Goal: Task Accomplishment & Management: Complete application form

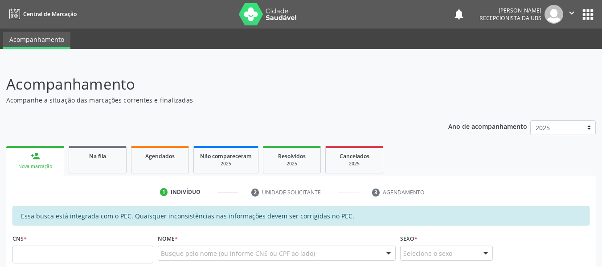
click at [339, 199] on li "2 Unidade solicitante" at bounding box center [305, 192] width 121 height 15
click at [88, 254] on input "text" at bounding box center [82, 255] width 141 height 18
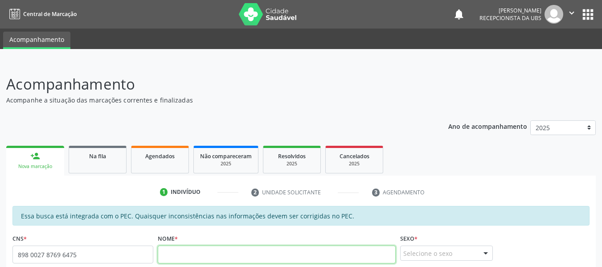
click at [163, 257] on input "text" at bounding box center [277, 255] width 238 height 18
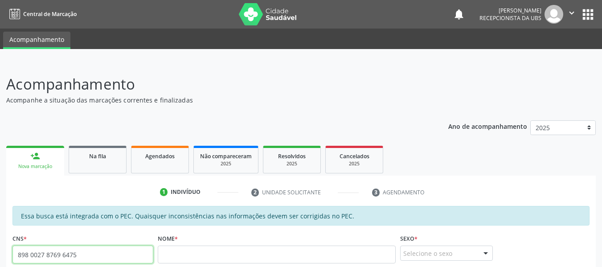
click at [82, 256] on input "898 0027 8769 6475" at bounding box center [82, 255] width 141 height 18
type input "8"
type input "705 0026 2285 5155"
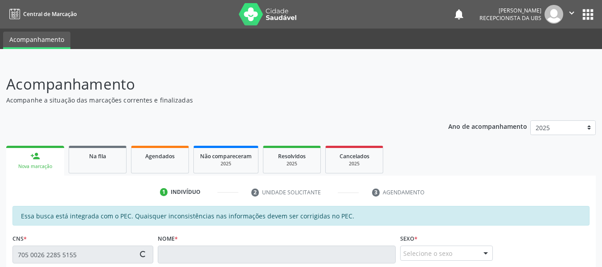
type input "662.586.934-15"
type input "[DATE]"
type input "Aurenita [PERSON_NAME]"
type input "[PHONE_NUMBER]"
type input "167"
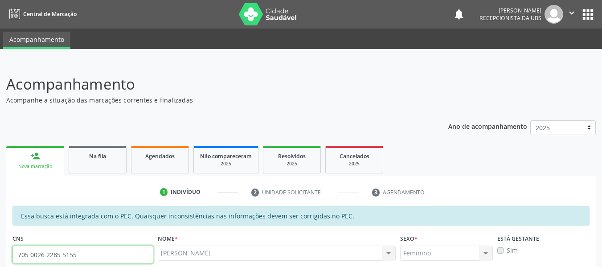
click at [85, 257] on input "705 0026 2285 5155" at bounding box center [82, 255] width 141 height 18
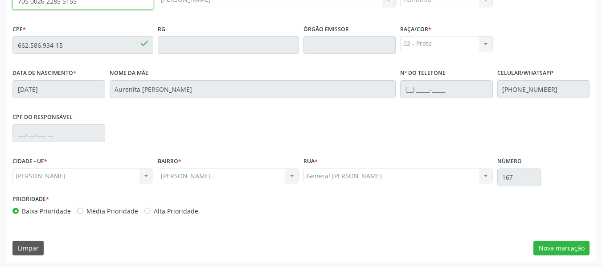
scroll to position [254, 0]
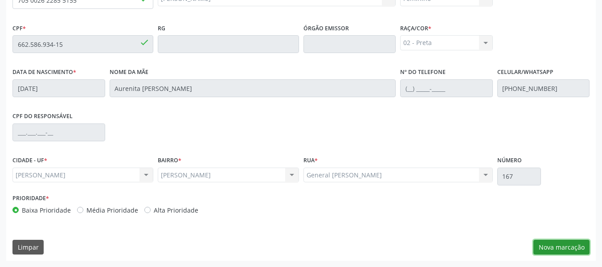
click at [562, 244] on button "Nova marcação" at bounding box center [561, 247] width 56 height 15
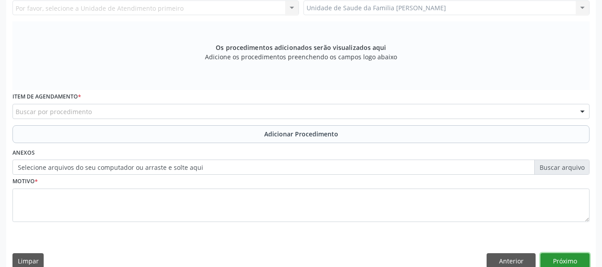
click at [565, 260] on button "Próximo" at bounding box center [564, 260] width 49 height 15
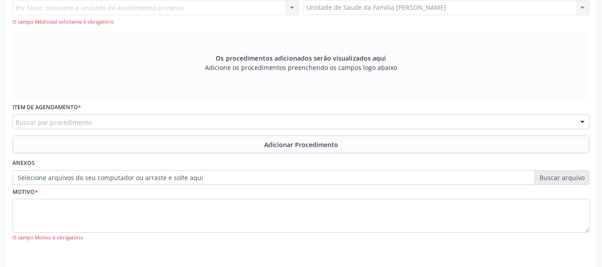
click at [581, 8] on div "Unidade de Saude da Familia Barro Vermelho Unidade de Saude da Familia Barro Ve…" at bounding box center [446, 7] width 287 height 15
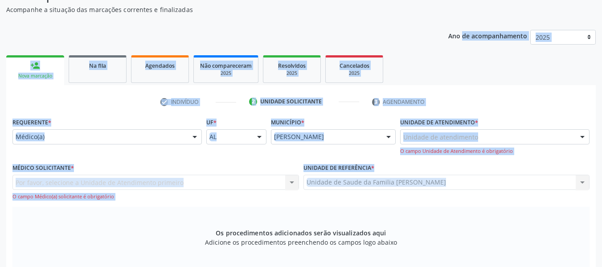
scroll to position [66, 0]
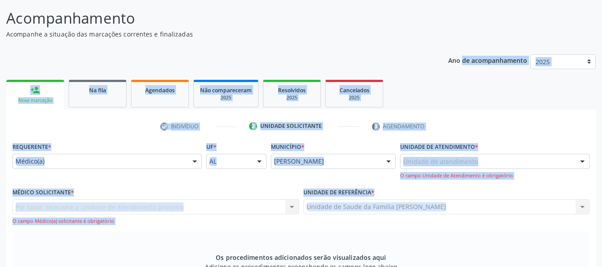
drag, startPoint x: 581, startPoint y: 8, endPoint x: 594, endPoint y: 4, distance: 13.4
click at [594, 4] on div "Acompanhamento Acompanhe a situação das marcações correntes e finalizadas Relat…" at bounding box center [301, 248] width 602 height 504
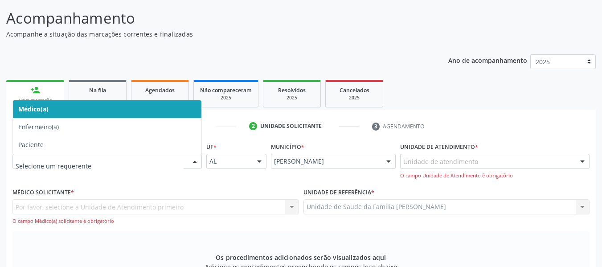
click at [194, 161] on div at bounding box center [194, 161] width 13 height 15
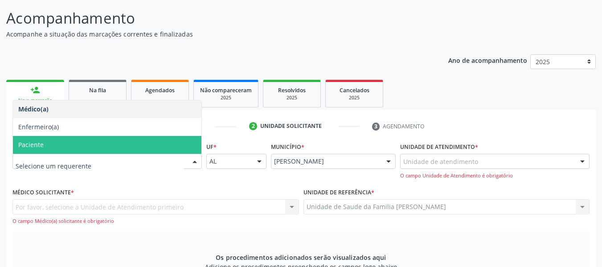
click at [42, 143] on span "Paciente" at bounding box center [30, 144] width 25 height 8
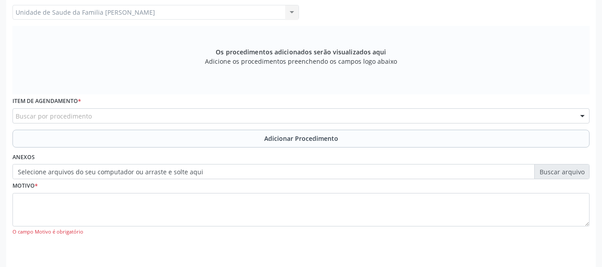
scroll to position [277, 0]
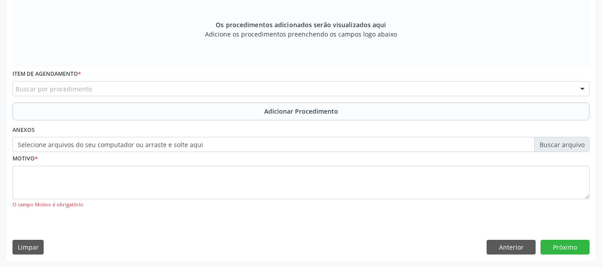
click at [93, 85] on div "Buscar por procedimento" at bounding box center [300, 88] width 577 height 15
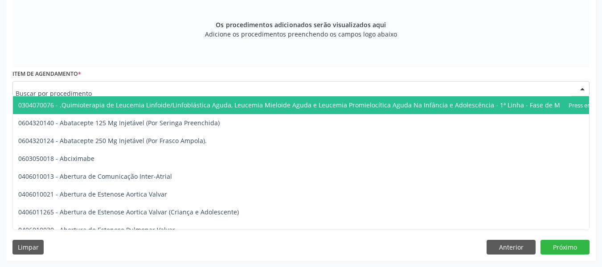
click at [93, 85] on input "text" at bounding box center [294, 93] width 556 height 18
type input "c"
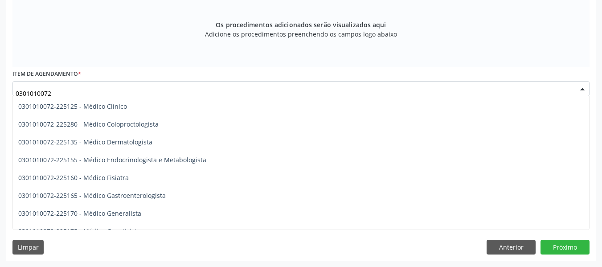
scroll to position [356, 0]
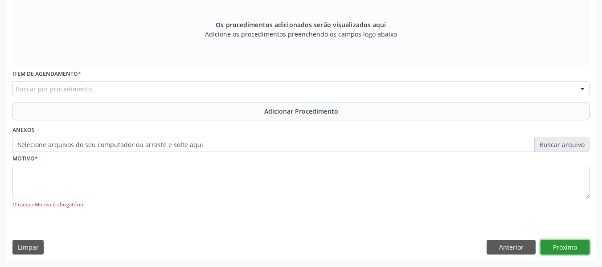
click at [570, 249] on button "Próximo" at bounding box center [564, 247] width 49 height 15
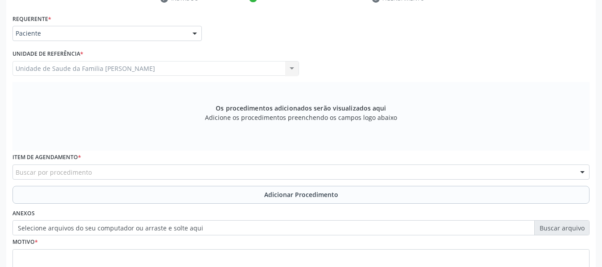
scroll to position [182, 0]
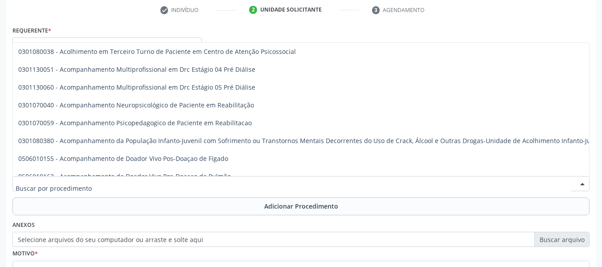
click at [85, 180] on input "text" at bounding box center [294, 188] width 556 height 18
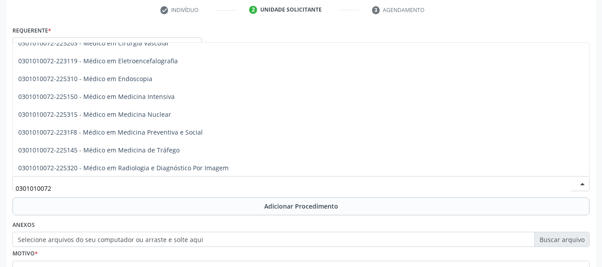
scroll to position [1097, 0]
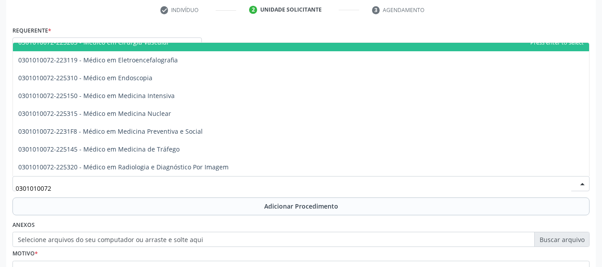
click at [581, 48] on span "0301010072-225203 - Médico em Cirurgia Vascular" at bounding box center [301, 42] width 576 height 18
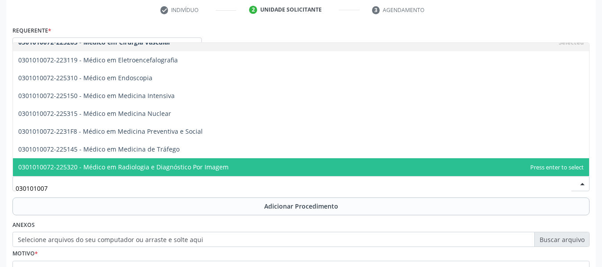
type input "0301010072"
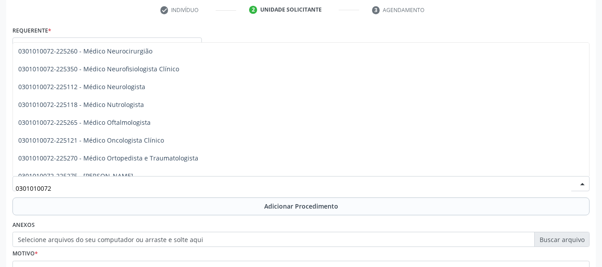
scroll to position [675, 0]
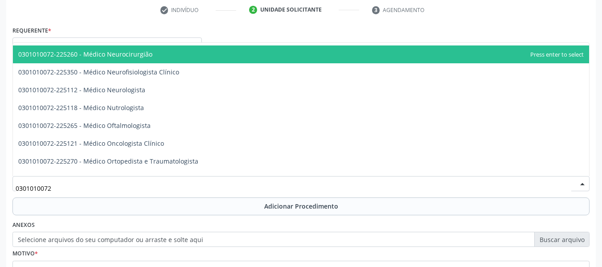
click at [132, 54] on span "0301010072-225260 - Médico Neurocirurgião" at bounding box center [85, 54] width 134 height 8
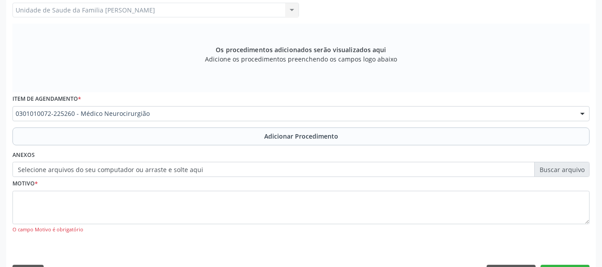
scroll to position [254, 0]
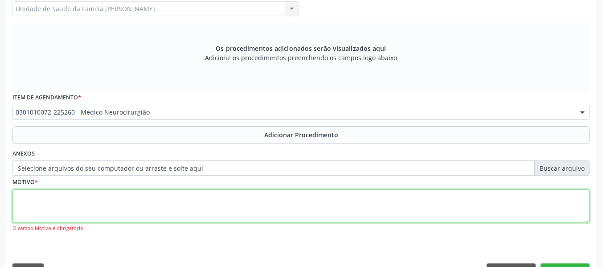
click at [33, 207] on textarea at bounding box center [300, 206] width 577 height 34
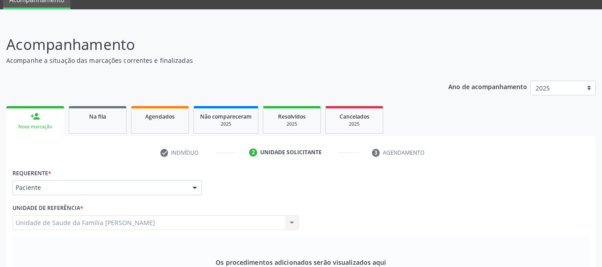
scroll to position [22, 0]
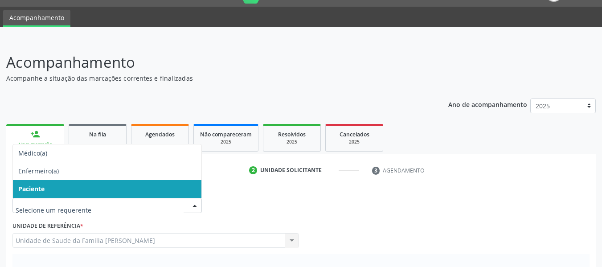
click at [195, 204] on div at bounding box center [194, 205] width 13 height 15
click at [135, 207] on input "text" at bounding box center [100, 210] width 168 height 18
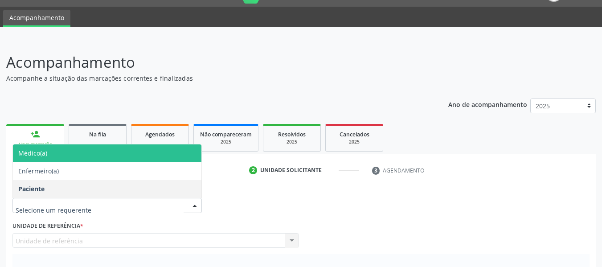
scroll to position [0, 0]
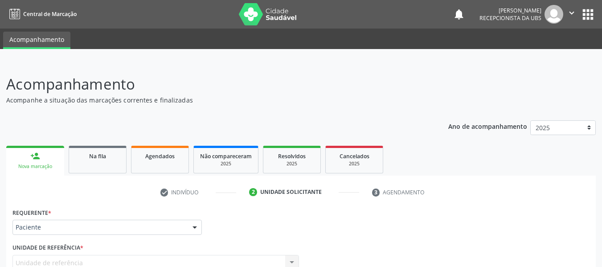
click at [194, 227] on div at bounding box center [194, 227] width 13 height 15
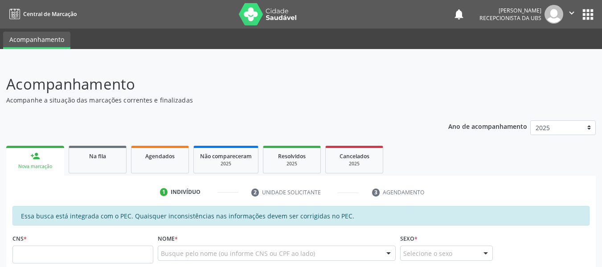
click at [92, 254] on input "text" at bounding box center [82, 255] width 141 height 18
type input "705 0026 2285 5155"
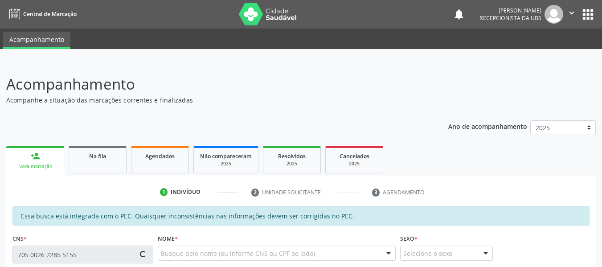
type input "662.586.934-15"
type input "[DATE]"
type input "Aurenita [PERSON_NAME]"
type input "[PHONE_NUMBER]"
type input "167"
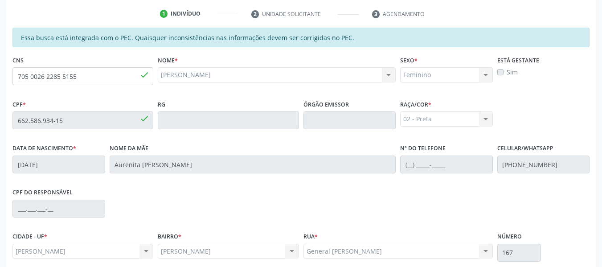
scroll to position [254, 0]
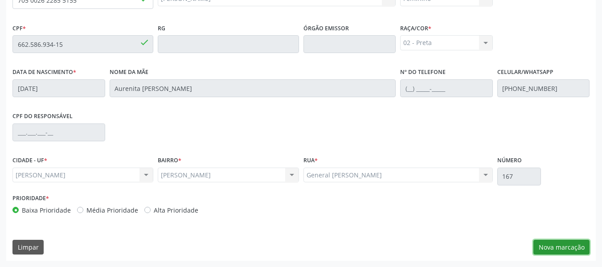
click at [575, 245] on button "Nova marcação" at bounding box center [561, 247] width 56 height 15
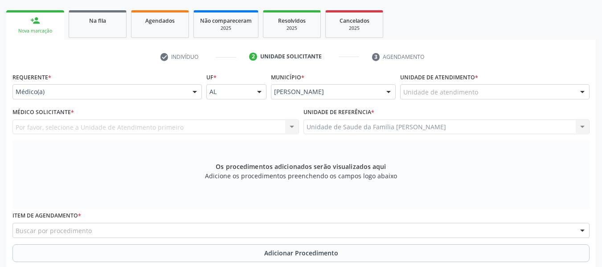
scroll to position [100, 0]
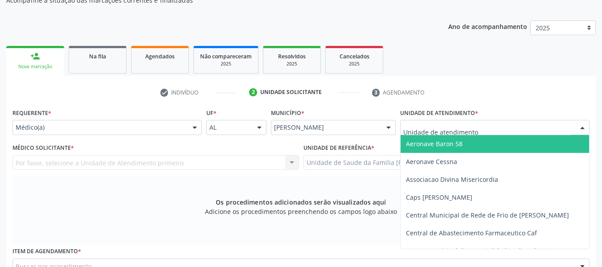
click at [580, 124] on div at bounding box center [582, 127] width 13 height 15
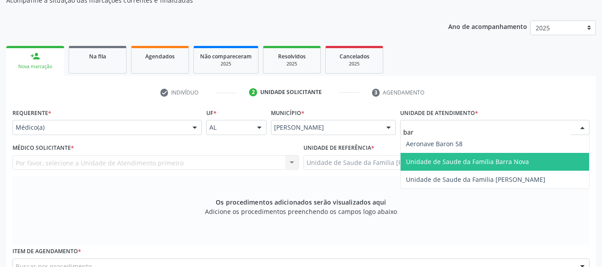
type input "barr"
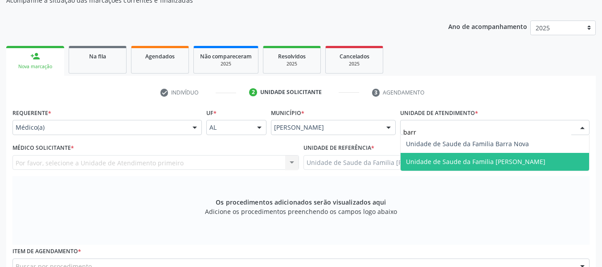
click at [469, 162] on span "Unidade de Saude da Familia [PERSON_NAME]" at bounding box center [475, 161] width 139 height 8
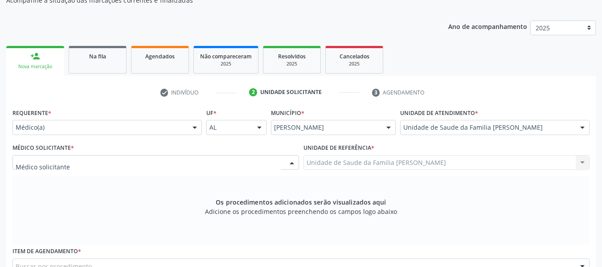
click at [224, 159] on div at bounding box center [155, 162] width 287 height 15
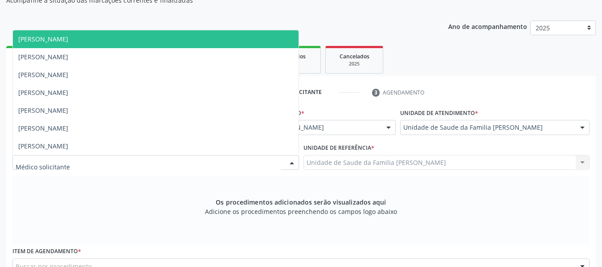
click at [68, 36] on span "[PERSON_NAME]" at bounding box center [43, 39] width 50 height 8
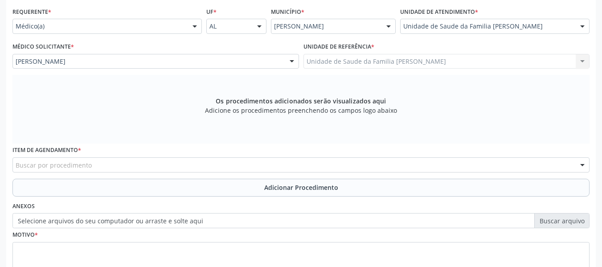
scroll to position [242, 0]
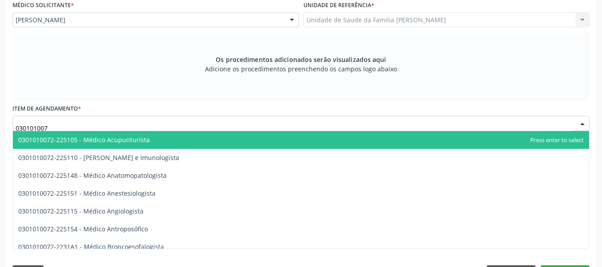
type input "0301010072"
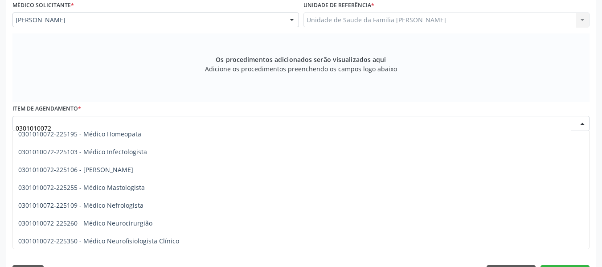
scroll to position [612, 0]
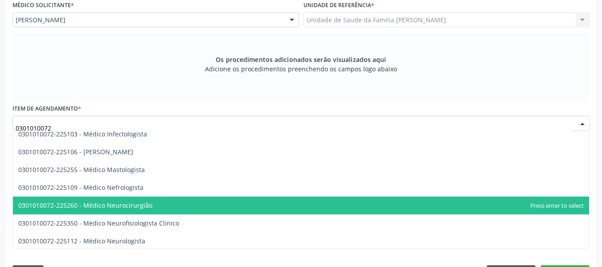
click at [135, 202] on span "0301010072-225260 - Médico Neurocirurgião" at bounding box center [85, 205] width 134 height 8
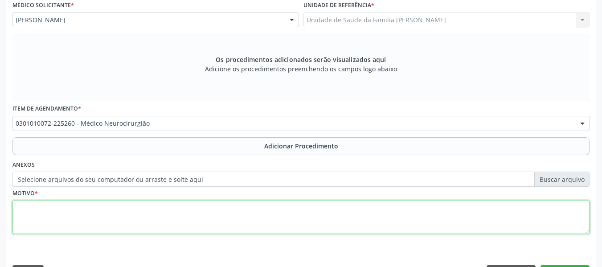
click at [82, 224] on textarea at bounding box center [300, 218] width 577 height 34
click at [74, 214] on textarea at bounding box center [300, 218] width 577 height 34
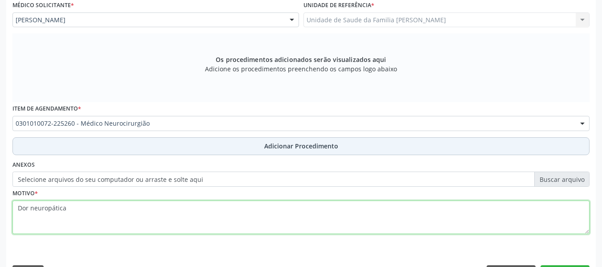
type textarea "Dor neuropática"
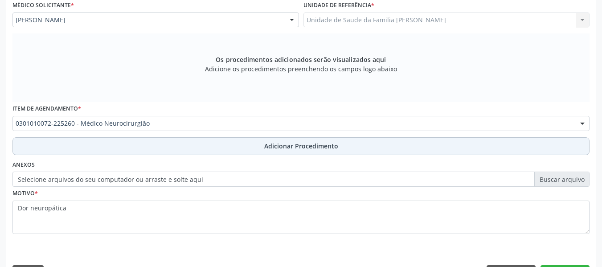
click at [304, 147] on span "Adicionar Procedimento" at bounding box center [301, 145] width 74 height 9
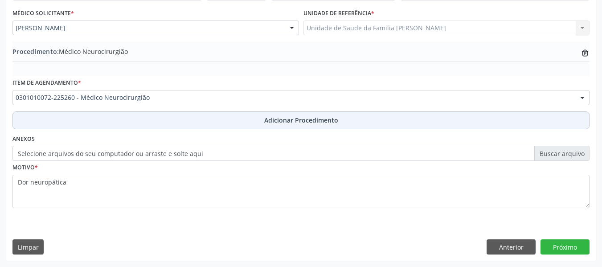
scroll to position [234, 0]
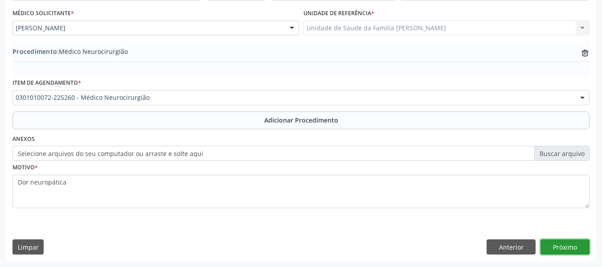
click at [564, 246] on button "Próximo" at bounding box center [564, 246] width 49 height 15
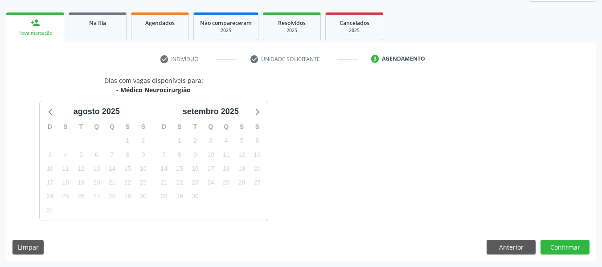
scroll to position [160, 0]
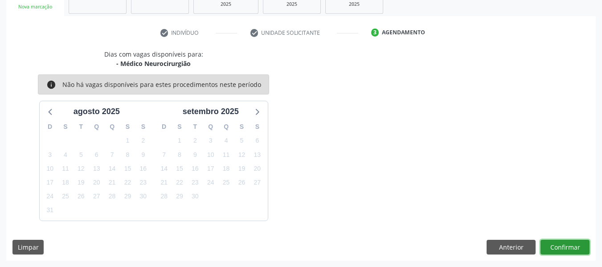
click at [561, 245] on button "Confirmar" at bounding box center [564, 247] width 49 height 15
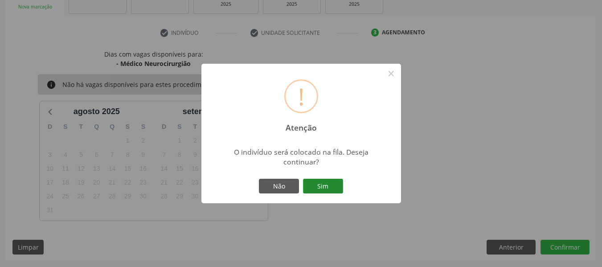
click at [332, 180] on button "Sim" at bounding box center [323, 186] width 40 height 15
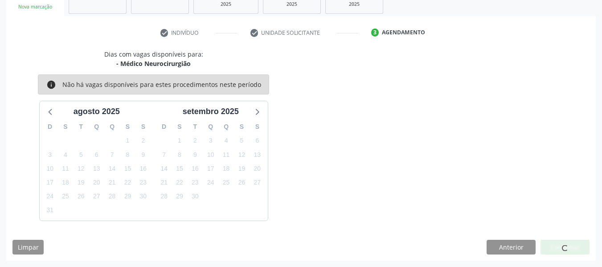
scroll to position [40, 0]
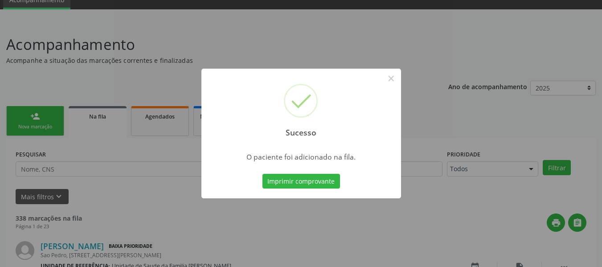
click at [27, 115] on div "Sucesso × O paciente foi adicionado na fila. Imprimir comprovante Cancel" at bounding box center [301, 133] width 602 height 267
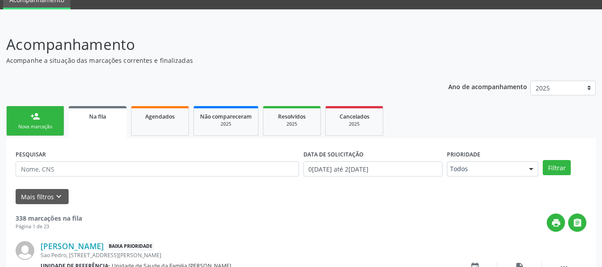
click at [27, 115] on link "person_add Nova marcação" at bounding box center [35, 121] width 58 height 30
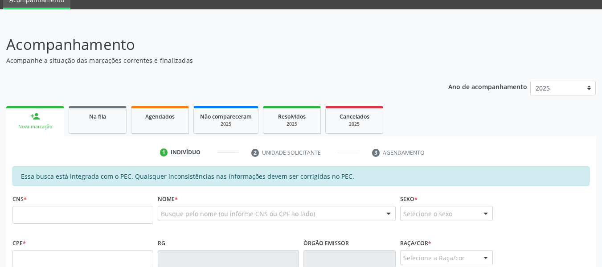
click at [45, 155] on ul "1 Indivíduo 2 Unidade solicitante 3 Agendamento" at bounding box center [301, 152] width 590 height 15
click at [49, 214] on input "text" at bounding box center [82, 215] width 141 height 18
type input "702 4025 5552 2627"
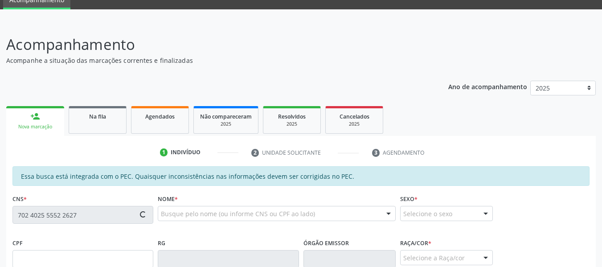
type input "108.706.224-12"
type input "27/08/1991"
type input "Josenilsda Pacheco dos Santos"
type input "(82) 99367-7893"
type input "S/N"
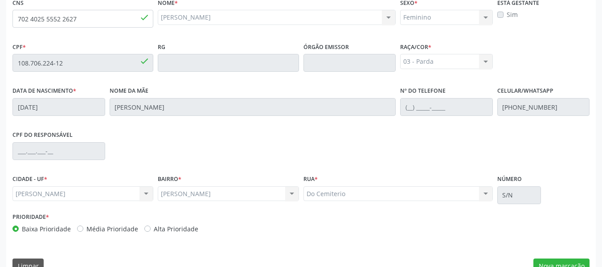
scroll to position [254, 0]
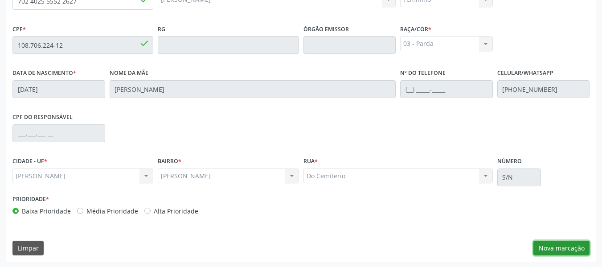
click at [569, 245] on button "Nova marcação" at bounding box center [561, 248] width 56 height 15
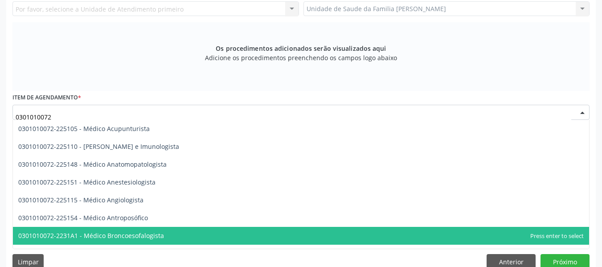
click at [582, 243] on span "0301010072-2231A1 - Médico Broncoesofalogista" at bounding box center [301, 236] width 576 height 18
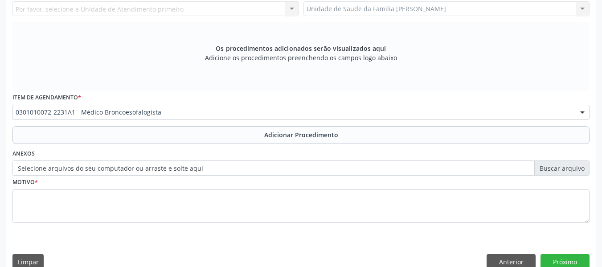
scroll to position [0, 0]
click at [582, 243] on div "Requerente * Médico(a) Médico(a) Enfermeiro(a) Paciente Nenhum resultado encont…" at bounding box center [301, 113] width 590 height 323
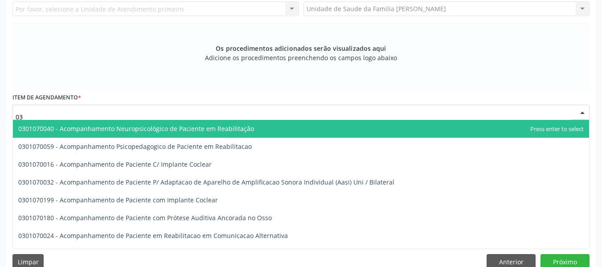
type input "0"
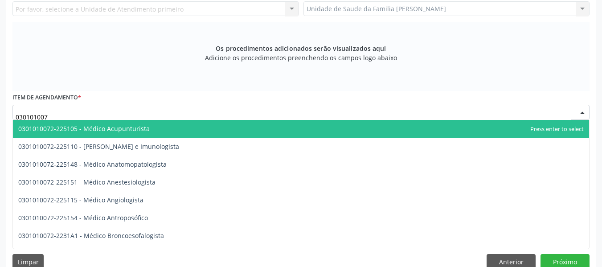
type input "0301010072"
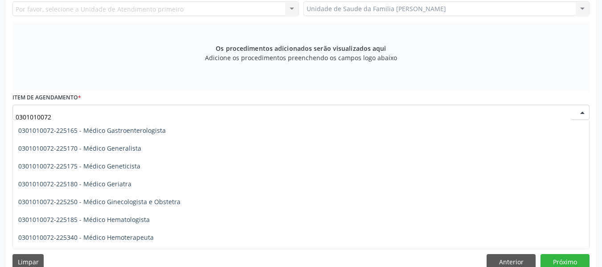
scroll to position [451, 0]
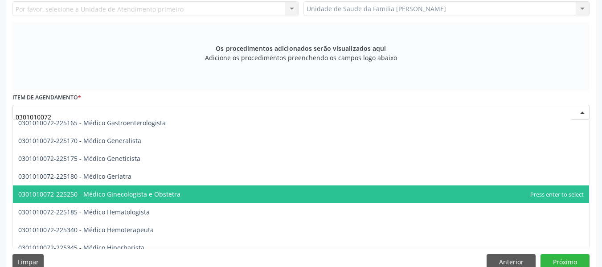
click at [362, 192] on span "0301010072-225250 - Médico Ginecologista e Obstetra" at bounding box center [301, 194] width 576 height 18
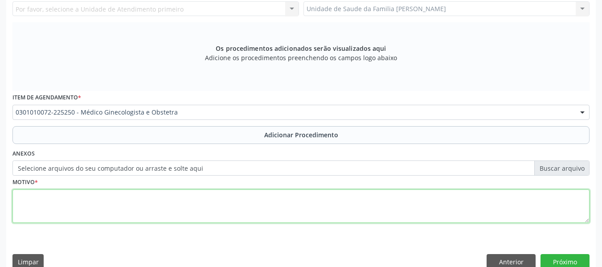
click at [49, 203] on textarea at bounding box center [300, 206] width 577 height 34
type textarea "Supervisão de Gravidez Normal"
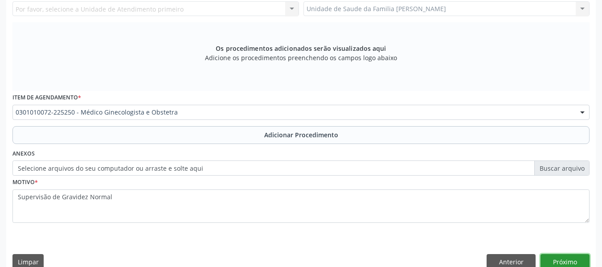
click at [556, 257] on button "Próximo" at bounding box center [564, 261] width 49 height 15
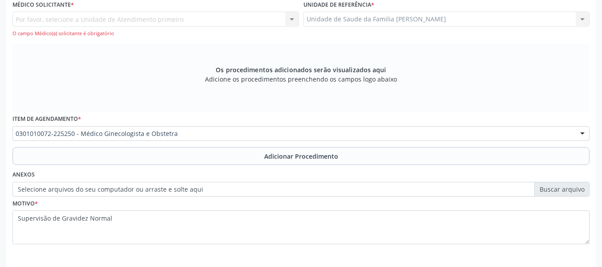
scroll to position [264, 0]
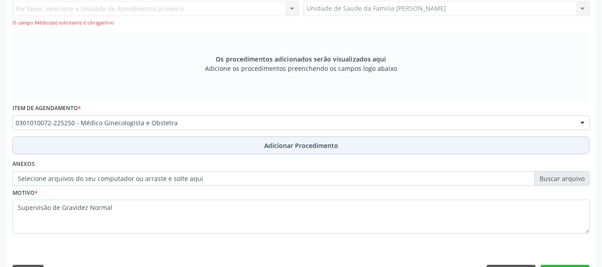
click at [317, 144] on span "Adicionar Procedimento" at bounding box center [301, 145] width 74 height 9
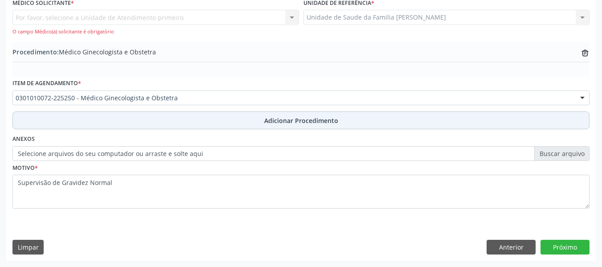
scroll to position [255, 0]
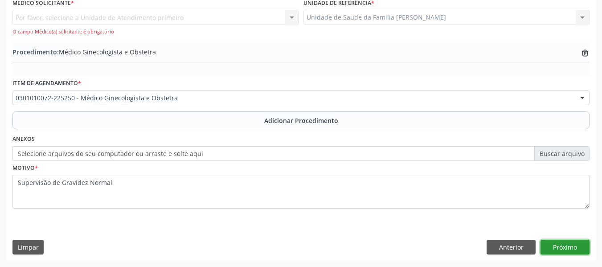
click at [557, 246] on button "Próximo" at bounding box center [564, 247] width 49 height 15
click at [294, 17] on div "Por favor, selecione a Unidade de Atendimento primeiro Nenhum resultado encontr…" at bounding box center [155, 22] width 287 height 25
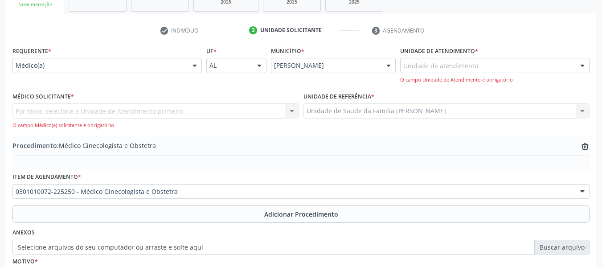
scroll to position [148, 0]
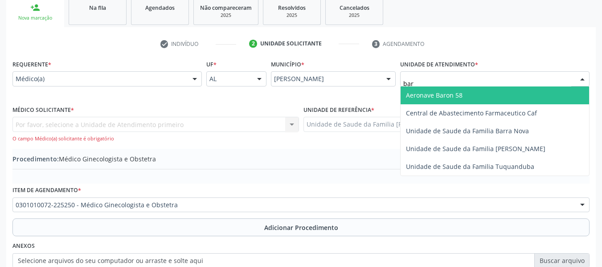
type input "barr"
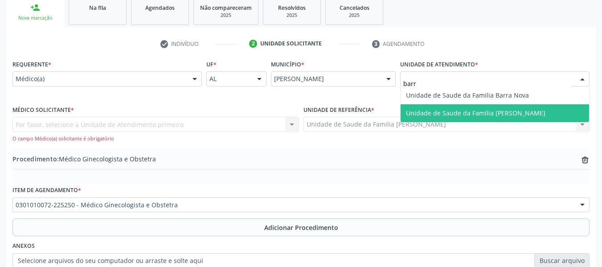
click at [443, 109] on span "Unidade de Saude da Familia [PERSON_NAME]" at bounding box center [475, 113] width 139 height 8
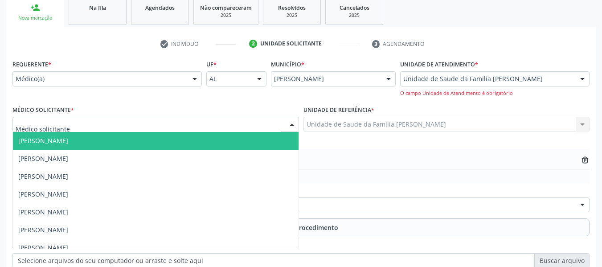
click at [295, 123] on div at bounding box center [291, 124] width 13 height 15
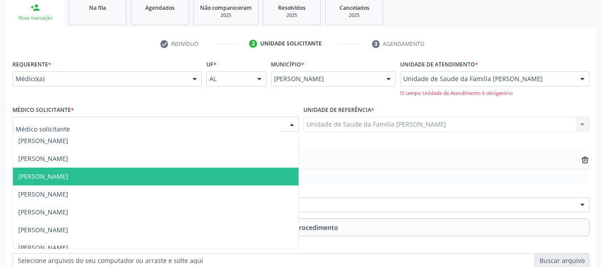
click at [68, 178] on span "[PERSON_NAME]" at bounding box center [43, 176] width 50 height 8
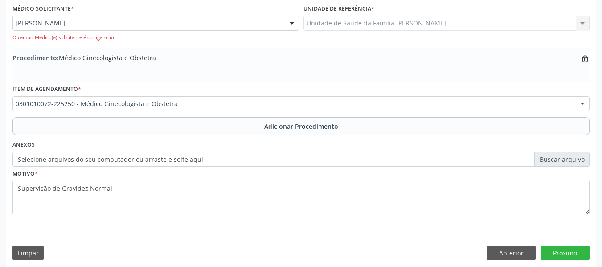
scroll to position [255, 0]
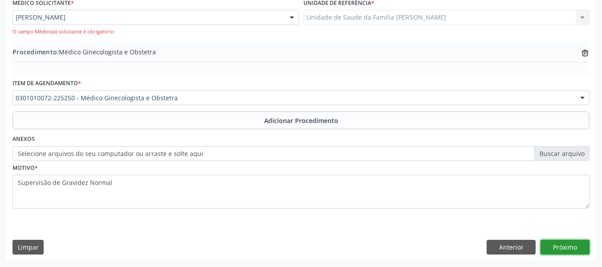
click at [567, 246] on button "Próximo" at bounding box center [564, 247] width 49 height 15
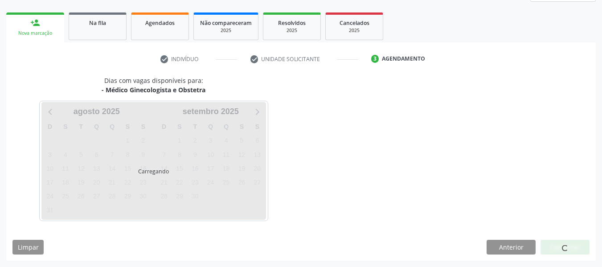
scroll to position [160, 0]
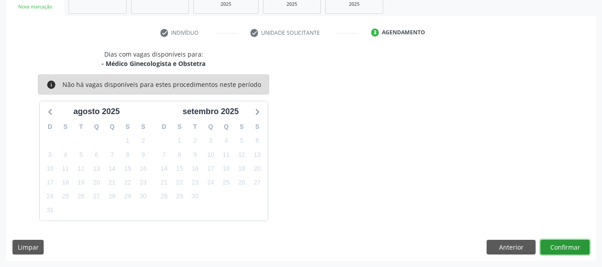
click at [559, 243] on button "Confirmar" at bounding box center [564, 247] width 49 height 15
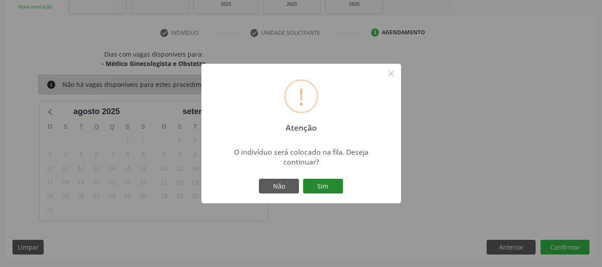
click at [325, 181] on button "Sim" at bounding box center [323, 186] width 40 height 15
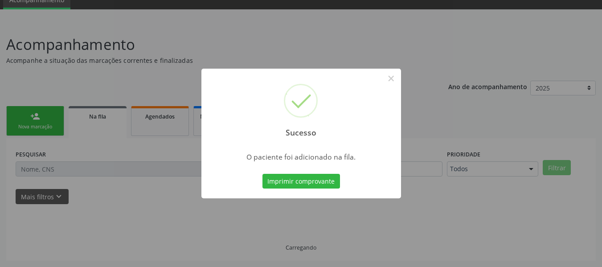
scroll to position [40, 0]
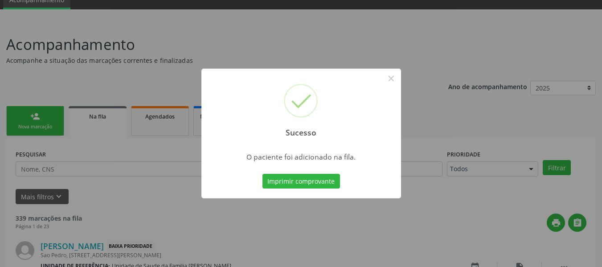
click at [33, 122] on div "Sucesso × O paciente foi adicionado na fila. Imprimir comprovante Cancel" at bounding box center [301, 133] width 602 height 267
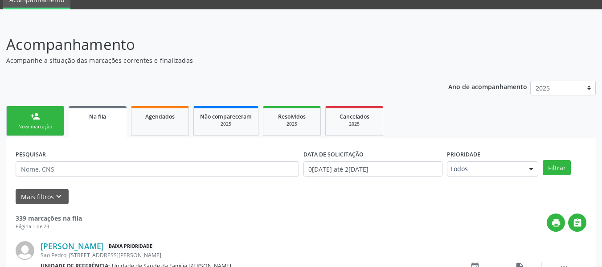
click at [33, 122] on link "person_add Nova marcação" at bounding box center [35, 121] width 58 height 30
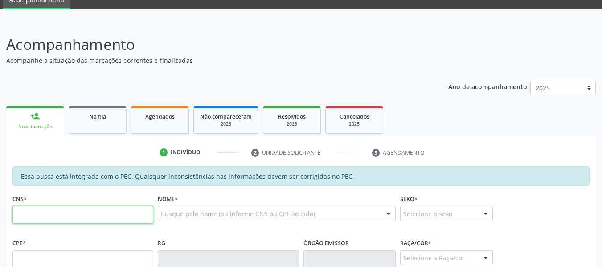
click at [44, 211] on input "text" at bounding box center [82, 215] width 141 height 18
type input "706 8077 5765 6423"
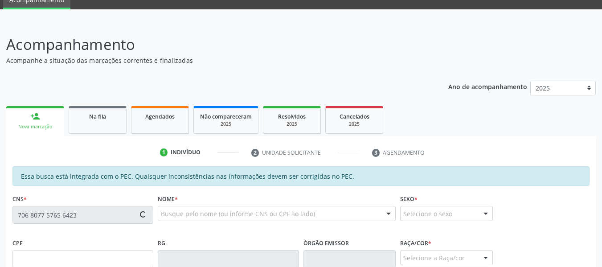
type input "151.322.244-90"
type input "21/04/2004"
type input "Marcia Jaqueline dos Santos"
type input "(82) 99672-2438"
type input "21"
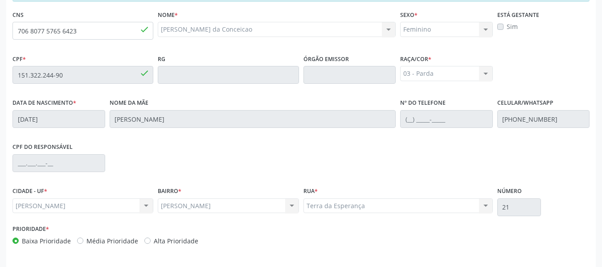
scroll to position [254, 0]
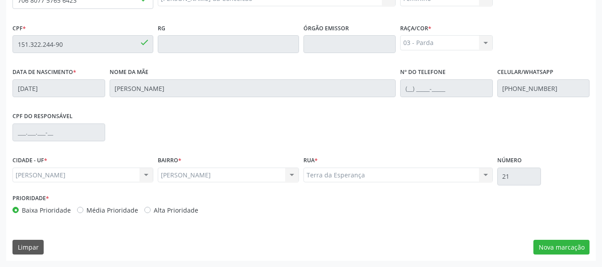
drag, startPoint x: 563, startPoint y: 246, endPoint x: 581, endPoint y: 183, distance: 65.2
click at [581, 183] on div "CIDADE - UF * Marechal Deodoro Marechal Deodoro Nenhum resultado encontrado par…" at bounding box center [300, 173] width 581 height 38
drag, startPoint x: 430, startPoint y: 216, endPoint x: 549, endPoint y: 246, distance: 122.7
click at [549, 246] on div "Essa busca está integrada com o PEC. Quaisquer inconsistências nas informações …" at bounding box center [301, 105] width 590 height 309
click at [549, 246] on button "Nova marcação" at bounding box center [561, 247] width 56 height 15
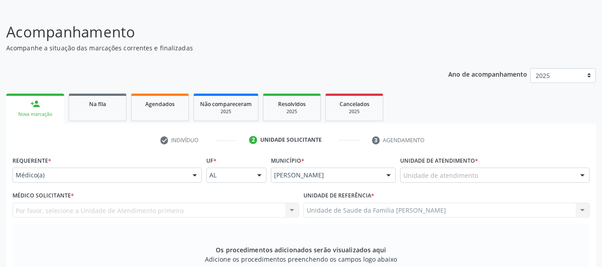
scroll to position [35, 0]
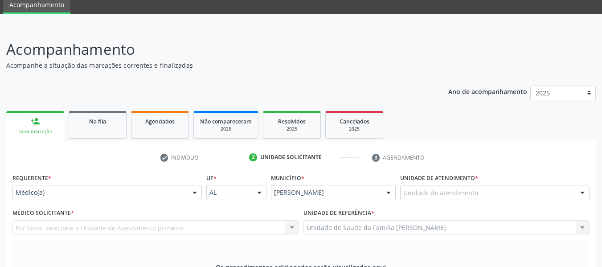
click at [525, 138] on ul "person_add Nova marcação Na fila Agendados Não compareceram 2025 Resolvidos 202…" at bounding box center [301, 125] width 590 height 32
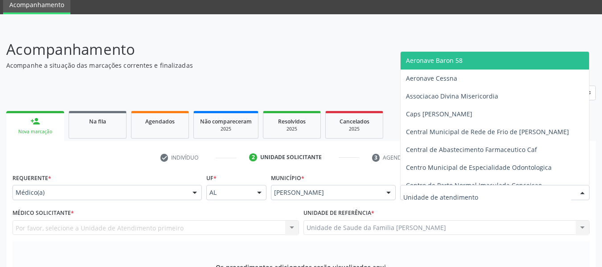
click at [580, 193] on div at bounding box center [582, 192] width 13 height 15
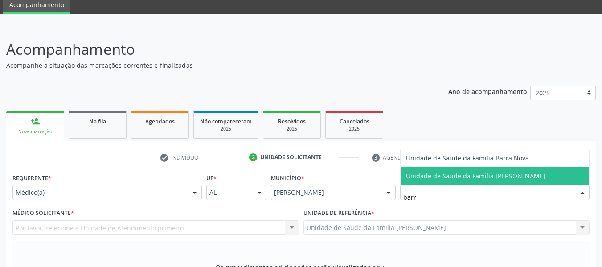
click at [499, 176] on span "Unidade de Saude da Familia [PERSON_NAME]" at bounding box center [475, 176] width 139 height 8
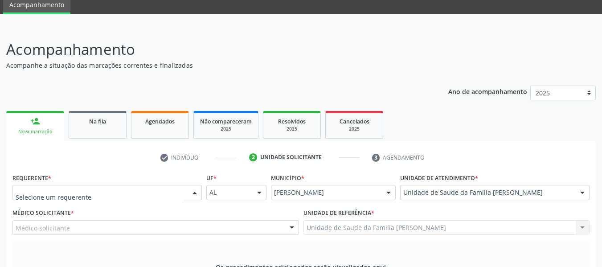
click at [196, 191] on div at bounding box center [194, 192] width 13 height 15
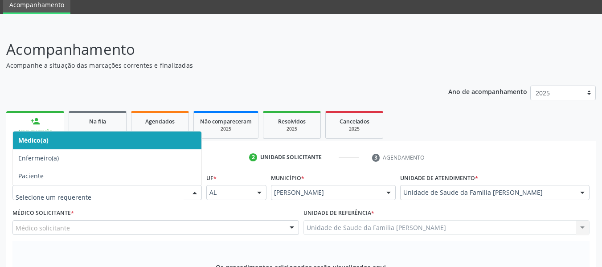
click at [52, 142] on span "Médico(a)" at bounding box center [107, 140] width 188 height 18
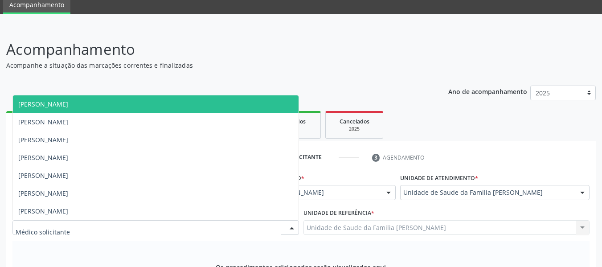
click at [290, 227] on div at bounding box center [291, 228] width 13 height 15
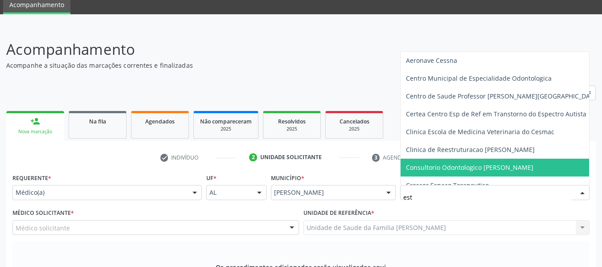
type input "esta"
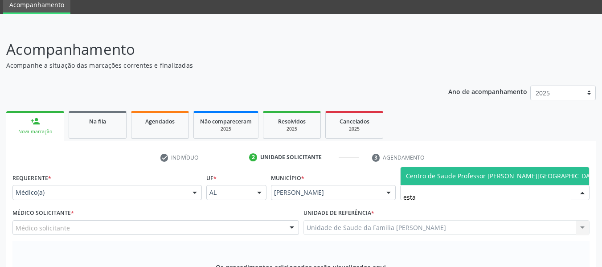
click at [495, 179] on span "Centro de Saude Professor [PERSON_NAME][GEOGRAPHIC_DATA]" at bounding box center [503, 176] width 194 height 8
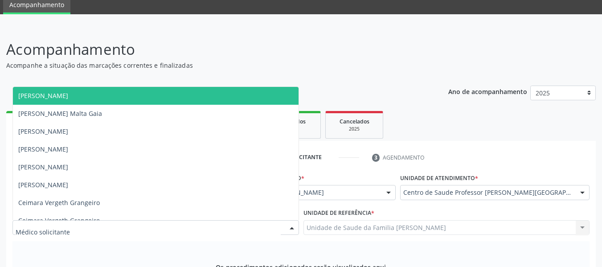
click at [291, 230] on div at bounding box center [291, 228] width 13 height 15
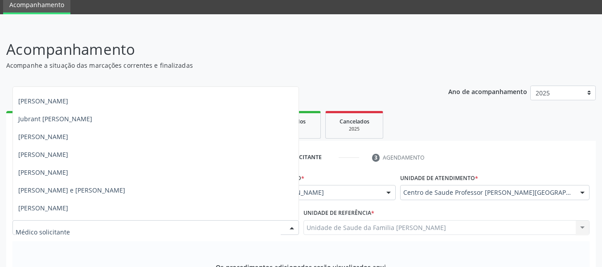
scroll to position [463, 0]
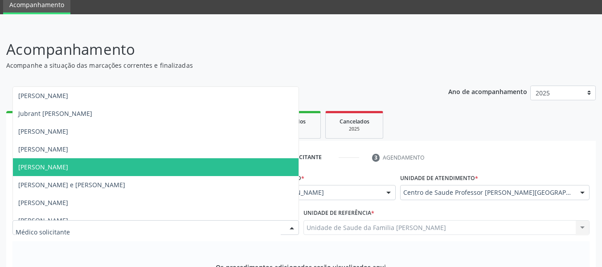
click at [78, 161] on span "Lycia Gama Martins" at bounding box center [156, 167] width 286 height 18
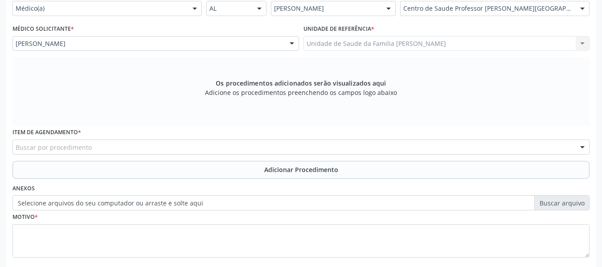
scroll to position [254, 0]
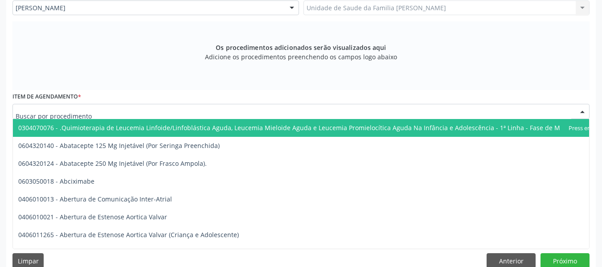
click at [120, 110] on div at bounding box center [300, 111] width 577 height 15
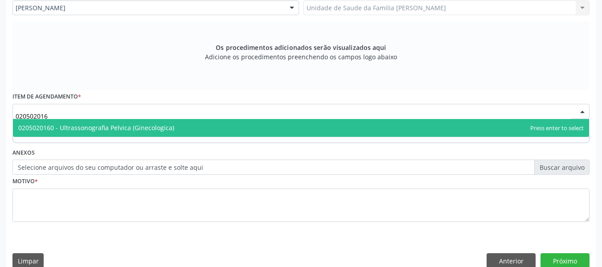
type input "0205020160"
click at [154, 127] on span "0205020160 - Ultrassonografia Pelvica (Ginecologica)" at bounding box center [96, 127] width 156 height 8
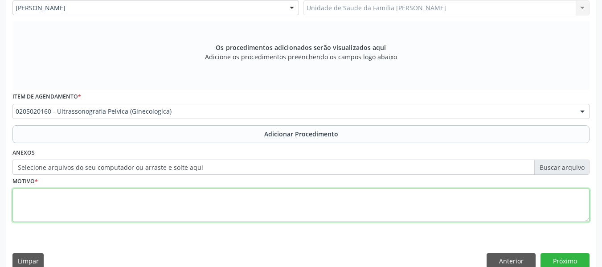
click at [32, 206] on textarea at bounding box center [300, 205] width 577 height 34
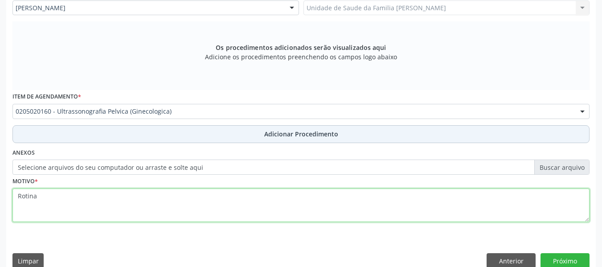
type textarea "Rotina"
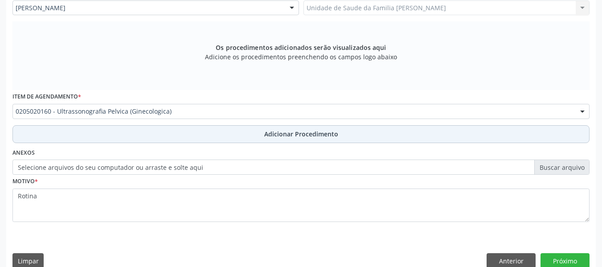
click at [303, 132] on span "Adicionar Procedimento" at bounding box center [301, 133] width 74 height 9
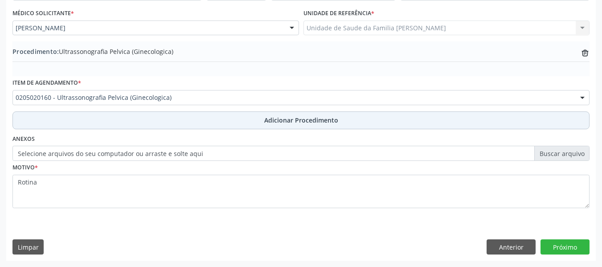
scroll to position [234, 0]
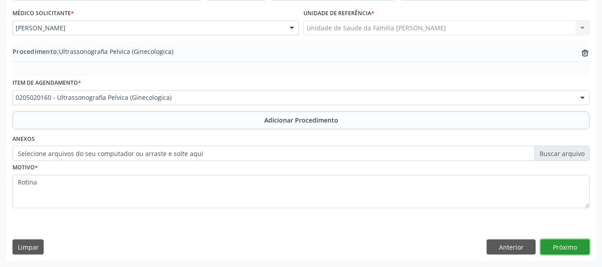
click at [566, 247] on button "Próximo" at bounding box center [564, 246] width 49 height 15
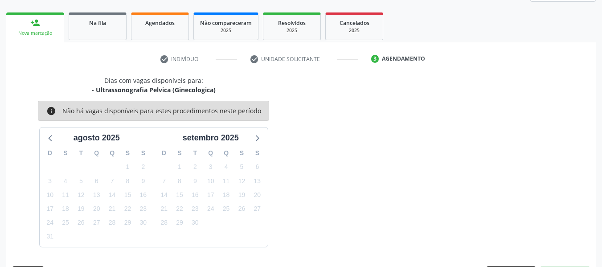
scroll to position [160, 0]
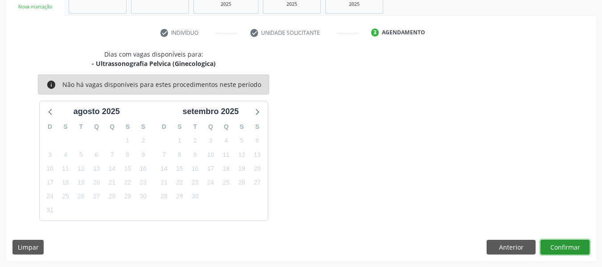
click at [566, 247] on button "Confirmar" at bounding box center [564, 247] width 49 height 15
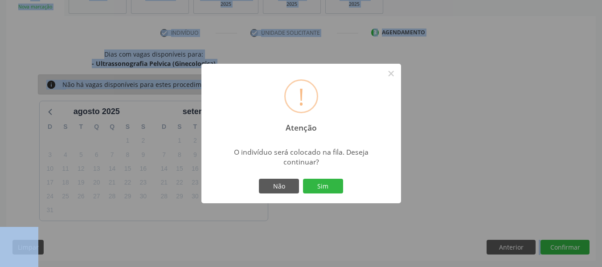
click at [566, 247] on div "! Atenção × O indivíduo será colocado na fila. Deseja continuar? Não Sim" at bounding box center [301, 133] width 602 height 267
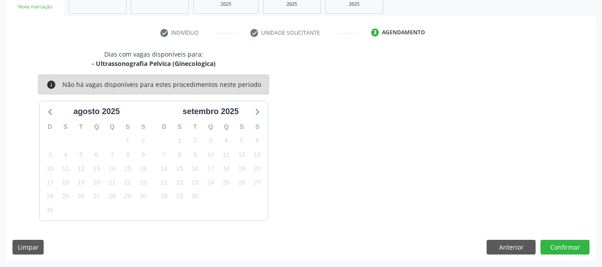
drag, startPoint x: 566, startPoint y: 247, endPoint x: 295, endPoint y: 154, distance: 286.9
click at [295, 154] on div "Dias com vagas disponíveis para: - Ultrassonografia Pelvica (Ginecologica) info…" at bounding box center [153, 134] width 295 height 171
drag, startPoint x: 557, startPoint y: 242, endPoint x: 569, endPoint y: 250, distance: 13.7
drag, startPoint x: 569, startPoint y: 250, endPoint x: 288, endPoint y: 139, distance: 301.7
click at [288, 139] on div "Dias com vagas disponíveis para: - Ultrassonografia Pelvica (Ginecologica) info…" at bounding box center [153, 134] width 295 height 171
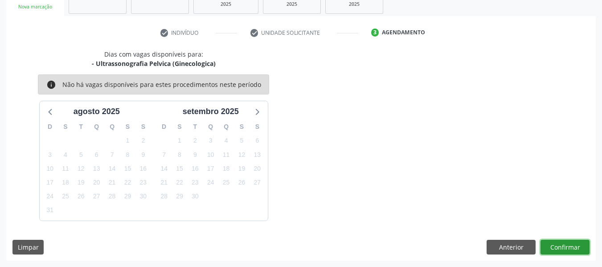
click at [554, 242] on button "Confirmar" at bounding box center [564, 247] width 49 height 15
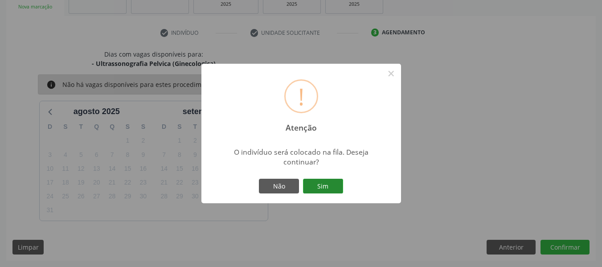
click at [331, 182] on button "Sim" at bounding box center [323, 186] width 40 height 15
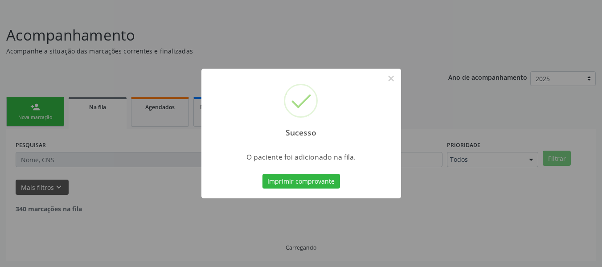
scroll to position [40, 0]
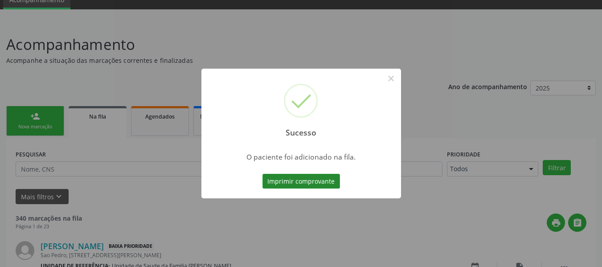
click at [291, 180] on button "Imprimir comprovante" at bounding box center [301, 181] width 78 height 15
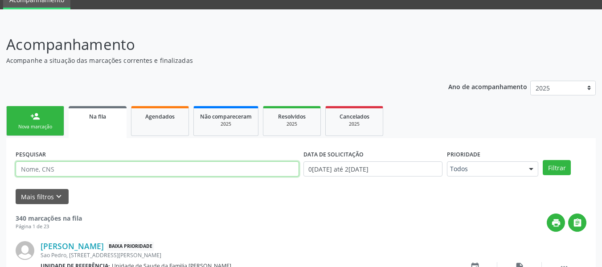
click at [62, 172] on input "text" at bounding box center [157, 168] width 283 height 15
click at [75, 170] on input "709805059919391" at bounding box center [157, 168] width 283 height 15
type input "7"
click at [37, 117] on div "person_add" at bounding box center [35, 116] width 10 height 10
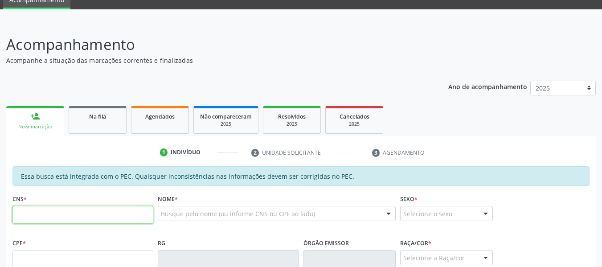
click at [32, 214] on input "text" at bounding box center [82, 215] width 141 height 18
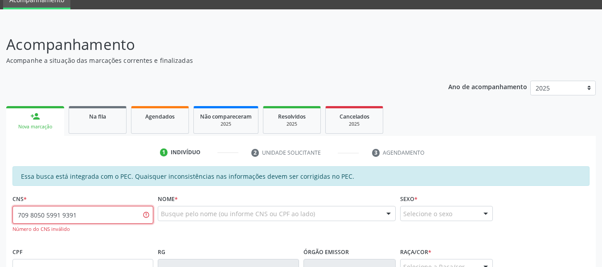
type input "709 8050 5991 9391"
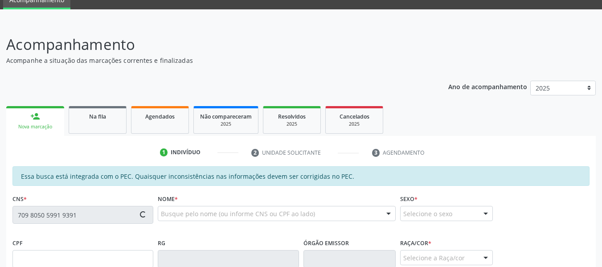
type input "153.891.144-26"
type input "14/04/2012"
type input "Cristiane Graciano de Lima"
type input "(82) 99344-5566"
type input "78"
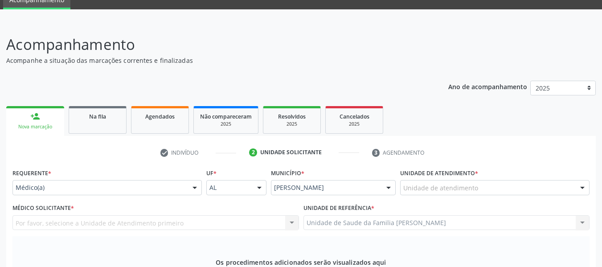
type input "0301010072"
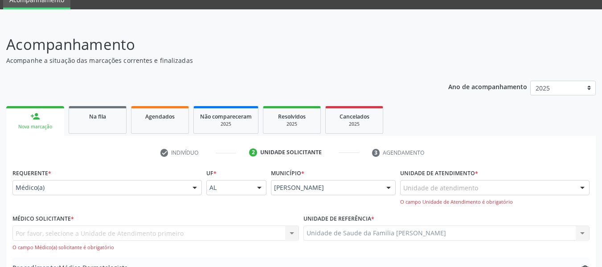
type textarea "psoríase"
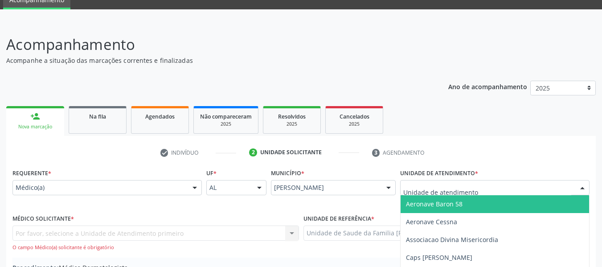
click at [582, 180] on div at bounding box center [582, 187] width 13 height 15
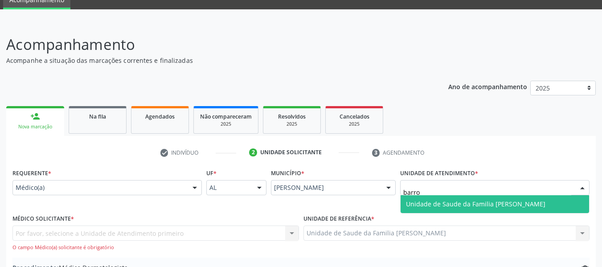
click at [447, 200] on span "Unidade de Saude da Familia [PERSON_NAME]" at bounding box center [475, 204] width 139 height 8
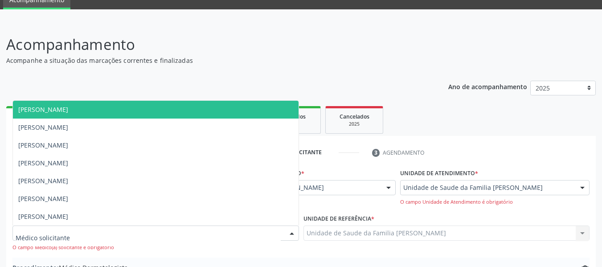
click at [292, 226] on div at bounding box center [291, 233] width 13 height 15
click at [62, 105] on span "[PERSON_NAME]" at bounding box center [43, 109] width 50 height 8
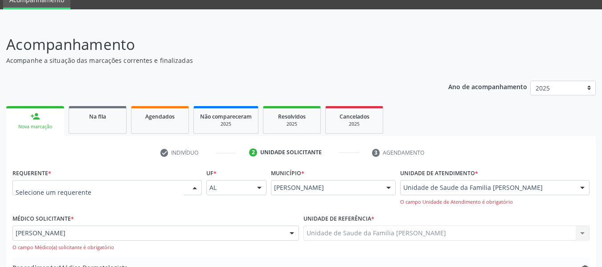
click at [192, 180] on div at bounding box center [194, 187] width 13 height 15
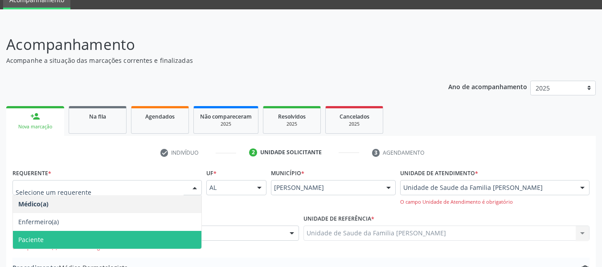
click at [49, 231] on span "Paciente" at bounding box center [107, 240] width 188 height 18
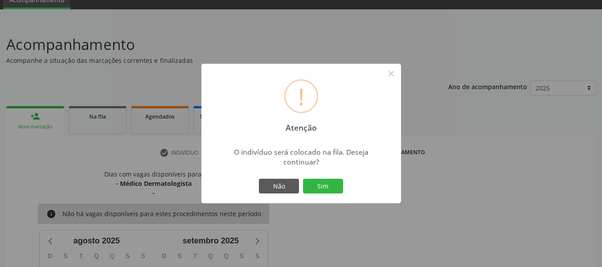
click at [568, 244] on div "! Atenção × O indivíduo será colocado na fila. Deseja continuar? Não Sim" at bounding box center [301, 133] width 602 height 267
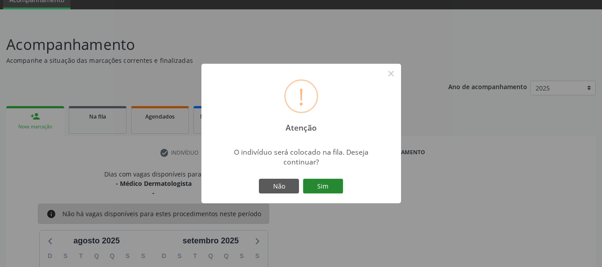
click at [328, 185] on button "Sim" at bounding box center [323, 186] width 40 height 15
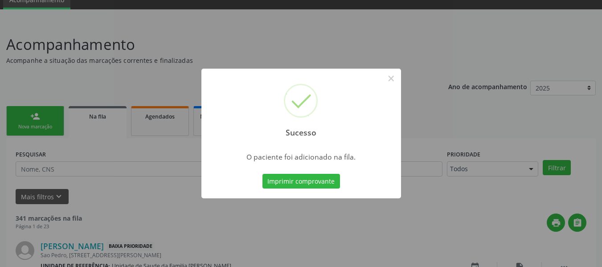
click at [24, 114] on div "Sucesso × O paciente foi adicionado na fila. Imprimir comprovante Cancel" at bounding box center [301, 133] width 602 height 267
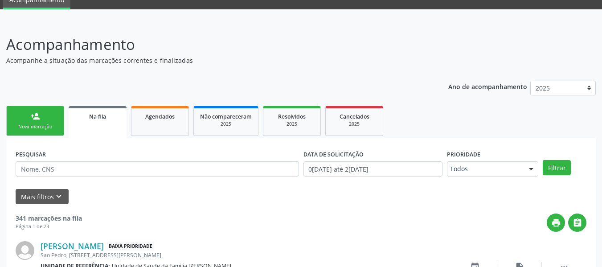
click at [24, 114] on link "person_add Nova marcação" at bounding box center [35, 121] width 58 height 30
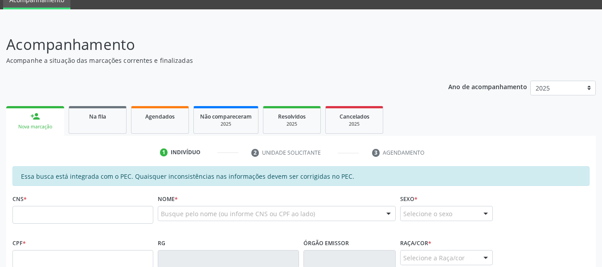
click at [24, 114] on link "person_add Nova marcação" at bounding box center [35, 121] width 58 height 30
click at [43, 220] on input "text" at bounding box center [82, 215] width 141 height 18
type input "700 2094 2522 5624"
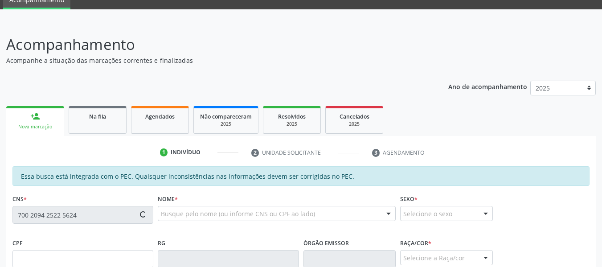
type input "164.880.244-34"
type input "26/12/1949"
type input "Vitalina Maria das Neves"
type input "(82) 99434-1869"
type input "S/N"
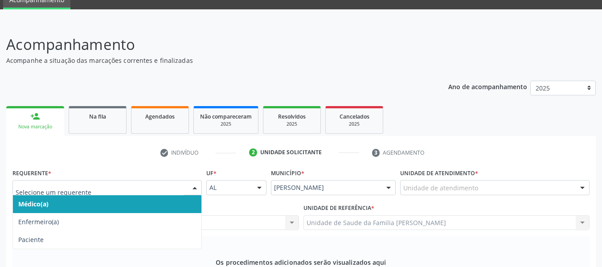
click at [193, 180] on div at bounding box center [194, 187] width 13 height 15
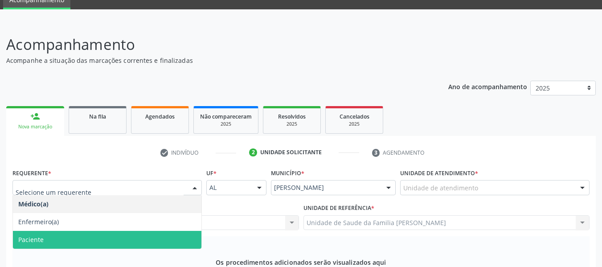
click at [46, 231] on span "Paciente" at bounding box center [107, 240] width 188 height 18
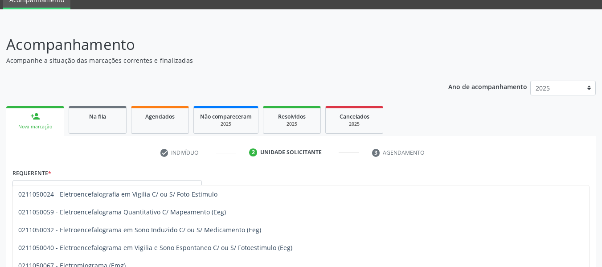
type input "0211050"
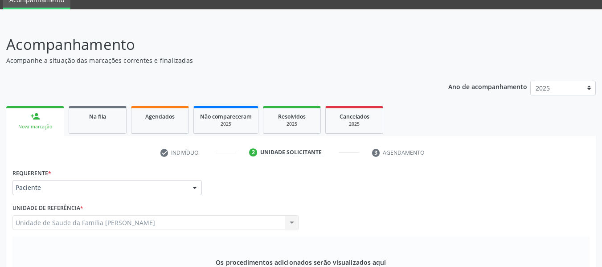
type textarea "Polineuropatia"
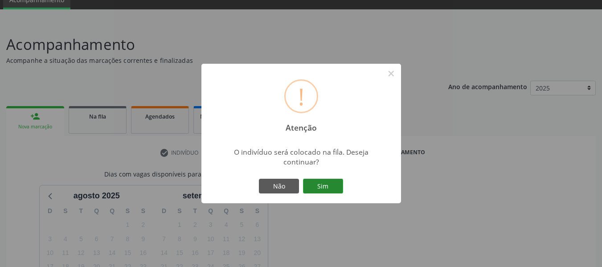
click at [323, 187] on button "Sim" at bounding box center [323, 186] width 40 height 15
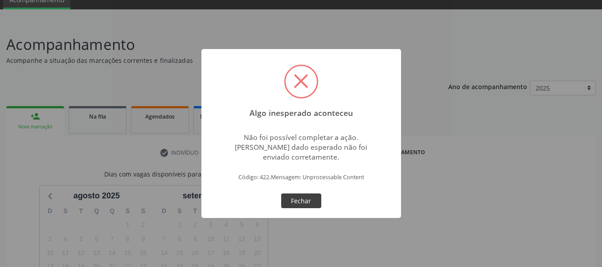
click at [311, 197] on button "Fechar" at bounding box center [301, 200] width 40 height 15
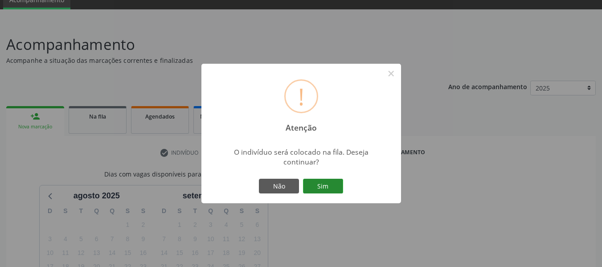
click at [326, 184] on button "Sim" at bounding box center [323, 186] width 40 height 15
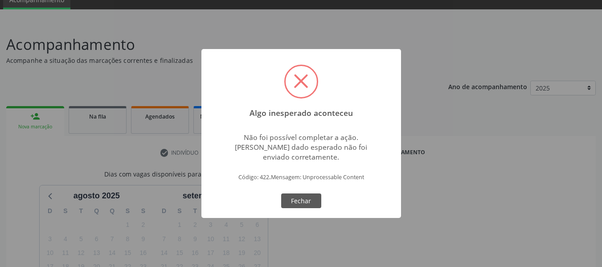
click at [300, 83] on span at bounding box center [301, 81] width 14 height 14
click at [299, 200] on button "Fechar" at bounding box center [301, 200] width 40 height 15
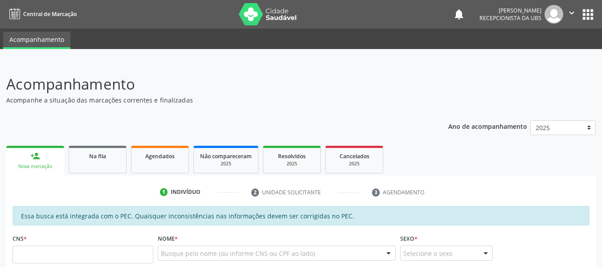
click at [94, 259] on input "text" at bounding box center [82, 255] width 141 height 18
type input "700 2094 2522 5624"
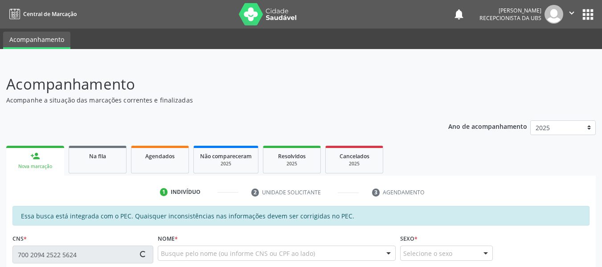
type input "164.880.244-34"
type input "[DATE]"
type input "[PERSON_NAME] das Neves"
type input "[PHONE_NUMBER]"
type input "S/N"
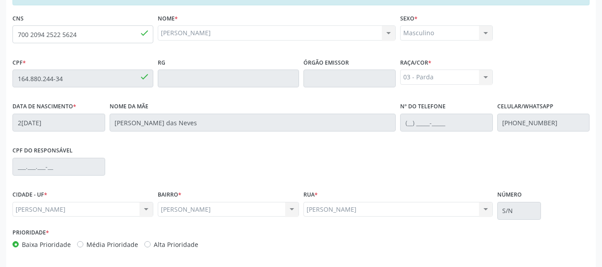
scroll to position [254, 0]
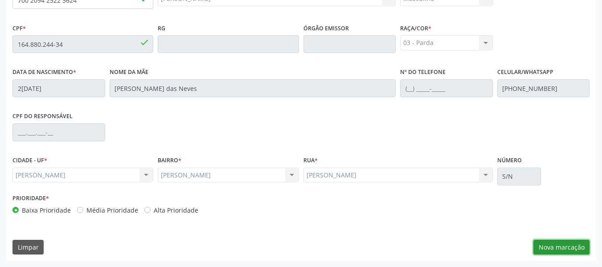
click at [569, 245] on button "Nova marcação" at bounding box center [561, 247] width 56 height 15
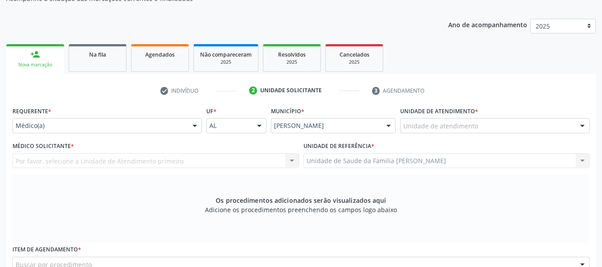
scroll to position [94, 0]
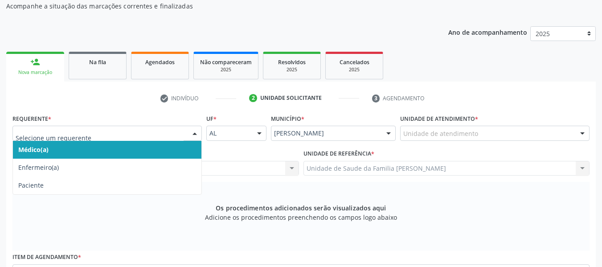
click at [198, 131] on div at bounding box center [194, 133] width 13 height 15
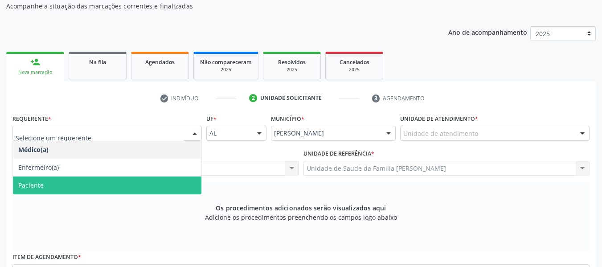
click at [66, 188] on span "Paciente" at bounding box center [107, 185] width 188 height 18
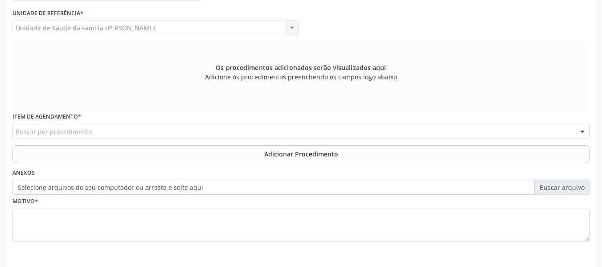
scroll to position [237, 0]
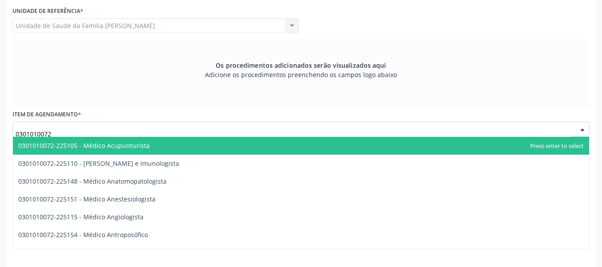
drag, startPoint x: 53, startPoint y: 131, endPoint x: 193, endPoint y: 125, distance: 140.9
click at [193, 125] on input "0301010072" at bounding box center [294, 134] width 556 height 18
click at [74, 132] on input "0301010072" at bounding box center [294, 134] width 556 height 18
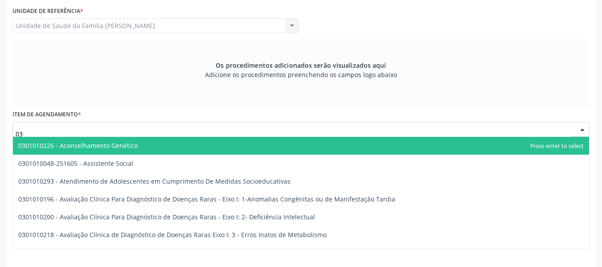
type input "0"
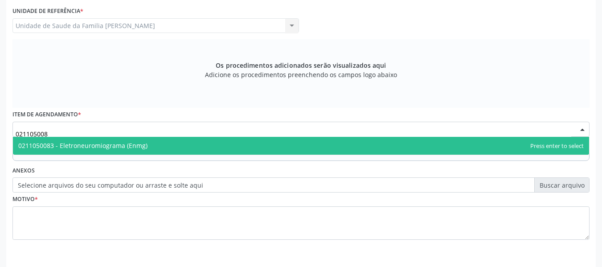
type input "0211050083"
click at [138, 145] on span "0211050083 - Eletroneuromiograma (Enmg)" at bounding box center [82, 145] width 129 height 8
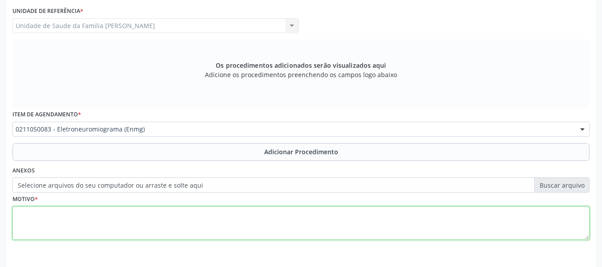
click at [46, 224] on textarea at bounding box center [300, 223] width 577 height 34
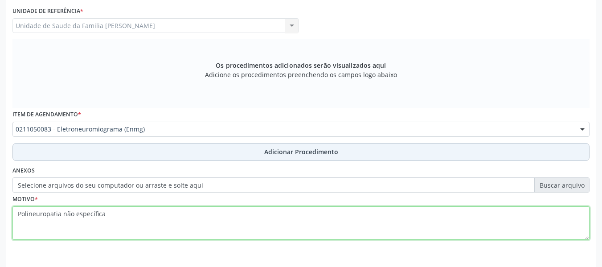
type textarea "Polineuropatia não específica"
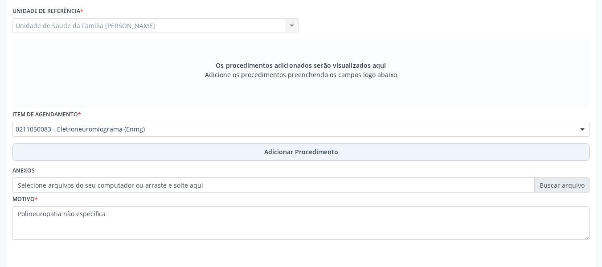
click at [277, 149] on span "Adicionar Procedimento" at bounding box center [301, 151] width 74 height 9
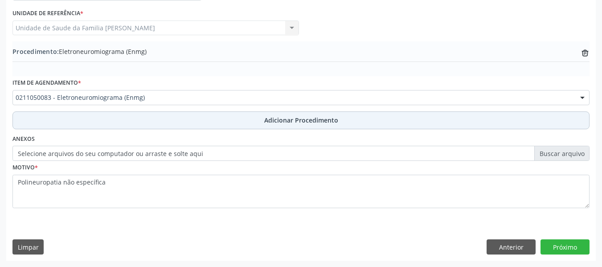
scroll to position [234, 0]
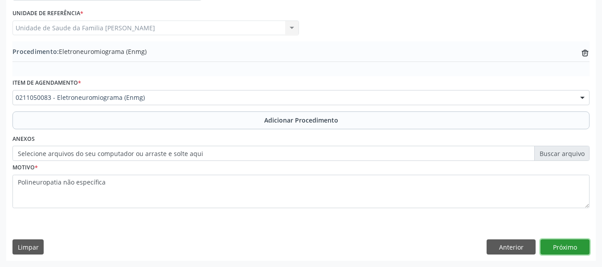
click at [558, 245] on button "Próximo" at bounding box center [564, 246] width 49 height 15
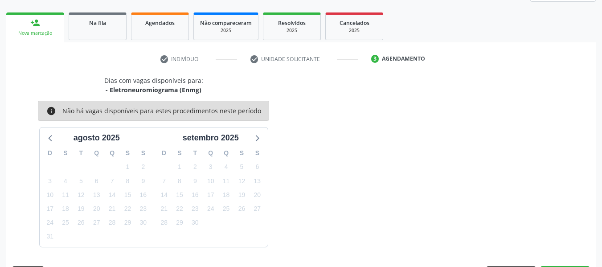
scroll to position [160, 0]
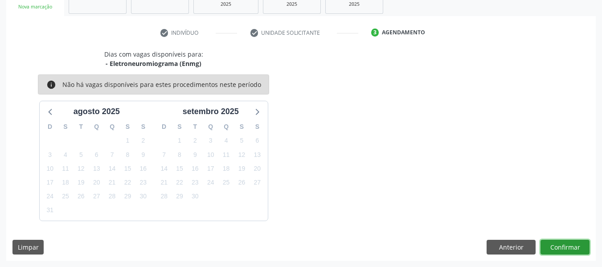
click at [558, 245] on button "Confirmar" at bounding box center [564, 247] width 49 height 15
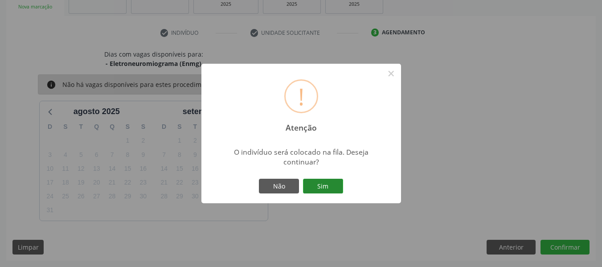
click at [324, 183] on button "Sim" at bounding box center [323, 186] width 40 height 15
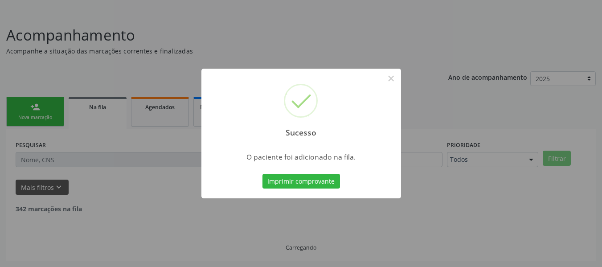
scroll to position [40, 0]
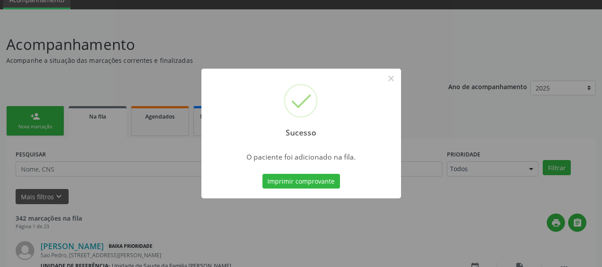
click at [20, 111] on div "Sucesso × O paciente foi adicionado na fila. Imprimir comprovante Cancel" at bounding box center [301, 133] width 602 height 267
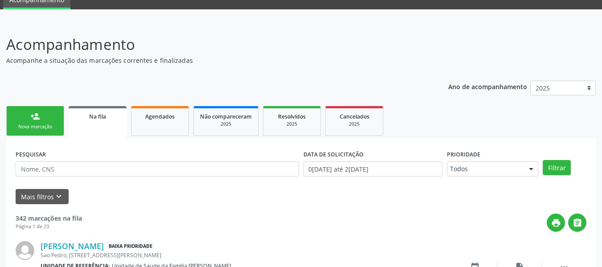
click at [20, 111] on link "person_add Nova marcação" at bounding box center [35, 121] width 58 height 30
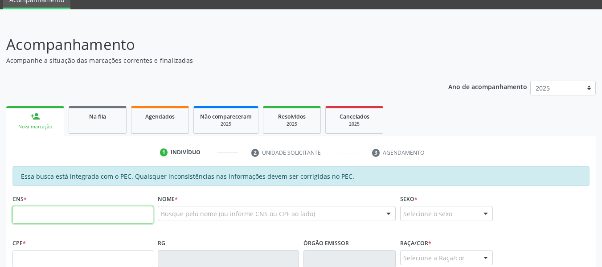
click at [55, 217] on input "text" at bounding box center [82, 215] width 141 height 18
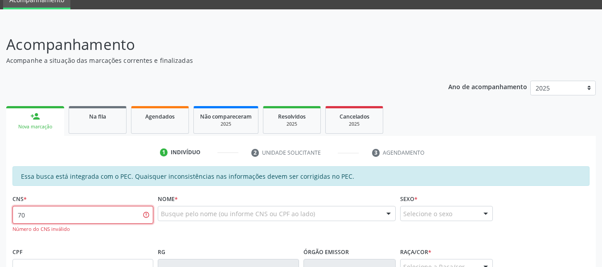
type input "7"
type input "706 8037 8310 8728"
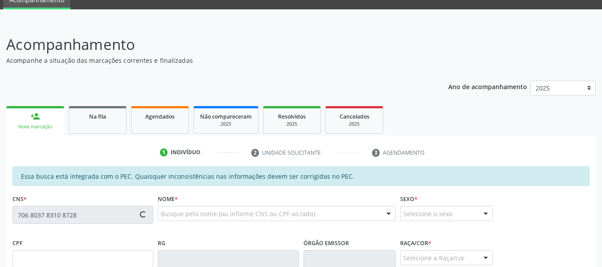
type input "075.460.034-31"
type input "13/08/1980"
type input "Vanilda Aleixo dos Santos"
type input "(82) 99965-5212"
type input "48"
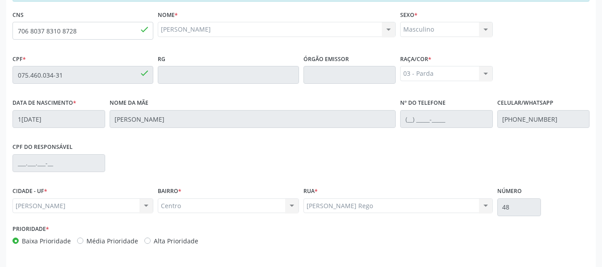
scroll to position [254, 0]
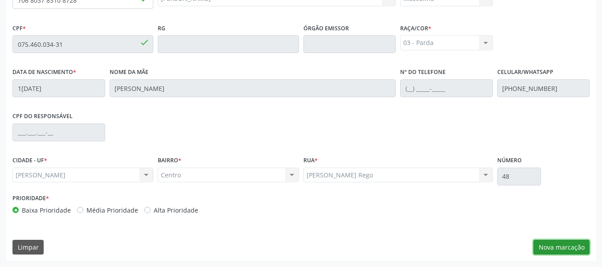
click at [558, 246] on button "Nova marcação" at bounding box center [561, 247] width 56 height 15
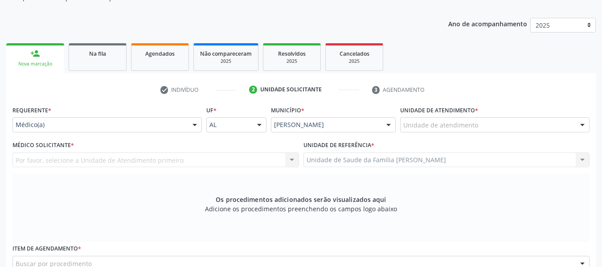
scroll to position [94, 0]
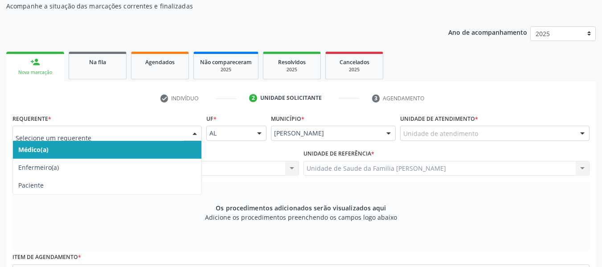
click at [193, 133] on div at bounding box center [194, 133] width 13 height 15
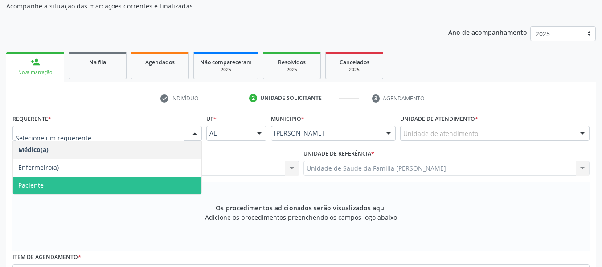
click at [35, 185] on span "Paciente" at bounding box center [30, 185] width 25 height 8
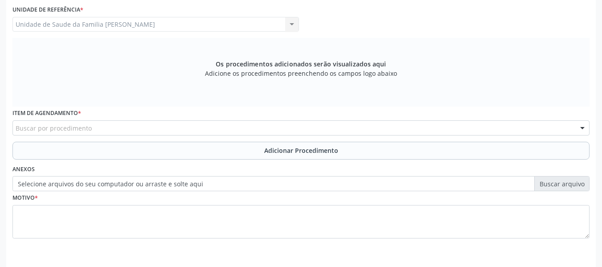
scroll to position [254, 0]
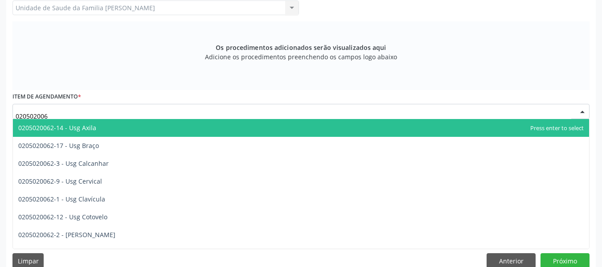
type input "0205020062"
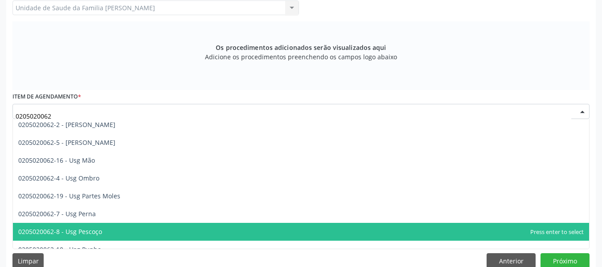
scroll to position [102, 0]
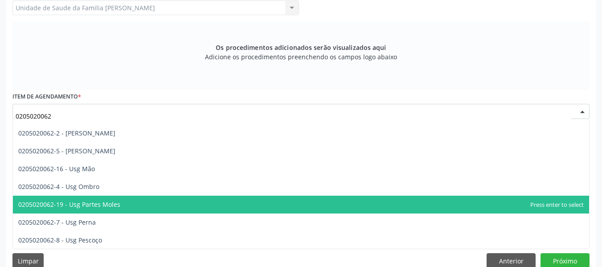
click at [105, 203] on span "0205020062-19 - Usg Partes Moles" at bounding box center [69, 204] width 102 height 8
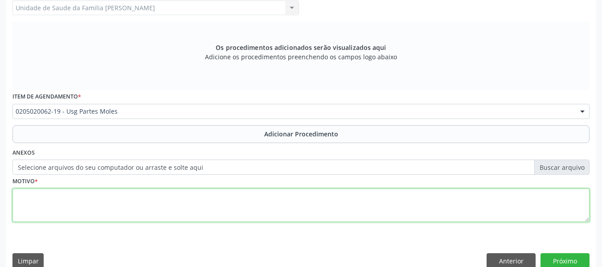
click at [105, 203] on textarea at bounding box center [300, 205] width 577 height 34
type textarea "HERNIA INGUINAL"
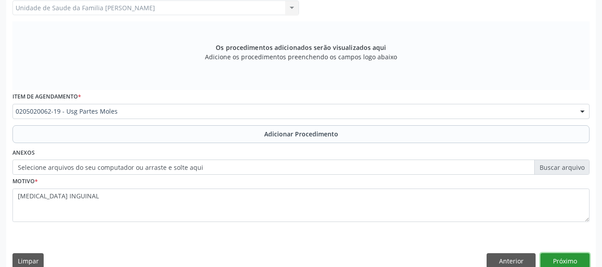
click at [565, 258] on button "Próximo" at bounding box center [564, 260] width 49 height 15
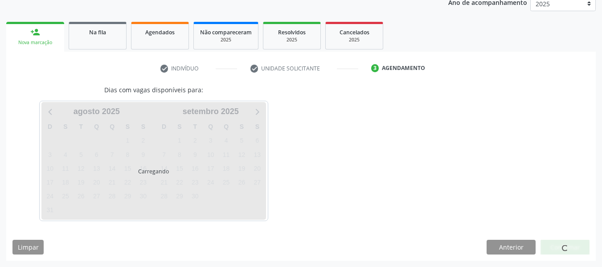
scroll to position [150, 0]
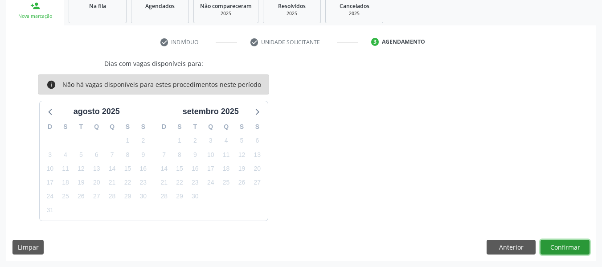
click at [561, 244] on button "Confirmar" at bounding box center [564, 247] width 49 height 15
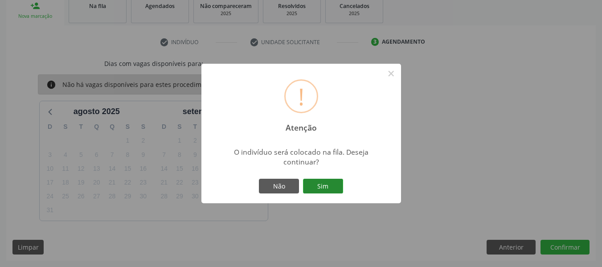
click at [325, 183] on button "Sim" at bounding box center [323, 186] width 40 height 15
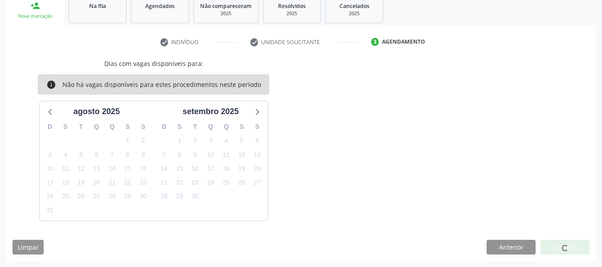
scroll to position [40, 0]
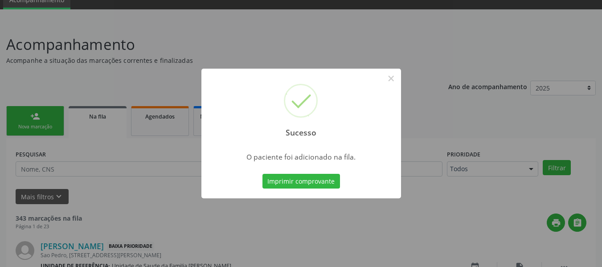
click at [325, 183] on button "Imprimir comprovante" at bounding box center [301, 181] width 78 height 15
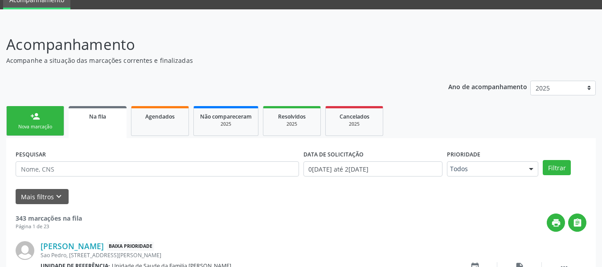
click at [17, 117] on link "person_add Nova marcação" at bounding box center [35, 121] width 58 height 30
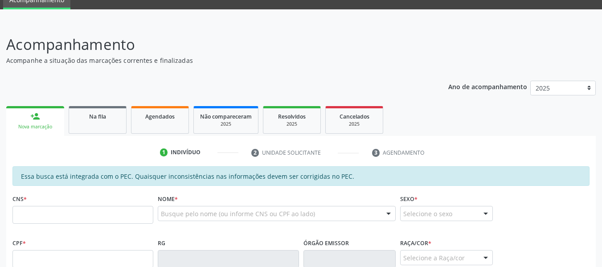
click at [17, 117] on link "person_add Nova marcação" at bounding box center [35, 121] width 58 height 30
click at [25, 118] on link "person_add Nova marcação" at bounding box center [35, 121] width 58 height 30
drag, startPoint x: 46, startPoint y: 123, endPoint x: 21, endPoint y: 211, distance: 91.1
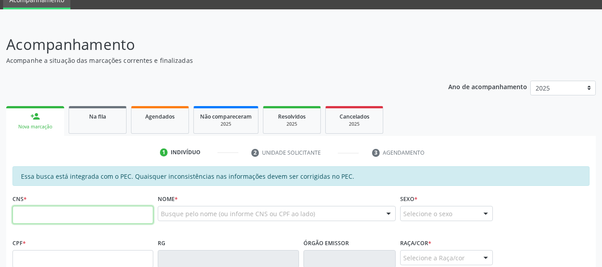
click at [21, 211] on input "text" at bounding box center [82, 215] width 141 height 18
type input "706 8037 8310 8728"
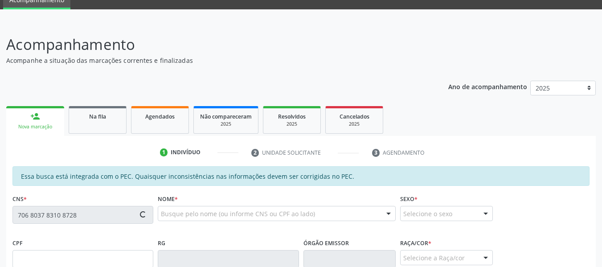
type input "075.460.034-31"
type input "13/08/1980"
type input "Vanilda Aleixo dos Santos"
type input "(82) 99965-5212"
type input "48"
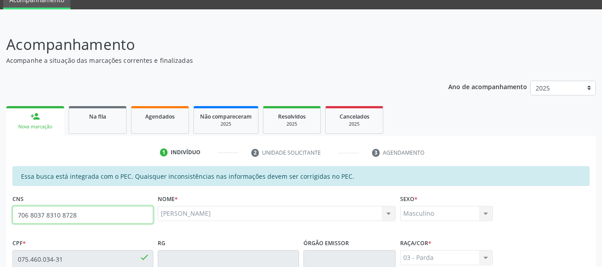
click at [52, 206] on input "706 8037 8310 8728" at bounding box center [82, 215] width 141 height 18
click at [52, 204] on div "CNS 706 8037 8310 8728 done" at bounding box center [82, 208] width 141 height 32
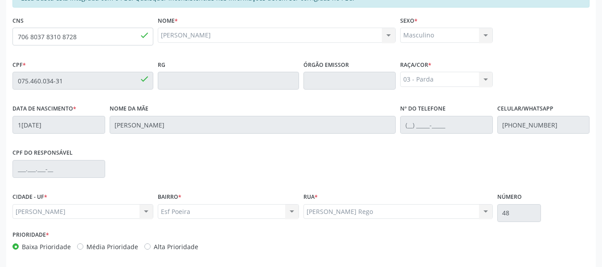
scroll to position [254, 0]
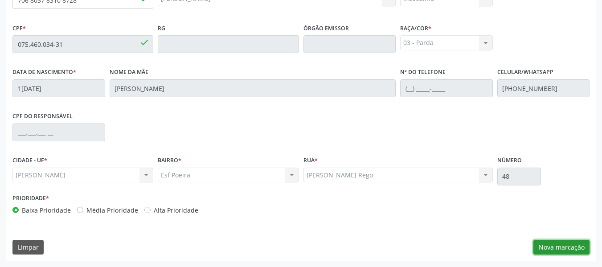
click at [567, 243] on button "Nova marcação" at bounding box center [561, 247] width 56 height 15
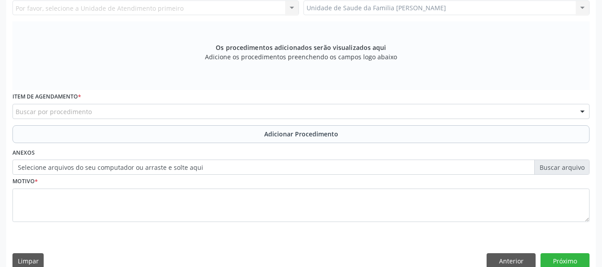
click at [583, 9] on div "Unidade de Saude da Familia Barro Vermelho Unidade de Saude da Familia Barro Ve…" at bounding box center [446, 7] width 287 height 15
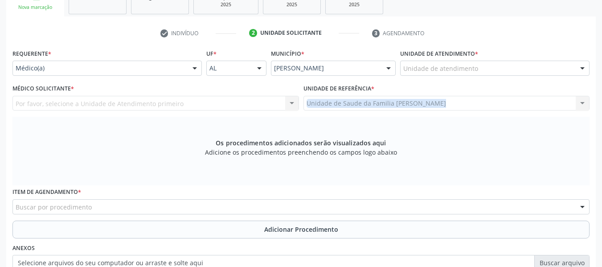
scroll to position [136, 0]
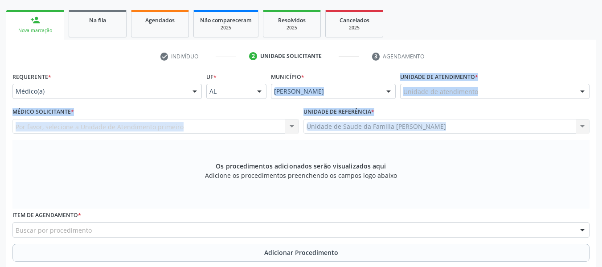
drag, startPoint x: 583, startPoint y: 9, endPoint x: 323, endPoint y: 102, distance: 275.8
click at [323, 102] on div "Requerente * Médico(a) Médico(a) Enfermeiro(a) Paciente Nenhum resultado encont…" at bounding box center [300, 211] width 577 height 283
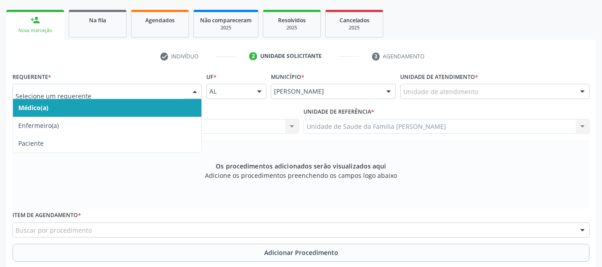
click at [196, 91] on div at bounding box center [194, 91] width 13 height 15
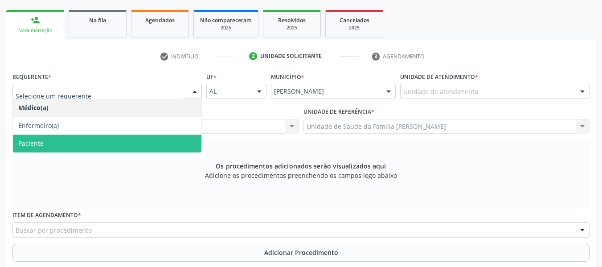
click at [36, 144] on span "Paciente" at bounding box center [30, 143] width 25 height 8
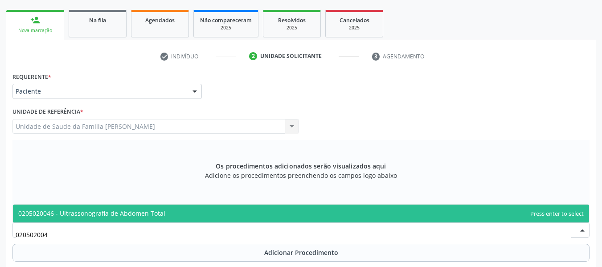
type input "0205020046"
click at [99, 209] on span "0205020046 - Ultrassonografia de Abdomen Total" at bounding box center [91, 213] width 147 height 8
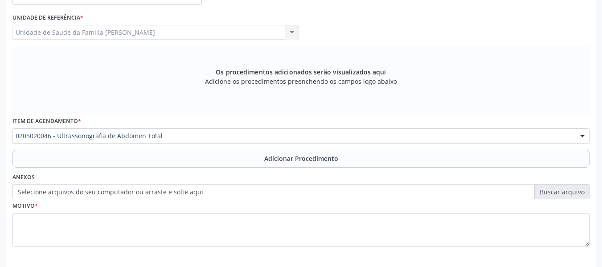
scroll to position [243, 0]
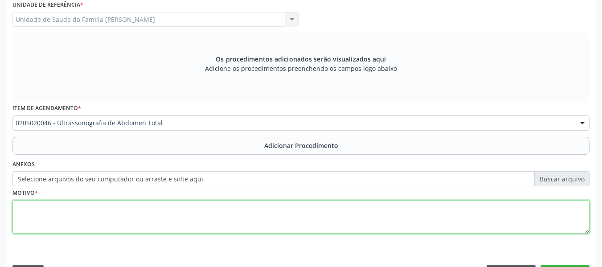
click at [35, 212] on textarea at bounding box center [300, 217] width 577 height 34
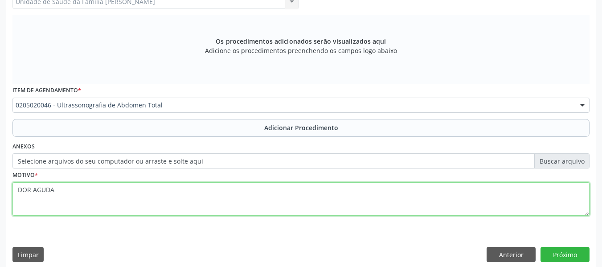
scroll to position [268, 0]
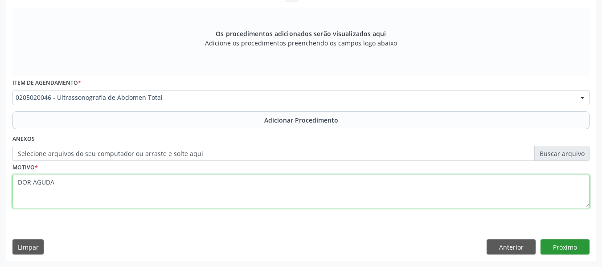
type textarea "DOR AGUDA"
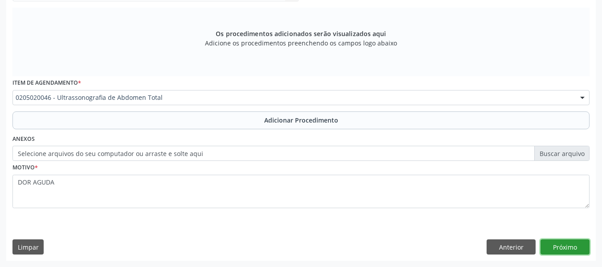
click at [566, 243] on button "Próximo" at bounding box center [564, 246] width 49 height 15
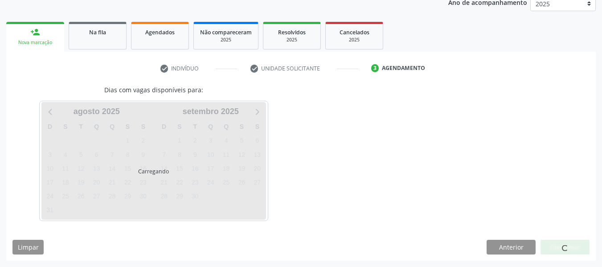
scroll to position [150, 0]
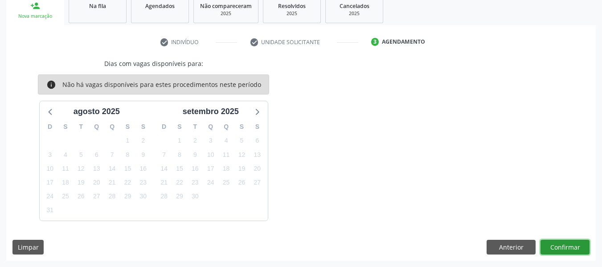
click at [566, 243] on button "Confirmar" at bounding box center [564, 247] width 49 height 15
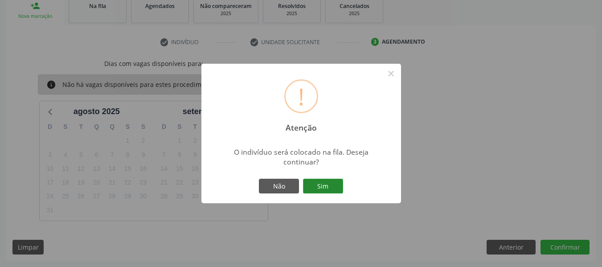
click at [328, 183] on button "Sim" at bounding box center [323, 186] width 40 height 15
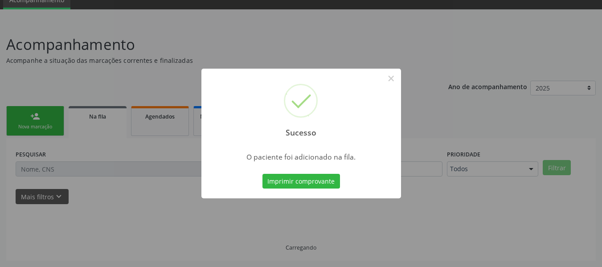
scroll to position [40, 0]
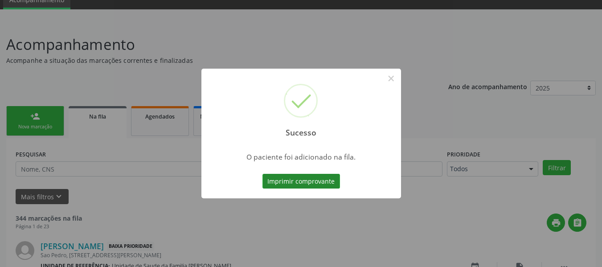
click at [312, 179] on button "Imprimir comprovante" at bounding box center [301, 181] width 78 height 15
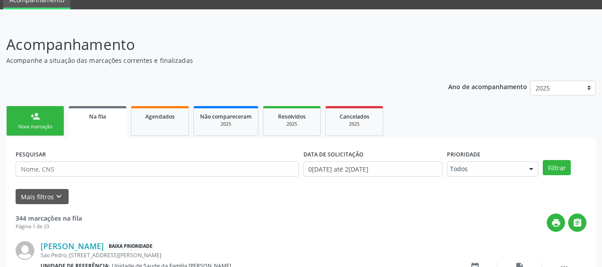
click at [23, 119] on link "person_add Nova marcação" at bounding box center [35, 121] width 58 height 30
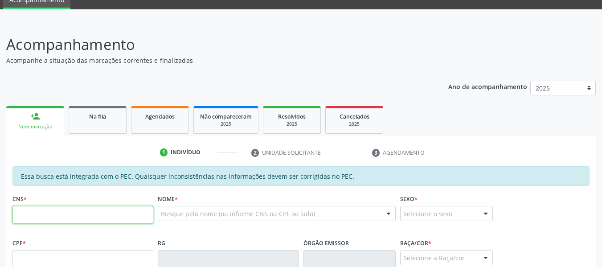
click at [51, 212] on input "text" at bounding box center [82, 215] width 141 height 18
type input "700 6044 0157 6062"
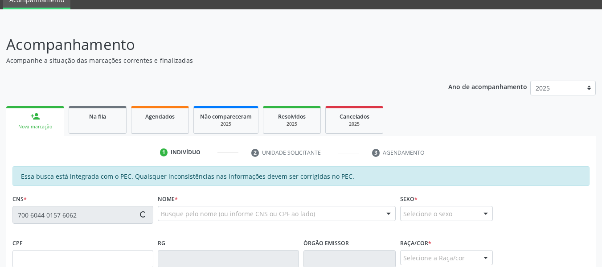
type input "483.018.254-72"
type input "28/05/1957"
type input "Maria dos Anjos Terto"
type input "(82) 8713-7803"
type input "605"
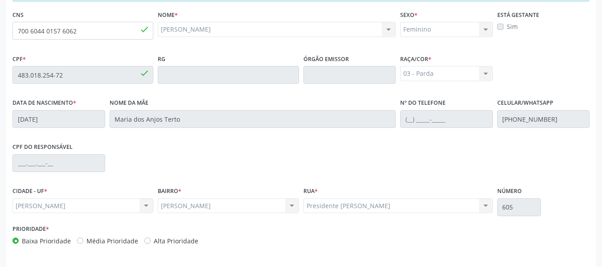
scroll to position [254, 0]
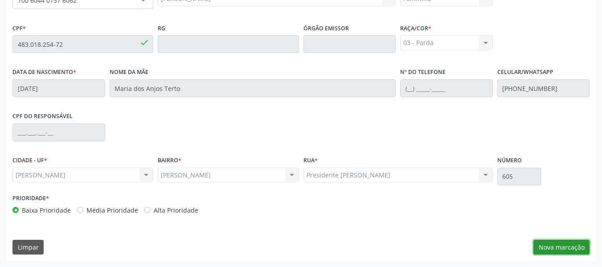
click at [574, 248] on button "Nova marcação" at bounding box center [561, 247] width 56 height 15
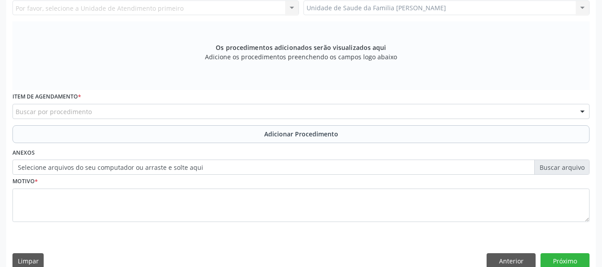
click at [582, 13] on div "Unidade de Saude da Familia Barro Vermelho Unidade de Saude da Familia Barro Ve…" at bounding box center [446, 7] width 287 height 15
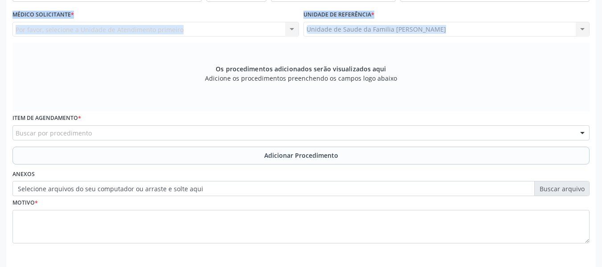
drag, startPoint x: 582, startPoint y: 13, endPoint x: 583, endPoint y: 7, distance: 6.3
click at [583, 7] on div "Requerente * Médico(a) Médico(a) Enfermeiro(a) Paciente Nenhum resultado encont…" at bounding box center [300, 114] width 577 height 283
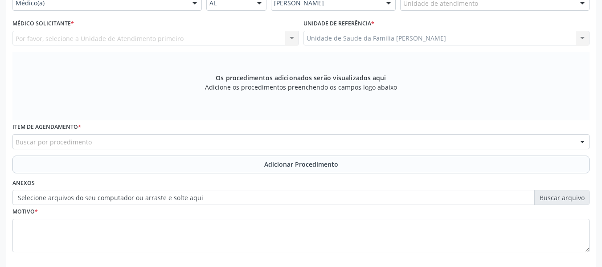
scroll to position [223, 0]
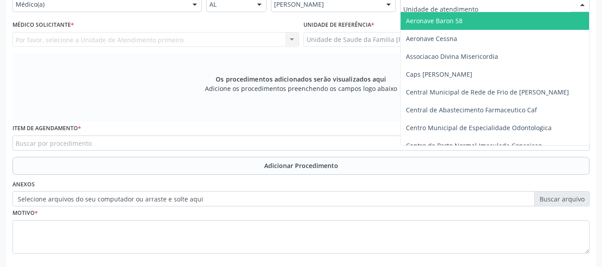
click at [583, 7] on div at bounding box center [582, 4] width 13 height 15
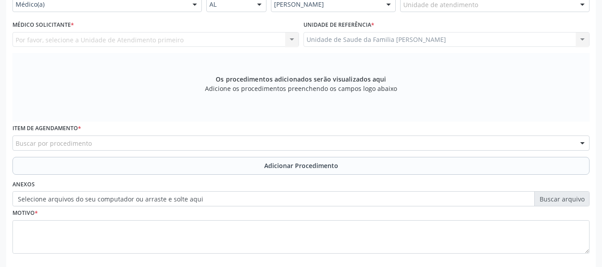
click at [583, 7] on div at bounding box center [582, 4] width 13 height 15
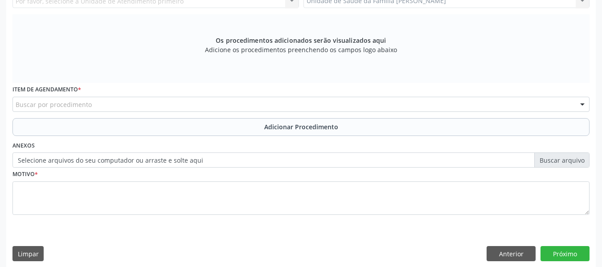
scroll to position [268, 0]
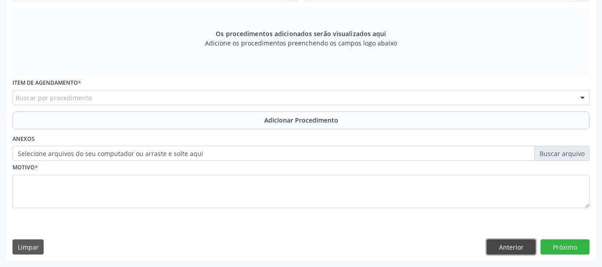
click at [508, 248] on button "Anterior" at bounding box center [511, 246] width 49 height 15
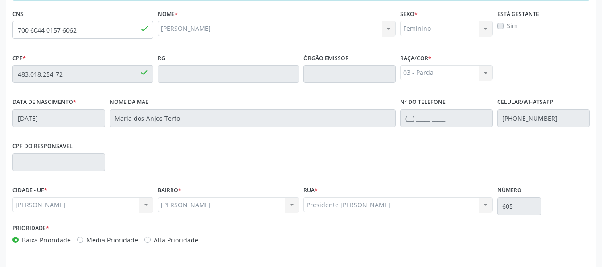
scroll to position [254, 0]
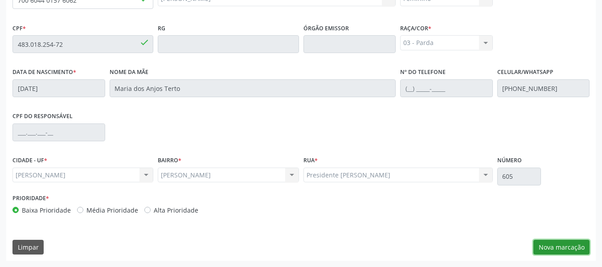
click at [565, 245] on button "Nova marcação" at bounding box center [561, 247] width 56 height 15
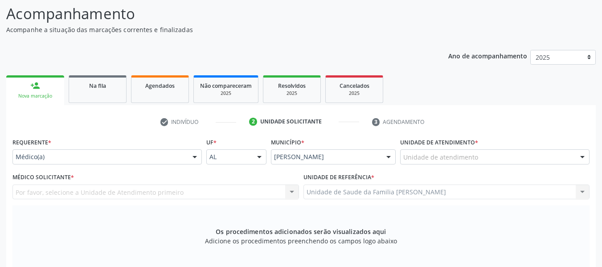
scroll to position [46, 0]
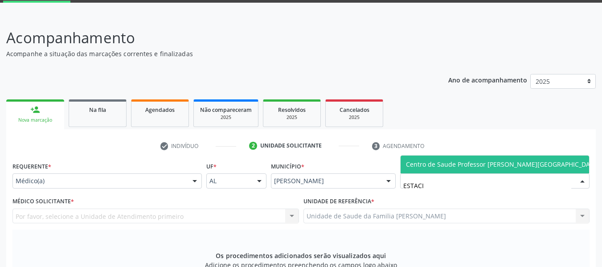
type input "ESTACIO"
click at [501, 164] on span "Centro de Saude Professor [PERSON_NAME][GEOGRAPHIC_DATA]" at bounding box center [503, 164] width 194 height 8
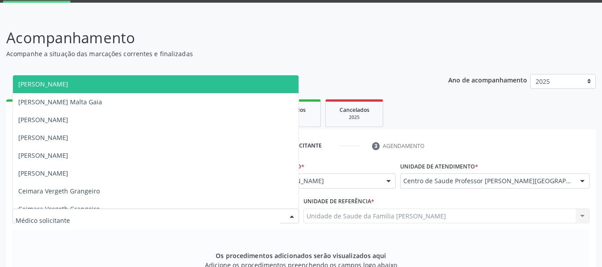
click at [293, 216] on div at bounding box center [291, 216] width 13 height 15
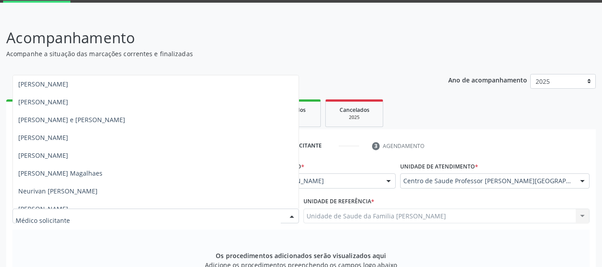
scroll to position [535, 0]
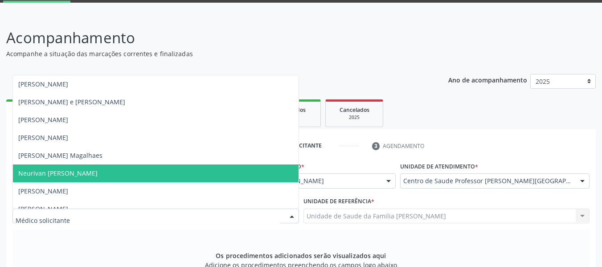
click at [71, 174] on span "Neurivan Calado Barbosa" at bounding box center [57, 173] width 79 height 8
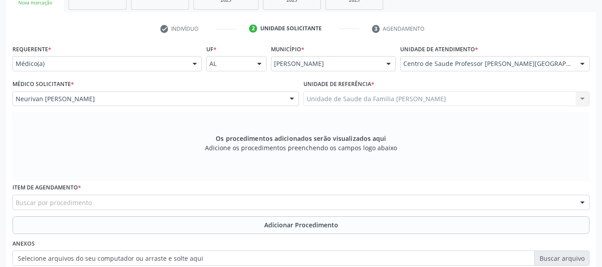
scroll to position [171, 0]
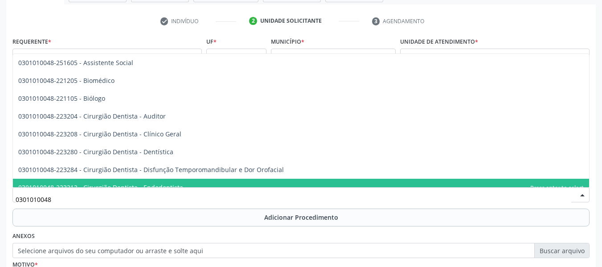
click at [581, 180] on span "0301010048-223212 - Cirurgião Dentista - Endodontista" at bounding box center [301, 188] width 576 height 18
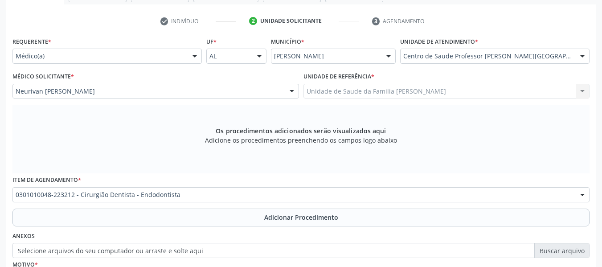
click at [581, 180] on div "Item de agendamento * 0301010048-223212 - Cirurgião Dentista - Endodontista 030…" at bounding box center [300, 187] width 577 height 29
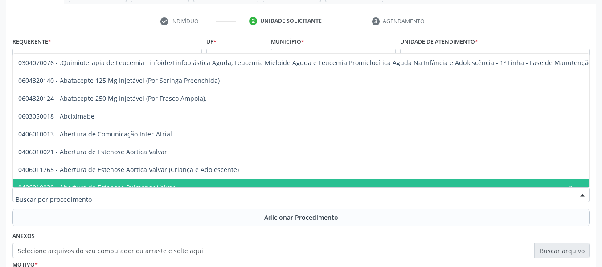
click at [193, 188] on div at bounding box center [300, 194] width 577 height 15
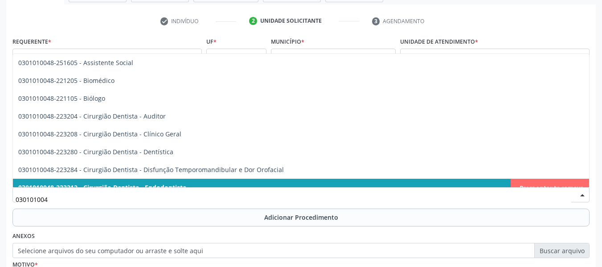
type input "0301010048"
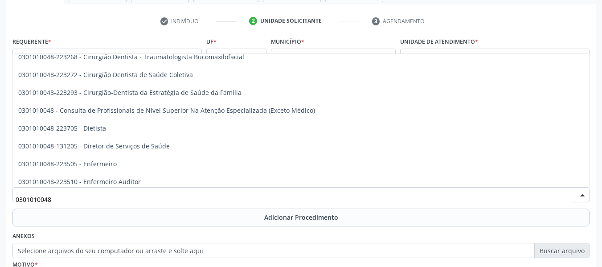
scroll to position [446, 0]
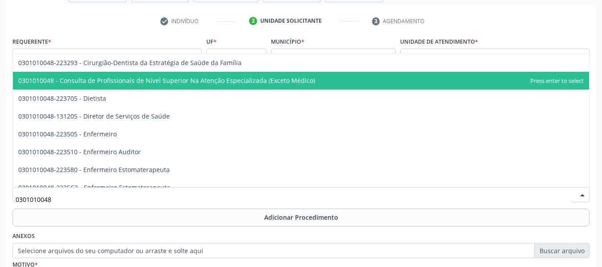
click at [310, 79] on span "0301010048 - Consulta de Profissionais de Nivel Superior Na Atenção Especializa…" at bounding box center [301, 81] width 576 height 18
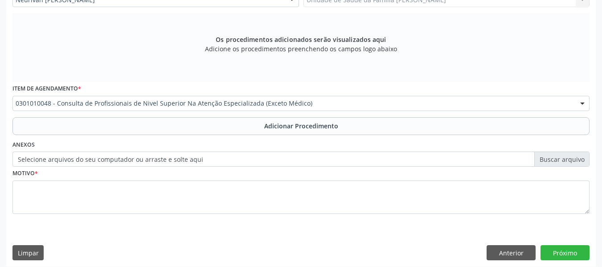
scroll to position [268, 0]
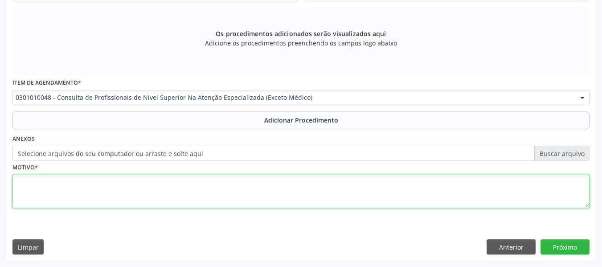
click at [49, 195] on textarea at bounding box center [300, 192] width 577 height 34
type textarea "FISIOTERAPIA"
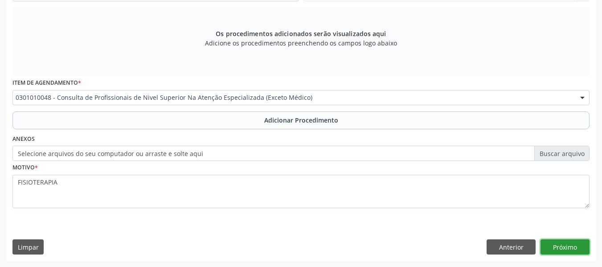
click at [566, 242] on button "Próximo" at bounding box center [564, 246] width 49 height 15
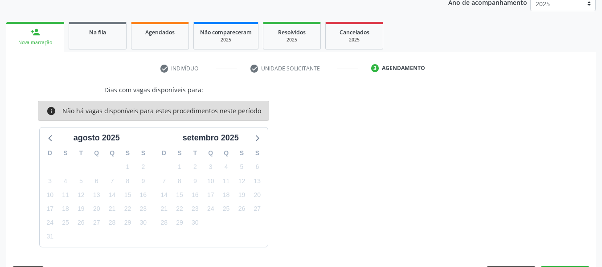
scroll to position [150, 0]
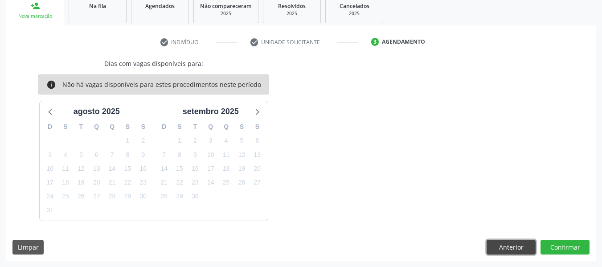
click at [506, 247] on button "Anterior" at bounding box center [511, 247] width 49 height 15
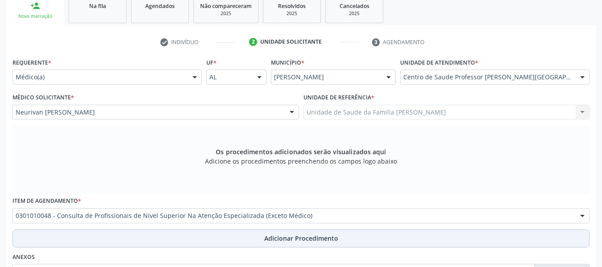
click at [302, 238] on span "Adicionar Procedimento" at bounding box center [301, 237] width 74 height 9
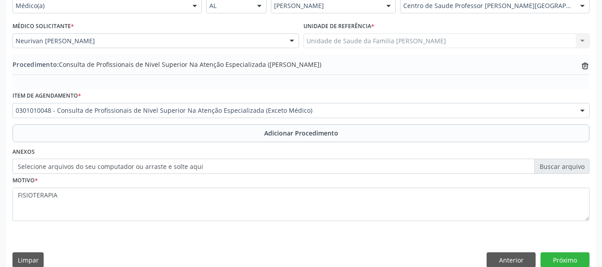
scroll to position [234, 0]
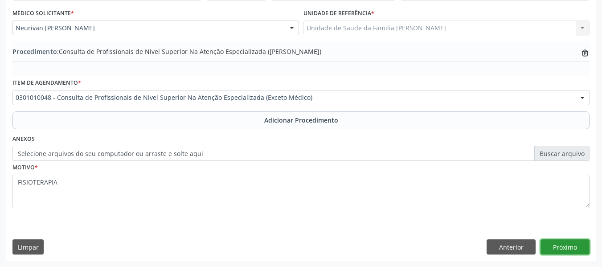
click at [563, 245] on button "Próximo" at bounding box center [564, 246] width 49 height 15
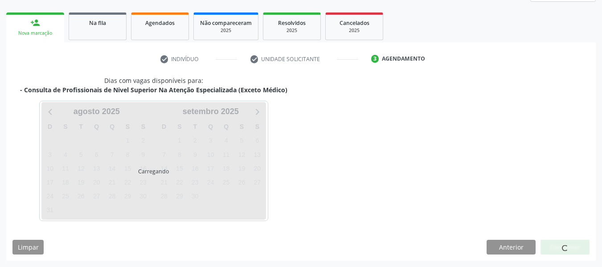
scroll to position [160, 0]
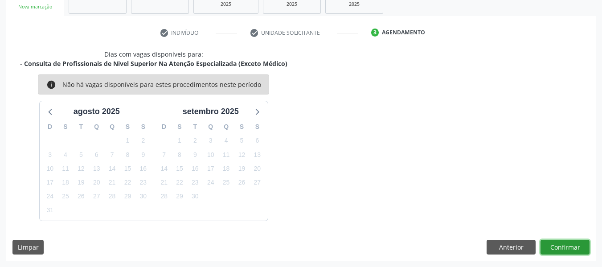
click at [563, 245] on button "Confirmar" at bounding box center [564, 247] width 49 height 15
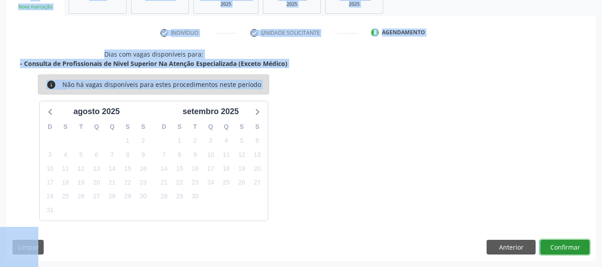
click at [563, 245] on button "Confirmar" at bounding box center [564, 247] width 49 height 15
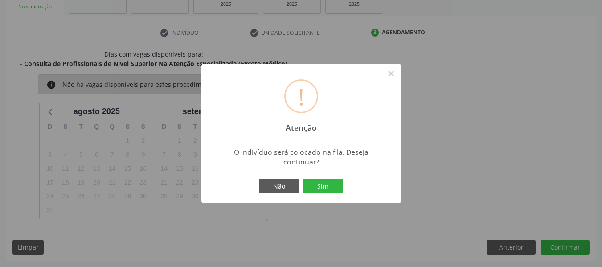
click at [323, 175] on div "! Atenção × O indivíduo será colocado na fila. Deseja continuar? Não Sim" at bounding box center [301, 134] width 200 height 140
click at [323, 188] on button "Sim" at bounding box center [323, 186] width 40 height 15
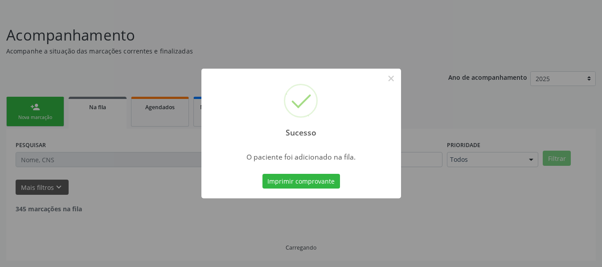
scroll to position [40, 0]
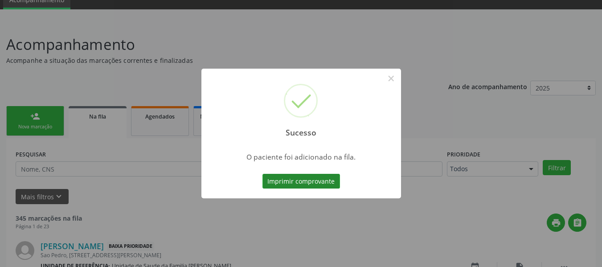
click at [315, 177] on button "Imprimir comprovante" at bounding box center [301, 181] width 78 height 15
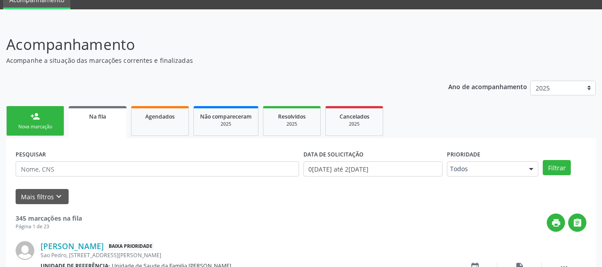
click at [29, 112] on link "person_add Nova marcação" at bounding box center [35, 121] width 58 height 30
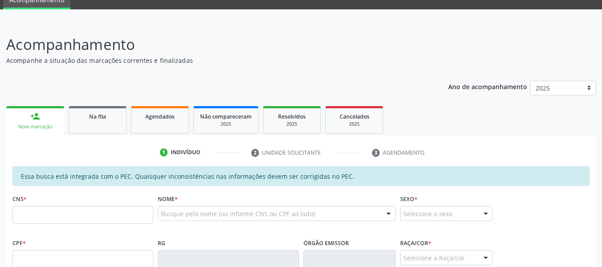
click at [57, 217] on input "text" at bounding box center [82, 215] width 141 height 18
click at [20, 217] on input "text" at bounding box center [82, 215] width 141 height 18
click at [197, 59] on p "Acompanhe a situação das marcações correntes e finalizadas" at bounding box center [212, 60] width 413 height 9
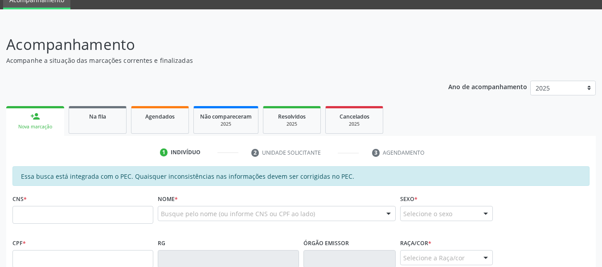
click at [40, 213] on input "text" at bounding box center [82, 215] width 141 height 18
click at [149, 213] on input "text" at bounding box center [82, 215] width 141 height 18
click at [84, 218] on input "text" at bounding box center [82, 215] width 141 height 18
click at [52, 238] on div "CPF *" at bounding box center [82, 252] width 141 height 32
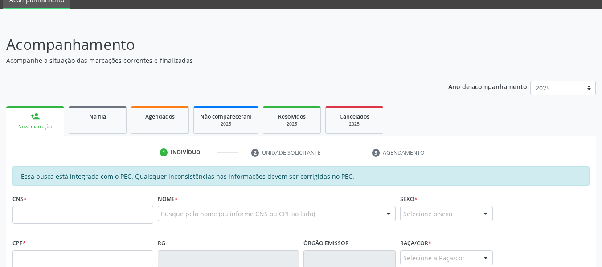
click at [52, 238] on div "CPF *" at bounding box center [82, 252] width 141 height 32
click at [31, 215] on input "text" at bounding box center [82, 215] width 141 height 18
click at [81, 217] on input "text" at bounding box center [82, 215] width 141 height 18
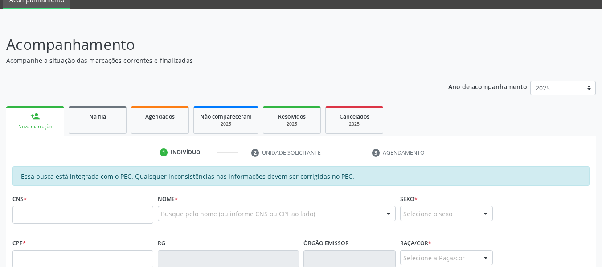
click at [56, 224] on input "text" at bounding box center [82, 215] width 141 height 18
click at [31, 206] on input "text" at bounding box center [82, 215] width 141 height 18
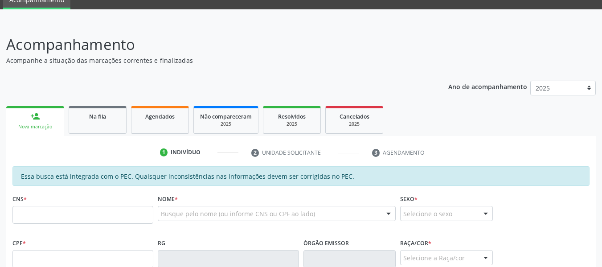
click at [31, 206] on input "text" at bounding box center [82, 215] width 141 height 18
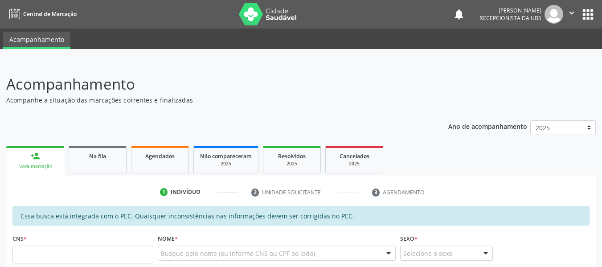
click at [52, 254] on input "text" at bounding box center [82, 255] width 141 height 18
type input "706 4006 4301 5485"
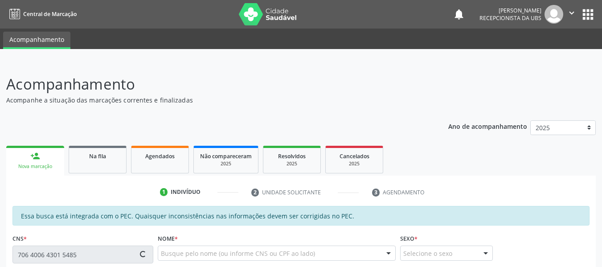
type input "054.595.804-04"
type input "02/08/1976"
type input "Vandete Fernandes da Silva"
type input "(82) 99927-4060"
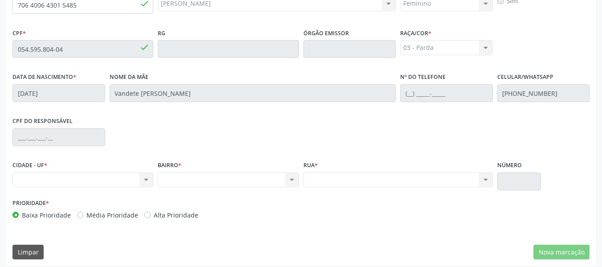
scroll to position [254, 0]
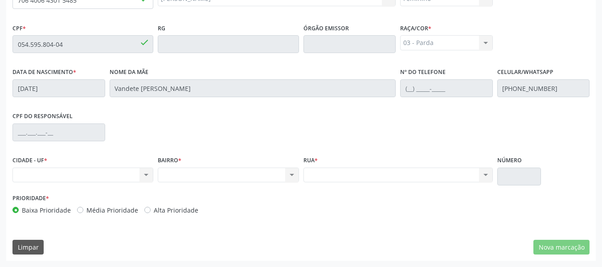
click at [143, 175] on div "Nenhum resultado encontrado para: " " Não há nenhuma opção para ser exibida." at bounding box center [82, 175] width 141 height 15
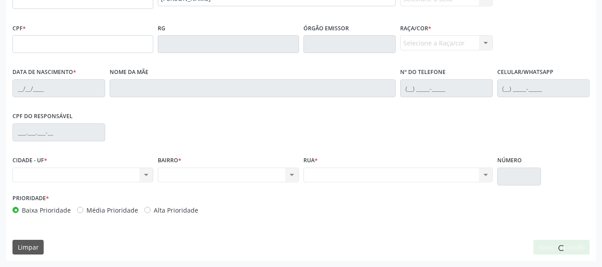
scroll to position [0, 0]
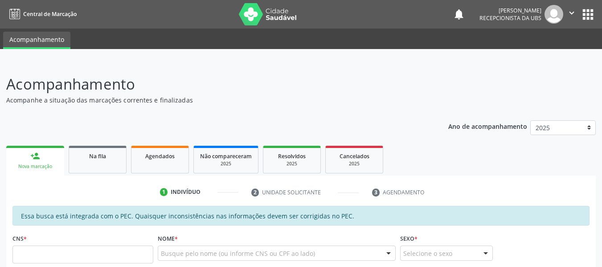
click at [86, 254] on input "text" at bounding box center [82, 255] width 141 height 18
type input "705 0062 1896 5258"
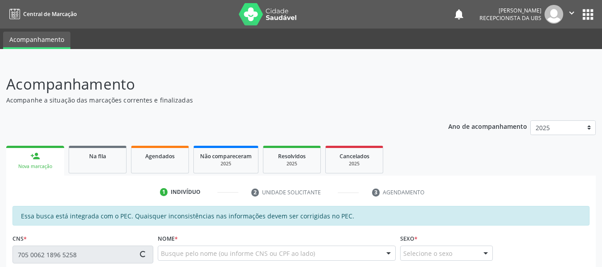
type input "103.164.874-73"
type input "0[DATE]"
type input "[PERSON_NAME]"
type input "[PHONE_NUMBER]"
type input "S/N"
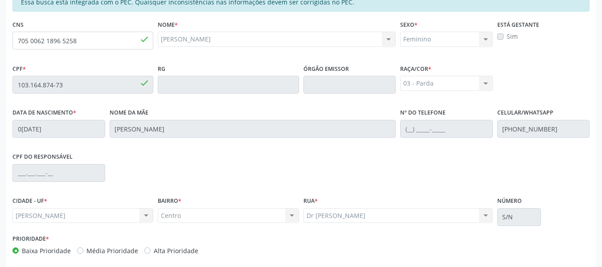
scroll to position [254, 0]
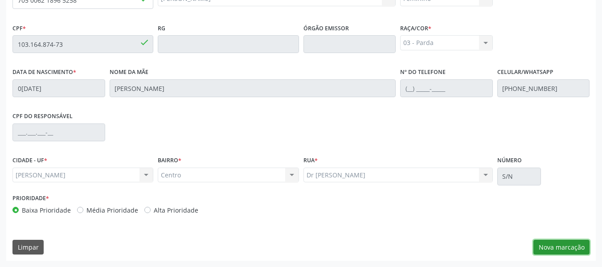
click at [573, 251] on button "Nova marcação" at bounding box center [561, 247] width 56 height 15
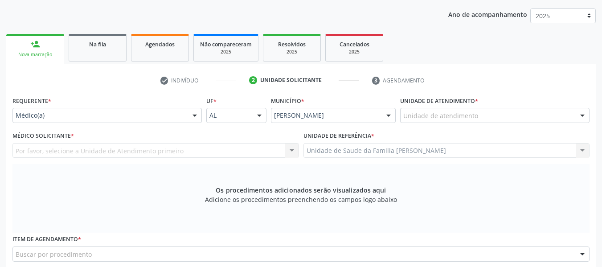
scroll to position [100, 0]
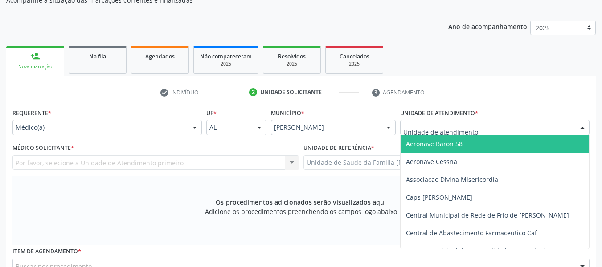
click at [583, 130] on div at bounding box center [582, 127] width 13 height 15
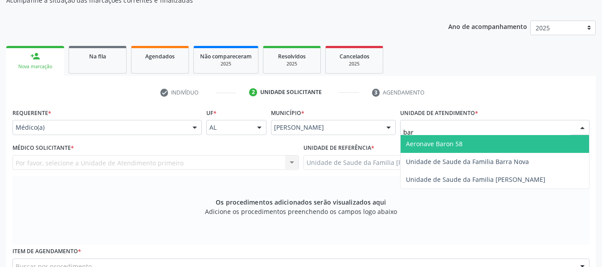
type input "barr"
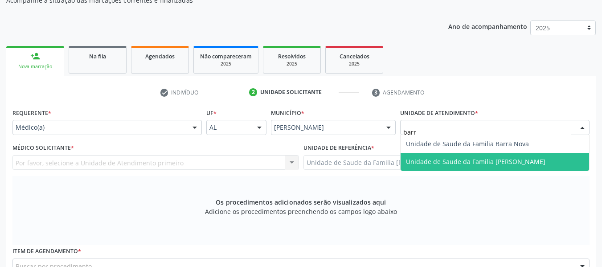
click at [520, 160] on span "Unidade de Saude da Familia [PERSON_NAME]" at bounding box center [475, 161] width 139 height 8
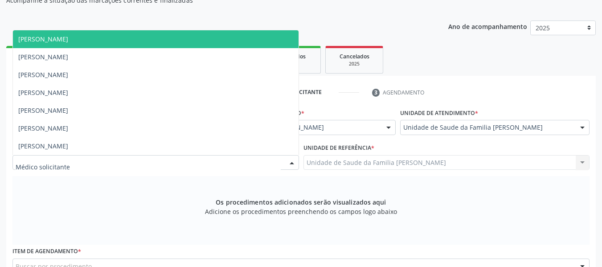
click at [293, 160] on div at bounding box center [291, 163] width 13 height 15
click at [68, 41] on span "[PERSON_NAME]" at bounding box center [43, 39] width 50 height 8
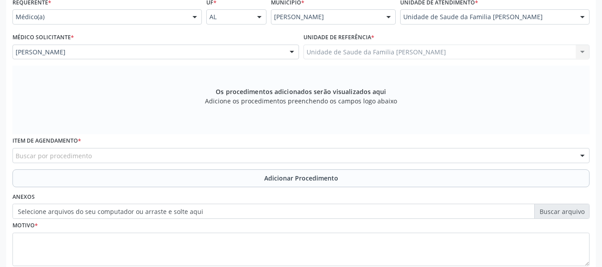
scroll to position [219, 0]
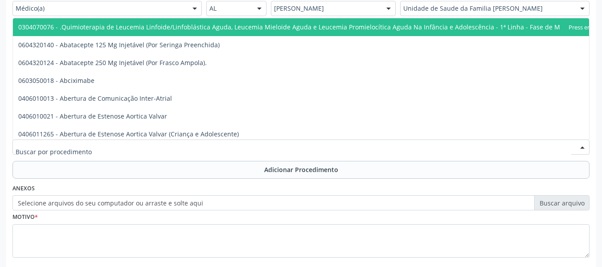
click at [57, 147] on input "text" at bounding box center [294, 152] width 556 height 18
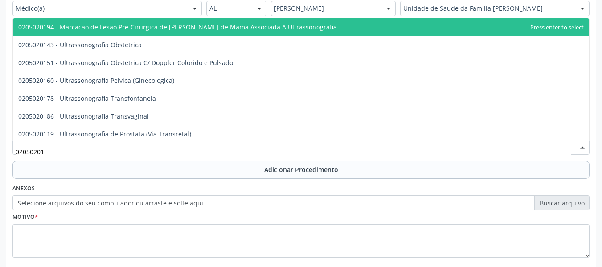
type input "020502016"
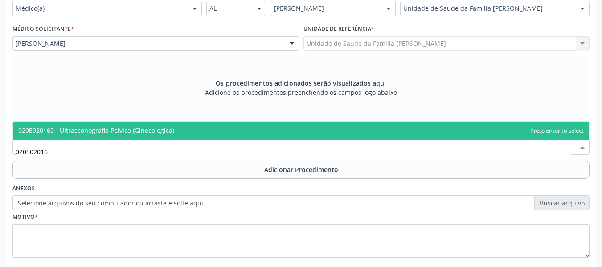
click at [101, 127] on span "0205020160 - Ultrassonografia Pelvica (Ginecologica)" at bounding box center [96, 130] width 156 height 8
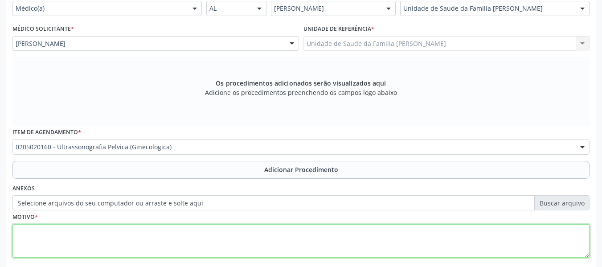
click at [43, 244] on textarea at bounding box center [300, 241] width 577 height 34
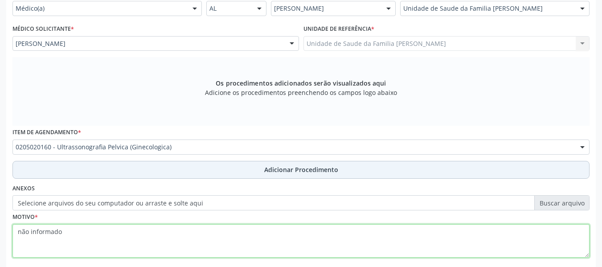
type textarea "não informado"
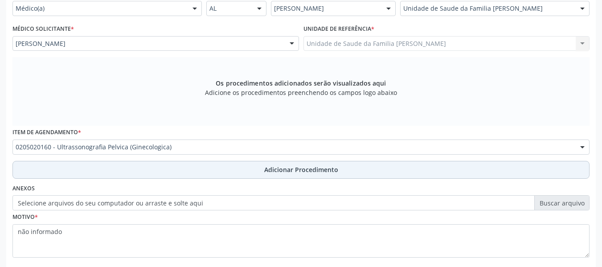
click at [307, 170] on span "Adicionar Procedimento" at bounding box center [301, 169] width 74 height 9
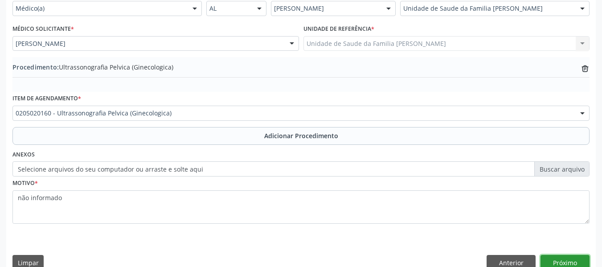
click at [560, 260] on button "Próximo" at bounding box center [564, 262] width 49 height 15
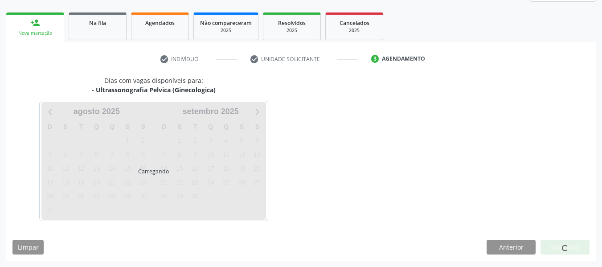
scroll to position [160, 0]
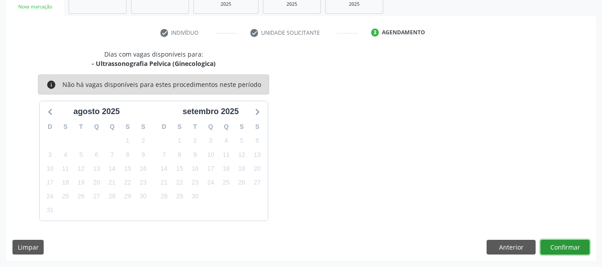
click at [573, 245] on button "Confirmar" at bounding box center [564, 247] width 49 height 15
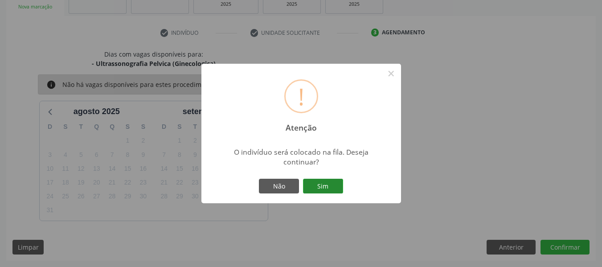
click at [321, 188] on button "Sim" at bounding box center [323, 186] width 40 height 15
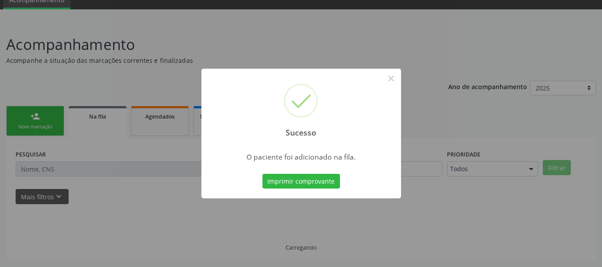
scroll to position [40, 0]
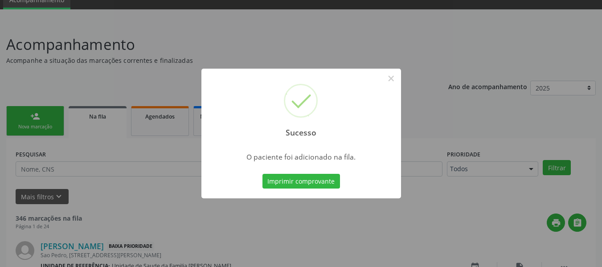
click at [33, 112] on div "Sucesso × O paciente foi adicionado na fila. Imprimir comprovante Cancel" at bounding box center [301, 133] width 602 height 267
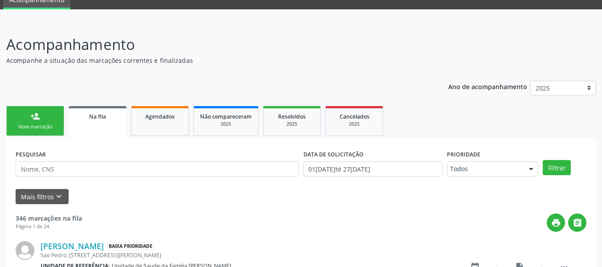
click at [33, 112] on div "person_add" at bounding box center [35, 116] width 10 height 10
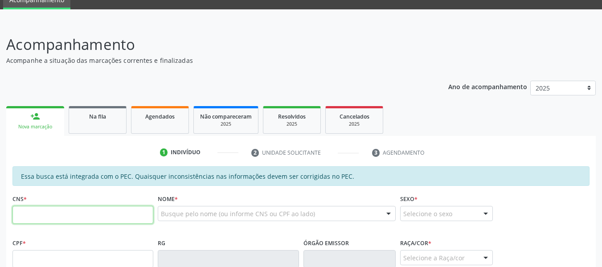
click at [37, 221] on input "text" at bounding box center [82, 215] width 141 height 18
type input "706 2015 0623 9961"
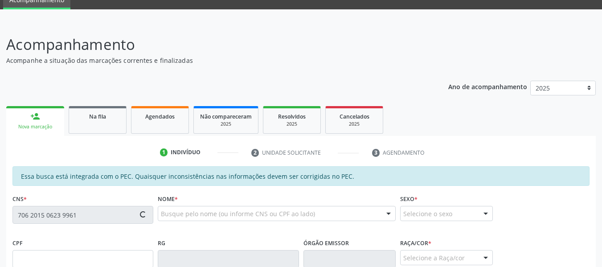
type input "701.925.264-80"
type input "05/07/1998"
type input "Maria Lucia Paulino da Dilva"
type input "(82) 99394-1611"
type input "001"
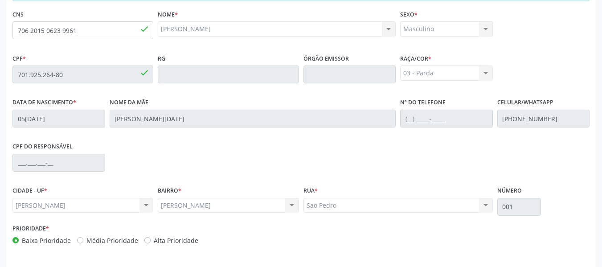
scroll to position [254, 0]
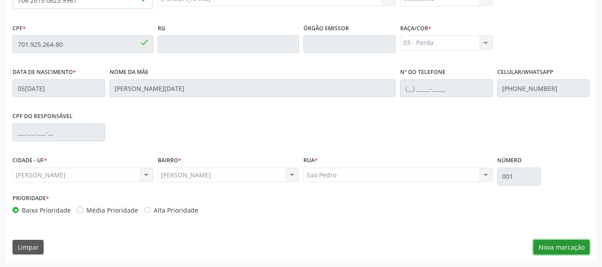
click at [561, 246] on button "Nova marcação" at bounding box center [561, 247] width 56 height 15
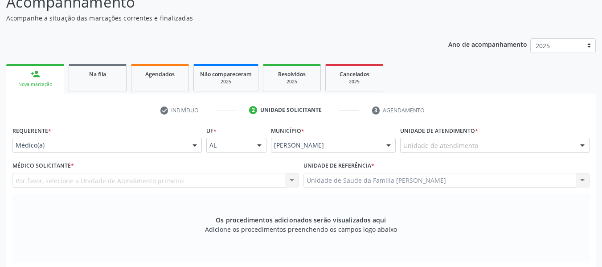
scroll to position [17, 0]
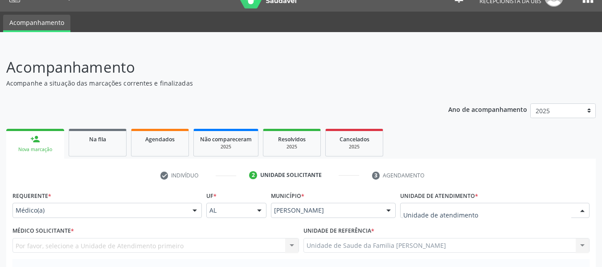
click at [585, 212] on div at bounding box center [582, 210] width 13 height 15
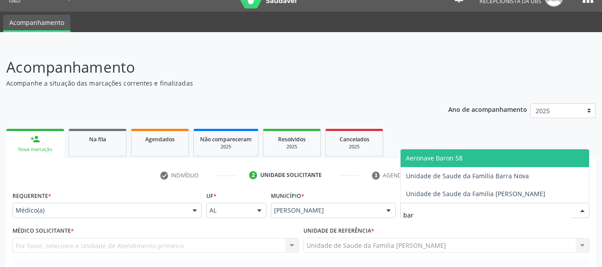
type input "barr"
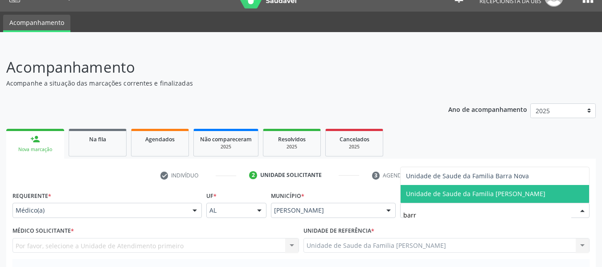
click at [519, 193] on span "Unidade de Saude da Familia [PERSON_NAME]" at bounding box center [475, 193] width 139 height 8
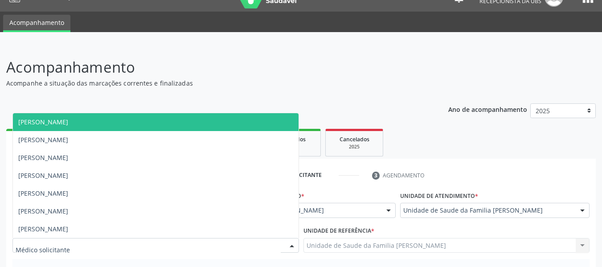
click at [291, 245] on div at bounding box center [291, 245] width 13 height 15
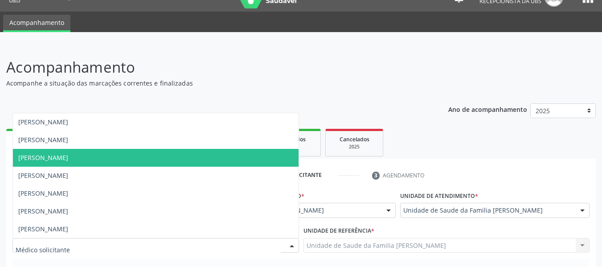
click at [53, 159] on span "[PERSON_NAME]" at bounding box center [43, 157] width 50 height 8
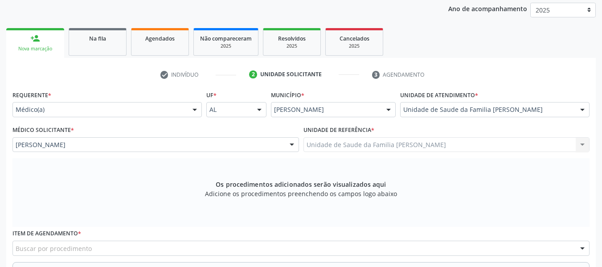
scroll to position [153, 0]
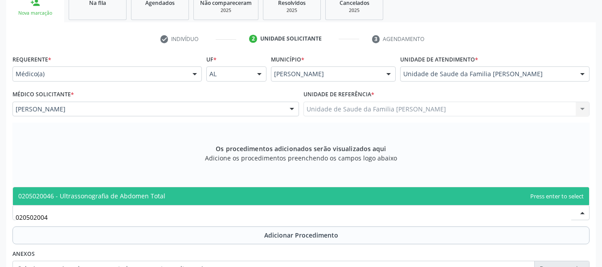
type input "0205020046"
click at [93, 196] on span "0205020046 - Ultrassonografia de Abdomen Total" at bounding box center [91, 196] width 147 height 8
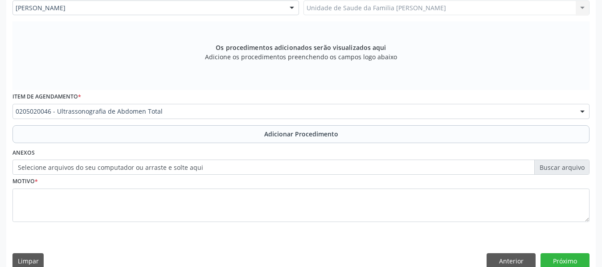
scroll to position [268, 0]
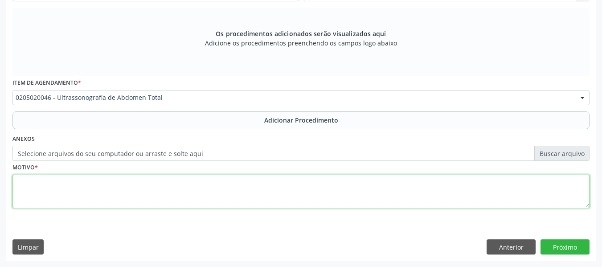
click at [70, 192] on textarea at bounding box center [300, 192] width 577 height 34
type textarea "dor abdominal"
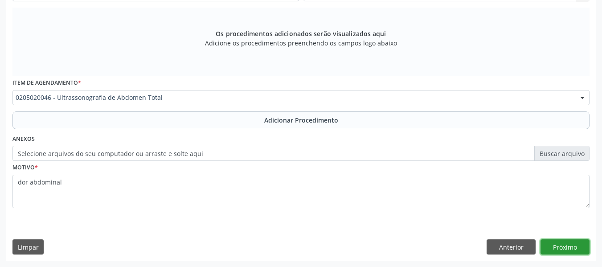
click at [557, 245] on button "Próximo" at bounding box center [564, 246] width 49 height 15
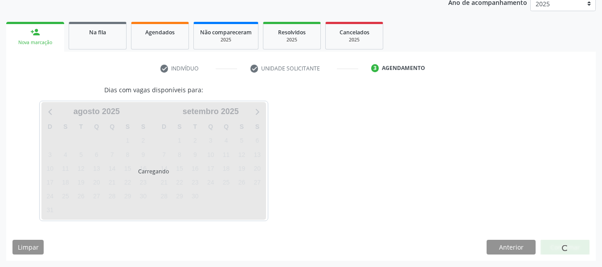
scroll to position [150, 0]
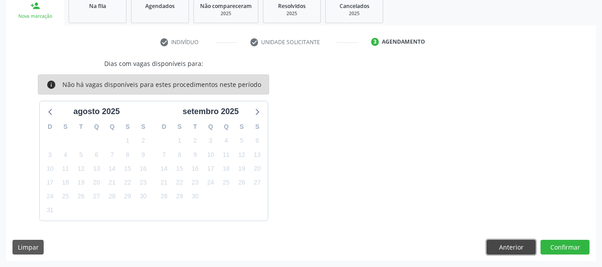
click at [521, 249] on button "Anterior" at bounding box center [511, 247] width 49 height 15
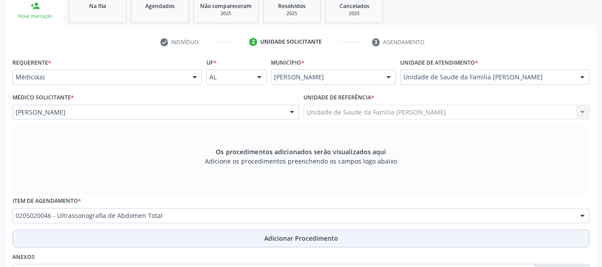
click at [283, 239] on span "Adicionar Procedimento" at bounding box center [301, 237] width 74 height 9
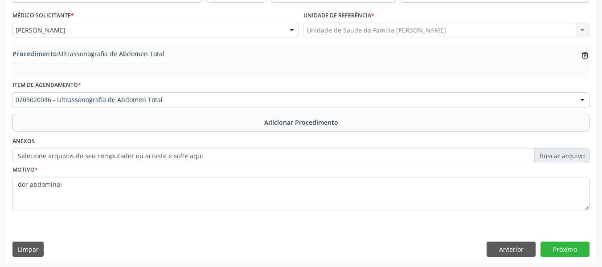
scroll to position [234, 0]
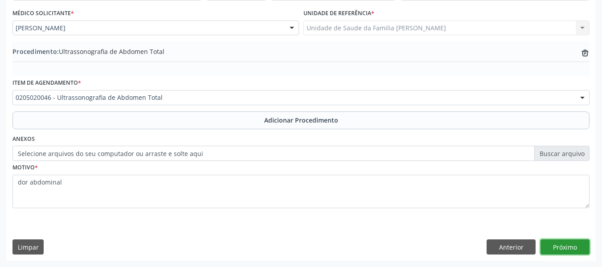
click at [566, 246] on button "Próximo" at bounding box center [564, 246] width 49 height 15
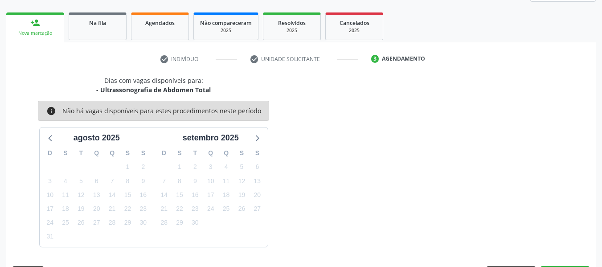
scroll to position [160, 0]
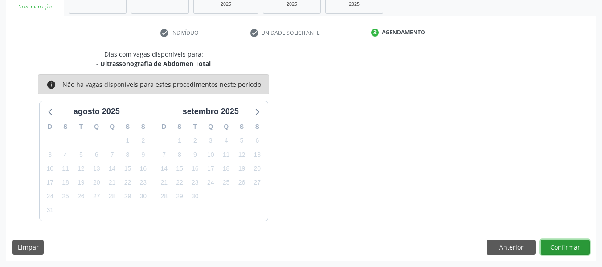
click at [566, 246] on button "Confirmar" at bounding box center [564, 247] width 49 height 15
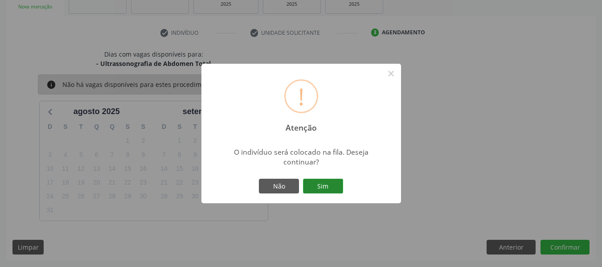
click at [327, 180] on button "Sim" at bounding box center [323, 186] width 40 height 15
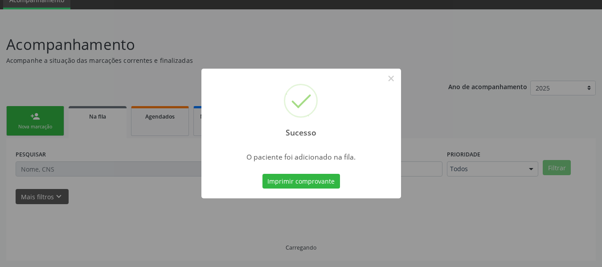
scroll to position [40, 0]
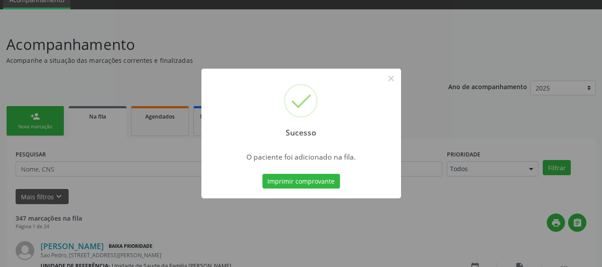
click at [327, 180] on button "Imprimir comprovante" at bounding box center [301, 181] width 78 height 15
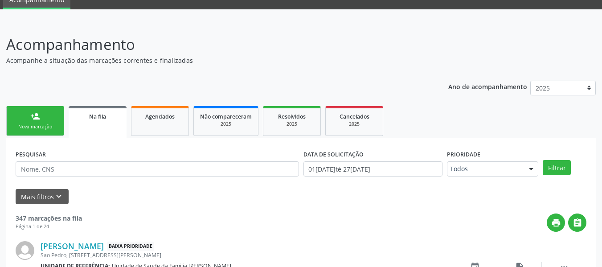
click at [33, 114] on div "person_add" at bounding box center [35, 116] width 10 height 10
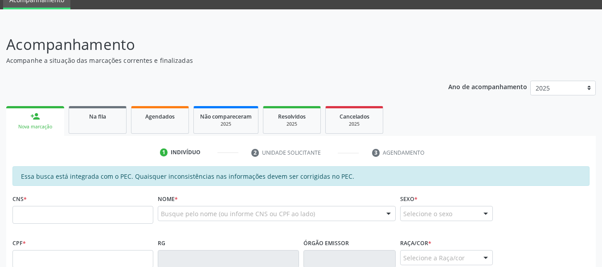
click at [30, 219] on input "text" at bounding box center [82, 215] width 141 height 18
click at [60, 216] on input "text" at bounding box center [82, 215] width 141 height 18
type input "700 5095 0668 9555"
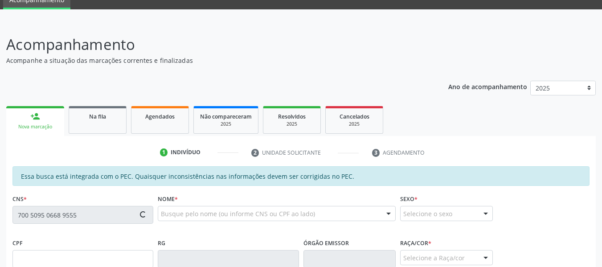
type input "081.806.704-73"
type input "18/07/1990"
type input "Maria de Fátima Pinheiro Pedrosa"
type input "(82) 99336-0319"
type input "13"
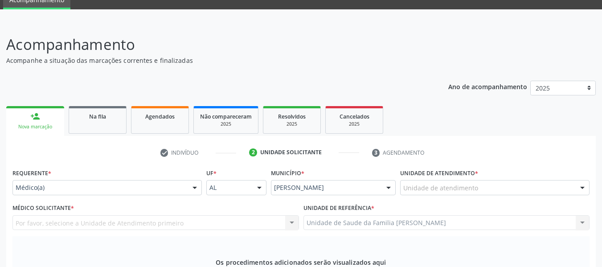
click at [583, 215] on div "Unidade de Saude da Familia Barro Vermelho Unidade de Saude da Familia Barro Ve…" at bounding box center [446, 222] width 287 height 15
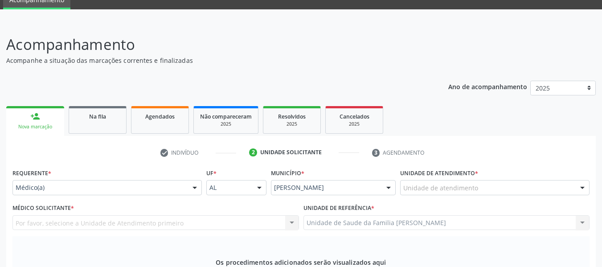
click at [583, 215] on div "Unidade de Saude da Familia Barro Vermelho Unidade de Saude da Familia Barro Ve…" at bounding box center [446, 222] width 287 height 15
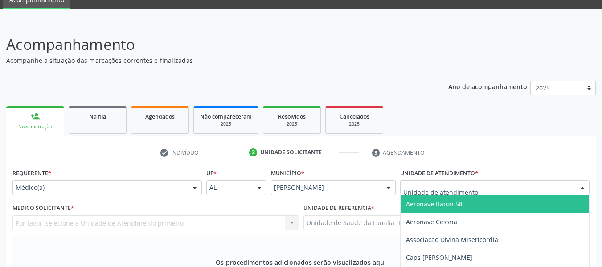
click at [582, 180] on div at bounding box center [582, 187] width 13 height 15
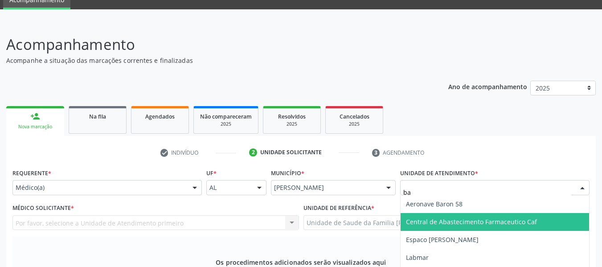
type input "bar"
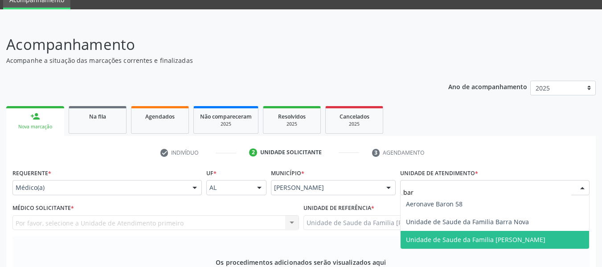
click at [448, 235] on span "Unidade de Saude da Familia [PERSON_NAME]" at bounding box center [475, 239] width 139 height 8
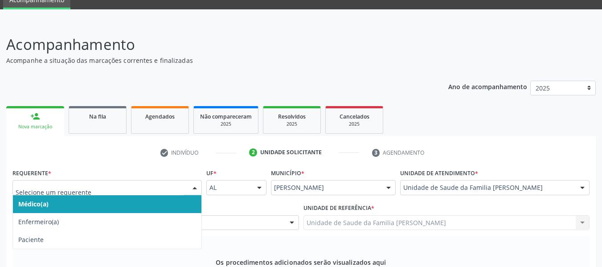
click at [198, 180] on div at bounding box center [194, 187] width 13 height 15
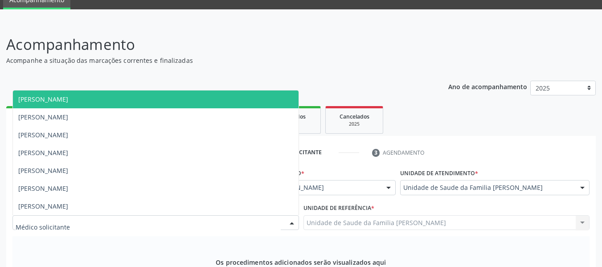
click at [290, 216] on div at bounding box center [291, 223] width 13 height 15
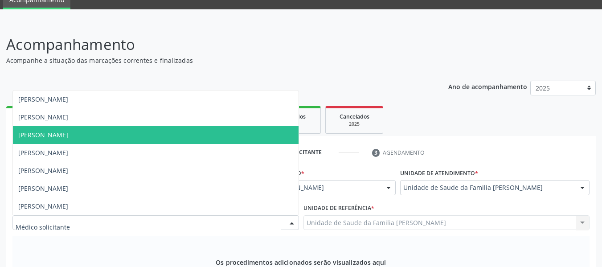
click at [68, 131] on span "[PERSON_NAME]" at bounding box center [43, 135] width 50 height 8
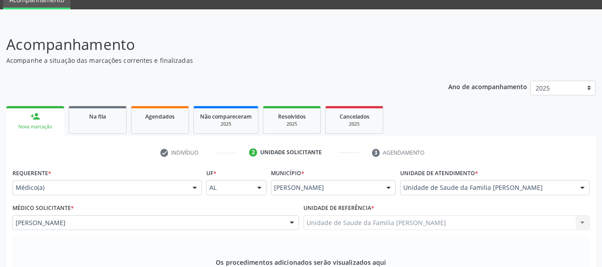
type input "0301010072"
type textarea "sem justificativa"
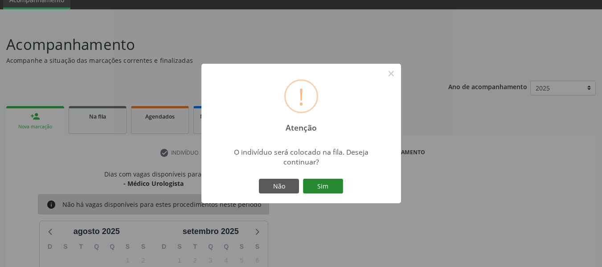
click at [334, 185] on button "Sim" at bounding box center [323, 186] width 40 height 15
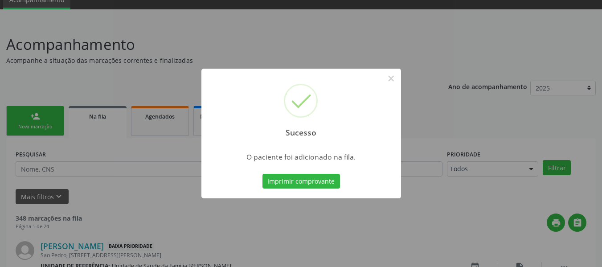
click at [29, 115] on div "Sucesso × O paciente foi adicionado na fila. Imprimir comprovante Cancel" at bounding box center [301, 133] width 602 height 267
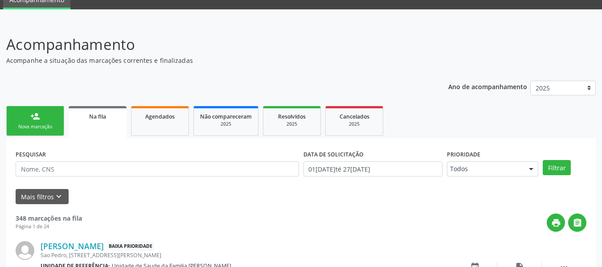
click at [24, 114] on link "person_add Nova marcação" at bounding box center [35, 121] width 58 height 30
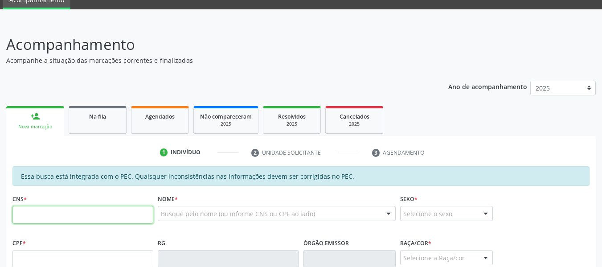
click at [78, 213] on input "text" at bounding box center [82, 215] width 141 height 18
type input "706 4076 8032 9486"
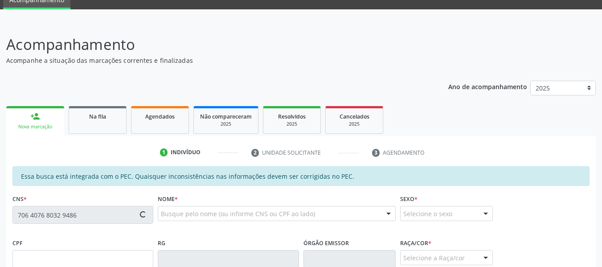
type input "636.245.244-53"
type input "03/10/1960"
type input "Maria Jose"
type input "(82) 99923-4432"
type input "S/N"
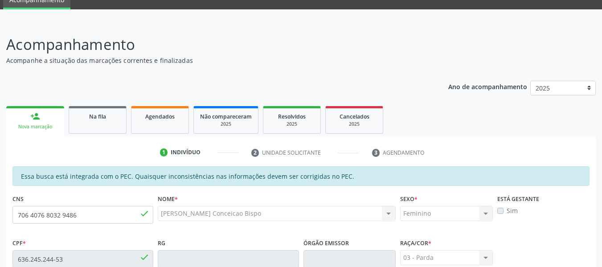
click at [602, 264] on div "Acompanhamento Acompanhe a situação das marcações correntes e finalizadas Relat…" at bounding box center [301, 252] width 602 height 460
click at [602, 227] on html "Central de Marcação notifications Jacqueline Maria Peixoto Pinto Recepcionista …" at bounding box center [301, 93] width 602 height 267
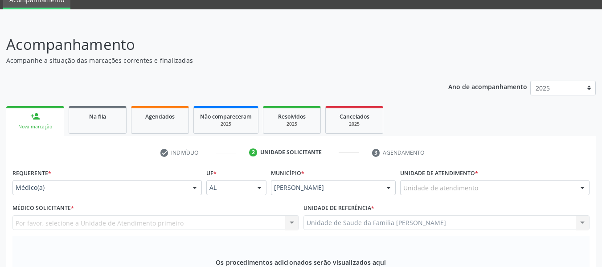
click at [582, 215] on div "Unidade de Saude da Familia Barro Vermelho Unidade de Saude da Familia Barro Ve…" at bounding box center [446, 222] width 287 height 15
drag, startPoint x: 582, startPoint y: 8, endPoint x: 584, endPoint y: 61, distance: 52.6
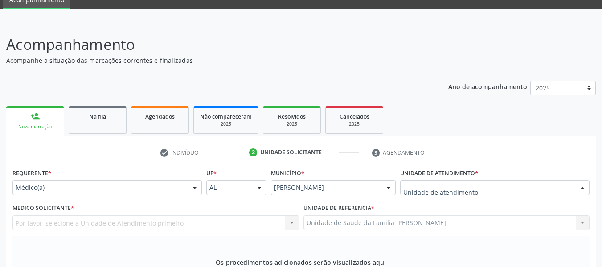
click at [584, 180] on div at bounding box center [582, 187] width 13 height 15
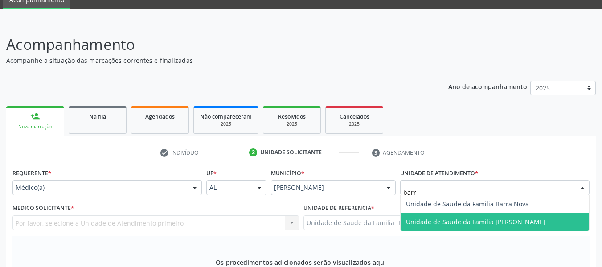
click at [482, 217] on span "Unidade de Saude da Familia [PERSON_NAME]" at bounding box center [475, 221] width 139 height 8
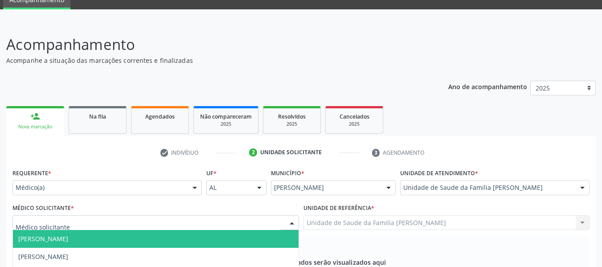
click at [289, 216] on div at bounding box center [291, 223] width 13 height 15
click at [143, 230] on span "[PERSON_NAME]" at bounding box center [156, 239] width 286 height 18
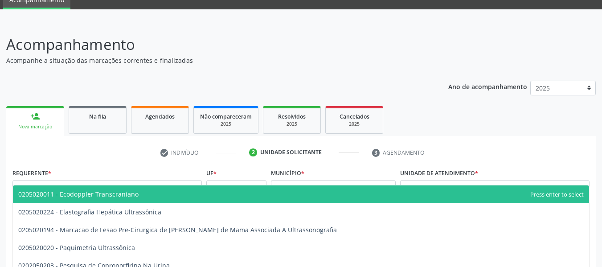
type input "02050200"
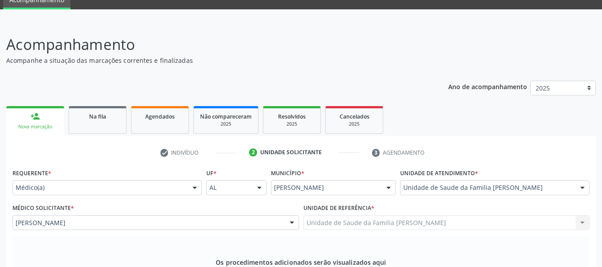
type textarea "avaliação clinica"
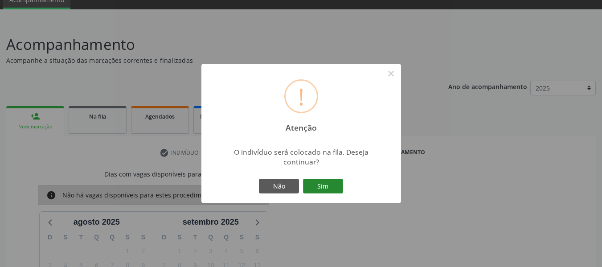
click at [324, 184] on button "Sim" at bounding box center [323, 186] width 40 height 15
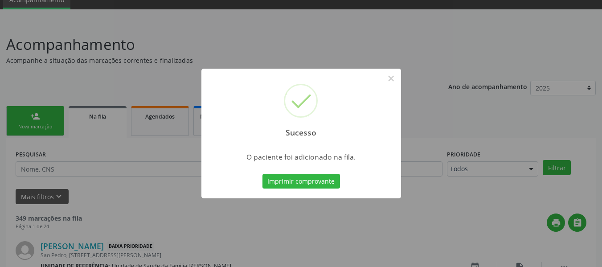
click at [324, 184] on button "Imprimir comprovante" at bounding box center [301, 181] width 78 height 15
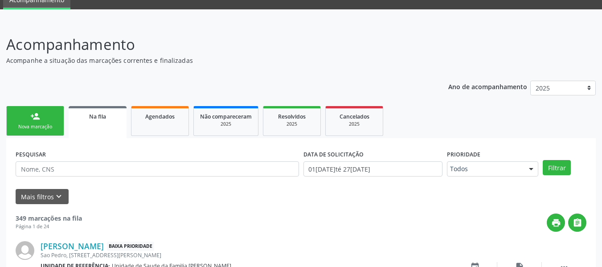
click at [31, 115] on div "person_add" at bounding box center [35, 116] width 10 height 10
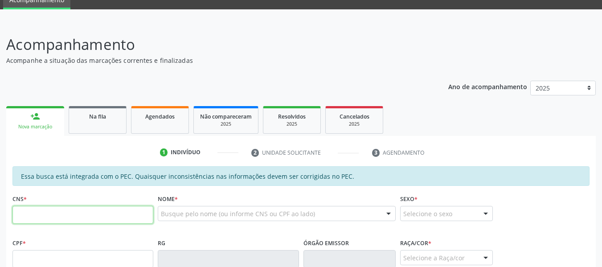
click at [55, 216] on input "text" at bounding box center [82, 215] width 141 height 18
type input "707 0098 8227 6638"
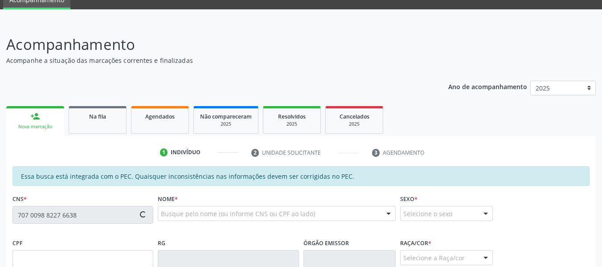
type input "133.639.214-20"
type input "07/02/1951"
type input "Maria Correia da Silva"
type input "(82) 98744-8393"
type input "07"
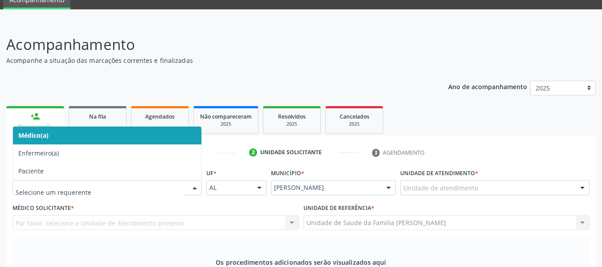
click at [196, 183] on div at bounding box center [194, 187] width 13 height 15
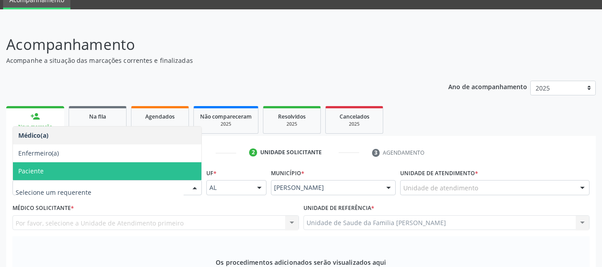
click at [38, 167] on span "Paciente" at bounding box center [30, 171] width 25 height 8
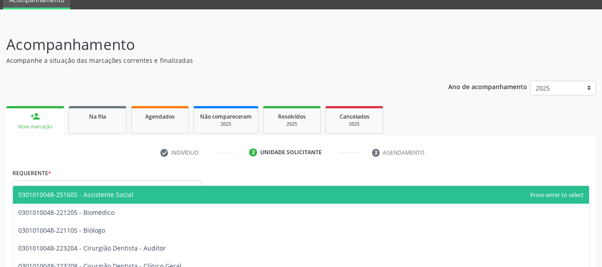
type input "0301010048"
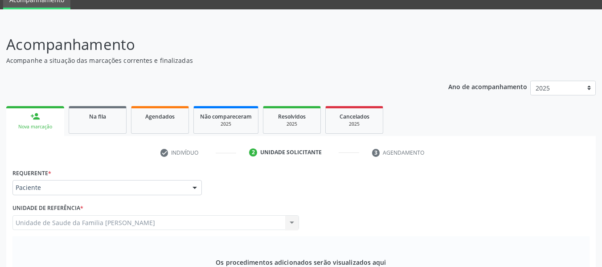
type textarea "FISIOTERAPIA"
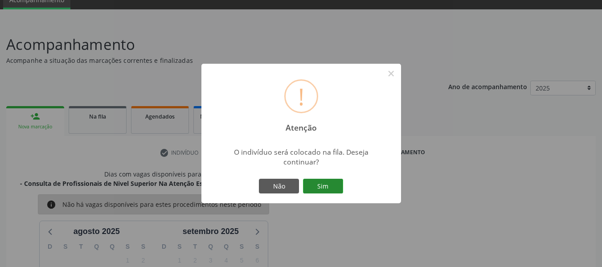
click at [326, 187] on button "Sim" at bounding box center [323, 186] width 40 height 15
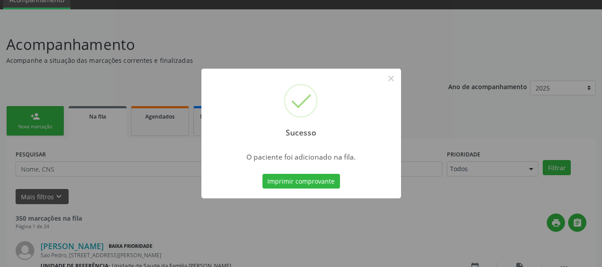
click at [25, 117] on div "Sucesso × O paciente foi adicionado na fila. Imprimir comprovante Cancel" at bounding box center [301, 133] width 602 height 267
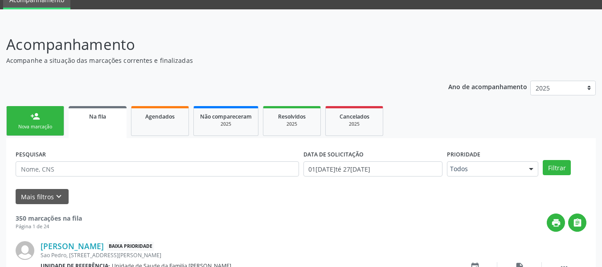
click at [25, 117] on link "person_add Nova marcação" at bounding box center [35, 121] width 58 height 30
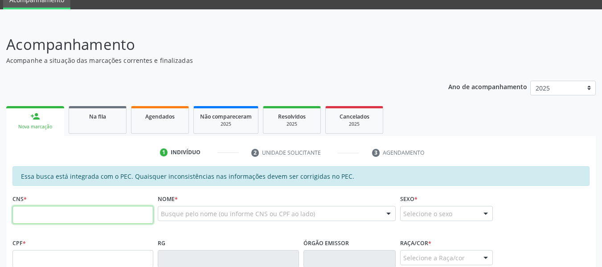
click at [25, 216] on input "text" at bounding box center [82, 215] width 141 height 18
type input "708 9007 1883 2312"
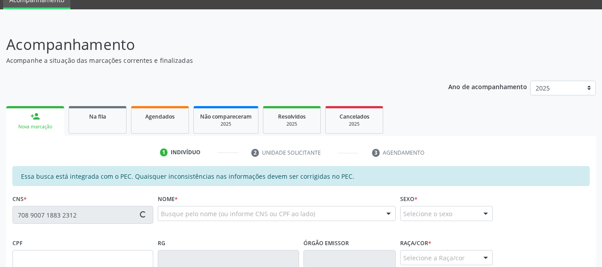
type input "377.122.924-34"
type input "10/11/1962"
type input "Maria José da Silva"
type input "(82) 98834-5513"
type input "171"
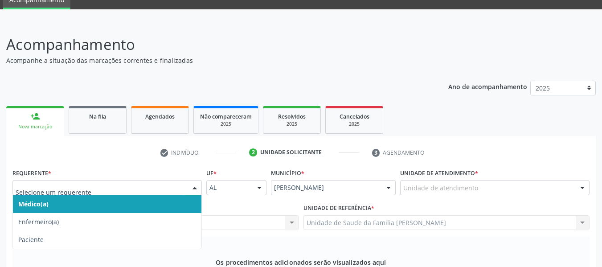
click at [194, 180] on div at bounding box center [194, 187] width 13 height 15
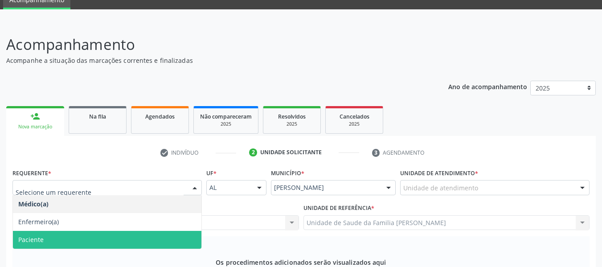
click at [51, 231] on span "Paciente" at bounding box center [107, 240] width 188 height 18
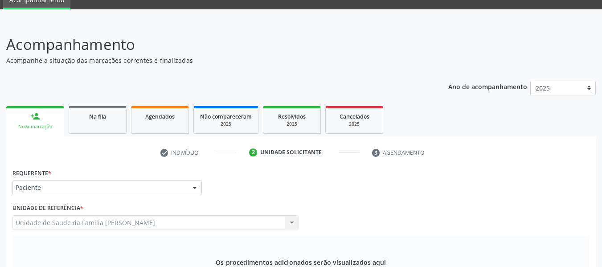
click at [178, 236] on div "Os procedimentos adicionados serão visualizados aqui Adicione os procedimentos …" at bounding box center [300, 270] width 577 height 69
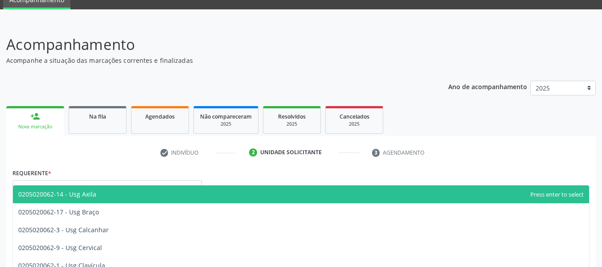
type input "0205020062"
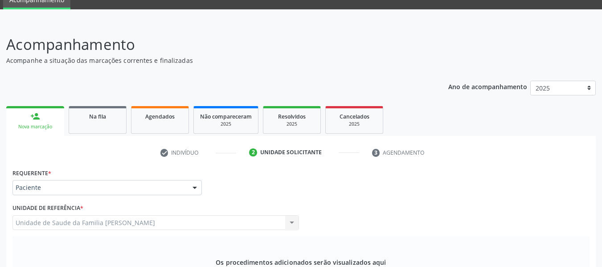
type textarea "PÓS OPERATÓRIO"
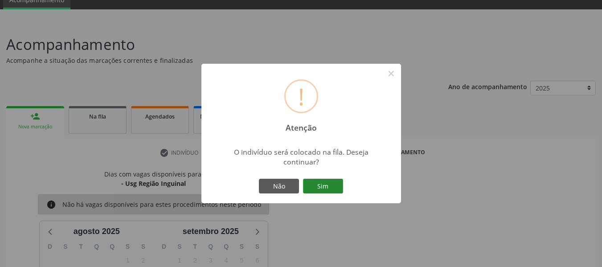
click at [333, 181] on button "Sim" at bounding box center [323, 186] width 40 height 15
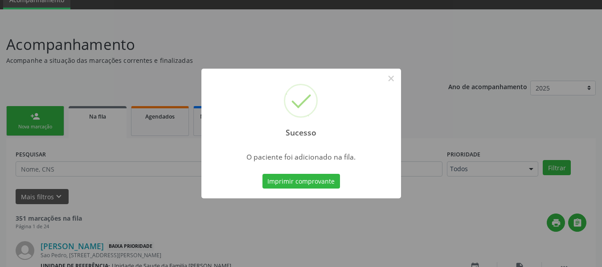
click at [28, 119] on div "Sucesso × O paciente foi adicionado na fila. Imprimir comprovante Cancel" at bounding box center [301, 133] width 602 height 267
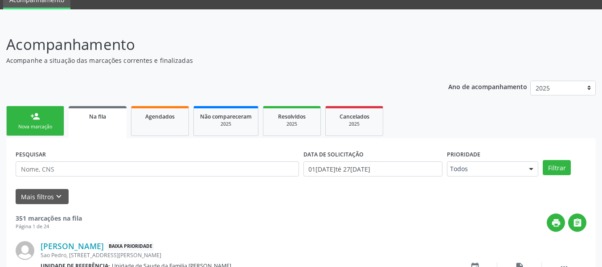
click at [28, 119] on link "person_add Nova marcação" at bounding box center [35, 121] width 58 height 30
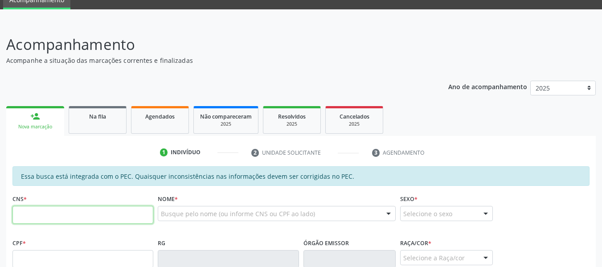
click at [41, 221] on input "text" at bounding box center [82, 215] width 141 height 18
type input "708 9007 1883 2312"
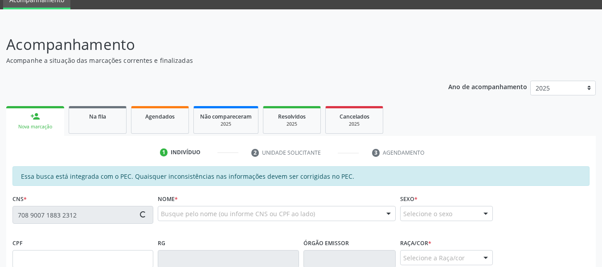
type input "377.122.924-34"
type input "10/11/1962"
type input "Maria José da Silva"
type input "(82) 98834-5513"
type input "171"
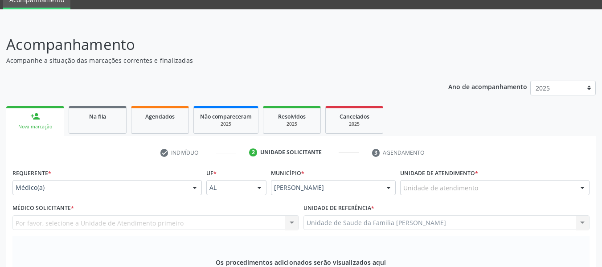
type textarea "MAPEAMENTO DE VARIZES"
click at [192, 180] on div at bounding box center [194, 187] width 13 height 15
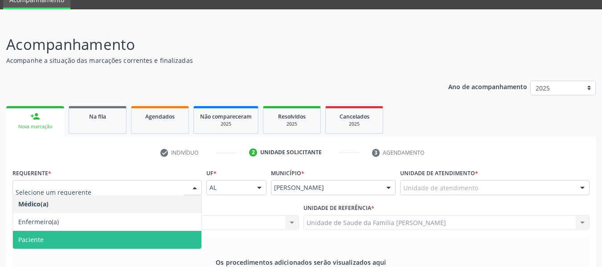
click at [56, 231] on span "Paciente" at bounding box center [107, 240] width 188 height 18
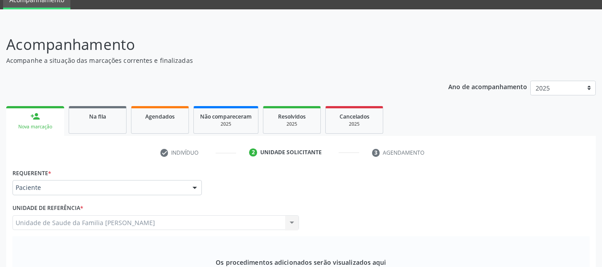
type input "0205010040"
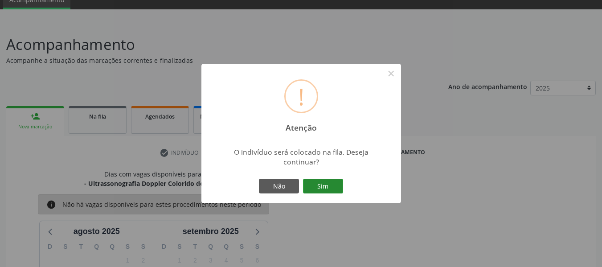
click at [331, 183] on button "Sim" at bounding box center [323, 186] width 40 height 15
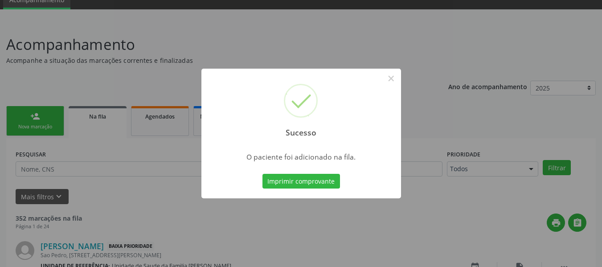
click at [44, 115] on div "Sucesso × O paciente foi adicionado na fila. Imprimir comprovante Cancel" at bounding box center [301, 133] width 602 height 267
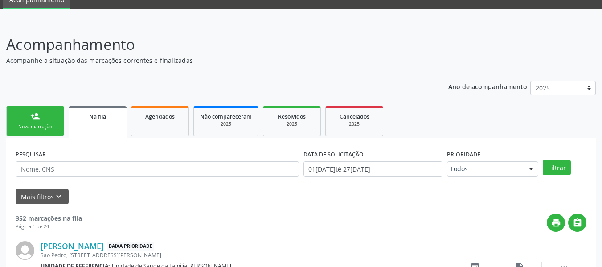
click at [44, 115] on link "person_add Nova marcação" at bounding box center [35, 121] width 58 height 30
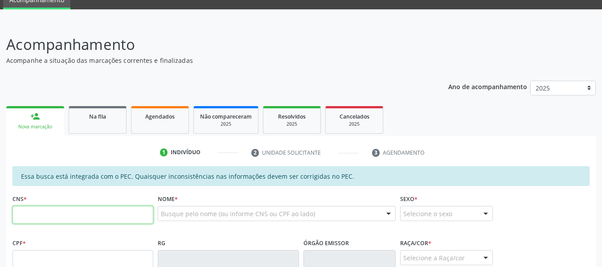
click at [49, 217] on input "text" at bounding box center [82, 215] width 141 height 18
type input "708 2076 3074 4348"
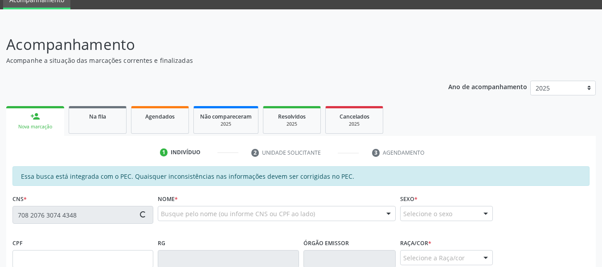
type input "636.254.234-72"
type input "13/06/1953"
type input "Olindina Gustavo dos Santos"
type input "(82) 99149-4955"
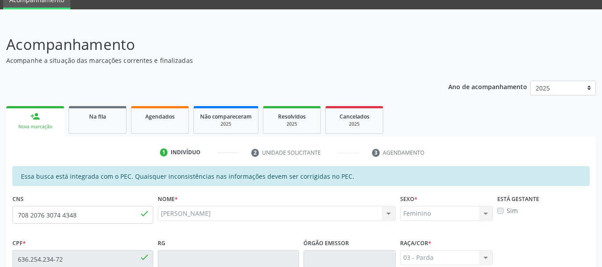
click at [127, 186] on div "Essa busca está integrada com o PEC. Quaisquer inconsistências nas informações …" at bounding box center [300, 176] width 577 height 20
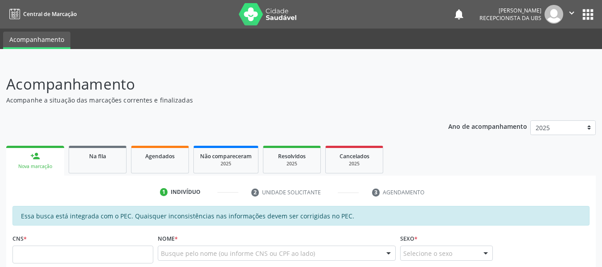
click at [53, 254] on input "text" at bounding box center [82, 255] width 141 height 18
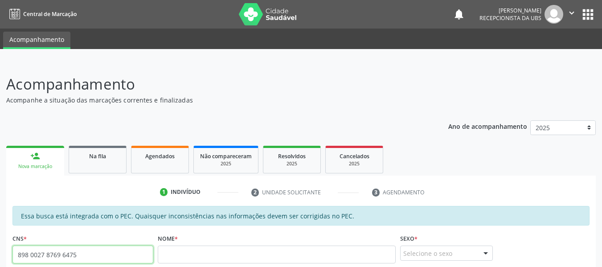
click at [86, 257] on input "898 0027 8769 6475" at bounding box center [82, 255] width 141 height 18
type input "8"
type input "708 2076 3074 4348"
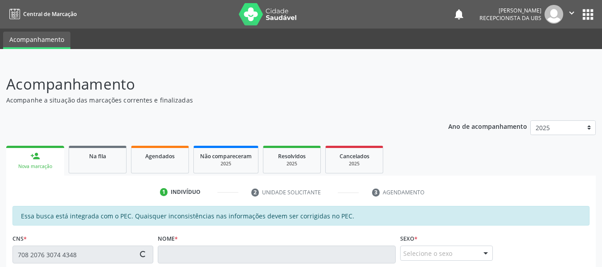
type input "636.254.234-72"
type input "[DATE]"
type input "Olindina [PERSON_NAME]"
type input "[PHONE_NUMBER]"
type input "160"
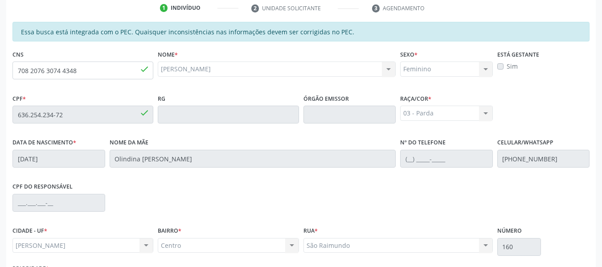
scroll to position [254, 0]
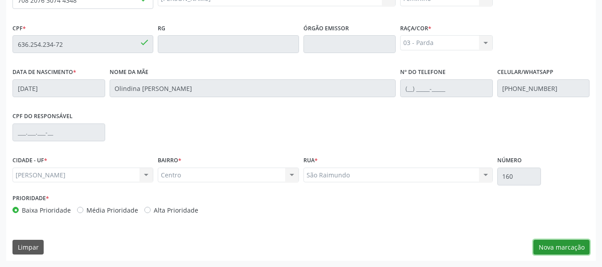
click at [569, 247] on button "Nova marcação" at bounding box center [561, 247] width 56 height 15
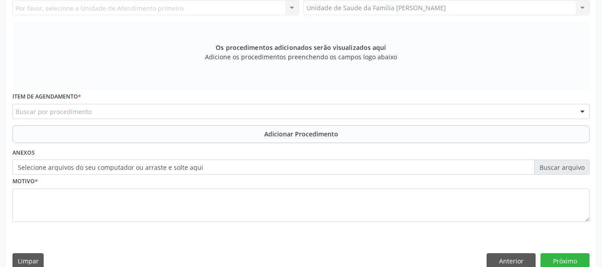
click at [584, 5] on div "Unidade de Saude da Familia Barro Vermelho Unidade de Saude da Familia Barro Ve…" at bounding box center [446, 7] width 287 height 15
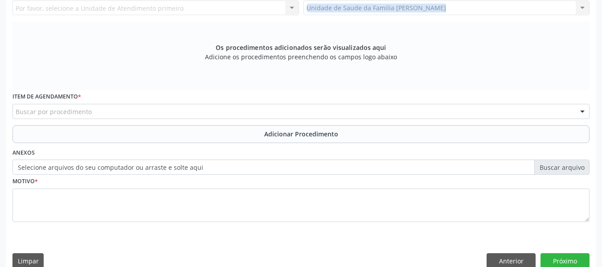
click at [584, 5] on div "Unidade de Saude da Familia Barro Vermelho Unidade de Saude da Familia Barro Ve…" at bounding box center [446, 7] width 287 height 15
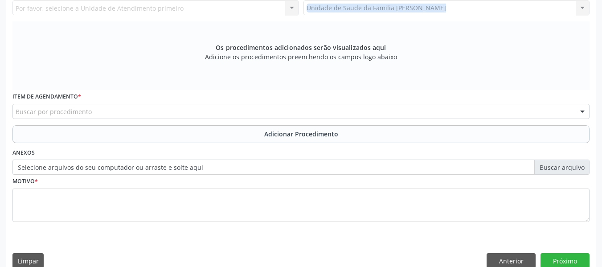
click at [584, 5] on div "Unidade de Saude da Familia Barro Vermelho Unidade de Saude da Familia Barro Ve…" at bounding box center [446, 7] width 287 height 15
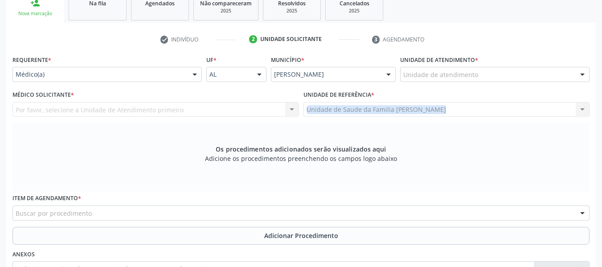
scroll to position [148, 0]
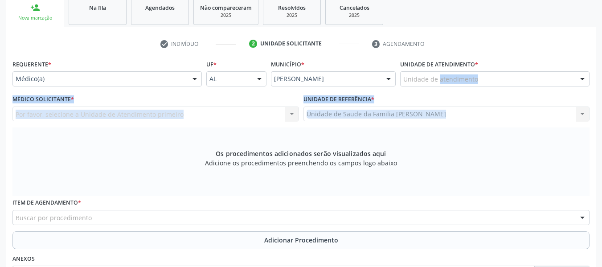
drag, startPoint x: 584, startPoint y: 5, endPoint x: 511, endPoint y: 76, distance: 101.2
click at [511, 76] on div "Requerente * Médico(a) Médico(a) Enfermeiro(a) Paciente Nenhum resultado encont…" at bounding box center [300, 198] width 577 height 283
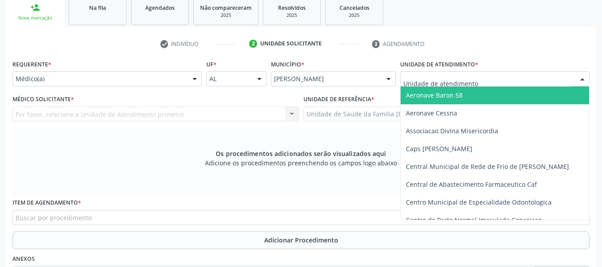
click at [511, 76] on div at bounding box center [494, 78] width 189 height 15
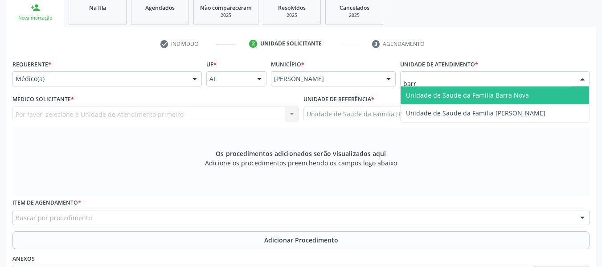
type input "barro"
click at [477, 96] on span "Unidade de Saude da Familia [PERSON_NAME]" at bounding box center [475, 95] width 139 height 8
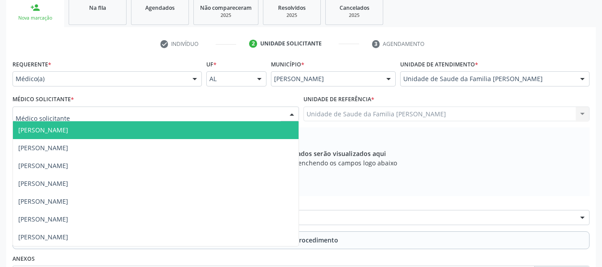
click at [290, 115] on div at bounding box center [291, 114] width 13 height 15
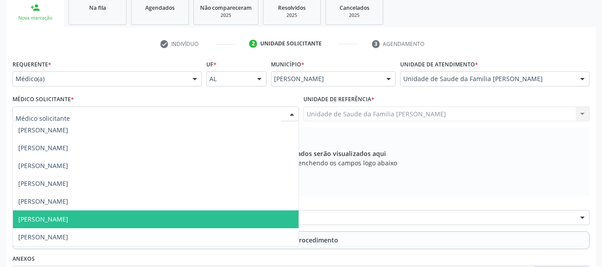
click at [106, 217] on span "[PERSON_NAME]" at bounding box center [156, 219] width 286 height 18
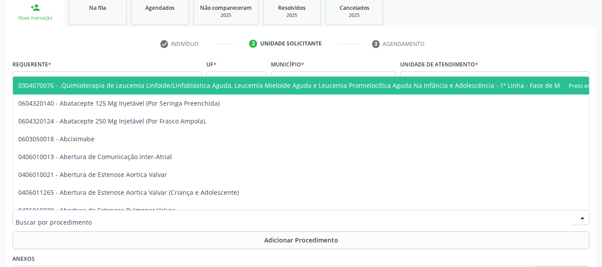
click at [94, 219] on div at bounding box center [300, 217] width 577 height 15
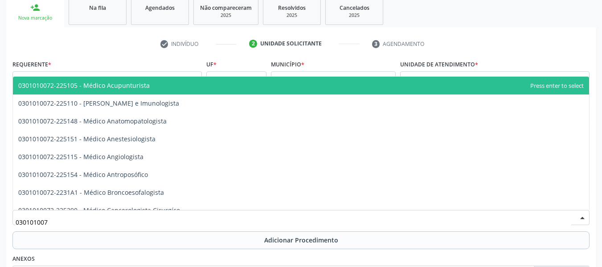
type input "0301010072"
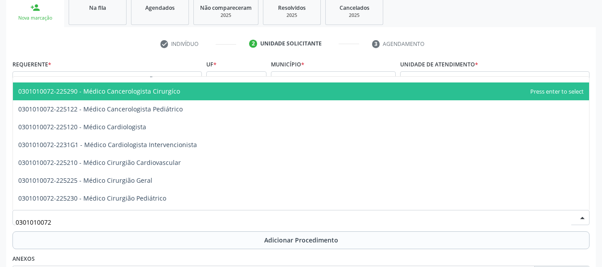
scroll to position [125, 0]
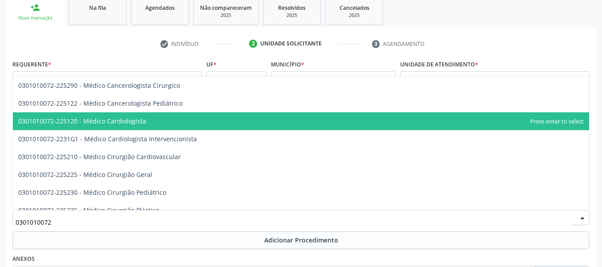
click at [160, 119] on span "0301010072-225120 - Médico Cardiologista" at bounding box center [301, 121] width 576 height 18
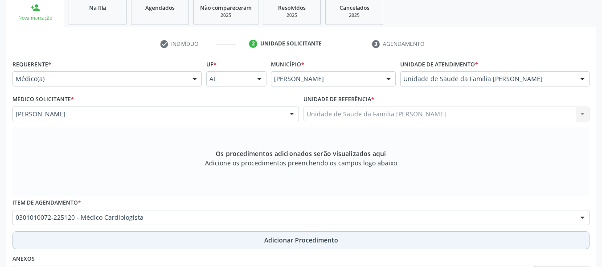
click at [343, 241] on button "Adicionar Procedimento" at bounding box center [300, 240] width 577 height 18
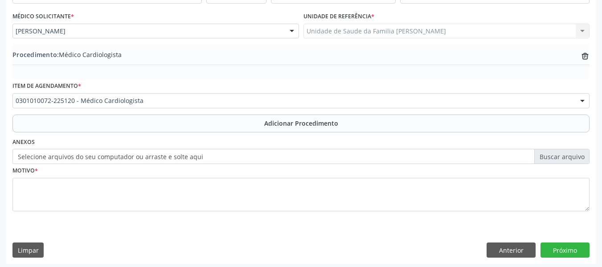
scroll to position [234, 0]
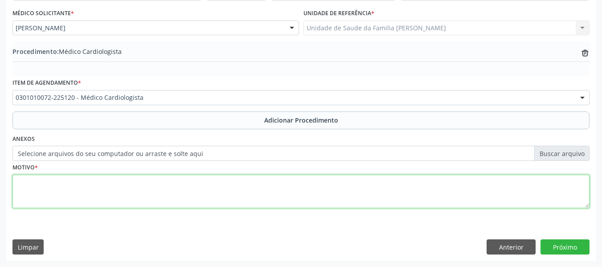
click at [38, 187] on textarea at bounding box center [300, 192] width 577 height 34
type textarea "HAS/ARRITMIA"
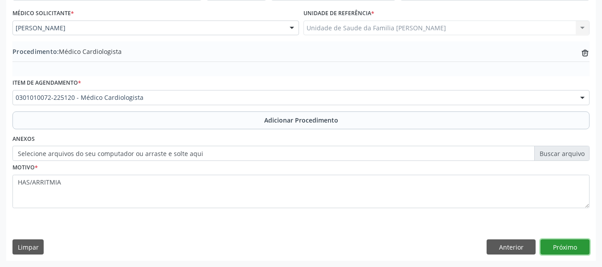
click at [562, 246] on button "Próximo" at bounding box center [564, 246] width 49 height 15
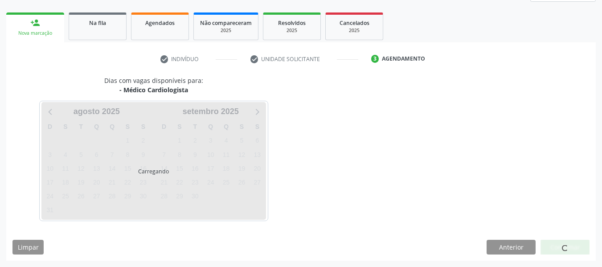
scroll to position [160, 0]
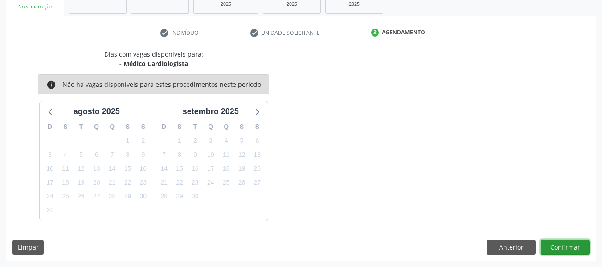
click at [562, 246] on button "Confirmar" at bounding box center [564, 247] width 49 height 15
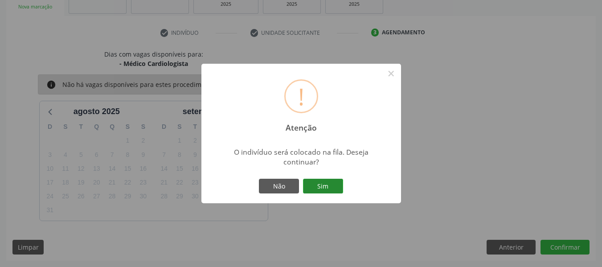
click at [325, 180] on button "Sim" at bounding box center [323, 186] width 40 height 15
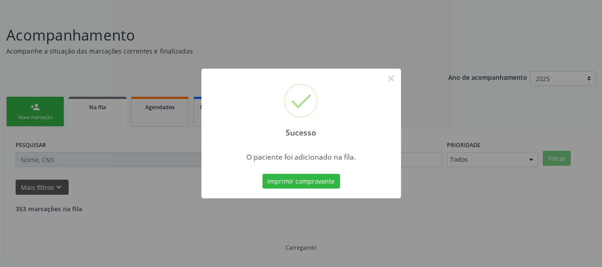
scroll to position [40, 0]
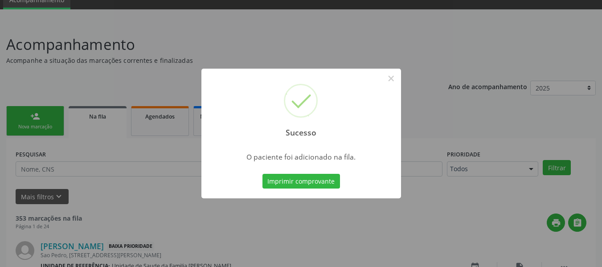
click at [27, 116] on div "Sucesso × O paciente foi adicionado na fila. Imprimir comprovante Cancel" at bounding box center [301, 133] width 602 height 267
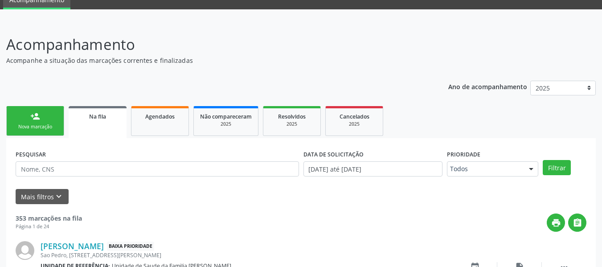
click at [27, 116] on link "person_add Nova marcação" at bounding box center [35, 121] width 58 height 30
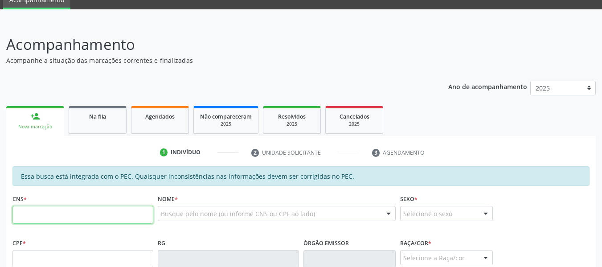
click at [43, 213] on input "text" at bounding box center [82, 215] width 141 height 18
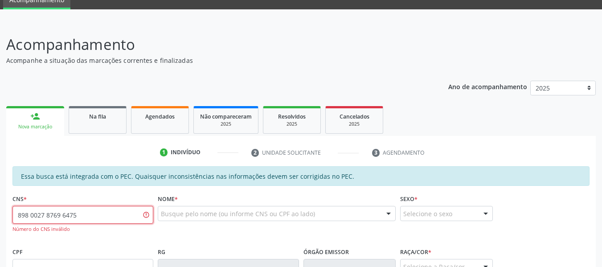
type input "898 0027 8769 6475"
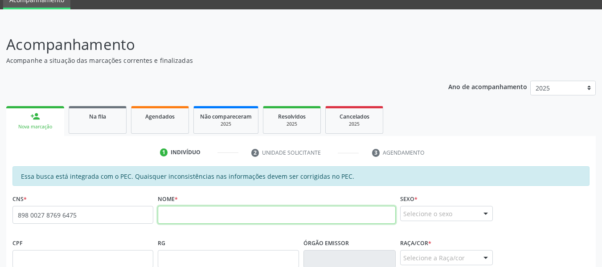
click at [174, 216] on input "text" at bounding box center [277, 215] width 238 height 18
type input "[PERSON_NAME]"
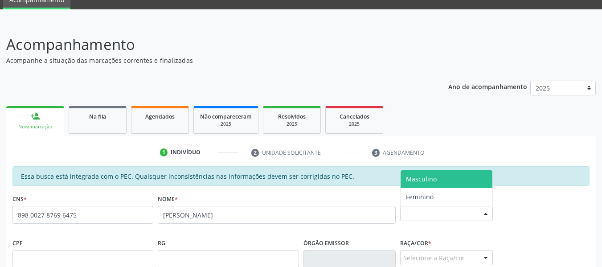
click at [486, 212] on div at bounding box center [485, 213] width 13 height 15
click at [432, 176] on span "Masculino" at bounding box center [421, 179] width 31 height 8
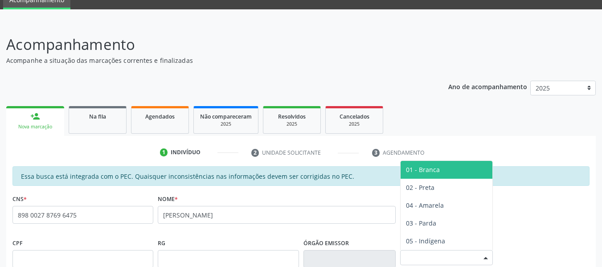
click at [485, 258] on div at bounding box center [485, 257] width 13 height 15
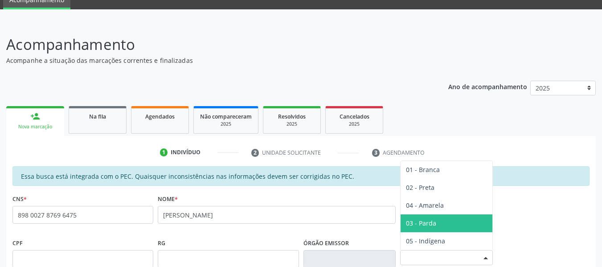
click at [431, 223] on span "03 - Parda" at bounding box center [421, 223] width 30 height 8
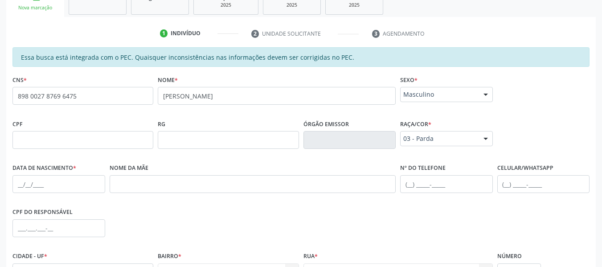
scroll to position [200, 0]
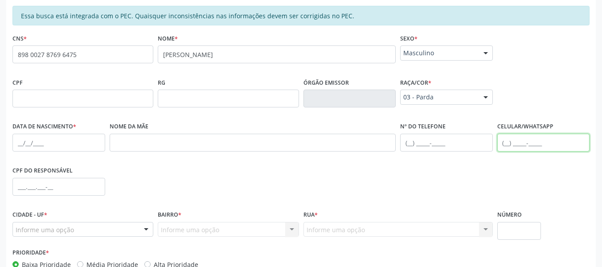
click at [501, 142] on input "text" at bounding box center [543, 143] width 93 height 18
type input "[PHONE_NUMBER]"
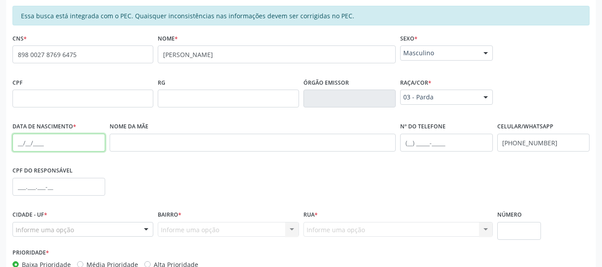
click at [21, 145] on input "text" at bounding box center [58, 143] width 93 height 18
type input "[DATE]"
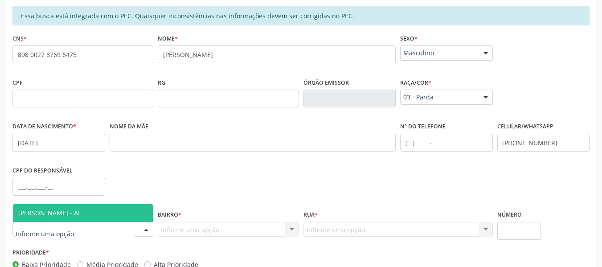
click at [48, 228] on input "text" at bounding box center [75, 234] width 119 height 18
click at [63, 212] on span "[PERSON_NAME] - AL" at bounding box center [49, 213] width 63 height 8
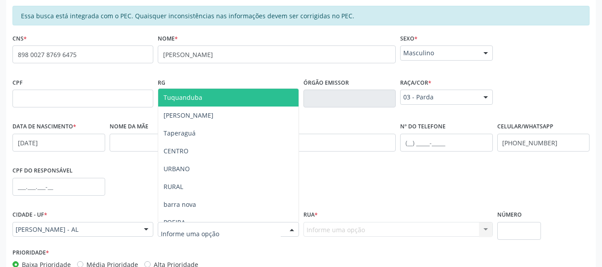
click at [291, 229] on div at bounding box center [291, 229] width 13 height 15
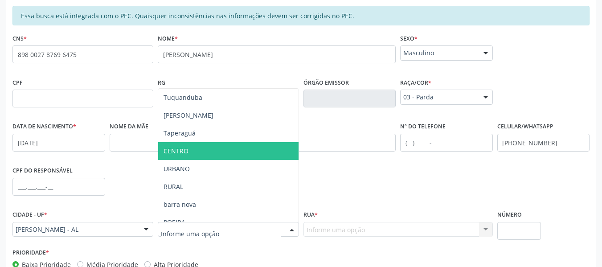
click at [187, 151] on span "CENTRO" at bounding box center [176, 151] width 25 height 8
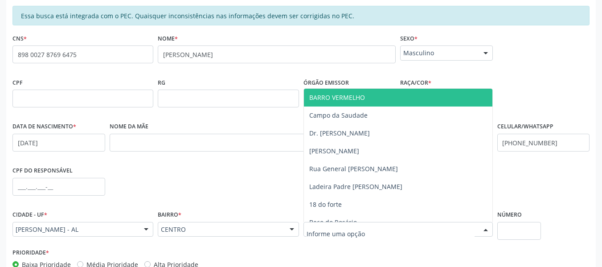
click at [484, 229] on div at bounding box center [485, 229] width 13 height 15
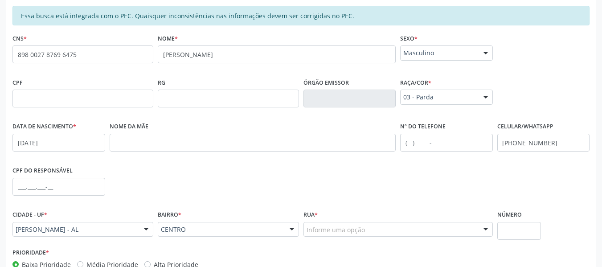
click at [484, 229] on div at bounding box center [485, 229] width 13 height 15
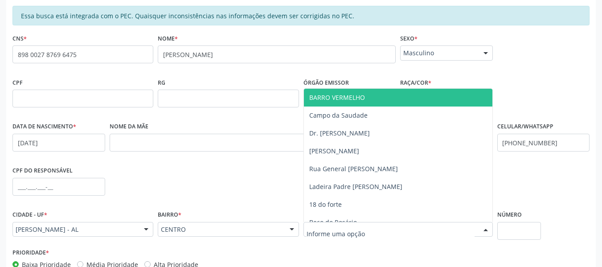
click at [484, 229] on div at bounding box center [485, 229] width 13 height 15
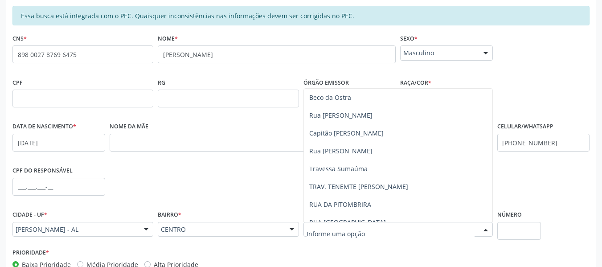
scroll to position [223, 0]
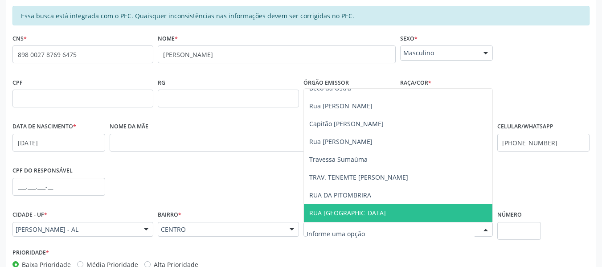
click at [363, 233] on input "text" at bounding box center [391, 234] width 168 height 18
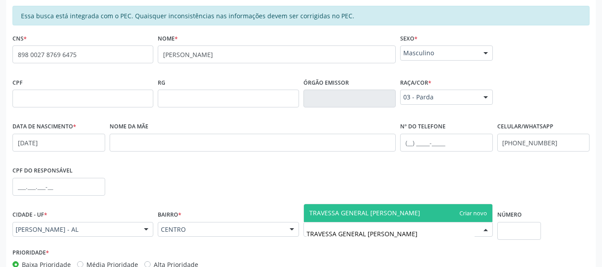
type input "TRAVESSA GENERAL [PERSON_NAME]"
click at [463, 213] on span "TRAVESSA GENERAL [PERSON_NAME]" at bounding box center [398, 213] width 188 height 18
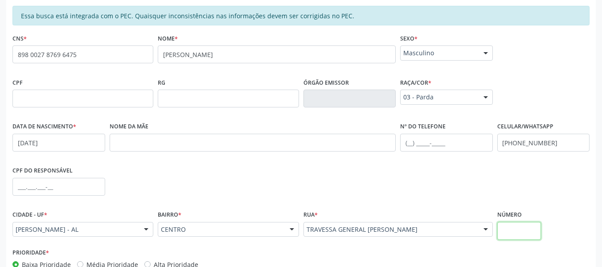
click at [521, 229] on input "text" at bounding box center [519, 231] width 44 height 18
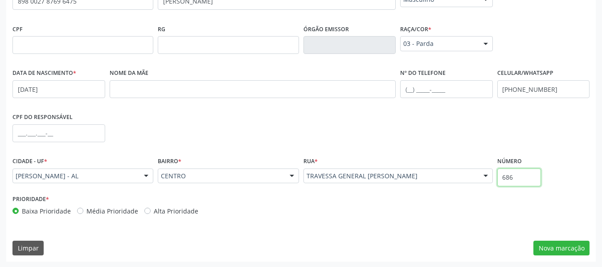
scroll to position [254, 0]
type input "686"
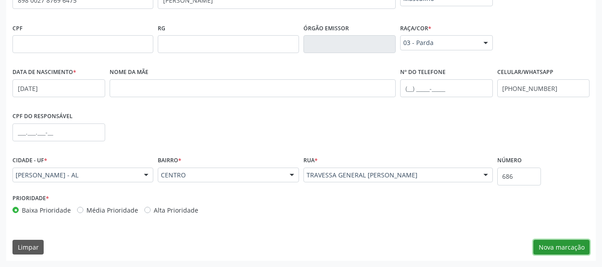
click at [562, 246] on button "Nova marcação" at bounding box center [561, 247] width 56 height 15
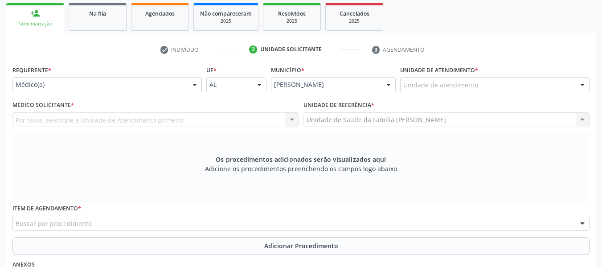
scroll to position [130, 0]
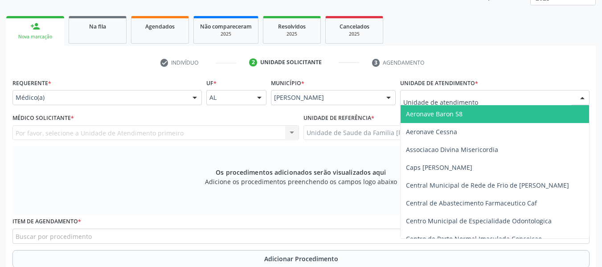
click at [583, 97] on div at bounding box center [582, 97] width 13 height 15
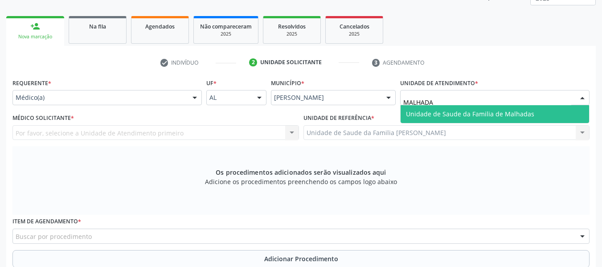
type input "MALHADAS"
click at [498, 113] on span "Unidade de Saude da Familia de Malhadas" at bounding box center [470, 114] width 128 height 8
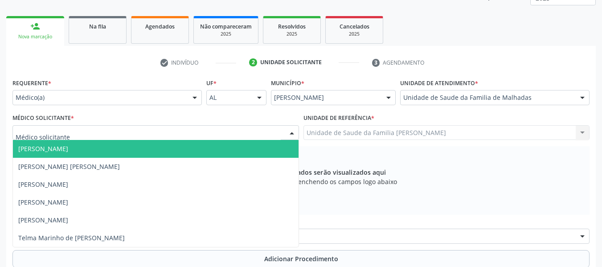
click at [292, 131] on div at bounding box center [291, 133] width 13 height 15
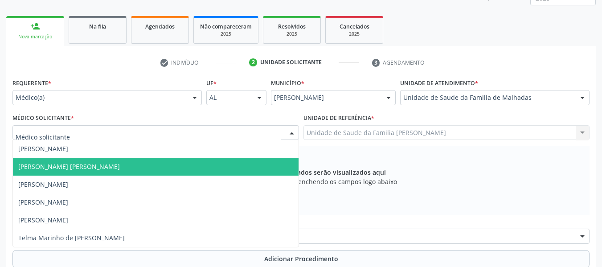
click at [82, 167] on span "[PERSON_NAME] [PERSON_NAME]" at bounding box center [69, 166] width 102 height 8
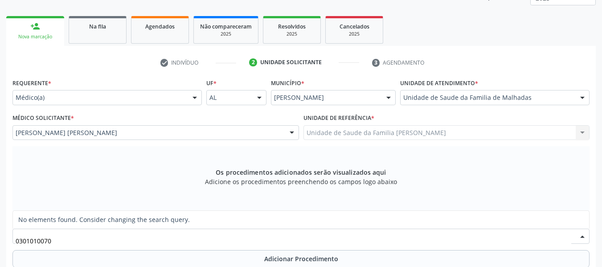
click at [86, 237] on input "0301010070" at bounding box center [294, 241] width 556 height 18
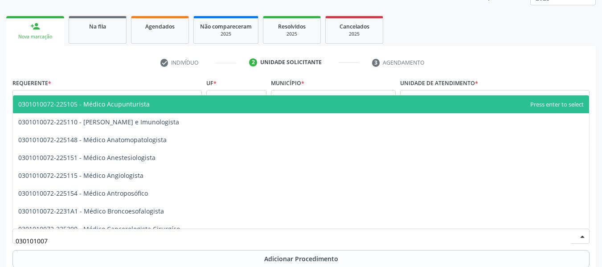
type input "0301010072"
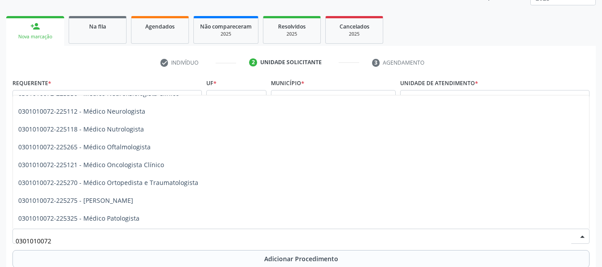
scroll to position [707, 0]
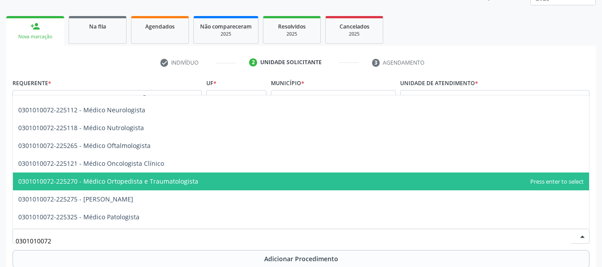
click at [182, 179] on span "0301010072-225270 - Médico Ortopedista e Traumatologista" at bounding box center [108, 181] width 180 height 8
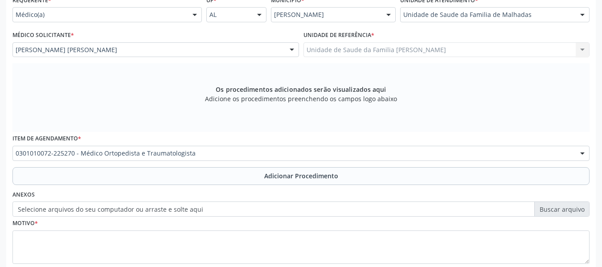
scroll to position [219, 0]
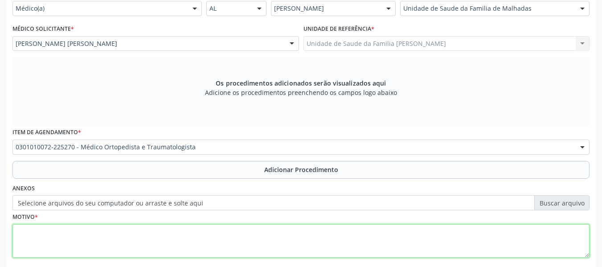
click at [39, 233] on textarea at bounding box center [300, 241] width 577 height 34
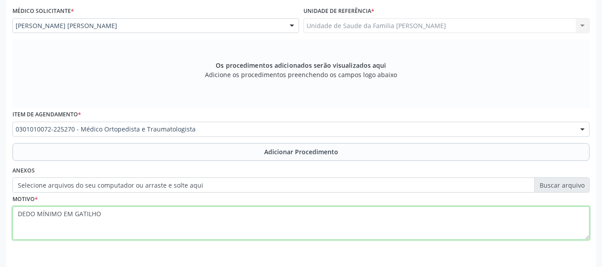
scroll to position [268, 0]
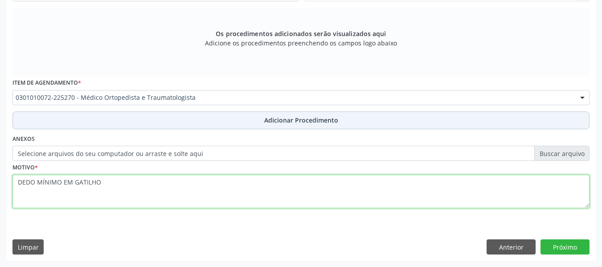
type textarea "DEDO MÍNIMO EM GATILHO"
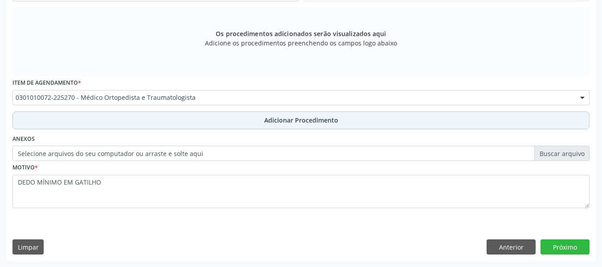
click at [310, 117] on span "Adicionar Procedimento" at bounding box center [301, 119] width 74 height 9
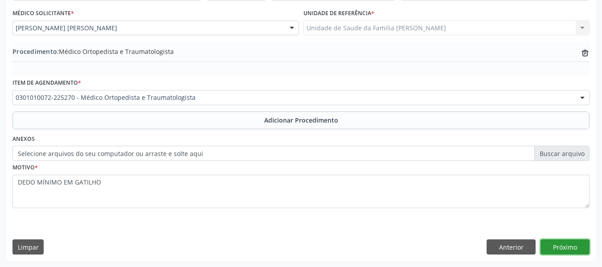
click at [568, 248] on button "Próximo" at bounding box center [564, 246] width 49 height 15
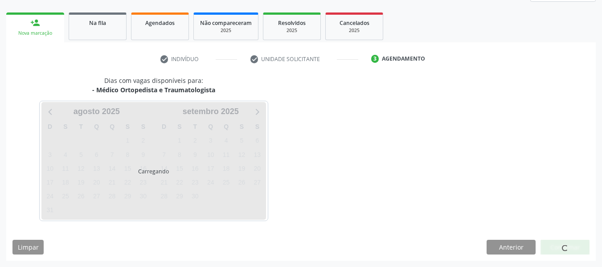
scroll to position [160, 0]
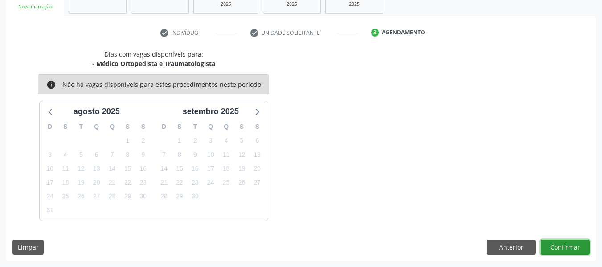
click at [568, 248] on button "Confirmar" at bounding box center [564, 247] width 49 height 15
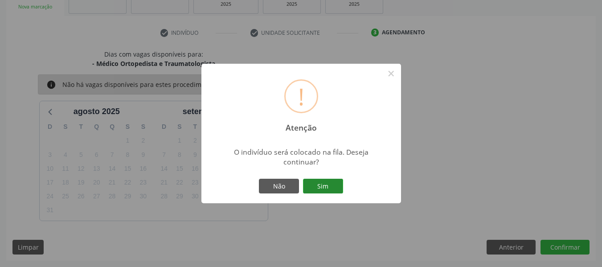
click at [323, 185] on button "Sim" at bounding box center [323, 186] width 40 height 15
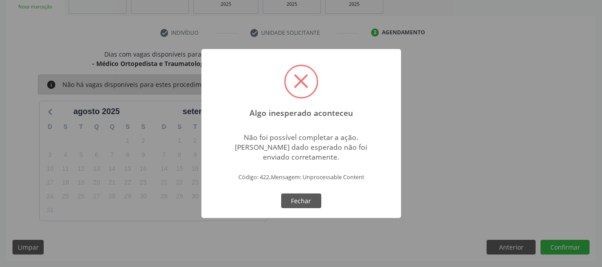
click at [302, 73] on span at bounding box center [301, 81] width 31 height 31
click at [301, 201] on button "Fechar" at bounding box center [301, 200] width 40 height 15
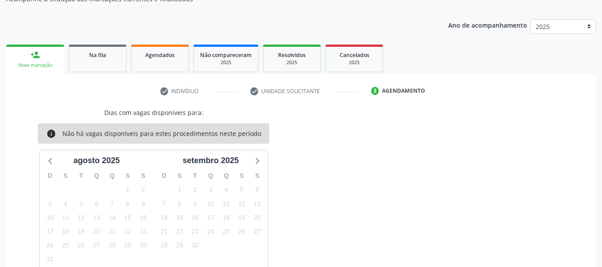
scroll to position [150, 0]
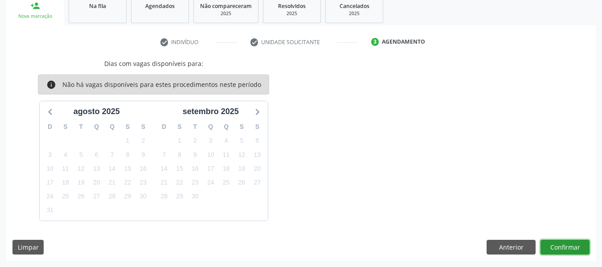
click at [560, 248] on button "Confirmar" at bounding box center [564, 247] width 49 height 15
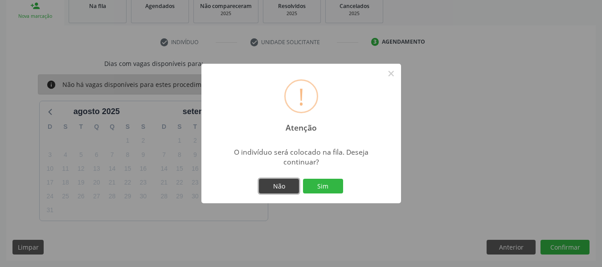
click at [281, 185] on button "Não" at bounding box center [279, 186] width 40 height 15
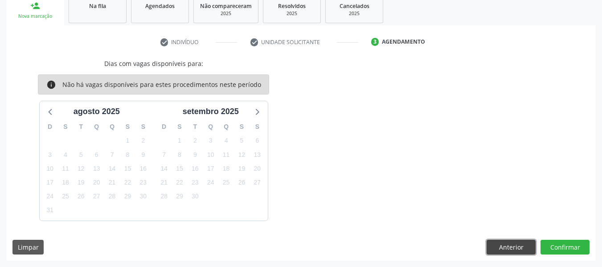
click at [510, 246] on button "Anterior" at bounding box center [511, 247] width 49 height 15
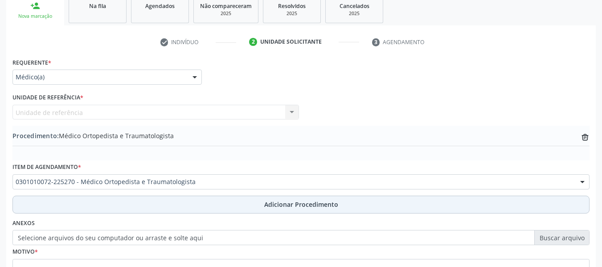
click at [294, 203] on span "Adicionar Procedimento" at bounding box center [301, 204] width 74 height 9
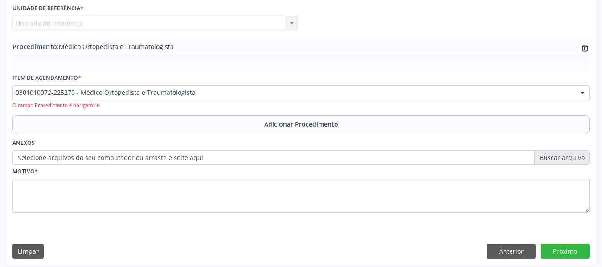
scroll to position [243, 0]
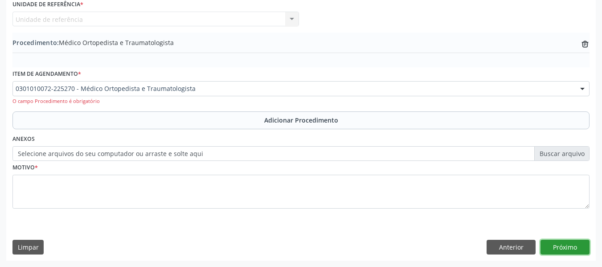
click at [569, 246] on button "Próximo" at bounding box center [564, 247] width 49 height 15
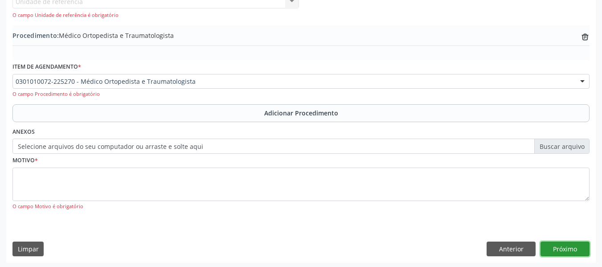
scroll to position [263, 0]
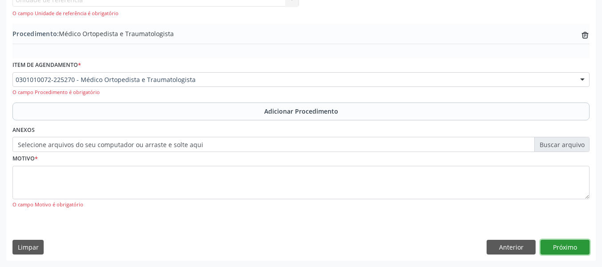
click at [567, 246] on button "Próximo" at bounding box center [564, 247] width 49 height 15
click at [571, 244] on button "Próximo" at bounding box center [564, 247] width 49 height 15
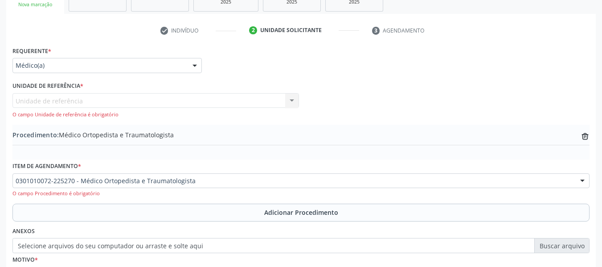
scroll to position [132, 0]
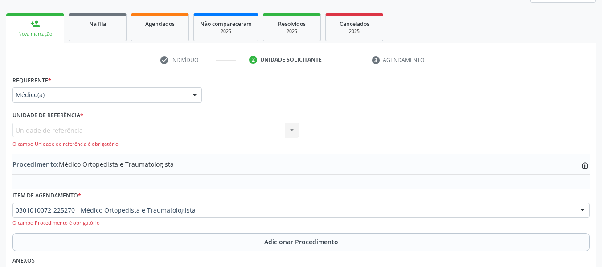
click at [293, 129] on div "Unidade de referência Unidade de Saude da Familia Barro Vermelho Nenhum resulta…" at bounding box center [155, 135] width 287 height 25
click at [68, 129] on div "Unidade de referência Unidade de Saude da Familia Barro Vermelho Nenhum resulta…" at bounding box center [155, 135] width 287 height 25
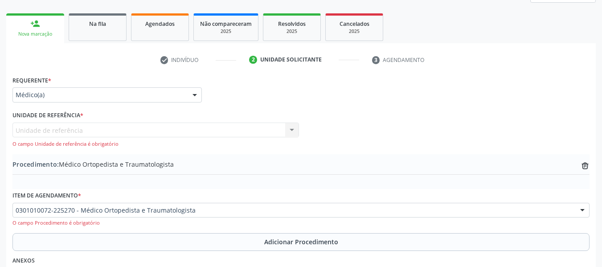
click at [68, 129] on div "Unidade de referência Unidade de Saude da Familia Barro Vermelho Nenhum resulta…" at bounding box center [155, 135] width 287 height 25
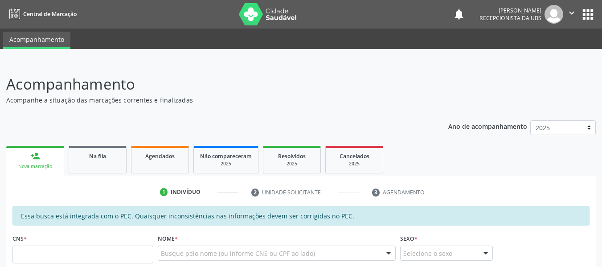
click at [63, 252] on input "text" at bounding box center [82, 255] width 141 height 18
type input "700 4059 7108 2141"
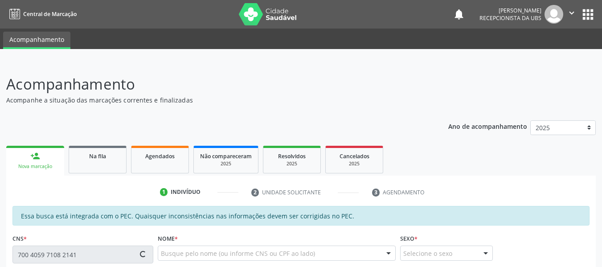
type input "048.692.074-78"
type input "[DATE]"
type input "[PERSON_NAME]"
type input "[PHONE_NUMBER]"
type input "S/N"
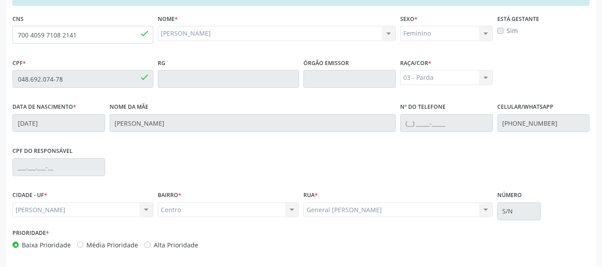
scroll to position [254, 0]
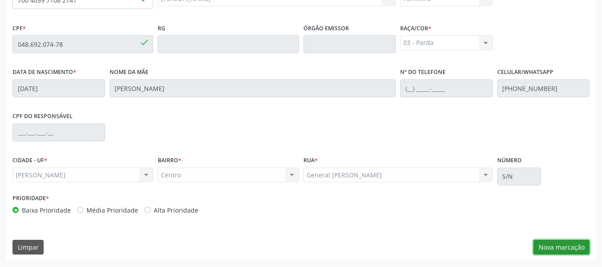
click at [569, 246] on button "Nova marcação" at bounding box center [561, 247] width 56 height 15
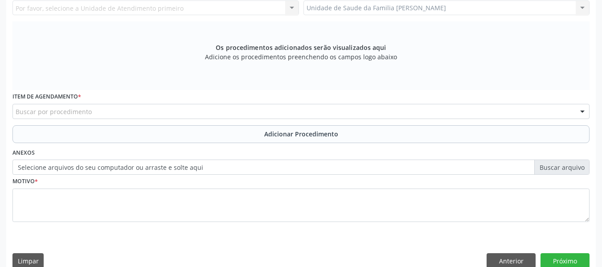
click at [582, 6] on div "Unidade de Saude da Familia Barro Vermelho Unidade de Saude da Familia Barro Ve…" at bounding box center [446, 7] width 287 height 15
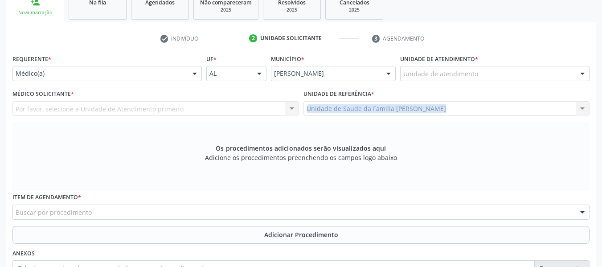
scroll to position [94, 0]
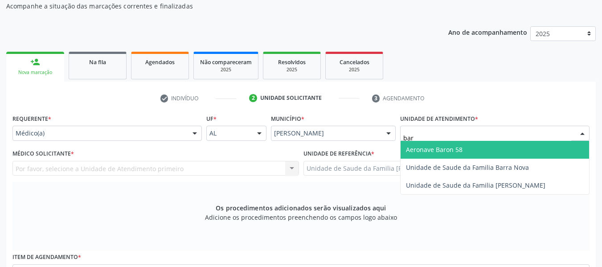
type input "barr"
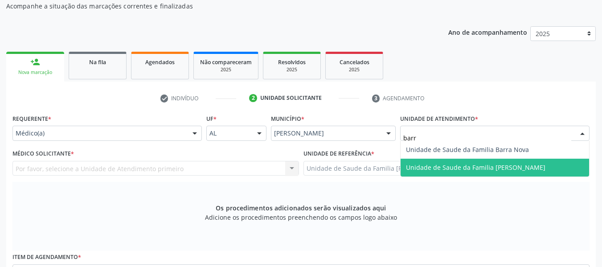
click at [439, 160] on span "Unidade de Saude da Familia [PERSON_NAME]" at bounding box center [495, 168] width 188 height 18
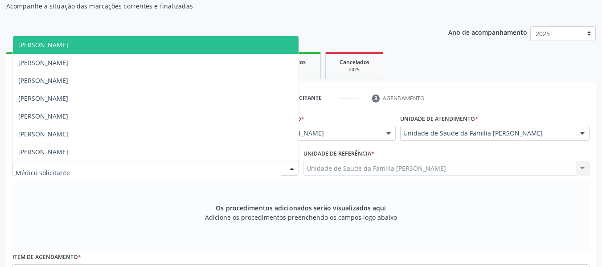
click at [294, 167] on div at bounding box center [291, 168] width 13 height 15
click at [68, 45] on span "[PERSON_NAME]" at bounding box center [43, 45] width 50 height 8
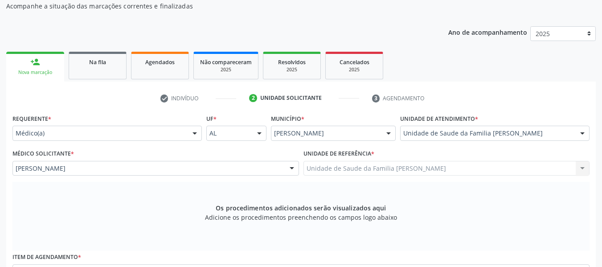
click at [80, 45] on div "Ano de acompanhamento 2025 person_add Nova marcação Na fila Agendados Não compa…" at bounding box center [301, 227] width 590 height 415
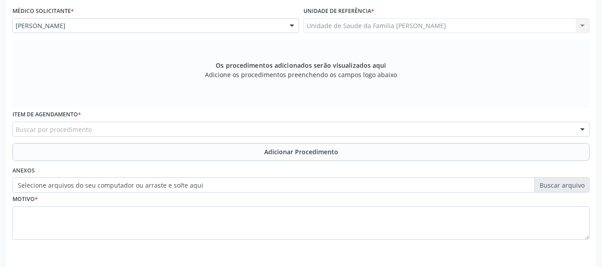
scroll to position [268, 0]
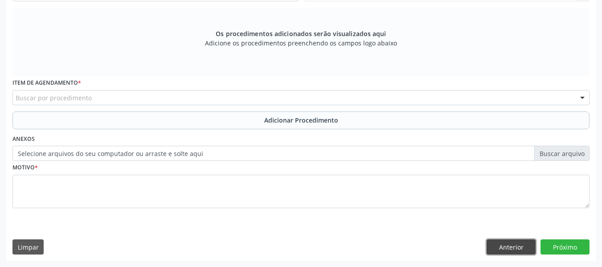
click at [510, 252] on button "Anterior" at bounding box center [511, 246] width 49 height 15
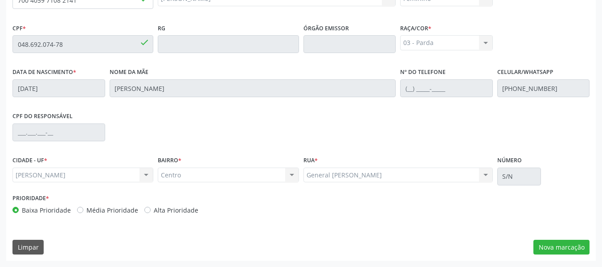
click at [510, 252] on div "Limpar Nova marcação" at bounding box center [300, 247] width 577 height 15
click at [567, 247] on button "Nova marcação" at bounding box center [561, 247] width 56 height 15
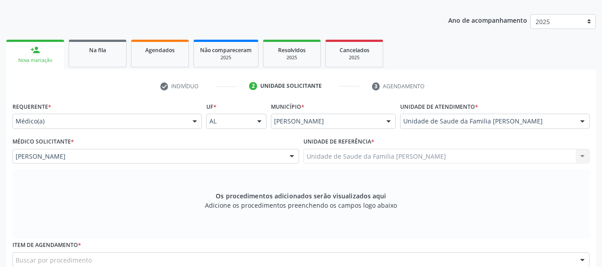
scroll to position [112, 0]
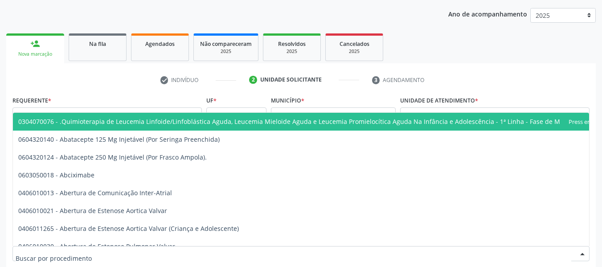
click at [583, 258] on div at bounding box center [582, 253] width 13 height 15
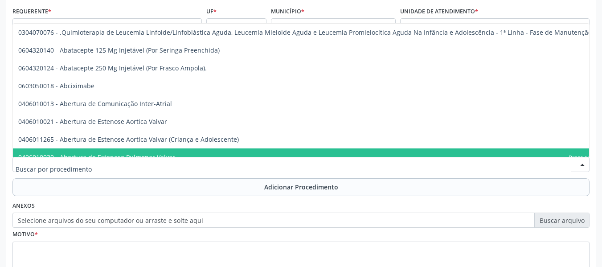
scroll to position [249, 0]
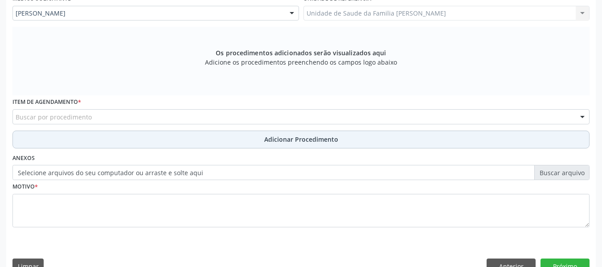
click at [31, 133] on button "Adicionar Procedimento" at bounding box center [300, 140] width 577 height 18
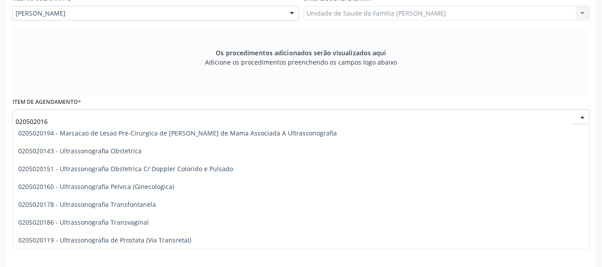
type input "0205020160"
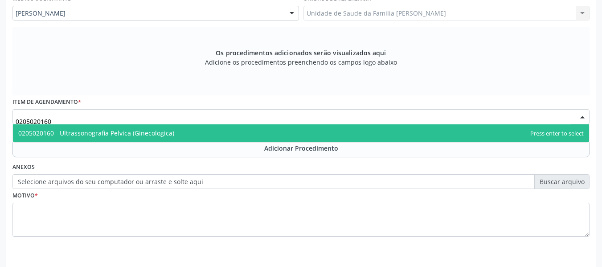
click at [103, 133] on span "0205020160 - Ultrassonografia Pelvica (Ginecologica)" at bounding box center [96, 133] width 156 height 8
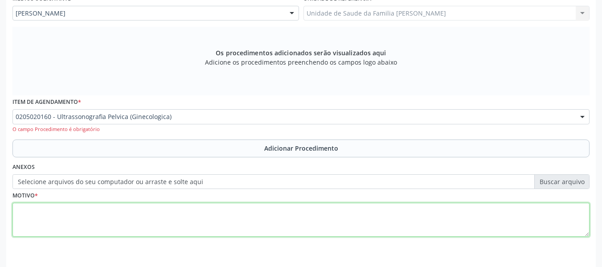
click at [65, 221] on textarea at bounding box center [300, 220] width 577 height 34
type textarea "s"
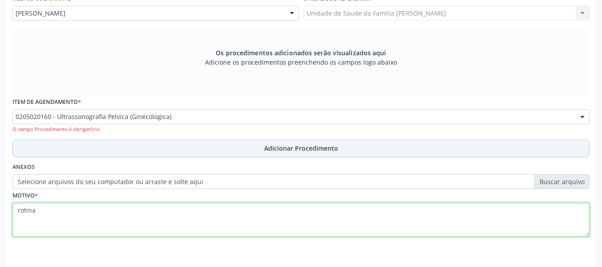
type textarea "rotina"
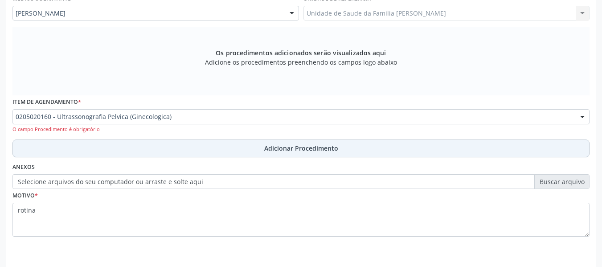
click at [278, 151] on span "Adicionar Procedimento" at bounding box center [301, 147] width 74 height 9
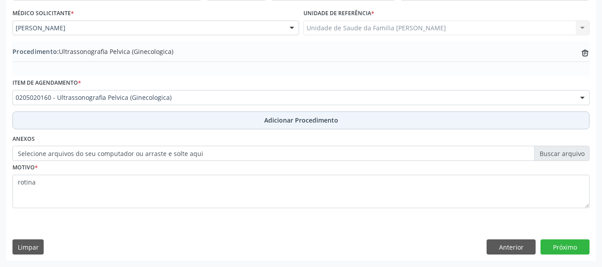
scroll to position [234, 0]
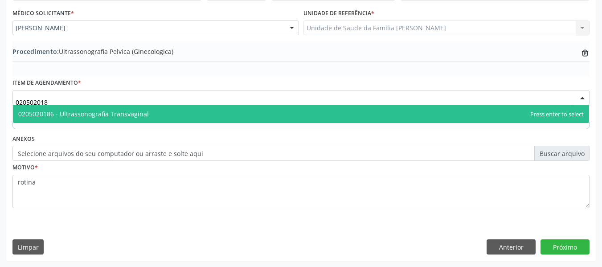
type input "0205020186"
click at [101, 107] on span "0205020186 - Ultrassonografia Transvaginal" at bounding box center [301, 114] width 576 height 18
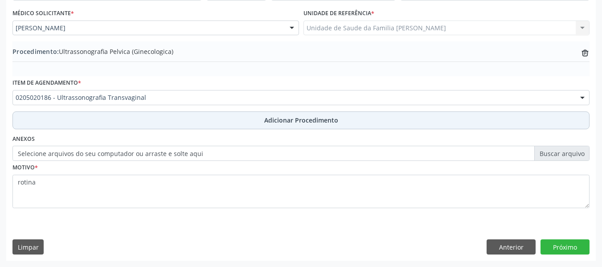
click at [276, 121] on span "Adicionar Procedimento" at bounding box center [301, 119] width 74 height 9
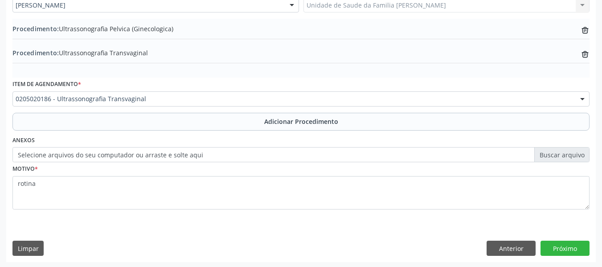
scroll to position [258, 0]
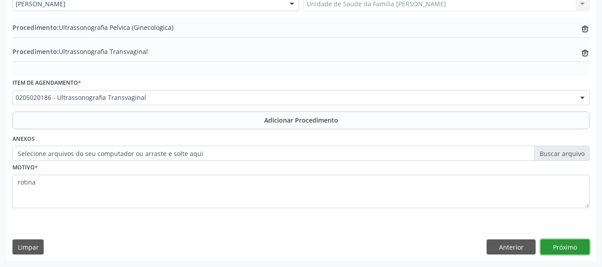
click at [559, 248] on button "Próximo" at bounding box center [564, 246] width 49 height 15
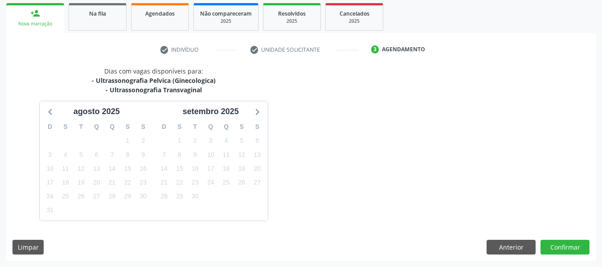
scroll to position [169, 0]
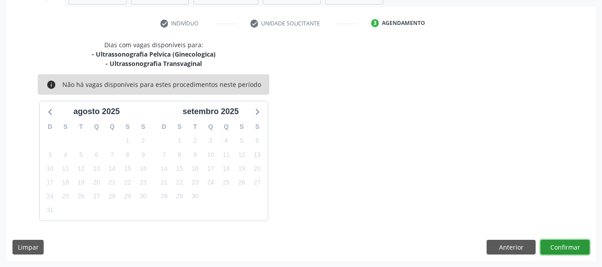
click at [557, 246] on button "Confirmar" at bounding box center [564, 247] width 49 height 15
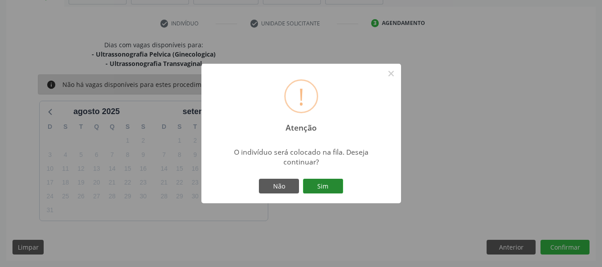
click at [320, 186] on button "Sim" at bounding box center [323, 186] width 40 height 15
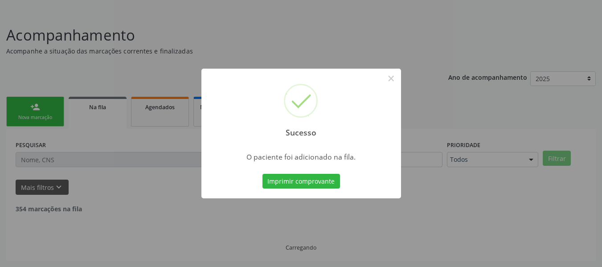
scroll to position [40, 0]
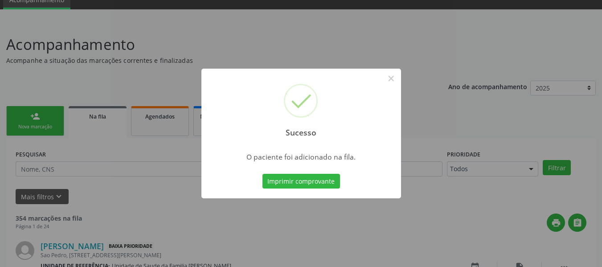
click at [39, 114] on div "Sucesso × O paciente foi adicionado na fila. Imprimir comprovante Cancel" at bounding box center [301, 133] width 602 height 267
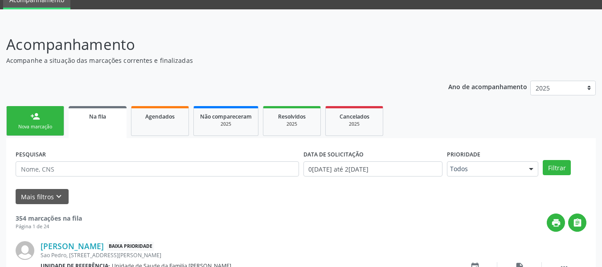
click at [39, 114] on div "person_add" at bounding box center [35, 116] width 10 height 10
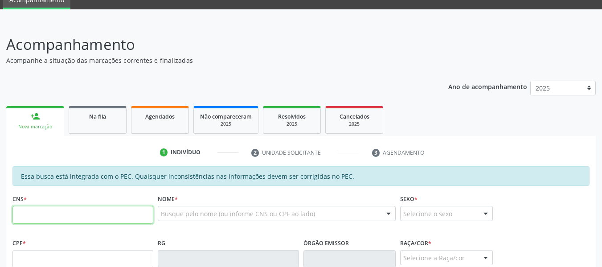
click at [44, 216] on input "text" at bounding box center [82, 215] width 141 height 18
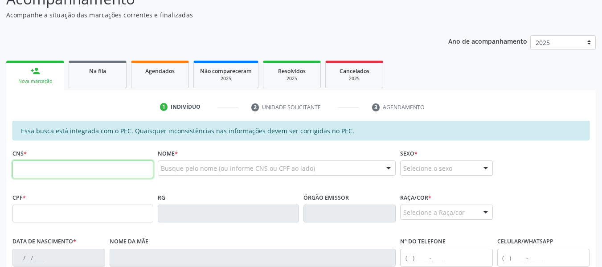
scroll to position [82, 0]
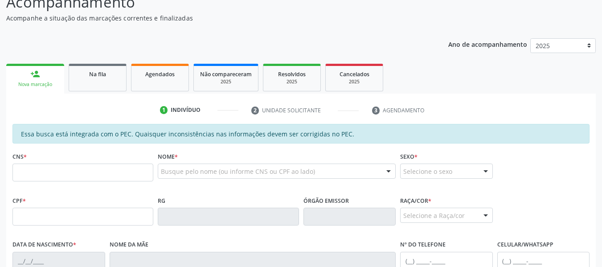
click at [36, 76] on div "person_add" at bounding box center [35, 74] width 10 height 10
click at [27, 170] on input "text" at bounding box center [82, 173] width 141 height 18
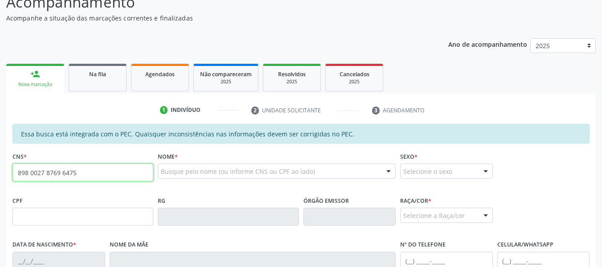
type input "898 0027 8769 6475"
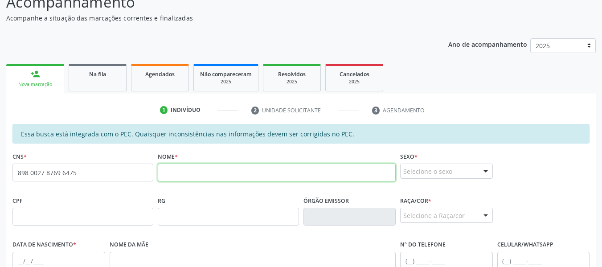
click at [191, 172] on input "text" at bounding box center [277, 173] width 238 height 18
type input "ROQUE JOSÉ DOS SANTOS JÚNIOR"
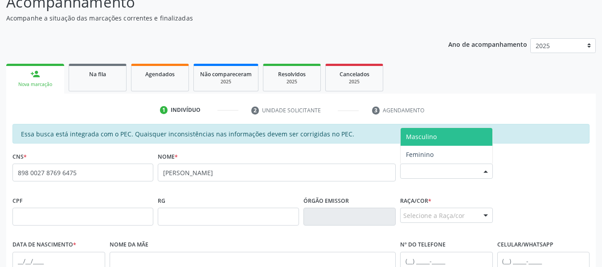
click at [486, 169] on div at bounding box center [485, 171] width 13 height 15
drag, startPoint x: 435, startPoint y: 137, endPoint x: 440, endPoint y: 133, distance: 6.3
click at [440, 133] on span "Masculino" at bounding box center [447, 137] width 92 height 18
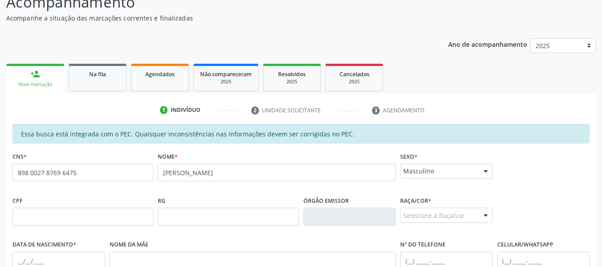
click at [440, 133] on div "Essa busca está integrada com o PEC. Quaisquer inconsistências nas informações …" at bounding box center [300, 134] width 577 height 20
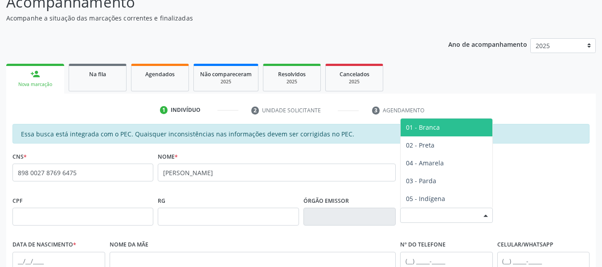
click at [484, 213] on div at bounding box center [485, 215] width 13 height 15
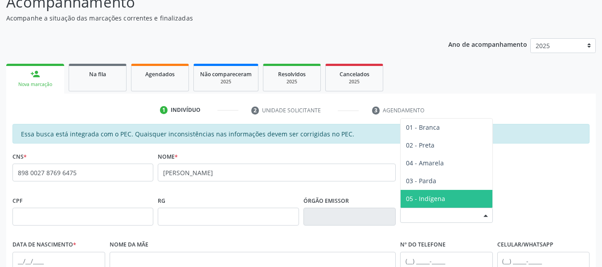
drag, startPoint x: 434, startPoint y: 180, endPoint x: 505, endPoint y: 261, distance: 108.0
click at [505, 261] on div "Essa busca está integrada com o PEC. Quaisquer inconsistências nas informações …" at bounding box center [300, 258] width 577 height 269
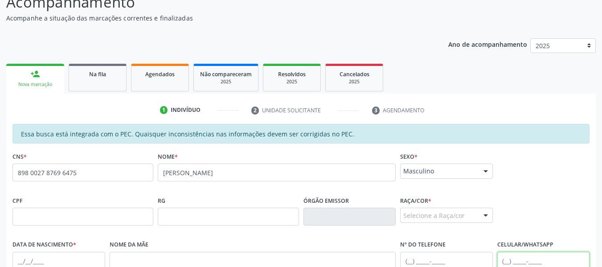
click at [505, 261] on input "text" at bounding box center [543, 261] width 93 height 18
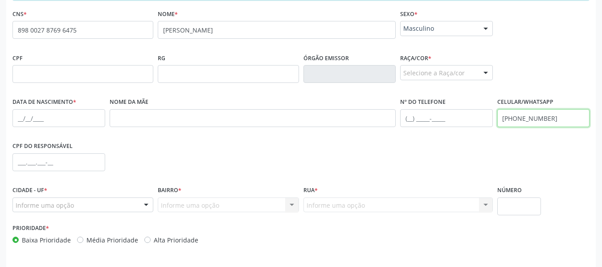
scroll to position [254, 0]
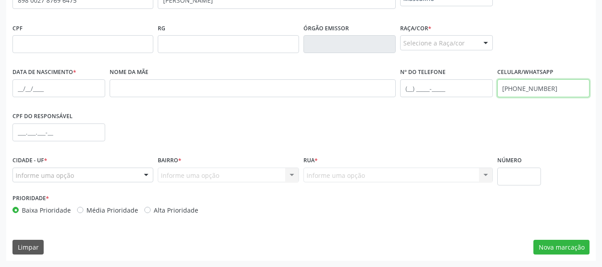
type input "(82) 99374-2242"
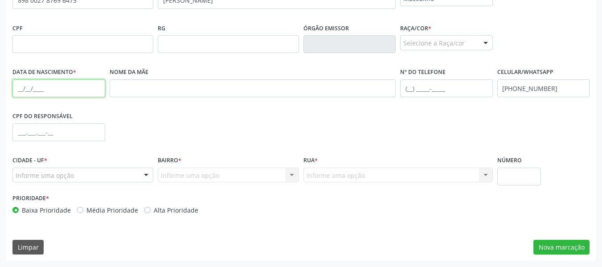
click at [15, 91] on input "text" at bounding box center [58, 88] width 93 height 18
type input "15/09/1982"
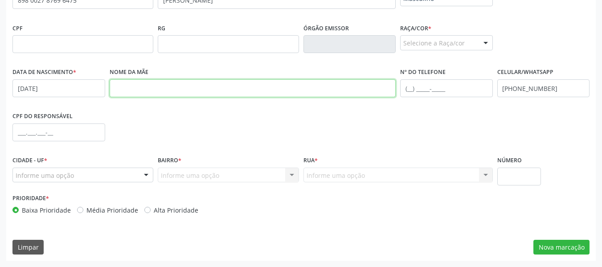
click at [118, 90] on input "text" at bounding box center [253, 88] width 287 height 18
type input "TEREZA NASCIMENTO DOS SANTOS"
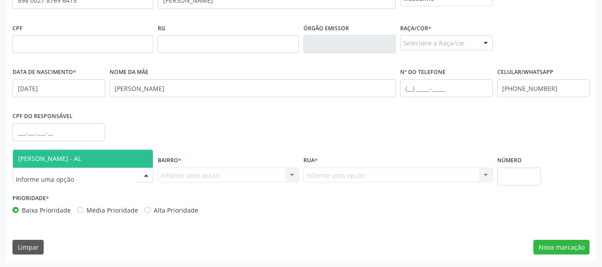
click at [146, 173] on div at bounding box center [145, 175] width 13 height 15
click at [93, 157] on span "[PERSON_NAME] - AL" at bounding box center [83, 159] width 140 height 18
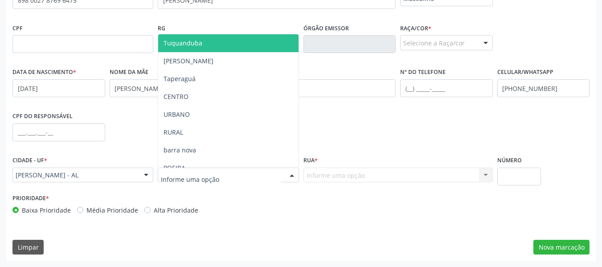
click at [290, 175] on div at bounding box center [291, 175] width 13 height 15
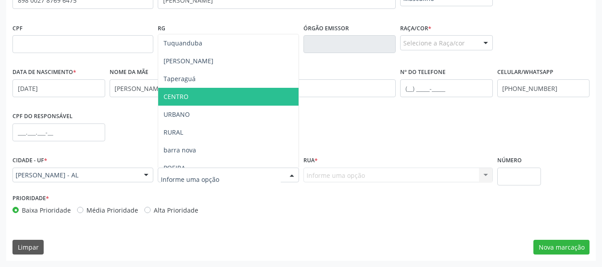
click at [184, 94] on span "CENTRO" at bounding box center [176, 96] width 25 height 8
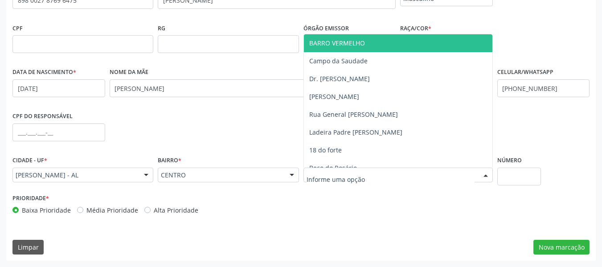
click at [479, 174] on div at bounding box center [485, 175] width 13 height 15
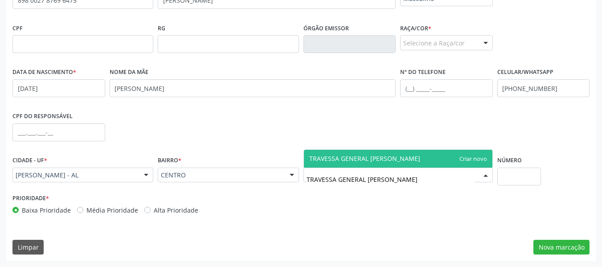
type input "TRAVESSA GENERAL HERMES"
click at [467, 159] on span "TRAVESSA GENERAL HERMES" at bounding box center [398, 159] width 188 height 18
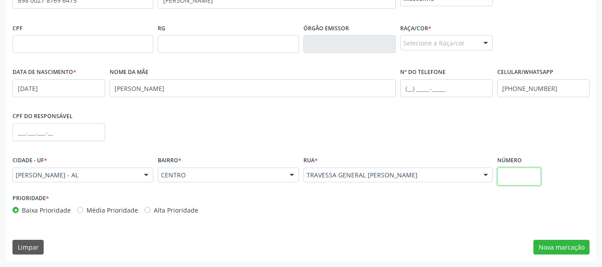
click at [507, 172] on input "text" at bounding box center [519, 177] width 44 height 18
type input "686"
click at [567, 248] on button "Nova marcação" at bounding box center [561, 247] width 56 height 15
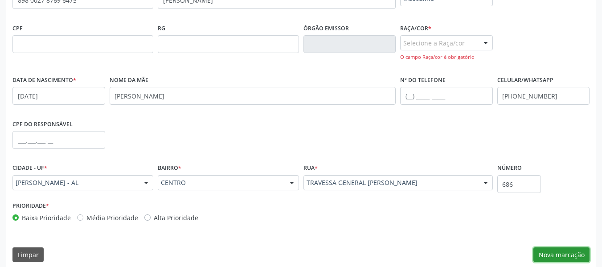
click at [565, 253] on button "Nova marcação" at bounding box center [561, 254] width 56 height 15
click at [486, 42] on div at bounding box center [485, 43] width 13 height 15
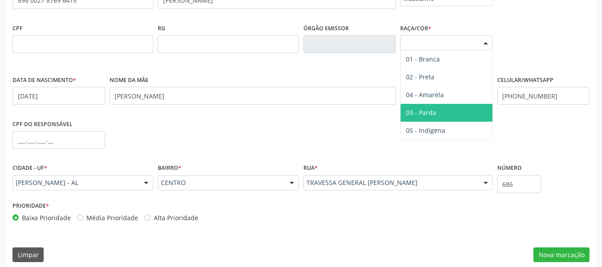
click at [431, 111] on span "03 - Parda" at bounding box center [421, 112] width 30 height 8
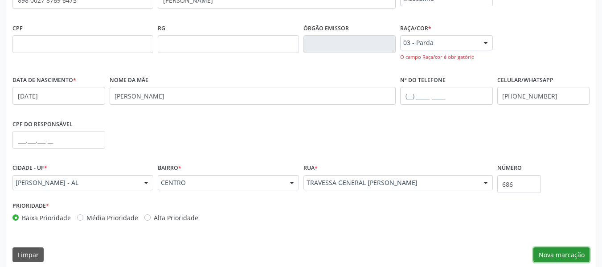
click at [561, 251] on button "Nova marcação" at bounding box center [561, 254] width 56 height 15
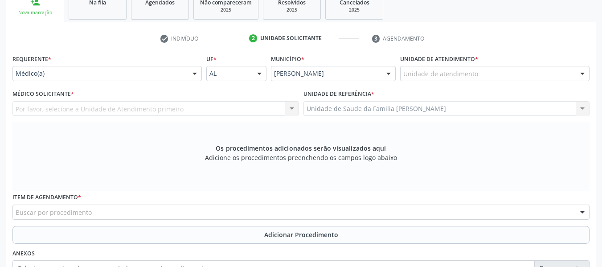
scroll to position [118, 0]
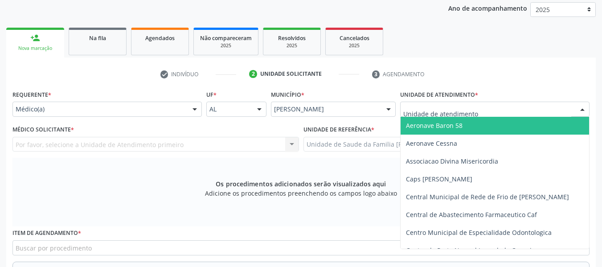
click at [581, 108] on div at bounding box center [582, 109] width 13 height 15
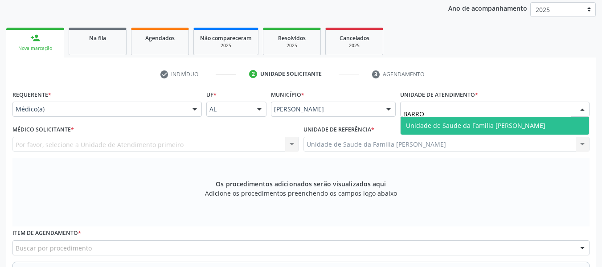
click at [501, 125] on span "Unidade de Saude da Familia [PERSON_NAME]" at bounding box center [475, 125] width 139 height 8
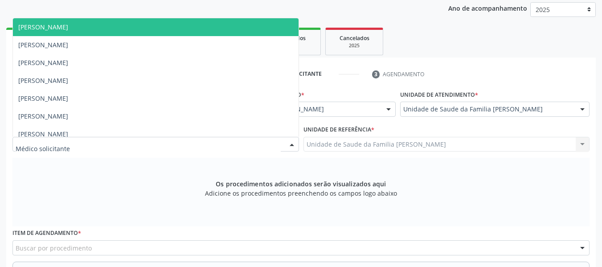
click at [291, 142] on div at bounding box center [291, 144] width 13 height 15
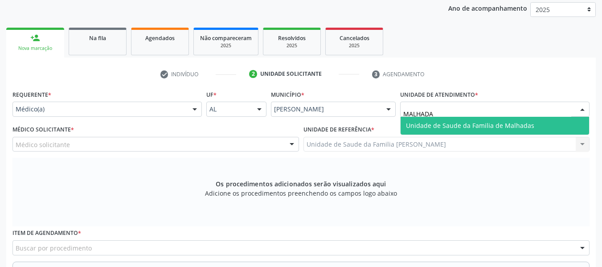
type input "MALHADAS"
click at [540, 125] on span "Unidade de Saude da Familia de Malhadas" at bounding box center [495, 126] width 188 height 18
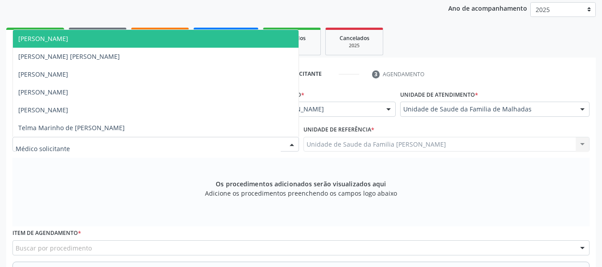
click at [291, 144] on div at bounding box center [291, 144] width 13 height 15
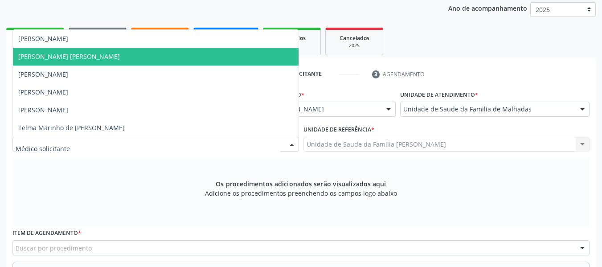
click at [83, 56] on span "Dan Reuter Ferraz de Araujo" at bounding box center [69, 56] width 102 height 8
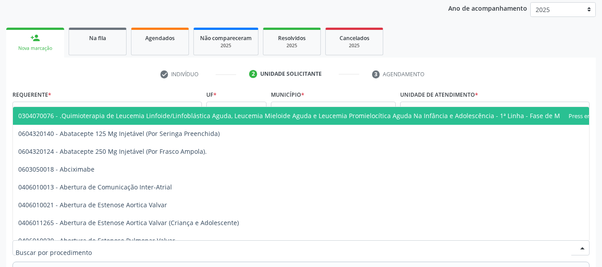
click at [92, 248] on div at bounding box center [300, 247] width 577 height 15
click at [39, 242] on div at bounding box center [300, 247] width 577 height 15
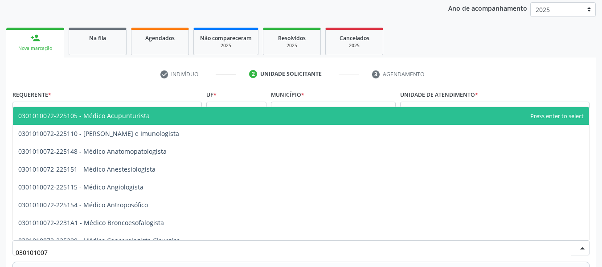
type input "0301010072"
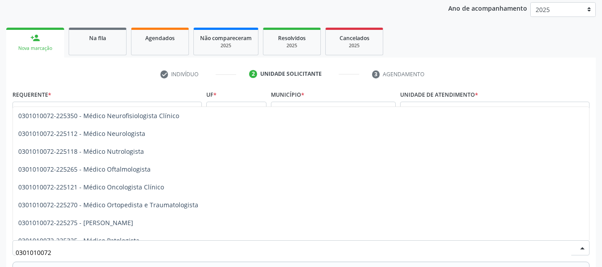
scroll to position [713, 0]
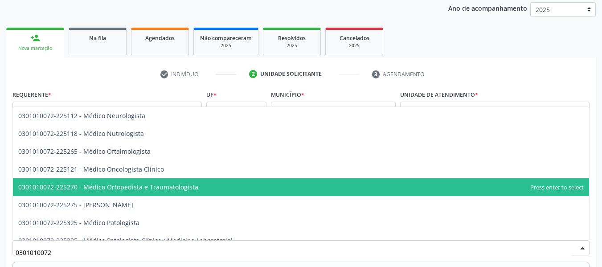
click at [197, 185] on span "0301010072-225270 - Médico Ortopedista e Traumatologista" at bounding box center [301, 187] width 576 height 18
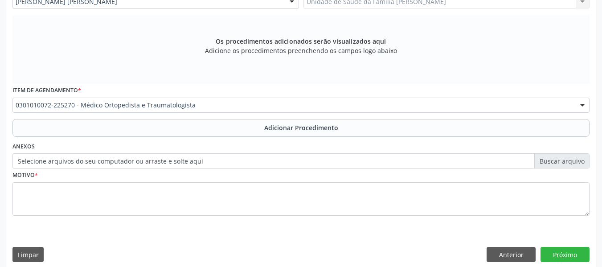
scroll to position [268, 0]
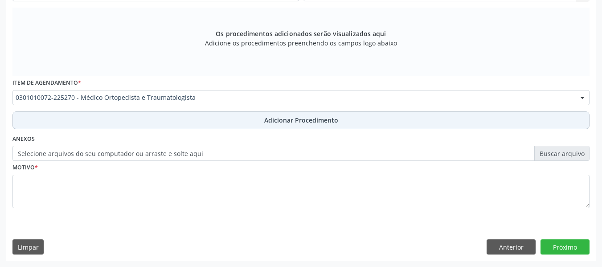
click at [312, 121] on span "Adicionar Procedimento" at bounding box center [301, 119] width 74 height 9
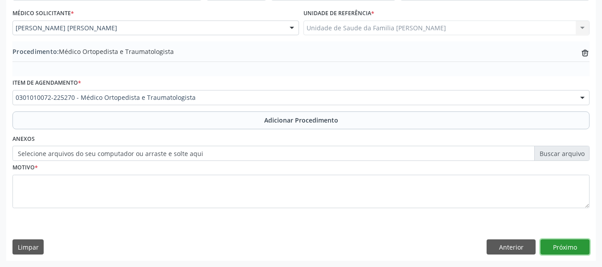
click at [562, 247] on button "Próximo" at bounding box center [564, 246] width 49 height 15
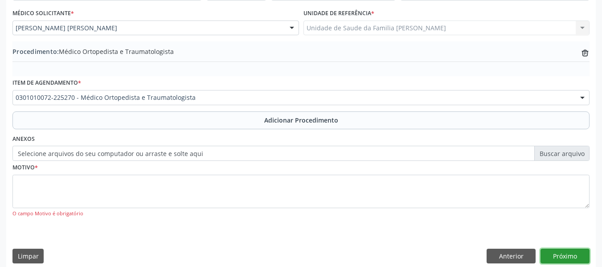
click at [562, 254] on button "Próximo" at bounding box center [564, 256] width 49 height 15
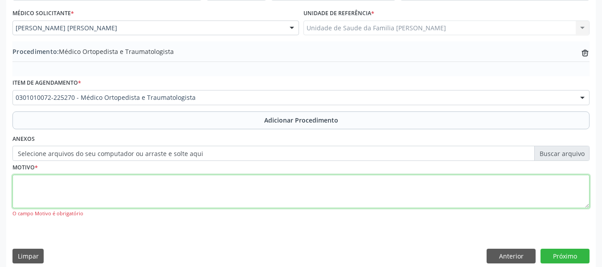
click at [29, 189] on textarea at bounding box center [300, 192] width 577 height 34
type textarea "DEDO MÍNIMO EM GATILHO"
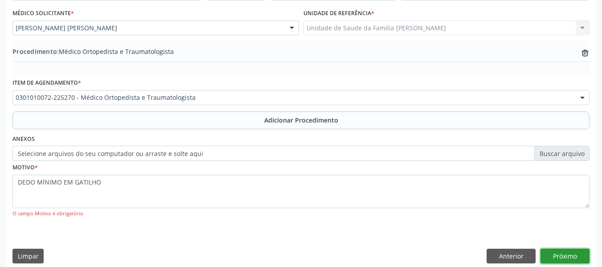
click at [570, 255] on button "Próximo" at bounding box center [564, 256] width 49 height 15
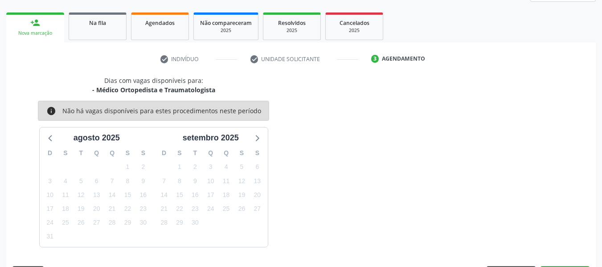
scroll to position [160, 0]
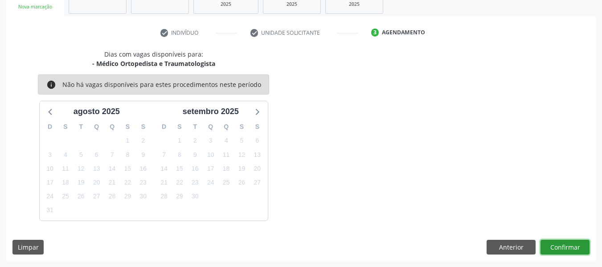
click at [564, 247] on button "Confirmar" at bounding box center [564, 247] width 49 height 15
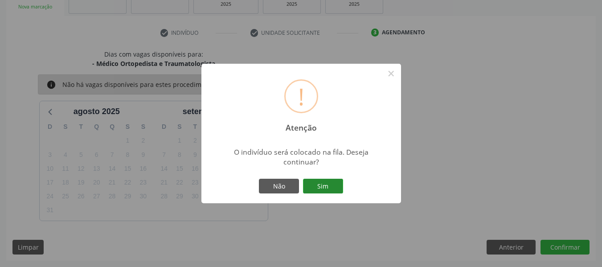
click at [328, 184] on button "Sim" at bounding box center [323, 186] width 40 height 15
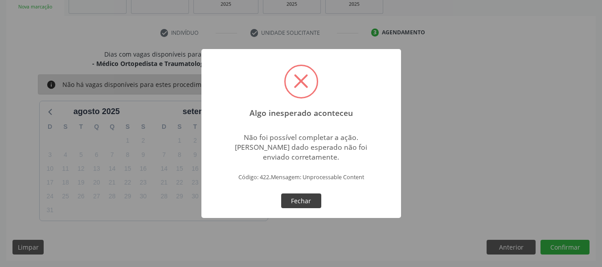
click at [298, 198] on button "Fechar" at bounding box center [301, 200] width 40 height 15
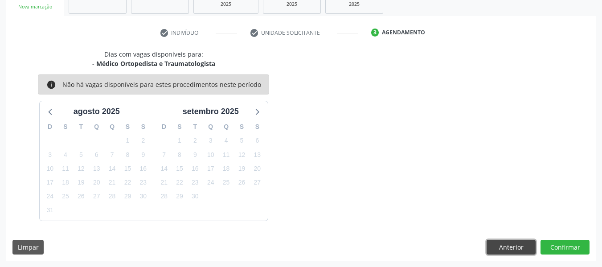
click at [510, 249] on button "Anterior" at bounding box center [511, 247] width 49 height 15
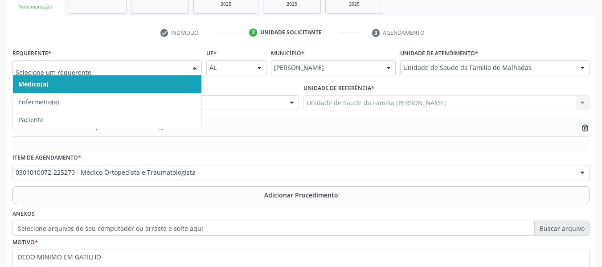
click at [197, 67] on div at bounding box center [194, 68] width 13 height 15
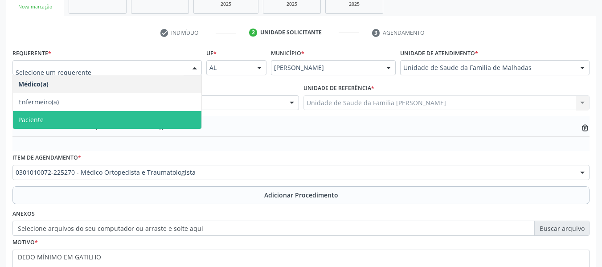
click at [36, 120] on span "Paciente" at bounding box center [30, 119] width 25 height 8
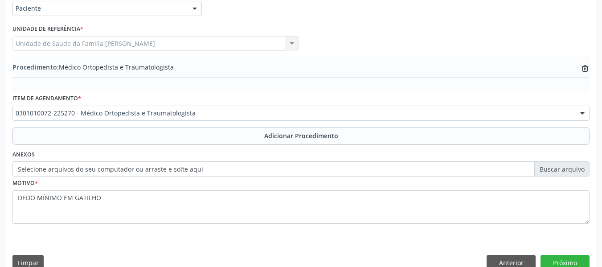
scroll to position [234, 0]
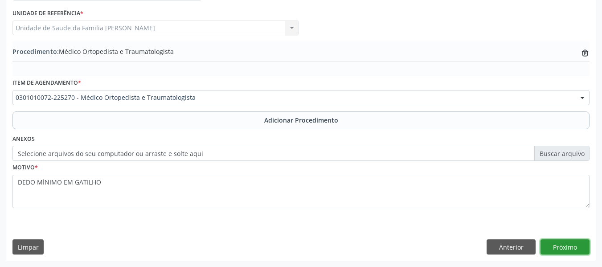
click at [561, 247] on button "Próximo" at bounding box center [564, 246] width 49 height 15
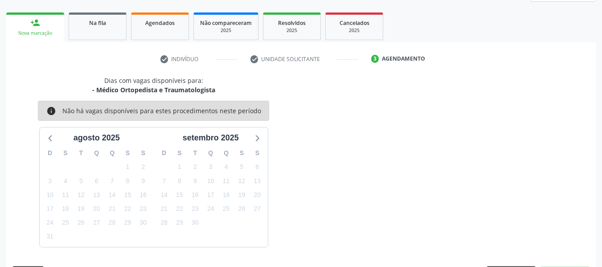
scroll to position [160, 0]
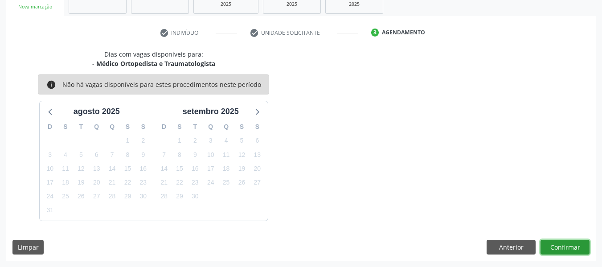
click at [561, 247] on button "Confirmar" at bounding box center [564, 247] width 49 height 15
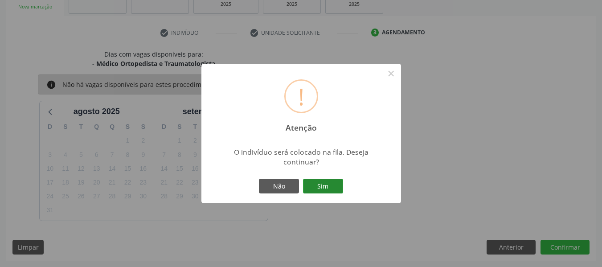
click at [322, 186] on button "Sim" at bounding box center [323, 186] width 40 height 15
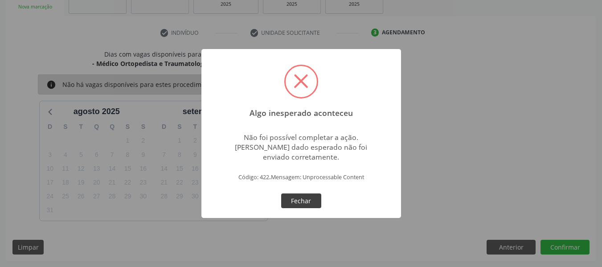
click at [304, 199] on button "Fechar" at bounding box center [301, 200] width 40 height 15
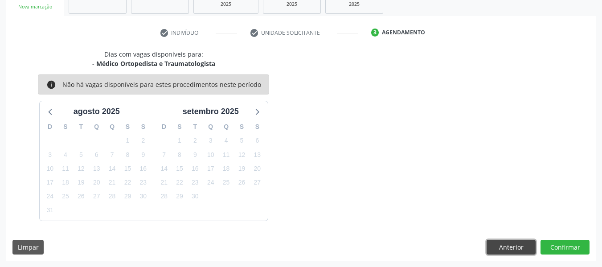
click at [517, 246] on button "Anterior" at bounding box center [511, 247] width 49 height 15
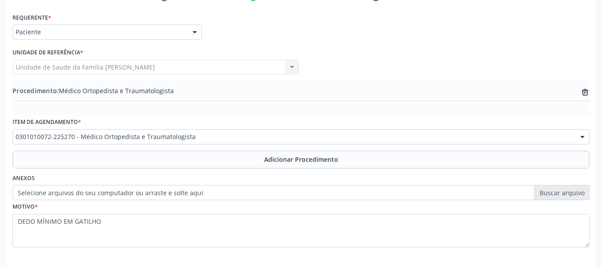
scroll to position [234, 0]
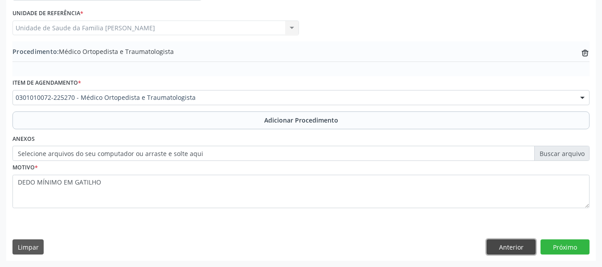
click at [504, 247] on button "Anterior" at bounding box center [511, 246] width 49 height 15
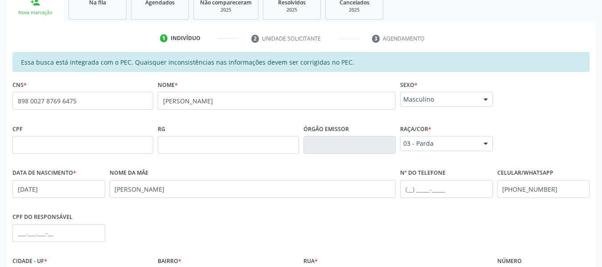
scroll to position [76, 0]
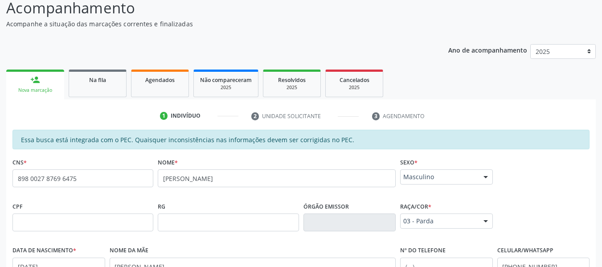
click at [35, 79] on div "person_add" at bounding box center [35, 80] width 10 height 10
click at [26, 84] on link "person_add Nova marcação" at bounding box center [35, 85] width 58 height 30
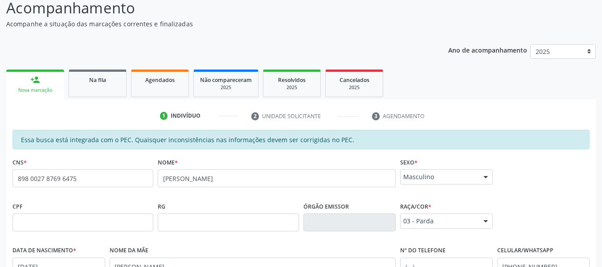
click at [26, 84] on link "person_add Nova marcação" at bounding box center [35, 85] width 58 height 30
click at [42, 86] on link "person_add Nova marcação" at bounding box center [35, 85] width 58 height 30
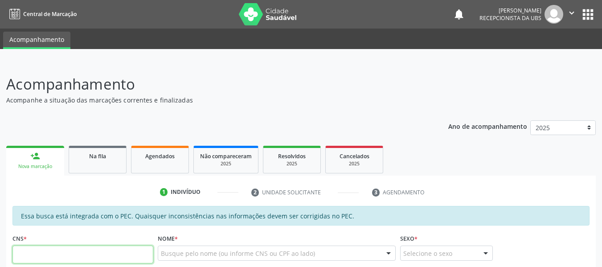
click at [66, 258] on input "text" at bounding box center [82, 255] width 141 height 18
type input "705 0016 0631 2850"
type input "046.810.324-41"
type input "[DATE]"
type input "[PERSON_NAME]"
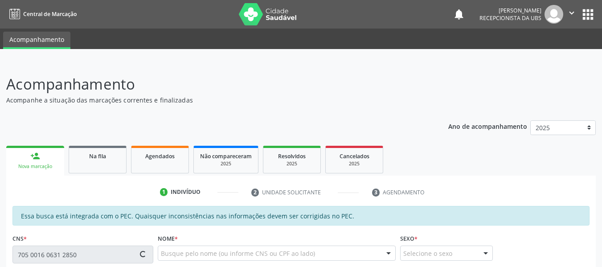
type input "[PHONE_NUMBER]"
type input "10"
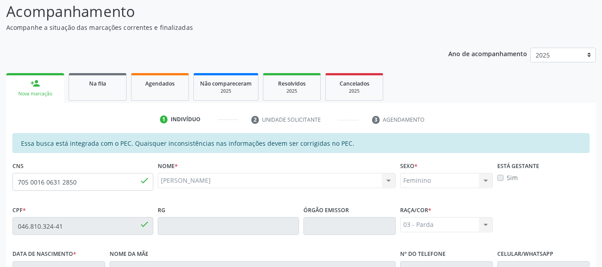
drag, startPoint x: 592, startPoint y: 200, endPoint x: 606, endPoint y: 260, distance: 61.7
click at [602, 194] on html "Central de Marcação notifications [PERSON_NAME] Recepcionista da UBS  Configur…" at bounding box center [301, 60] width 602 height 267
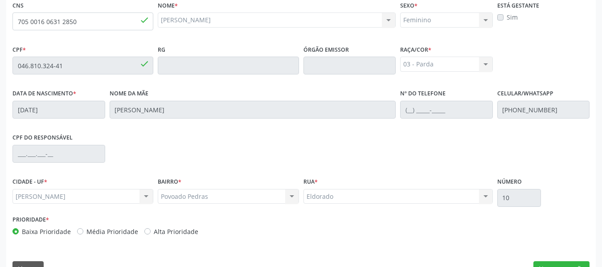
scroll to position [254, 0]
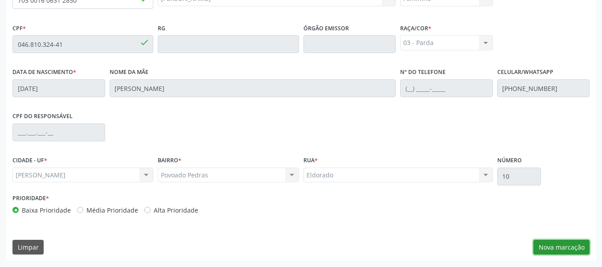
click at [558, 246] on button "Nova marcação" at bounding box center [561, 247] width 56 height 15
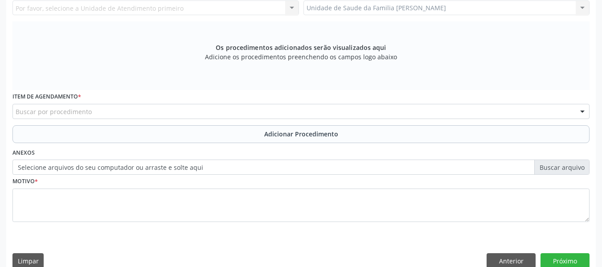
click at [582, 9] on div "Unidade de Saude da Familia Barro Vermelho Unidade de Saude da Familia Barro Ve…" at bounding box center [446, 7] width 287 height 15
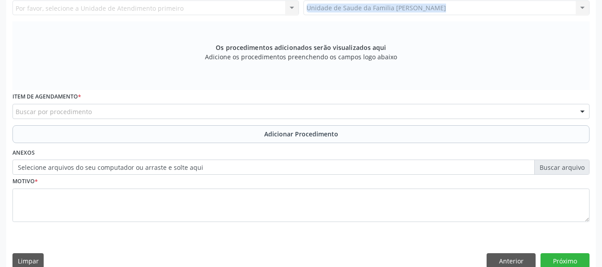
click at [582, 9] on div "Unidade de Saude da Familia Barro Vermelho Unidade de Saude da Familia Barro Ve…" at bounding box center [446, 7] width 287 height 15
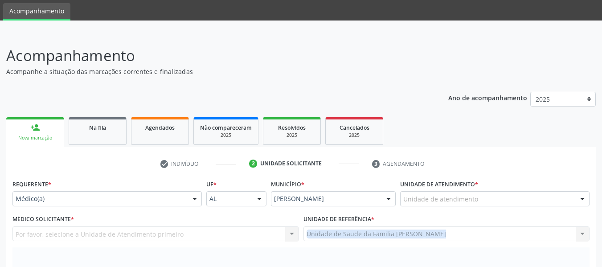
scroll to position [0, 0]
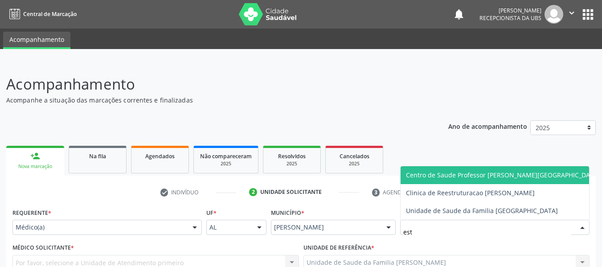
type input "esta"
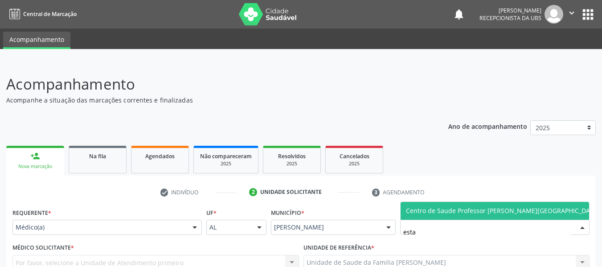
click at [441, 211] on span "Centro de Saude Professor [PERSON_NAME][GEOGRAPHIC_DATA]" at bounding box center [503, 210] width 194 height 8
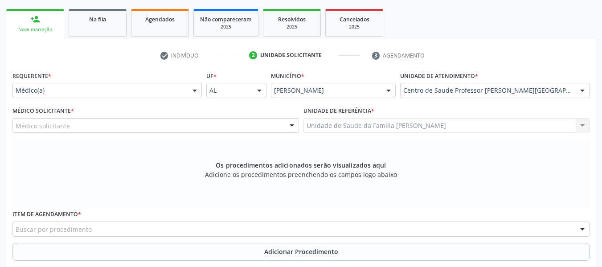
scroll to position [155, 0]
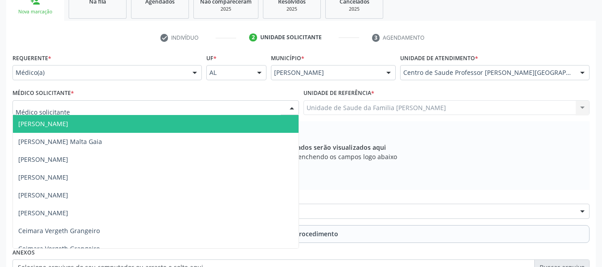
click at [292, 105] on div at bounding box center [291, 108] width 13 height 15
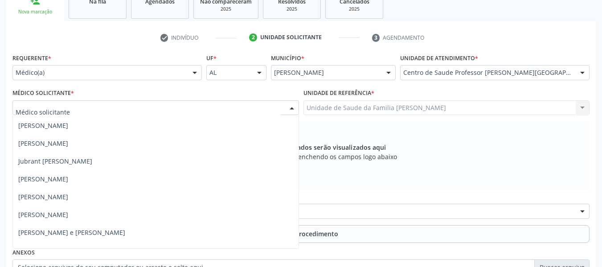
scroll to position [451, 0]
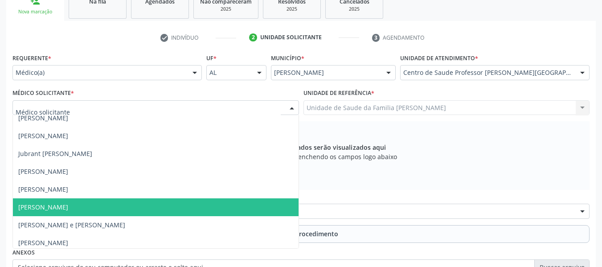
click at [81, 207] on span "[PERSON_NAME]" at bounding box center [156, 207] width 286 height 18
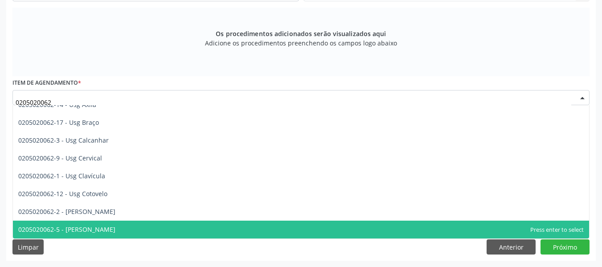
scroll to position [0, 0]
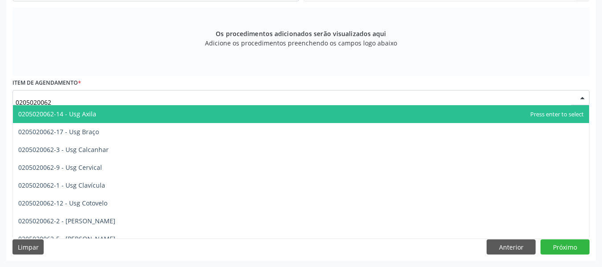
click at [104, 112] on span "0205020062-14 - Usg Axila" at bounding box center [301, 114] width 576 height 18
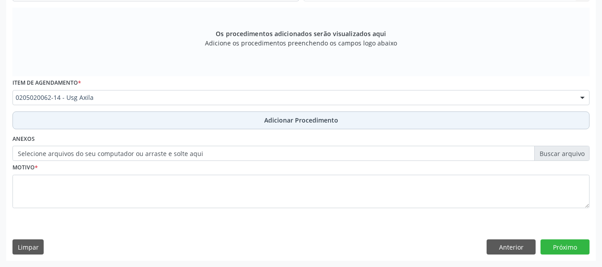
click at [296, 119] on span "Adicionar Procedimento" at bounding box center [301, 119] width 74 height 9
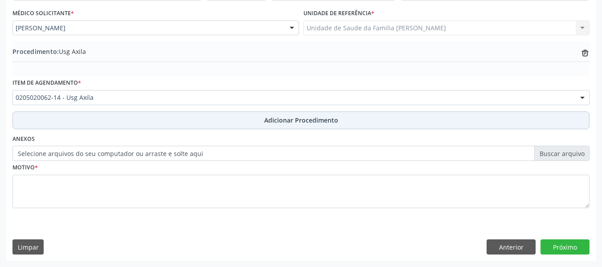
scroll to position [234, 0]
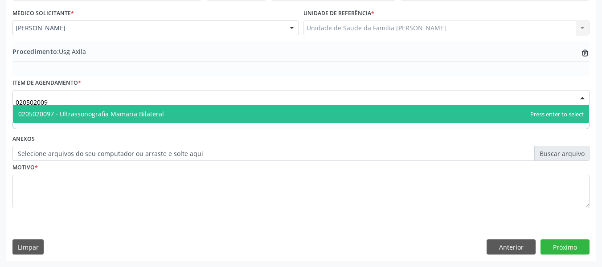
type input "0205020097"
click at [106, 111] on span "0205020097 - Ultrassonografia Mamaria Bilateral" at bounding box center [91, 114] width 146 height 8
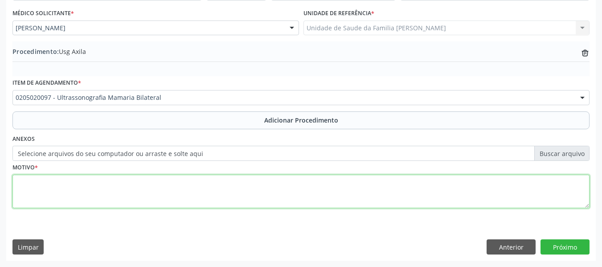
click at [58, 189] on textarea at bounding box center [300, 192] width 577 height 34
type textarea "climaterio"
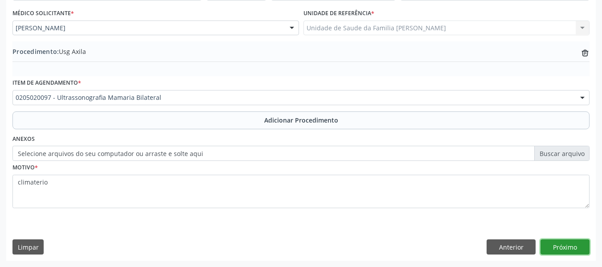
click at [557, 249] on button "Próximo" at bounding box center [564, 246] width 49 height 15
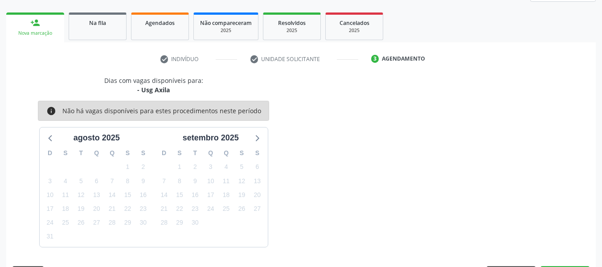
scroll to position [160, 0]
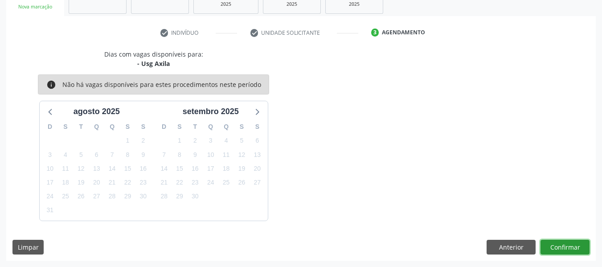
click at [557, 249] on button "Confirmar" at bounding box center [564, 247] width 49 height 15
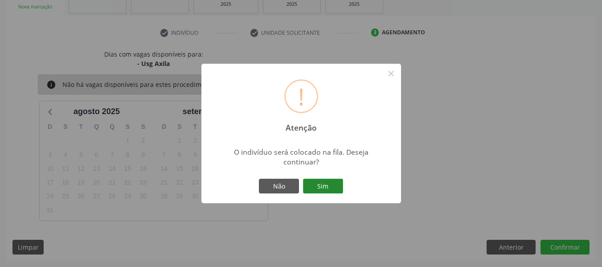
click at [329, 185] on button "Sim" at bounding box center [323, 186] width 40 height 15
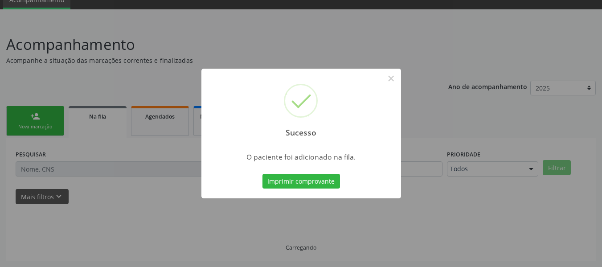
scroll to position [40, 0]
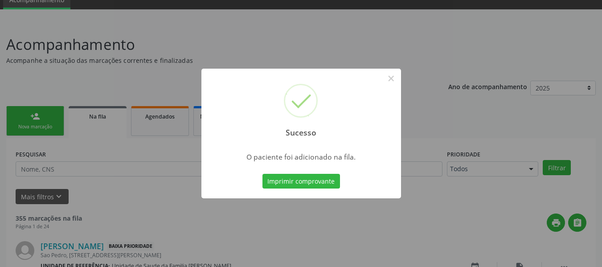
click at [22, 116] on div "Sucesso × O paciente foi adicionado na fila. Imprimir comprovante Cancel" at bounding box center [301, 133] width 602 height 267
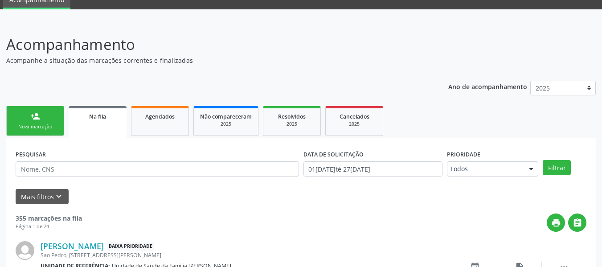
click at [40, 115] on div "person_add" at bounding box center [35, 116] width 10 height 10
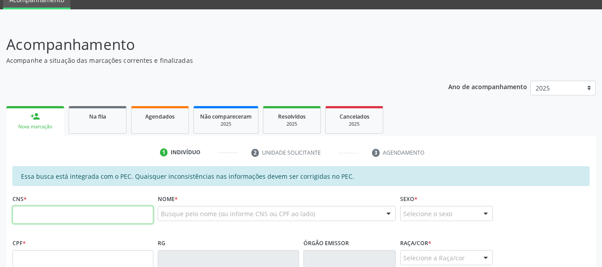
click at [41, 214] on input "text" at bounding box center [82, 215] width 141 height 18
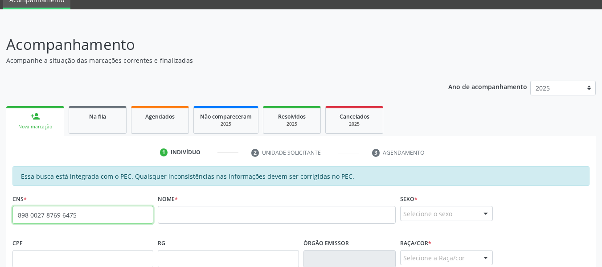
click at [89, 215] on input "898 0027 8769 6475" at bounding box center [82, 215] width 141 height 18
type input "8"
type input "708 4057 2965 9969"
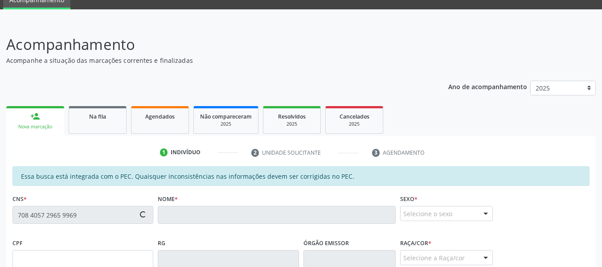
type input "871.292.214-53"
type input "23/11/1952"
type input "Josefa Rosa Leandro"
type input "(82) 99322-0645"
type input "170"
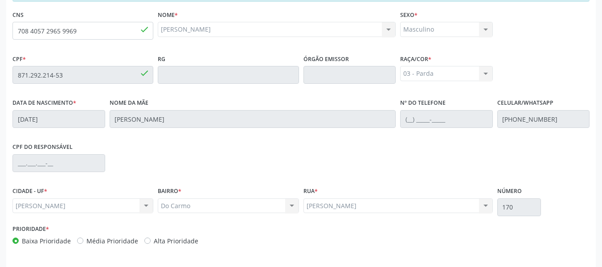
scroll to position [254, 0]
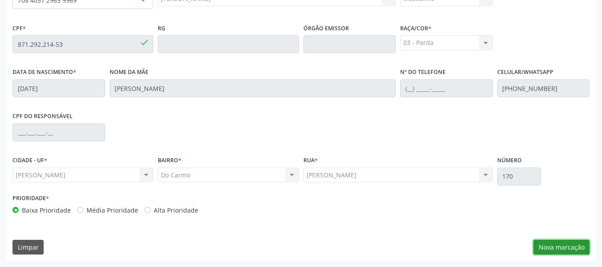
click at [564, 251] on button "Nova marcação" at bounding box center [561, 247] width 56 height 15
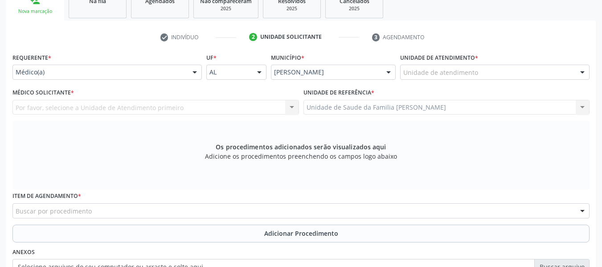
scroll to position [147, 0]
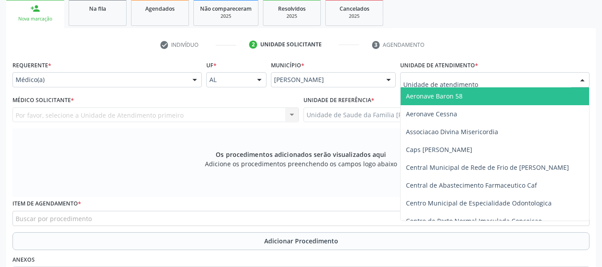
click at [584, 76] on div at bounding box center [582, 80] width 13 height 15
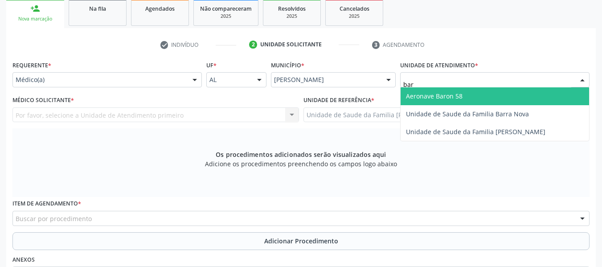
type input "barr"
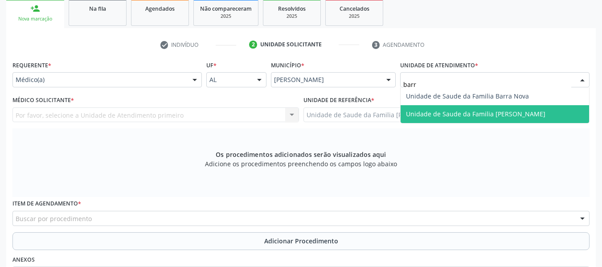
click at [538, 110] on span "Unidade de Saude da Familia [PERSON_NAME]" at bounding box center [475, 114] width 139 height 8
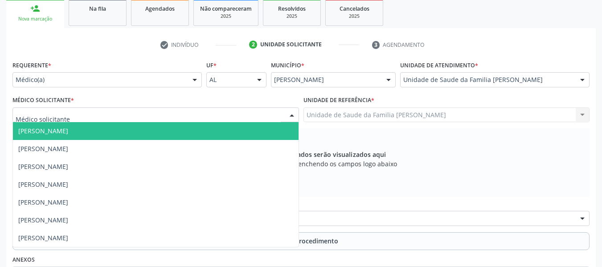
click at [293, 114] on div at bounding box center [291, 115] width 13 height 15
click at [68, 131] on span "[PERSON_NAME]" at bounding box center [43, 131] width 50 height 8
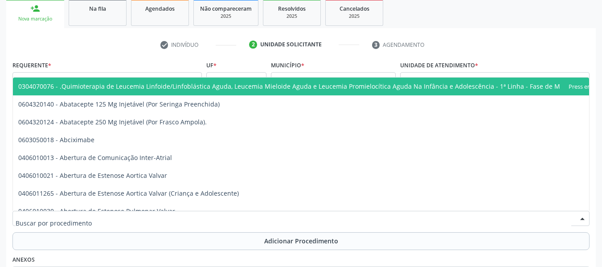
click at [584, 219] on div at bounding box center [582, 218] width 13 height 15
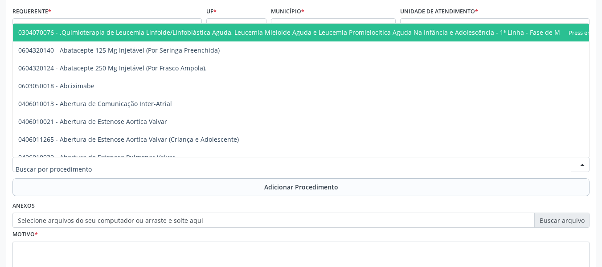
scroll to position [219, 0]
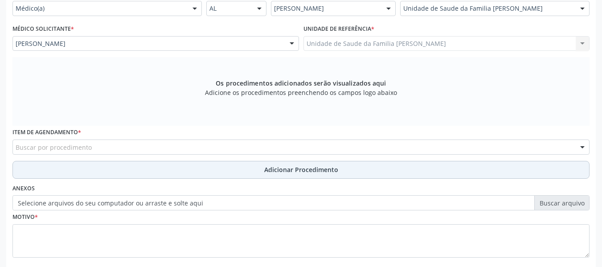
click at [51, 166] on button "Adicionar Procedimento" at bounding box center [300, 170] width 577 height 18
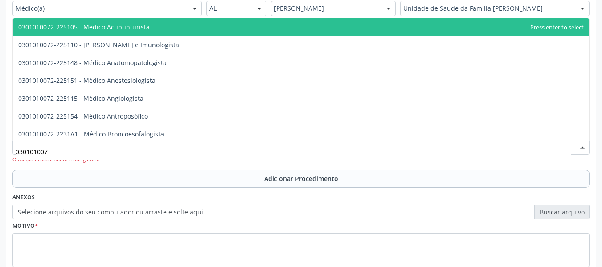
type input "0301010072"
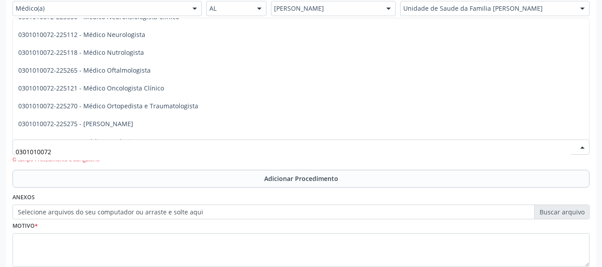
scroll to position [713, 0]
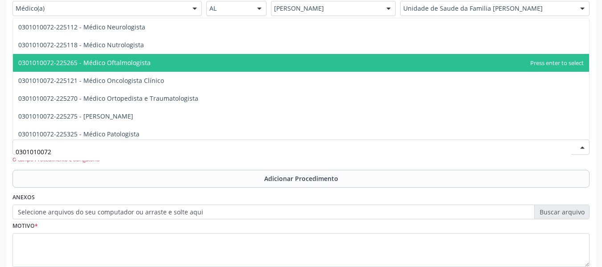
click at [161, 57] on span "0301010072-225265 - Médico Oftalmologista" at bounding box center [301, 63] width 576 height 18
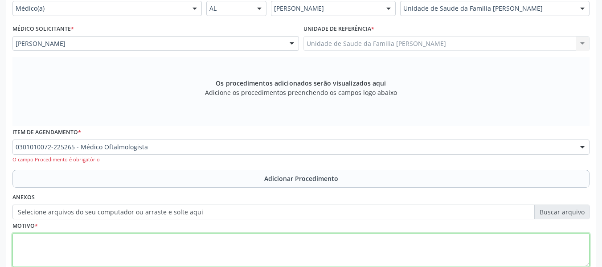
click at [68, 245] on textarea at bounding box center [300, 250] width 577 height 34
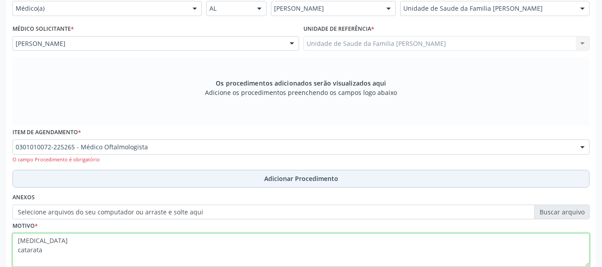
type textarea "glaucoma catarata"
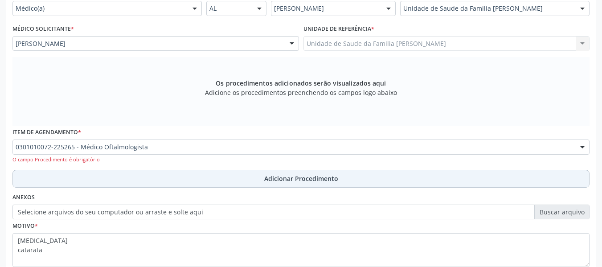
click at [321, 178] on span "Adicionar Procedimento" at bounding box center [301, 178] width 74 height 9
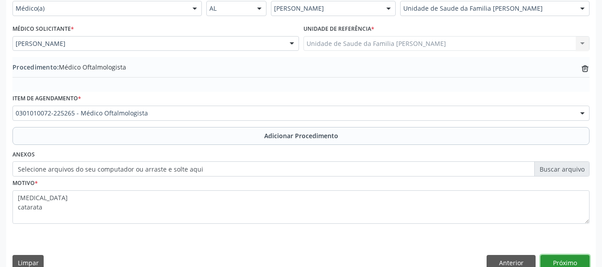
click at [562, 260] on button "Próximo" at bounding box center [564, 262] width 49 height 15
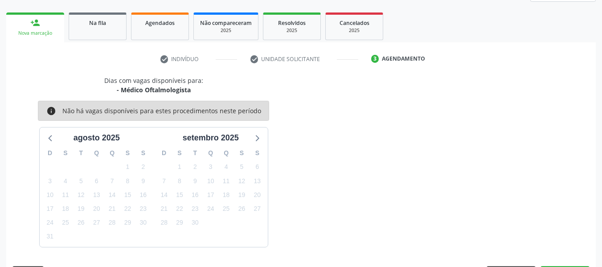
scroll to position [160, 0]
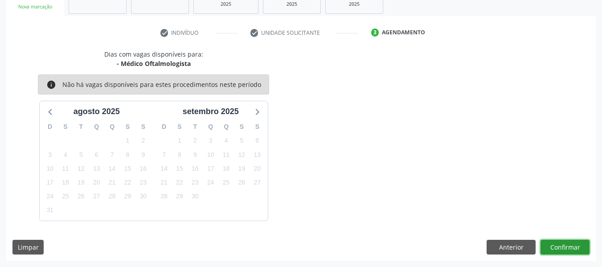
click at [562, 247] on button "Confirmar" at bounding box center [564, 247] width 49 height 15
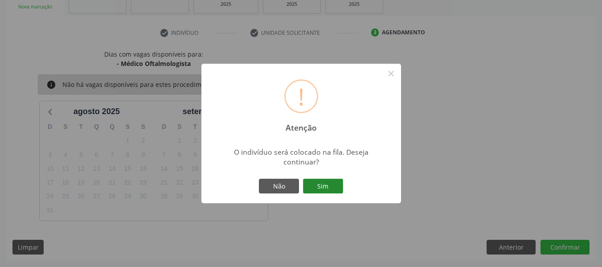
click at [328, 184] on button "Sim" at bounding box center [323, 186] width 40 height 15
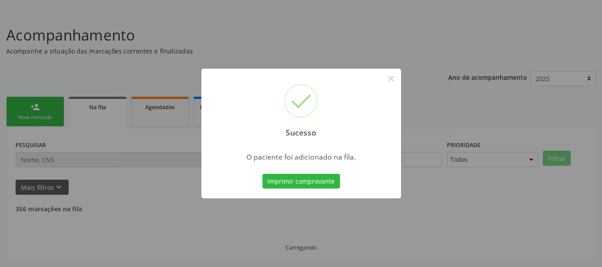
scroll to position [40, 0]
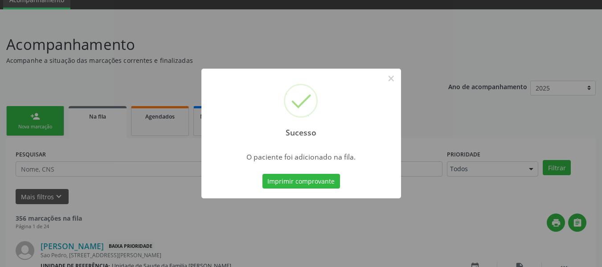
click at [26, 122] on div "Sucesso × O paciente foi adicionado na fila. Imprimir comprovante Cancel" at bounding box center [301, 133] width 602 height 267
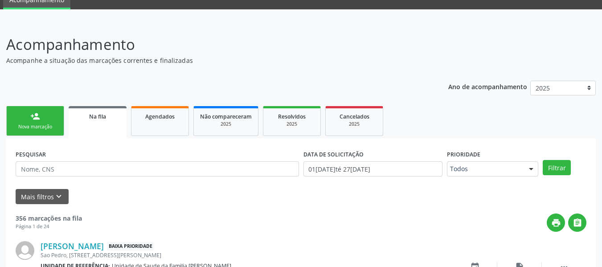
click at [23, 111] on link "person_add Nova marcação" at bounding box center [35, 121] width 58 height 30
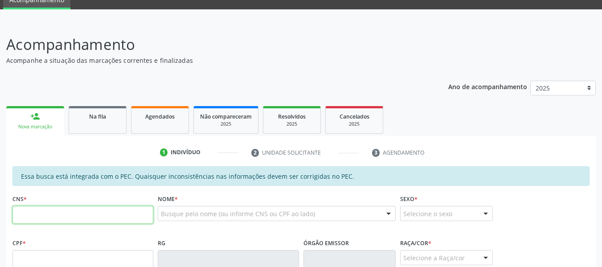
click at [25, 219] on input "text" at bounding box center [82, 215] width 141 height 18
type input "702 6087 8349 0847"
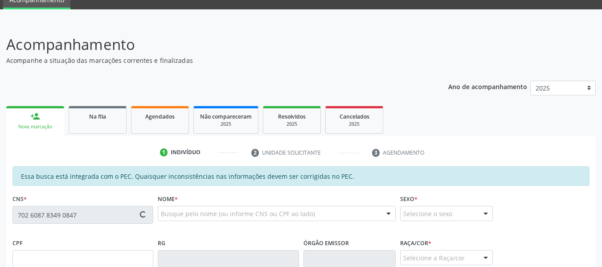
type input "064.792.874-44"
type input "18/11/1984"
type input "Eliete Mizae de Lima"
type input "(82) 98833-8063"
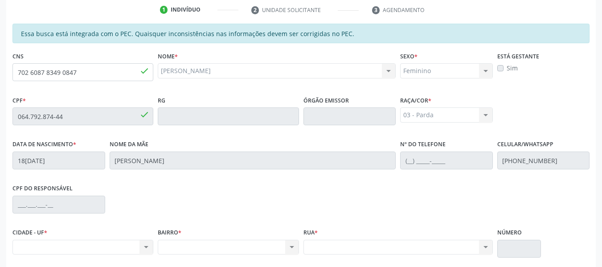
scroll to position [254, 0]
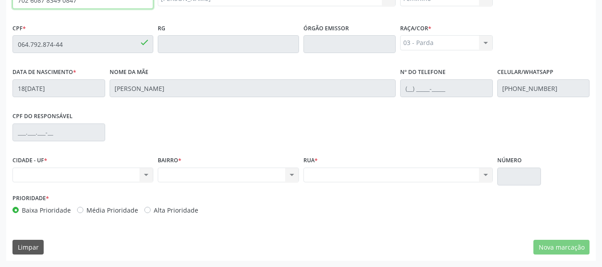
click at [103, 6] on input "702 6087 8349 0847" at bounding box center [82, 0] width 141 height 18
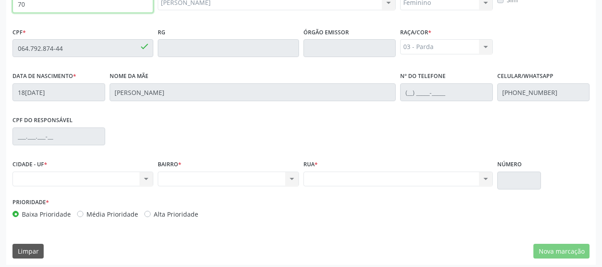
type input "7"
type input "704 8030 8235 0844"
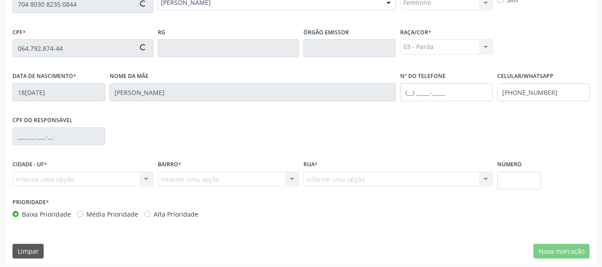
type input "142.792.024-94"
type input "31/03/2008"
type input "Dayse Nascimento dos Santos Souto"
type input "(82) 99330-2462"
type input "57"
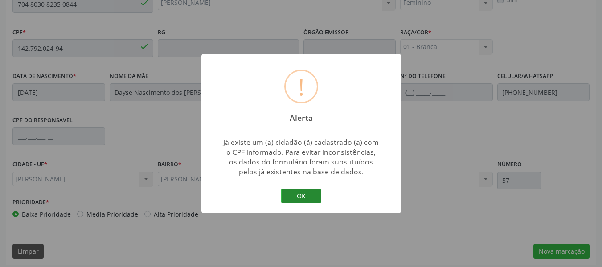
click at [305, 192] on button "OK" at bounding box center [301, 195] width 40 height 15
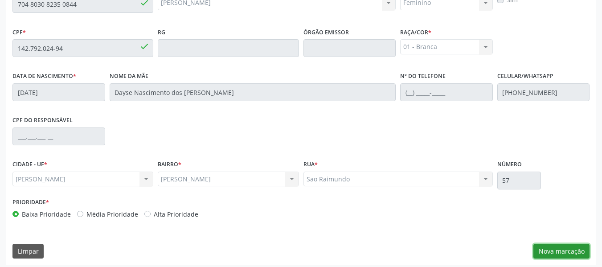
click at [561, 249] on button "Nova marcação" at bounding box center [561, 251] width 56 height 15
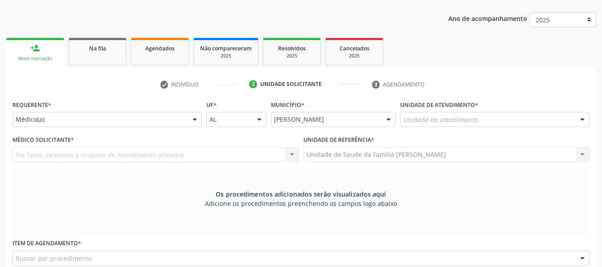
scroll to position [96, 0]
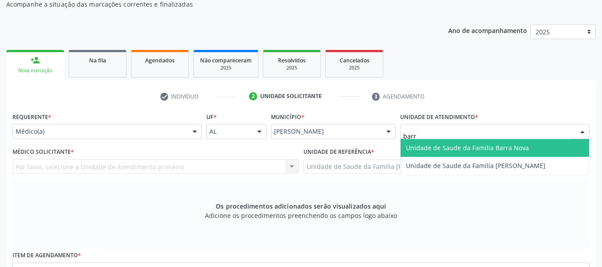
type input "barro"
click at [463, 142] on span "Unidade de Saude da Familia [PERSON_NAME]" at bounding box center [495, 148] width 188 height 18
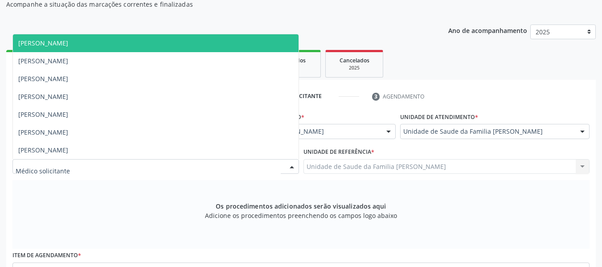
click at [292, 162] on div at bounding box center [291, 167] width 13 height 15
click at [59, 43] on span "[PERSON_NAME]" at bounding box center [43, 43] width 50 height 8
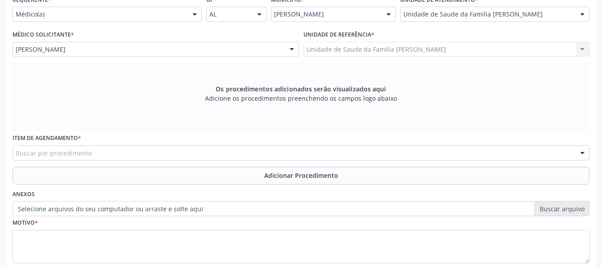
scroll to position [221, 0]
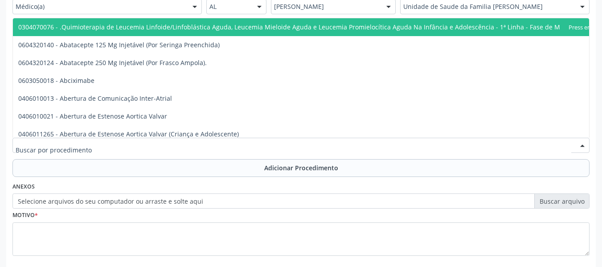
click at [105, 147] on div at bounding box center [300, 145] width 577 height 15
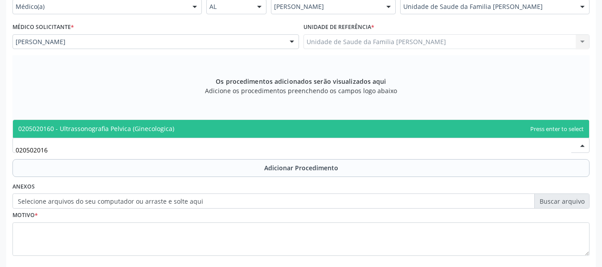
type input "0205020160"
click at [110, 129] on span "0205020160 - Ultrassonografia Pelvica (Ginecologica)" at bounding box center [96, 128] width 156 height 8
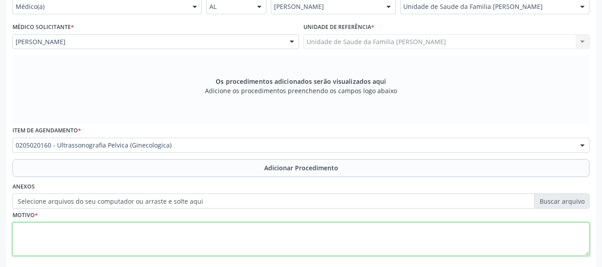
click at [65, 246] on textarea at bounding box center [300, 239] width 577 height 34
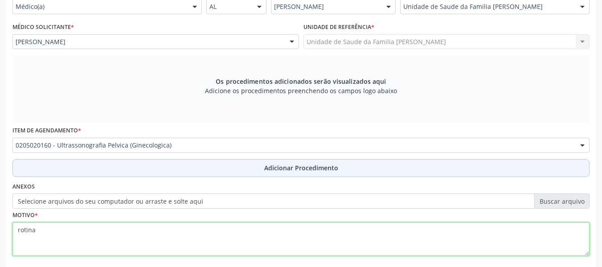
type textarea "rotina"
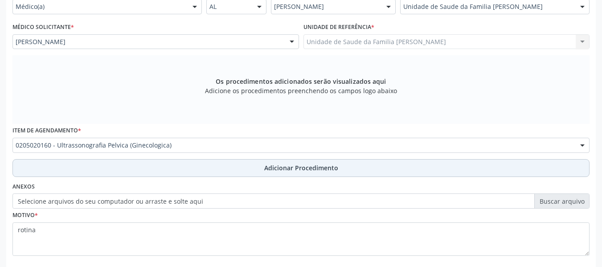
click at [278, 168] on span "Adicionar Procedimento" at bounding box center [301, 167] width 74 height 9
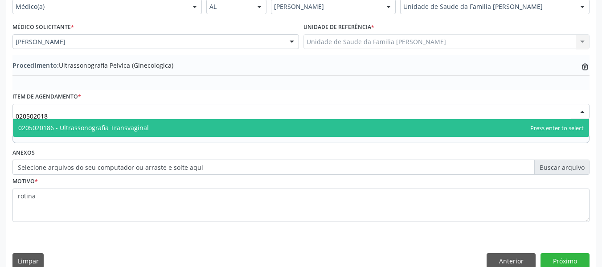
type input "0205020186"
click at [105, 129] on span "0205020186 - Ultrassonografia Transvaginal" at bounding box center [83, 127] width 131 height 8
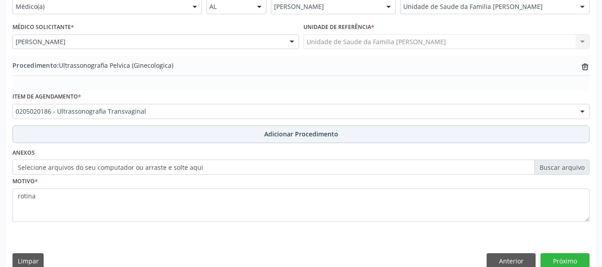
click at [310, 134] on span "Adicionar Procedimento" at bounding box center [301, 133] width 74 height 9
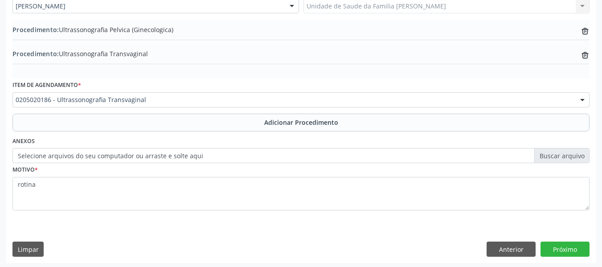
scroll to position [258, 0]
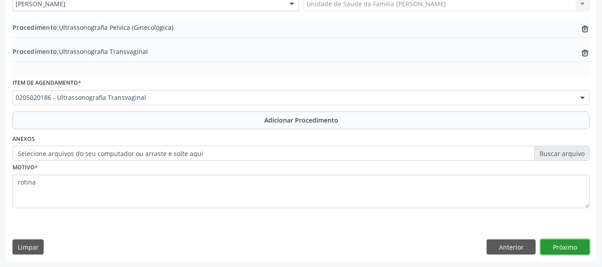
click at [573, 245] on button "Próximo" at bounding box center [564, 246] width 49 height 15
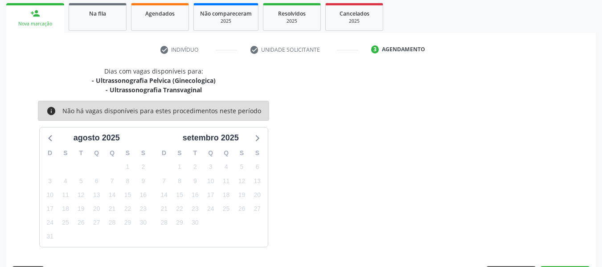
scroll to position [169, 0]
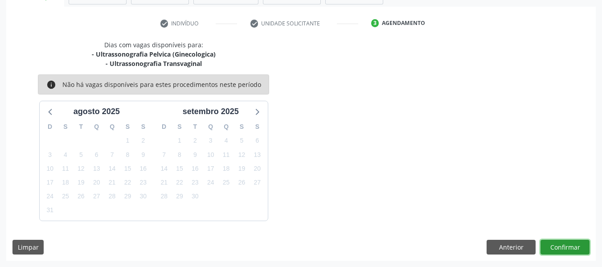
click at [572, 245] on button "Confirmar" at bounding box center [564, 247] width 49 height 15
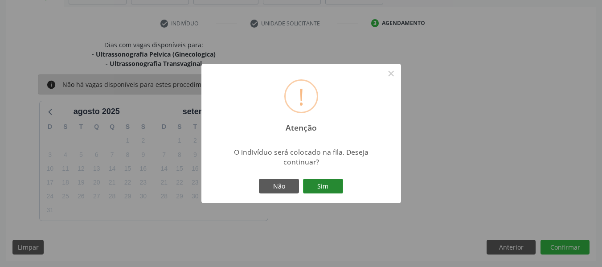
click at [333, 185] on button "Sim" at bounding box center [323, 186] width 40 height 15
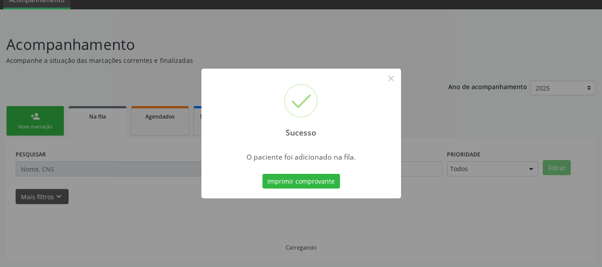
scroll to position [40, 0]
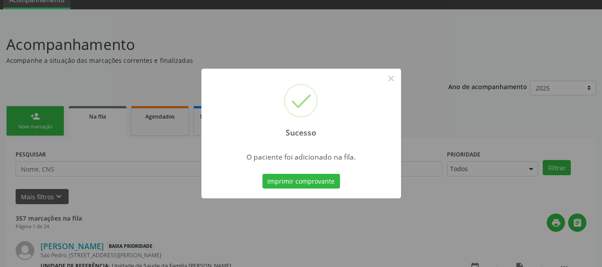
click at [31, 114] on div "Sucesso × O paciente foi adicionado na fila. Imprimir comprovante Cancel" at bounding box center [301, 133] width 602 height 267
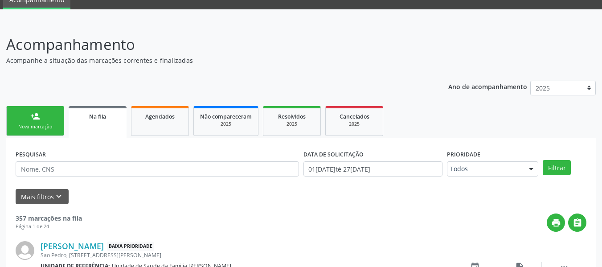
click at [31, 114] on div "person_add" at bounding box center [35, 116] width 10 height 10
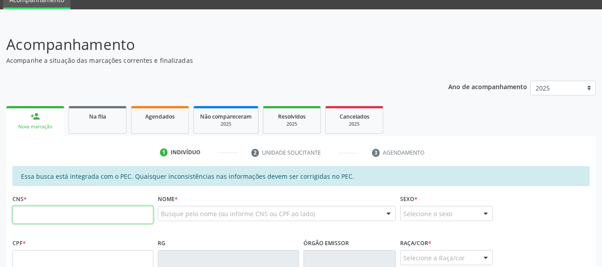
click at [35, 213] on input "text" at bounding box center [82, 215] width 141 height 18
type input "700 0080 0066 6302"
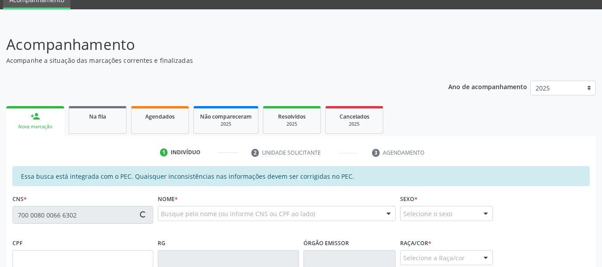
type input "052.154.564-10"
type input "12/02/1985"
type input "Everina Maria dos Santos"
type input "(82) 99694-5572"
type input "33"
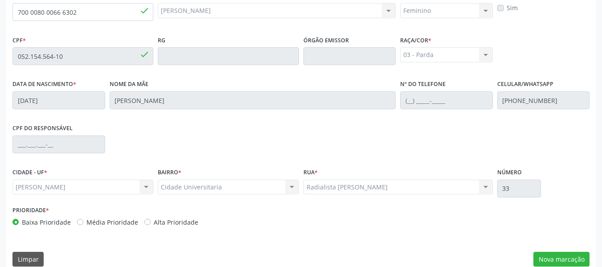
scroll to position [254, 0]
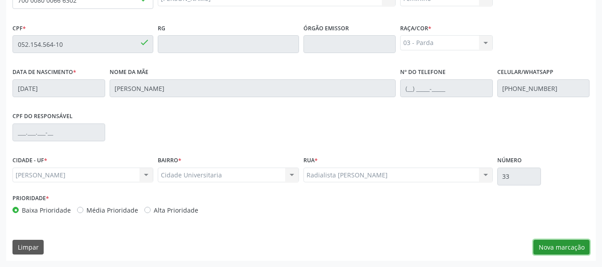
click at [558, 248] on button "Nova marcação" at bounding box center [561, 247] width 56 height 15
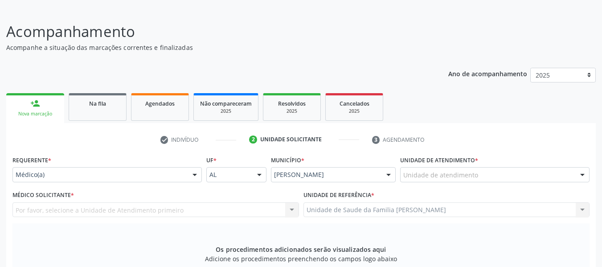
scroll to position [35, 0]
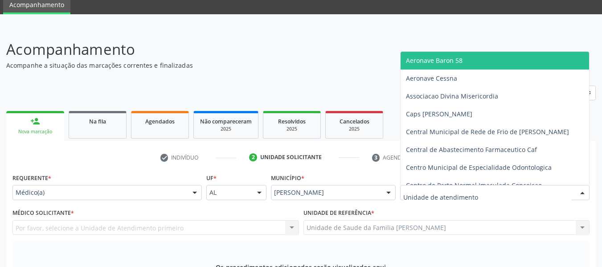
click at [582, 192] on div at bounding box center [582, 192] width 13 height 15
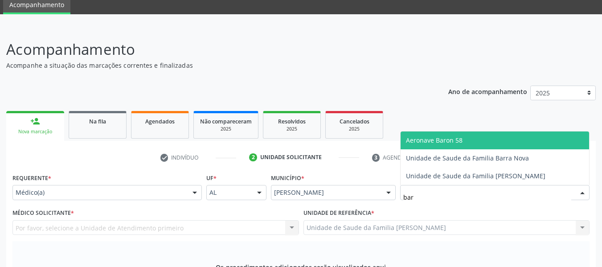
type input "barr"
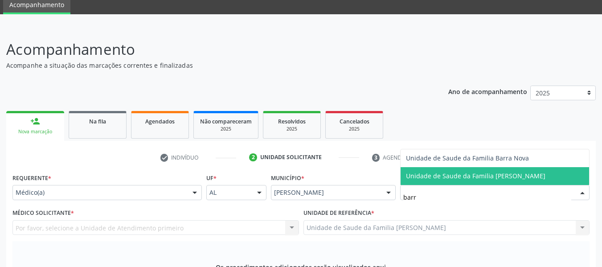
click at [502, 176] on span "Unidade de Saude da Familia [PERSON_NAME]" at bounding box center [475, 176] width 139 height 8
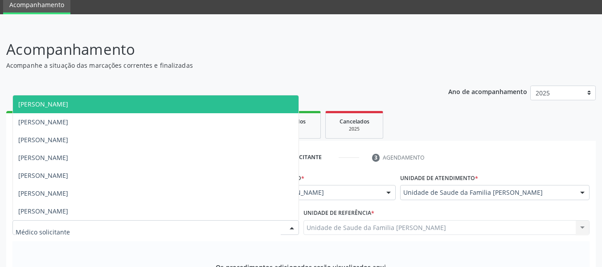
click at [291, 225] on div at bounding box center [291, 228] width 13 height 15
click at [68, 105] on span "[PERSON_NAME]" at bounding box center [43, 104] width 50 height 8
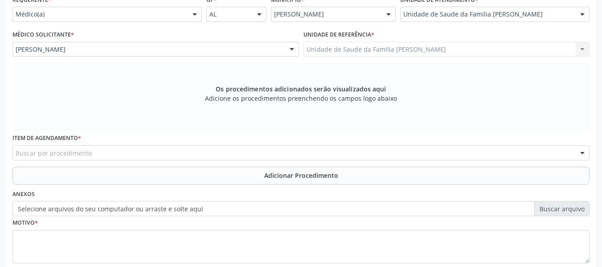
scroll to position [268, 0]
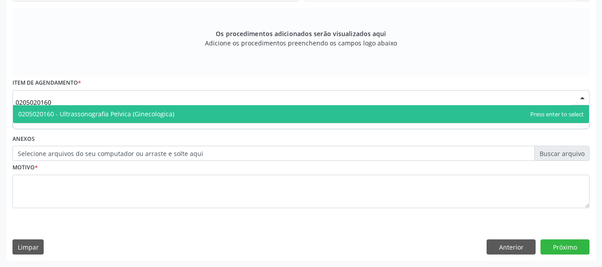
click at [115, 114] on span "0205020160 - Ultrassonografia Pelvica (Ginecologica)" at bounding box center [96, 114] width 156 height 8
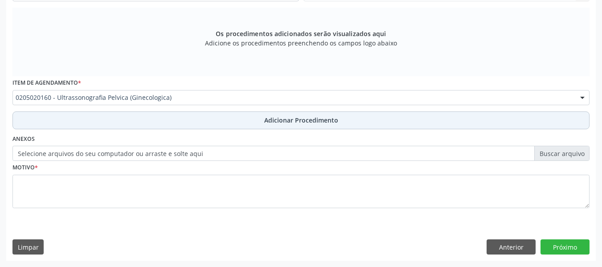
click at [281, 119] on span "Adicionar Procedimento" at bounding box center [301, 119] width 74 height 9
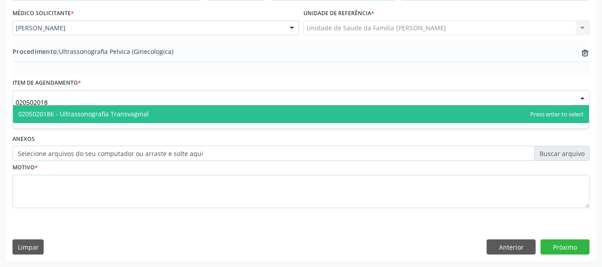
type input "0205020186"
click at [102, 114] on span "0205020186 - Ultrassonografia Transvaginal" at bounding box center [83, 114] width 131 height 8
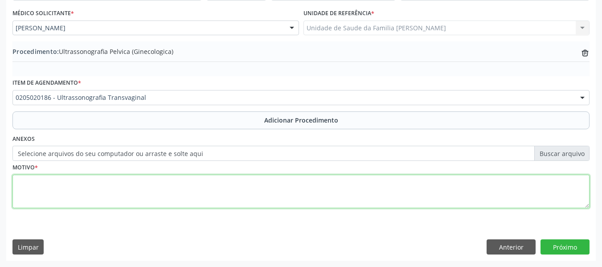
click at [51, 196] on textarea at bounding box center [300, 192] width 577 height 34
type textarea "rotina"
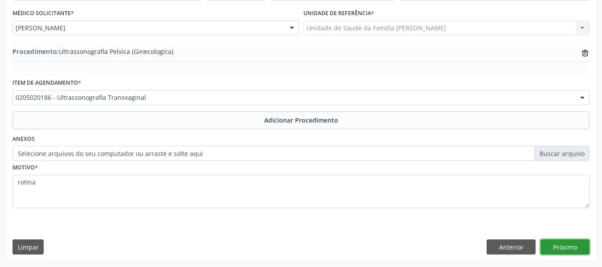
click at [556, 245] on button "Próximo" at bounding box center [564, 246] width 49 height 15
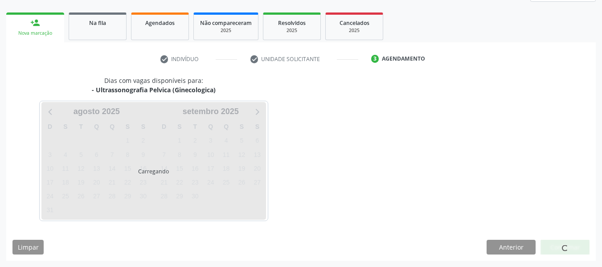
scroll to position [160, 0]
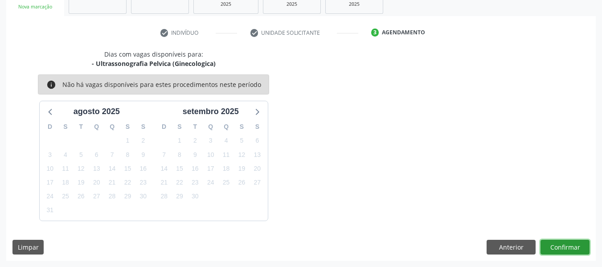
click at [556, 245] on button "Confirmar" at bounding box center [564, 247] width 49 height 15
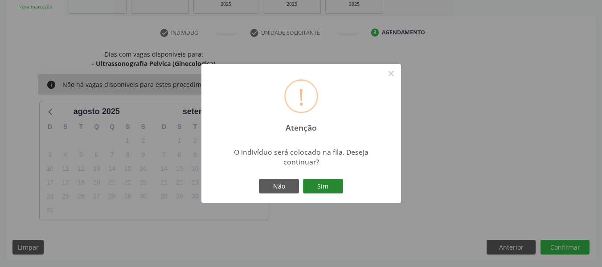
click at [329, 185] on button "Sim" at bounding box center [323, 186] width 40 height 15
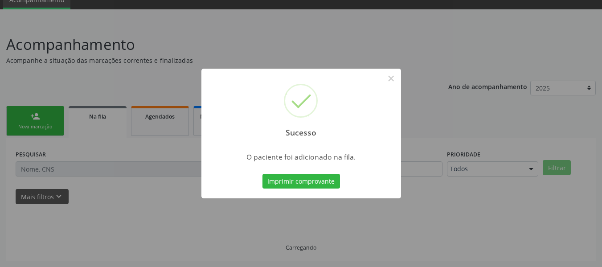
scroll to position [40, 0]
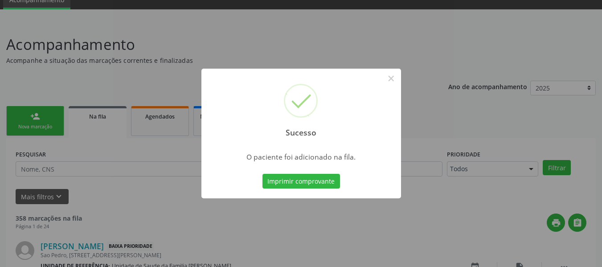
click at [35, 115] on div "Sucesso × O paciente foi adicionado na fila. Imprimir comprovante Cancel" at bounding box center [301, 133] width 602 height 267
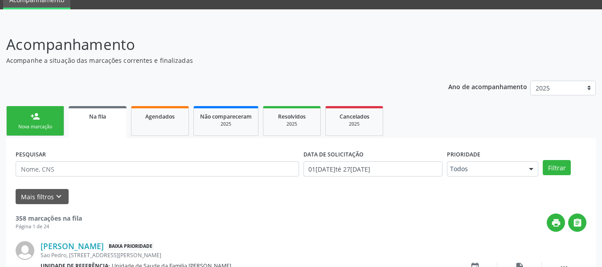
click at [35, 115] on div "person_add" at bounding box center [35, 116] width 10 height 10
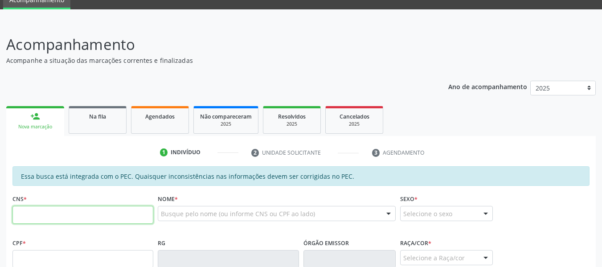
click at [75, 214] on input "text" at bounding box center [82, 215] width 141 height 18
type input "702 6087 8349 0847"
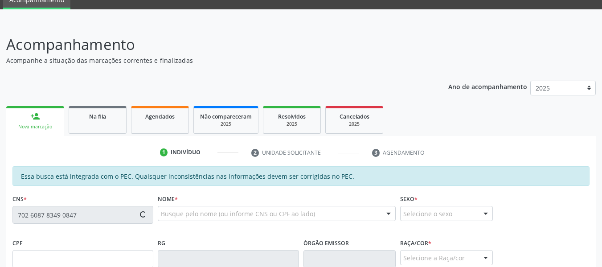
type input "064.792.874-44"
type input "18/11/1984"
type input "Eliete Mizae de Lima"
type input "(82) 98833-8063"
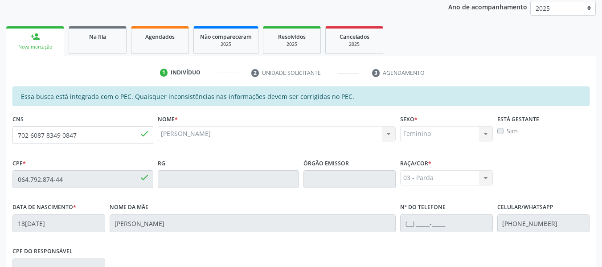
scroll to position [112, 0]
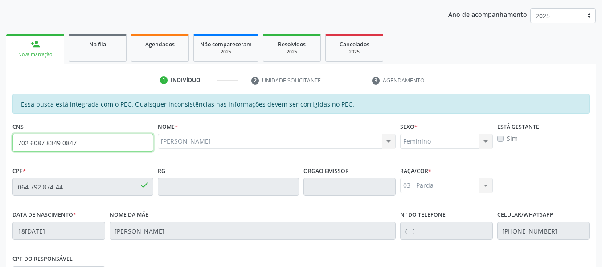
click at [84, 144] on input "702 6087 8349 0847" at bounding box center [82, 143] width 141 height 18
type input "7"
type input "706 4046 6757 7681"
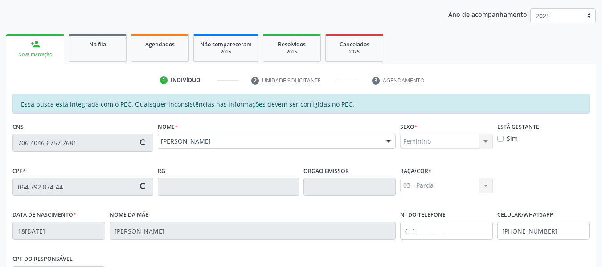
type input "815.077.394-00"
type input "16/01/1971"
type input "Djandira Sena Costa"
type input "(82) 9660-8881"
type input "126"
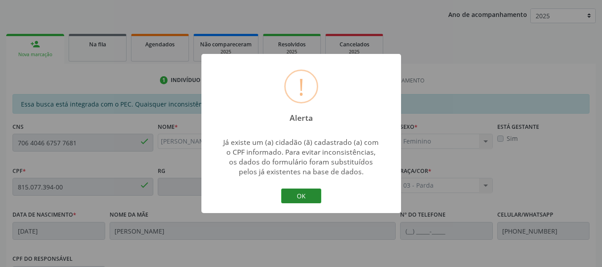
click at [299, 193] on button "OK" at bounding box center [301, 195] width 40 height 15
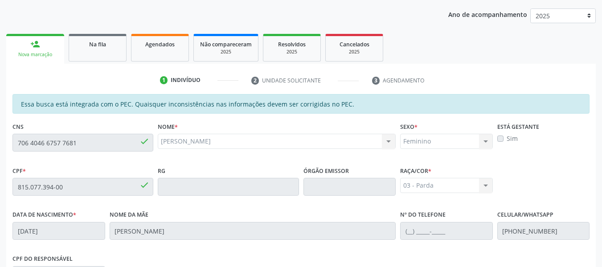
click at [220, 160] on div "Nome * Maria de Fatima Sena Costa da Silva Maria de Fatima Sena Costa da Silva …" at bounding box center [277, 142] width 242 height 44
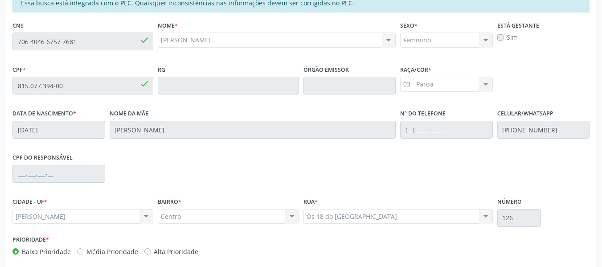
scroll to position [254, 0]
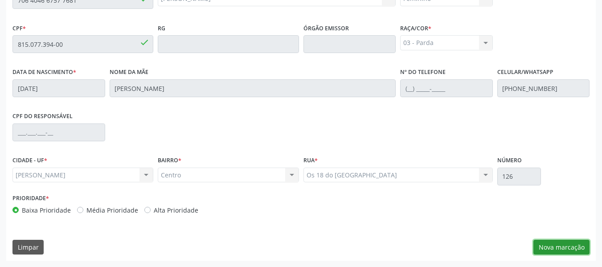
click at [565, 246] on button "Nova marcação" at bounding box center [561, 247] width 56 height 15
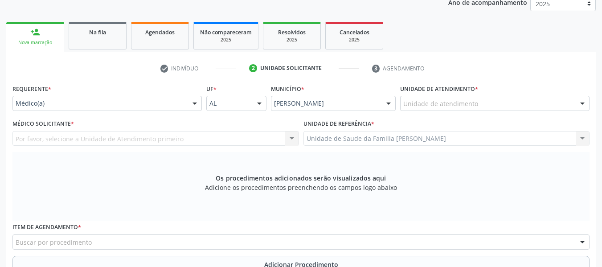
scroll to position [82, 0]
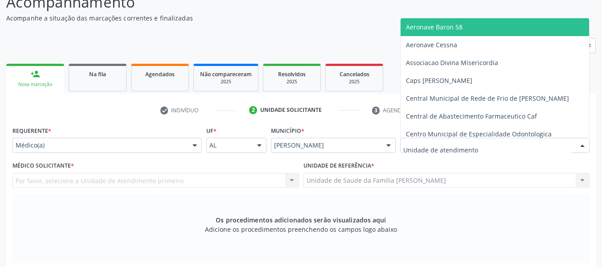
click at [582, 145] on div at bounding box center [582, 145] width 13 height 15
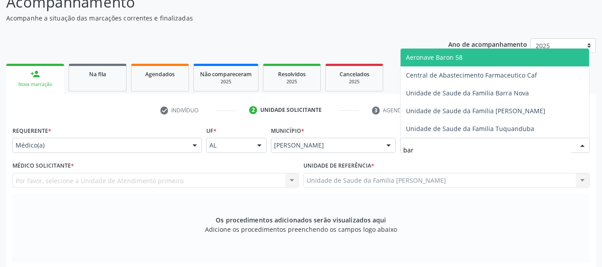
type input "barr"
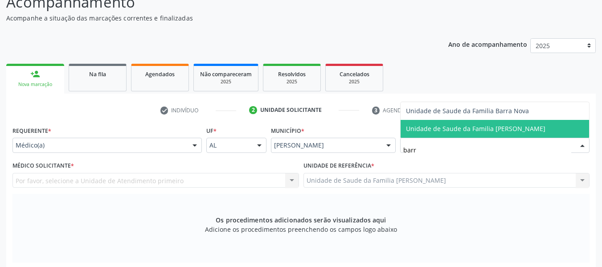
click at [509, 131] on span "Unidade de Saude da Familia [PERSON_NAME]" at bounding box center [475, 128] width 139 height 8
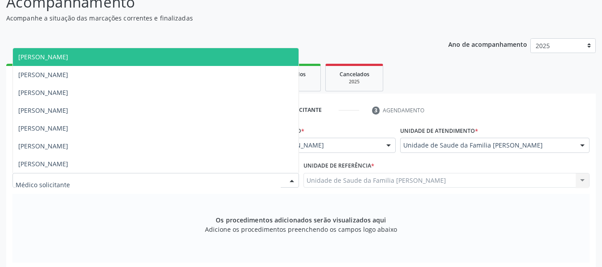
click at [295, 177] on div at bounding box center [291, 180] width 13 height 15
click at [68, 59] on span "[PERSON_NAME]" at bounding box center [43, 57] width 50 height 8
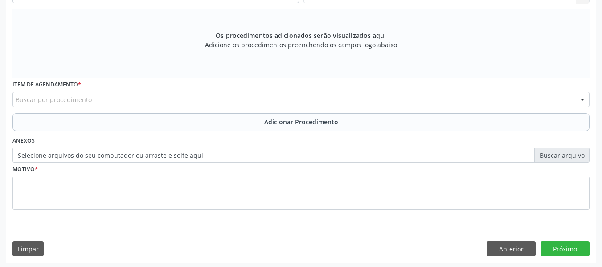
scroll to position [268, 0]
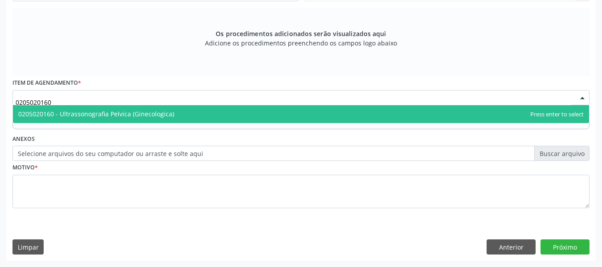
click at [76, 110] on span "0205020160 - Ultrassonografia Pelvica (Ginecologica)" at bounding box center [96, 114] width 156 height 8
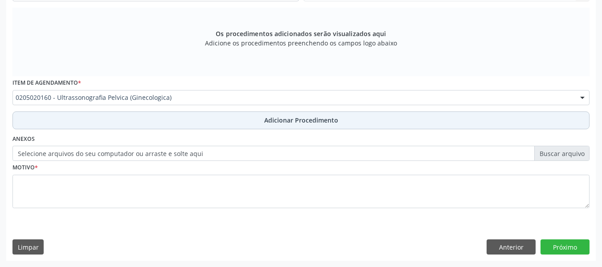
click at [275, 122] on span "Adicionar Procedimento" at bounding box center [301, 119] width 74 height 9
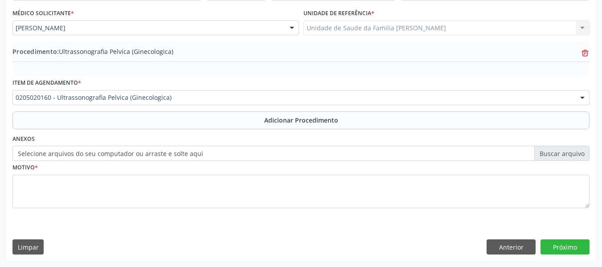
click at [588, 52] on icon at bounding box center [585, 54] width 6 height 6
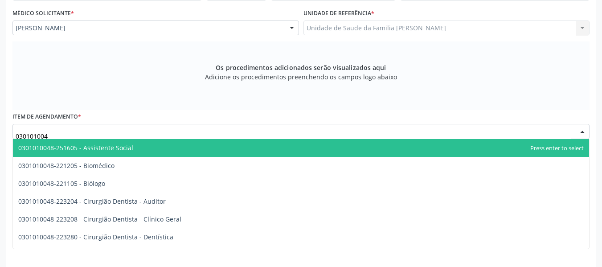
type input "0301010048"
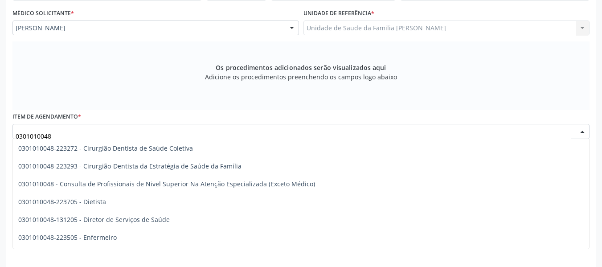
scroll to position [428, 0]
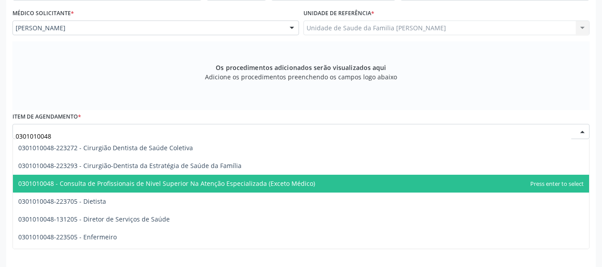
click at [284, 183] on span "0301010048 - Consulta de Profissionais de Nivel Superior Na Atenção Especializa…" at bounding box center [166, 183] width 297 height 8
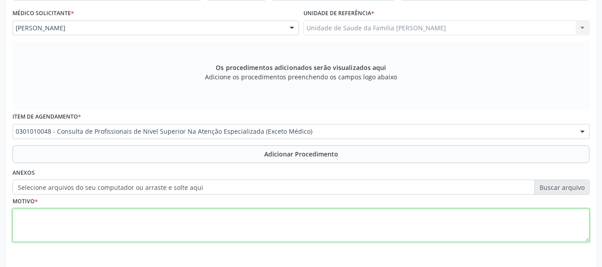
click at [39, 212] on textarea at bounding box center [300, 226] width 577 height 34
click at [38, 223] on textarea at bounding box center [300, 226] width 577 height 34
click at [35, 223] on textarea "FISIOTERAPIA" at bounding box center [300, 226] width 577 height 34
click at [62, 214] on textarea "FISIOTERAPIA" at bounding box center [300, 226] width 577 height 34
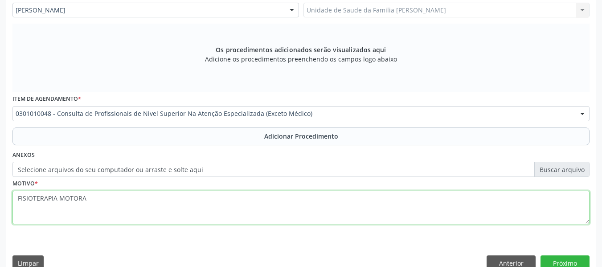
scroll to position [268, 0]
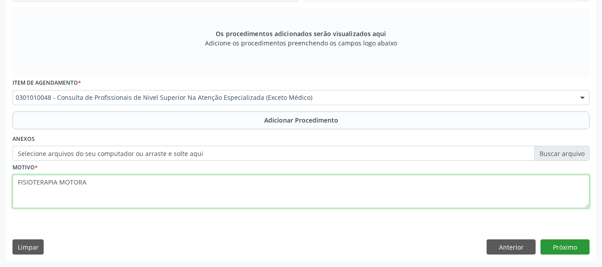
type textarea "FISIOTERAPIA MOTORA"
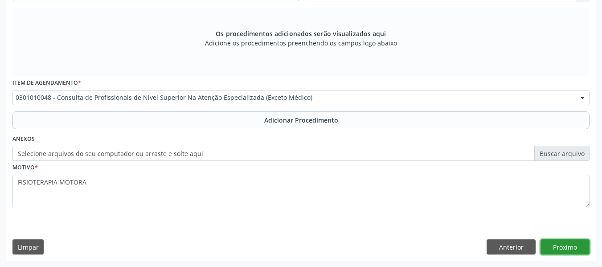
click at [571, 245] on button "Próximo" at bounding box center [564, 246] width 49 height 15
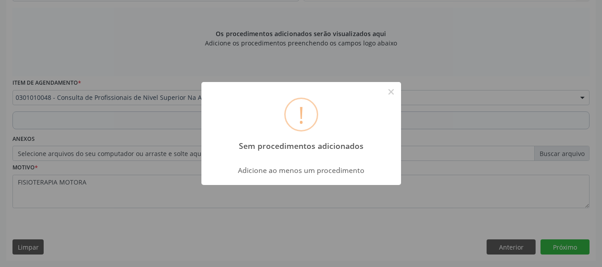
click at [506, 246] on div "! Sem procedimentos adicionados × Adicione ao menos um procedimento OK Cancel" at bounding box center [301, 133] width 602 height 267
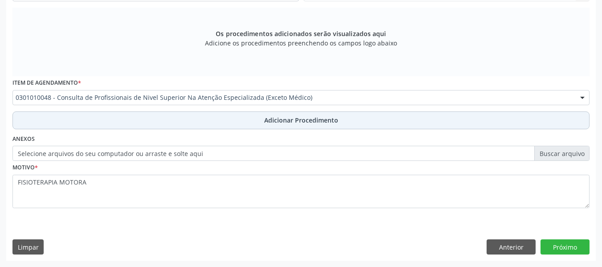
click at [308, 119] on span "Adicionar Procedimento" at bounding box center [301, 119] width 74 height 9
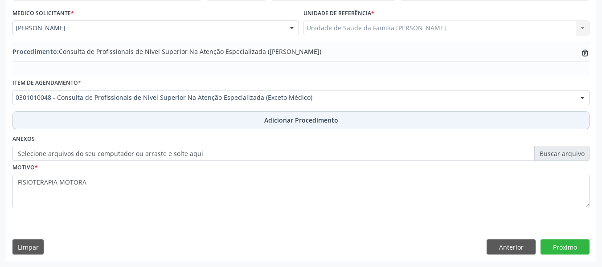
scroll to position [234, 0]
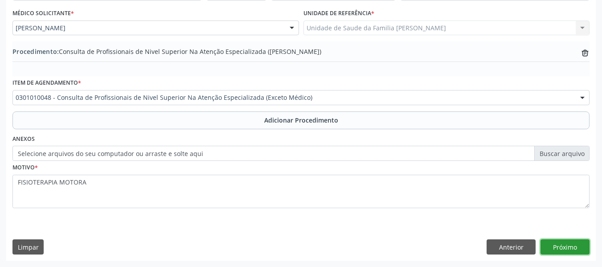
click at [562, 244] on button "Próximo" at bounding box center [564, 246] width 49 height 15
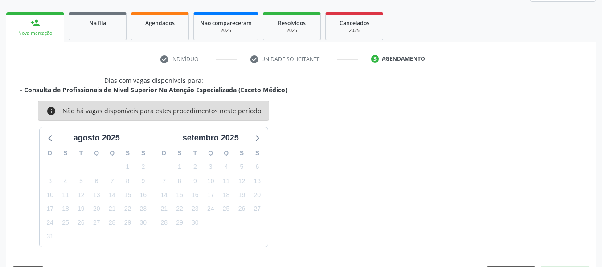
scroll to position [160, 0]
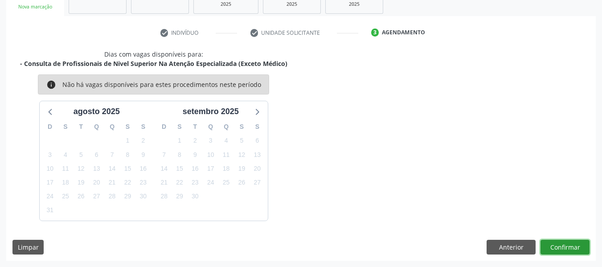
click at [562, 244] on button "Confirmar" at bounding box center [564, 247] width 49 height 15
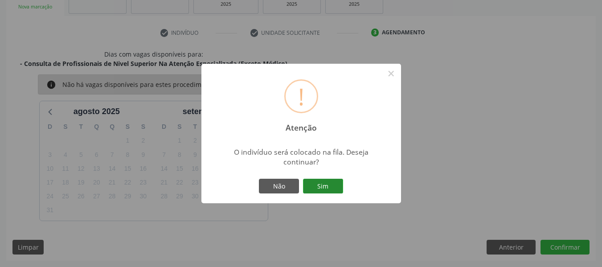
click at [328, 184] on button "Sim" at bounding box center [323, 186] width 40 height 15
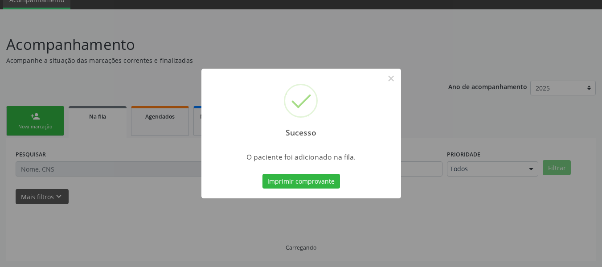
scroll to position [40, 0]
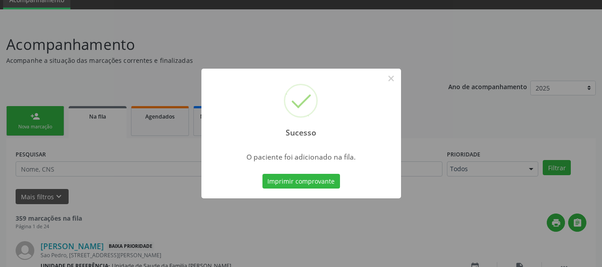
click at [328, 184] on button "Imprimir comprovante" at bounding box center [301, 181] width 78 height 15
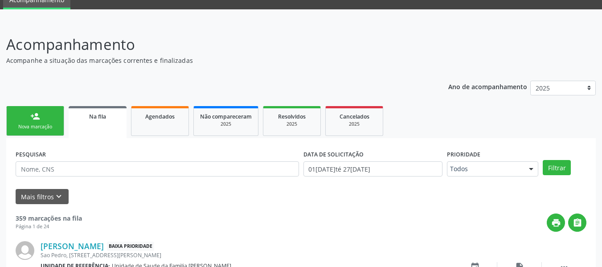
click at [26, 115] on link "person_add Nova marcação" at bounding box center [35, 121] width 58 height 30
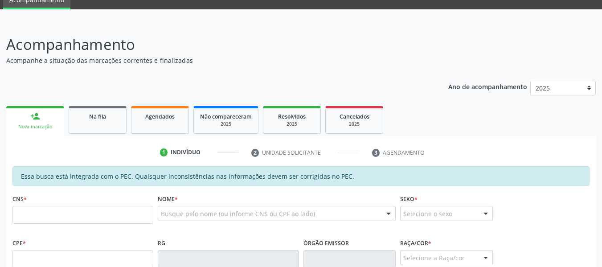
click at [25, 220] on input "text" at bounding box center [82, 215] width 141 height 18
click at [135, 218] on input "text" at bounding box center [82, 215] width 141 height 18
click at [33, 114] on div "person_add" at bounding box center [35, 116] width 10 height 10
click at [33, 213] on input "text" at bounding box center [82, 215] width 141 height 18
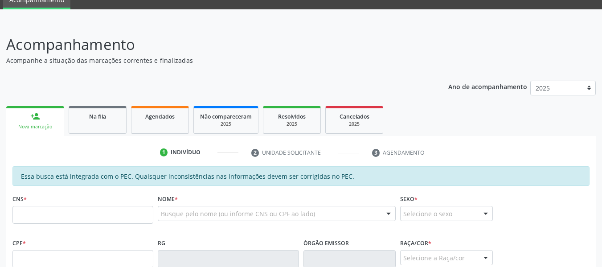
click at [33, 213] on input "text" at bounding box center [82, 215] width 141 height 18
click at [57, 206] on input "text" at bounding box center [82, 215] width 141 height 18
click at [73, 224] on input "text" at bounding box center [82, 215] width 141 height 18
click at [37, 206] on input "text" at bounding box center [82, 215] width 141 height 18
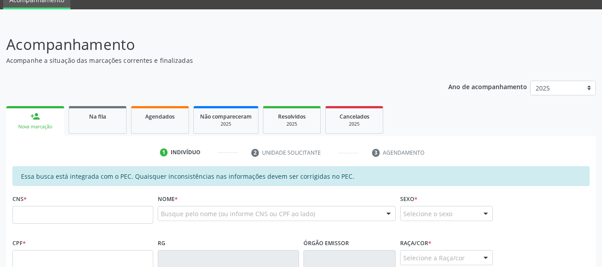
click at [37, 206] on input "text" at bounding box center [82, 215] width 141 height 18
click at [36, 206] on input "text" at bounding box center [82, 215] width 141 height 18
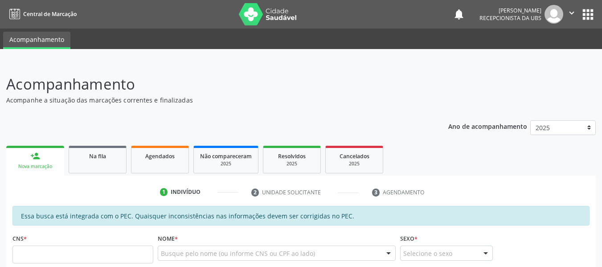
click at [40, 255] on input "text" at bounding box center [82, 255] width 141 height 18
type input "705 0034 5389 4656"
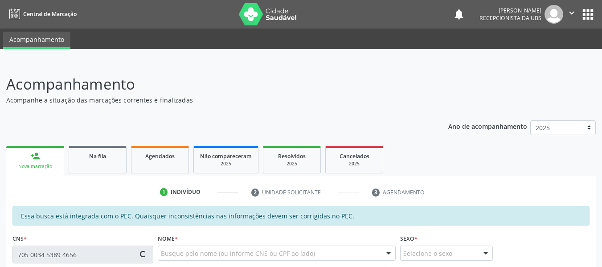
type input "084.633.594-85"
type input "03[DATE]"
type input "[PERSON_NAME]"
type input "[PHONE_NUMBER]"
type input "S/N"
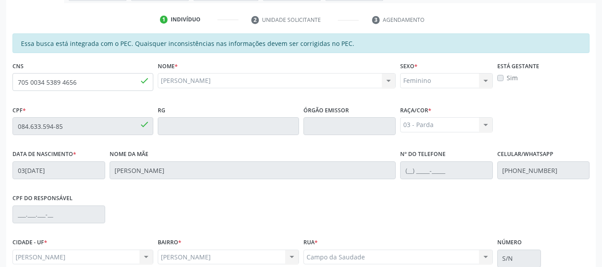
scroll to position [254, 0]
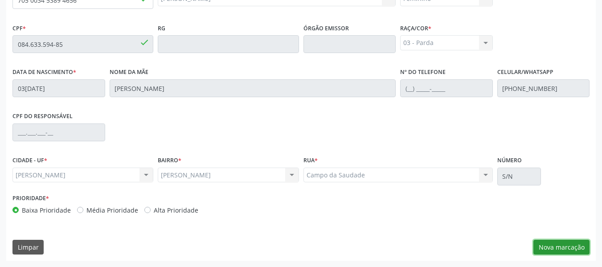
click at [558, 247] on button "Nova marcação" at bounding box center [561, 247] width 56 height 15
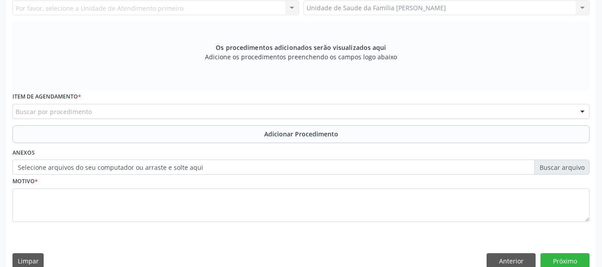
click at [581, 7] on div "Unidade de Saude da Familia Barro Vermelho Unidade de Saude da Familia Barro Ve…" at bounding box center [446, 7] width 287 height 15
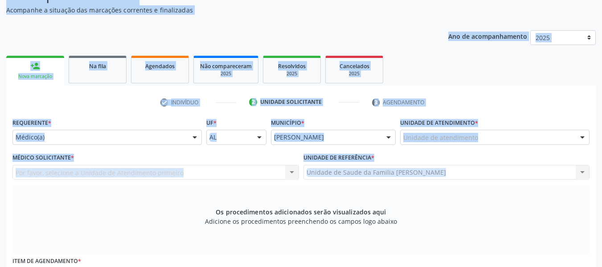
scroll to position [0, 0]
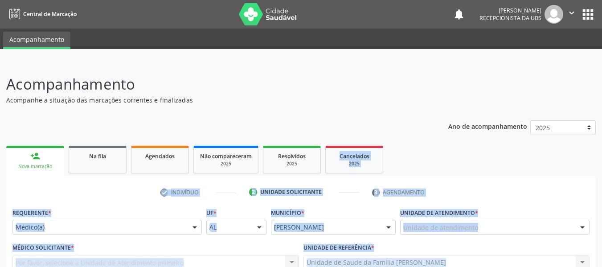
drag, startPoint x: 581, startPoint y: 7, endPoint x: 446, endPoint y: 134, distance: 185.4
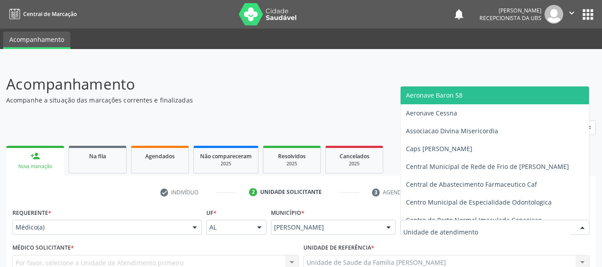
click at [509, 222] on div at bounding box center [494, 227] width 189 height 15
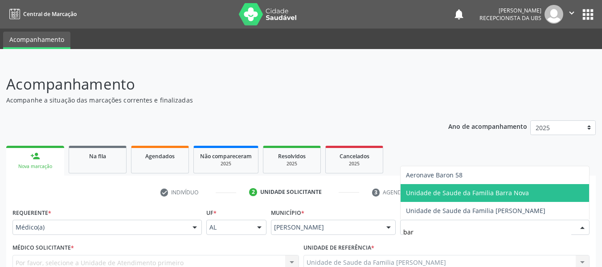
type input "barr"
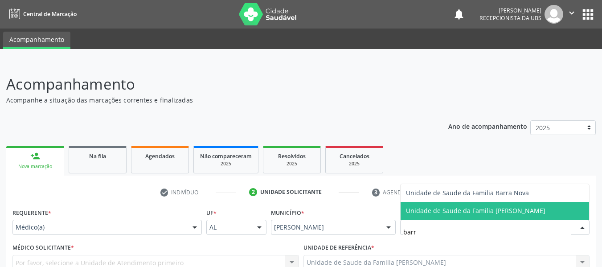
click at [461, 209] on span "Unidade de Saude da Familia [PERSON_NAME]" at bounding box center [475, 210] width 139 height 8
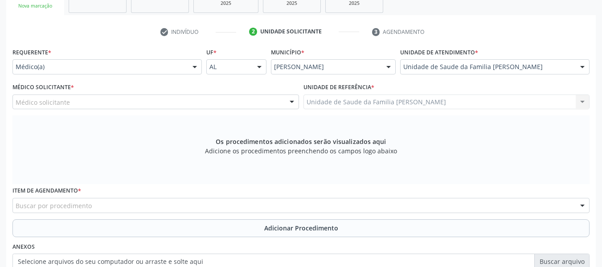
scroll to position [172, 0]
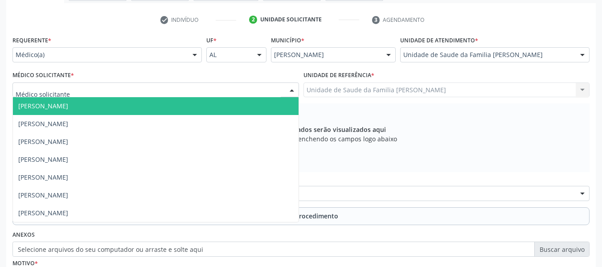
click at [290, 90] on div at bounding box center [291, 90] width 13 height 15
click at [68, 106] on span "[PERSON_NAME]" at bounding box center [43, 106] width 50 height 8
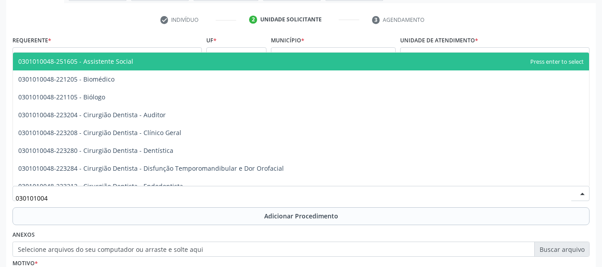
type input "0301010048"
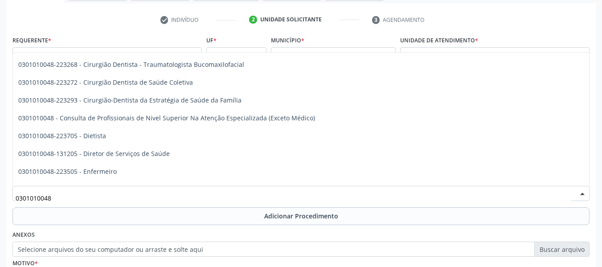
scroll to position [410, 0]
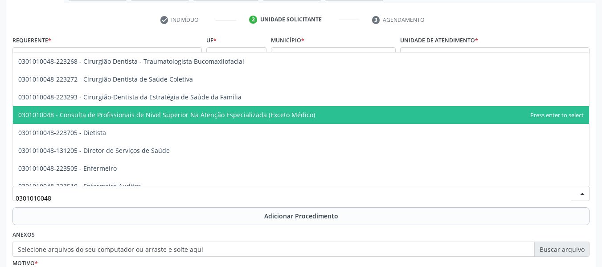
click at [281, 112] on span "0301010048 - Consulta de Profissionais de Nivel Superior Na Atenção Especializa…" at bounding box center [166, 115] width 297 height 8
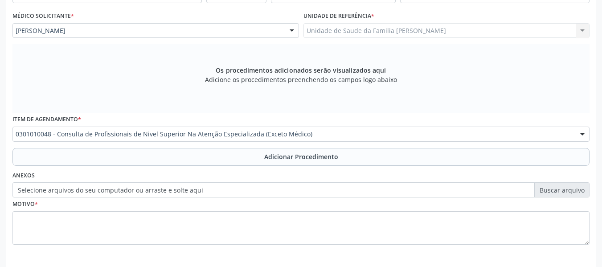
scroll to position [268, 0]
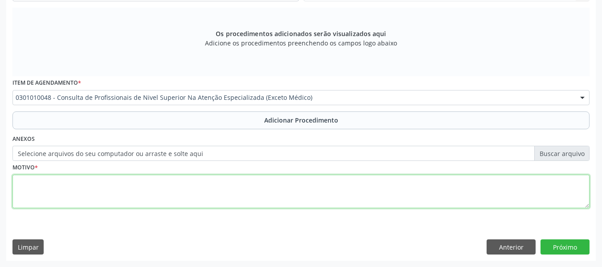
click at [36, 195] on textarea at bounding box center [300, 192] width 577 height 34
type textarea "f"
type textarea "FISIOTERAPIA MOTORA"
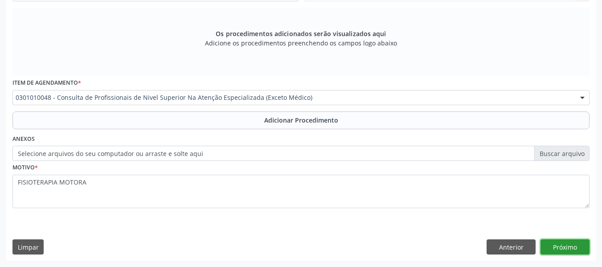
click at [554, 242] on button "Próximo" at bounding box center [564, 246] width 49 height 15
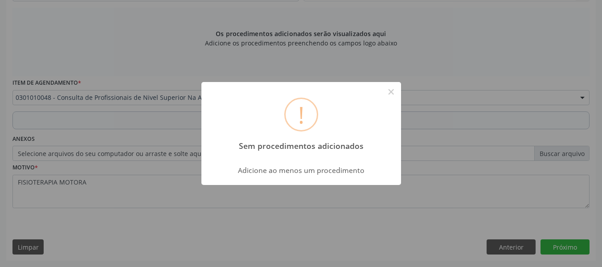
click at [512, 244] on div "! Sem procedimentos adicionados × Adicione ao menos um procedimento OK Cancel" at bounding box center [301, 133] width 602 height 267
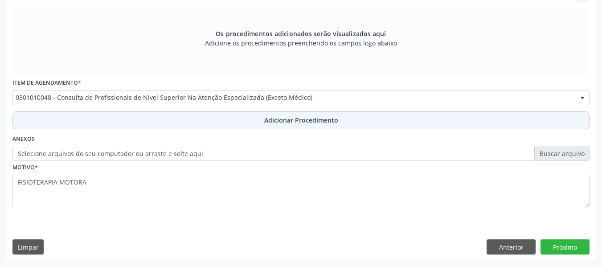
click at [278, 116] on span "Adicionar Procedimento" at bounding box center [301, 119] width 74 height 9
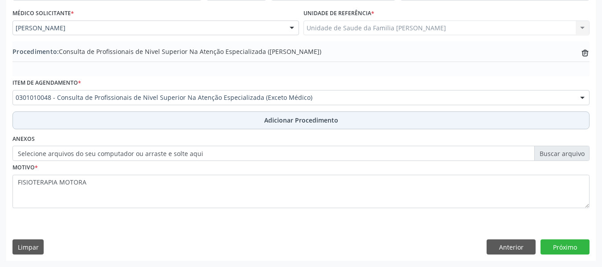
scroll to position [234, 0]
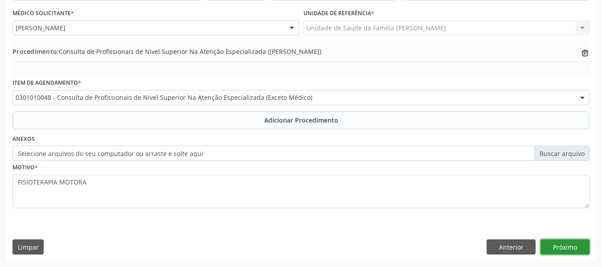
click at [564, 244] on button "Próximo" at bounding box center [564, 246] width 49 height 15
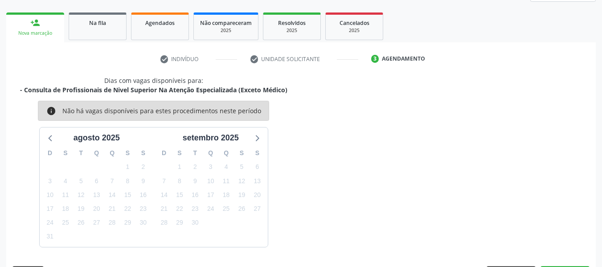
scroll to position [160, 0]
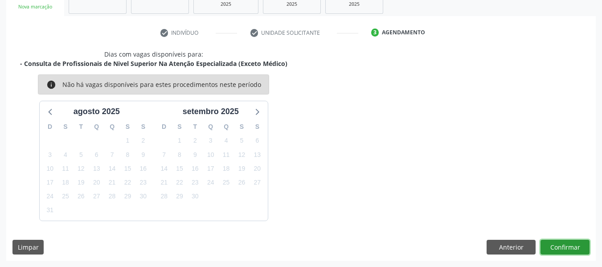
click at [564, 244] on button "Confirmar" at bounding box center [564, 247] width 49 height 15
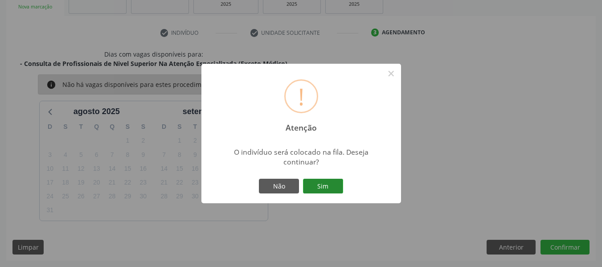
click at [332, 183] on button "Sim" at bounding box center [323, 186] width 40 height 15
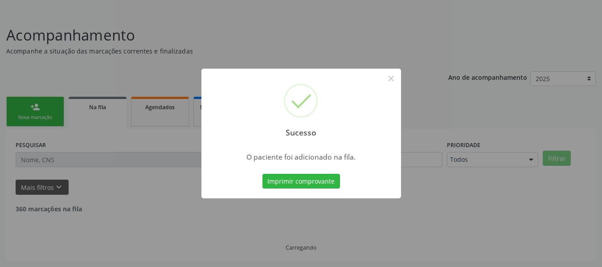
scroll to position [40, 0]
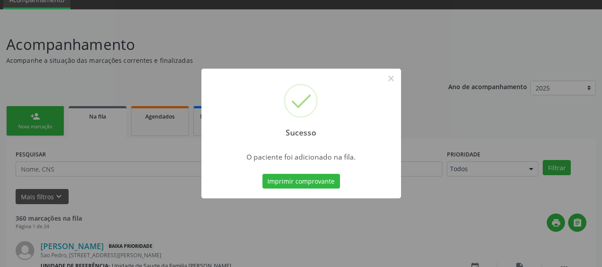
click at [26, 117] on div "Sucesso × O paciente foi adicionado na fila. Imprimir comprovante Cancel" at bounding box center [301, 133] width 602 height 267
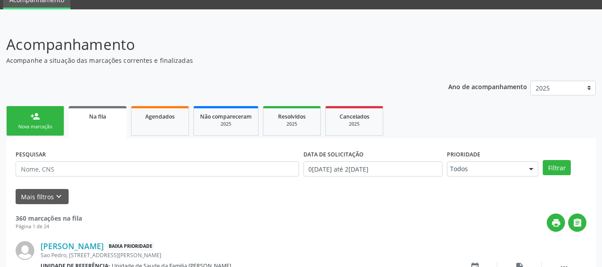
click at [26, 117] on link "person_add Nova marcação" at bounding box center [35, 121] width 58 height 30
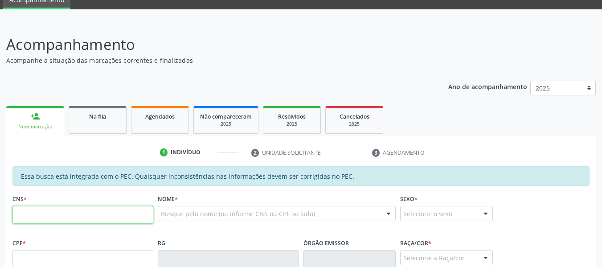
click at [41, 216] on input "text" at bounding box center [82, 215] width 141 height 18
type input "705 0016 0631 2850"
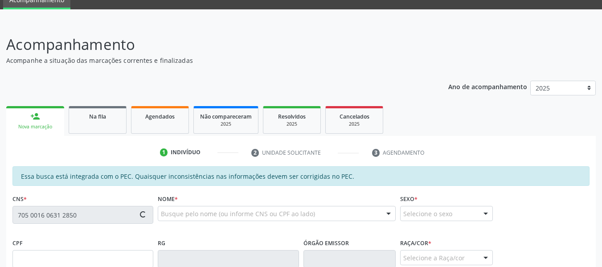
type input "046.810.324-41"
type input "[DATE]"
type input "[PERSON_NAME]"
type input "[PHONE_NUMBER]"
type input "10"
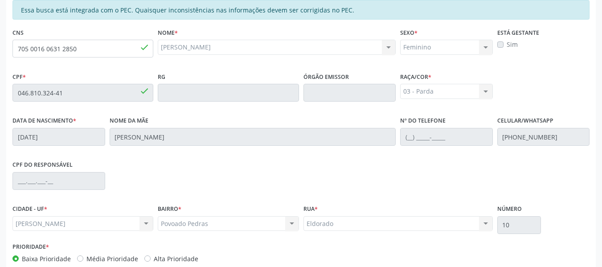
scroll to position [254, 0]
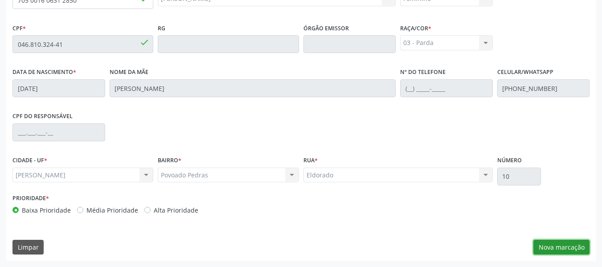
click at [573, 248] on button "Nova marcação" at bounding box center [561, 247] width 56 height 15
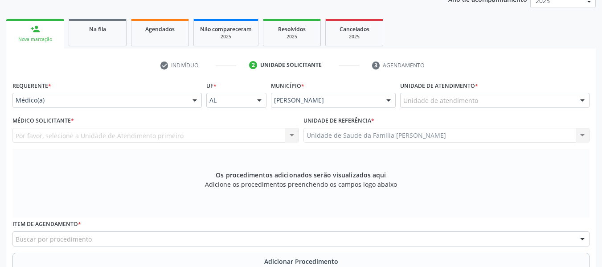
scroll to position [112, 0]
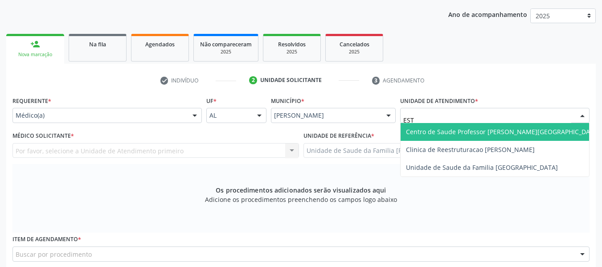
type input "ESTA"
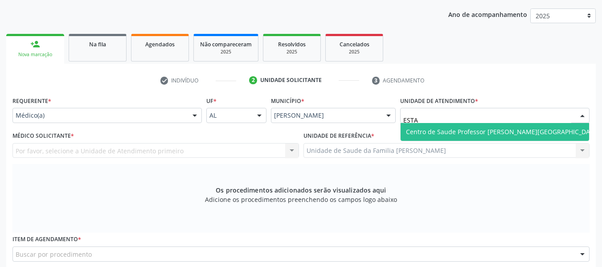
click at [445, 126] on span "Centro de Saude Professor [PERSON_NAME][GEOGRAPHIC_DATA]" at bounding box center [503, 132] width 205 height 18
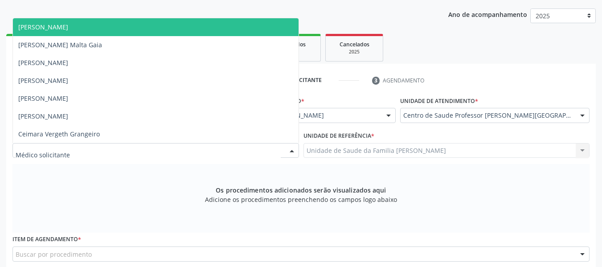
click at [291, 148] on div at bounding box center [291, 150] width 13 height 15
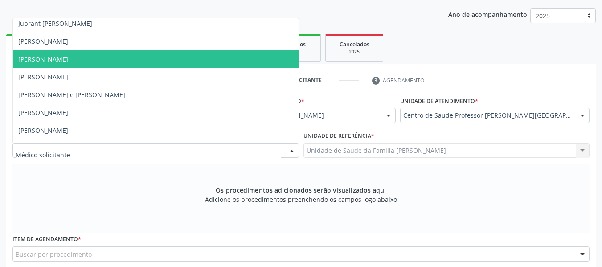
scroll to position [487, 0]
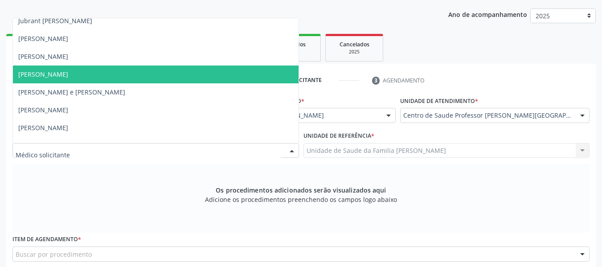
click at [79, 72] on span "[PERSON_NAME]" at bounding box center [156, 75] width 286 height 18
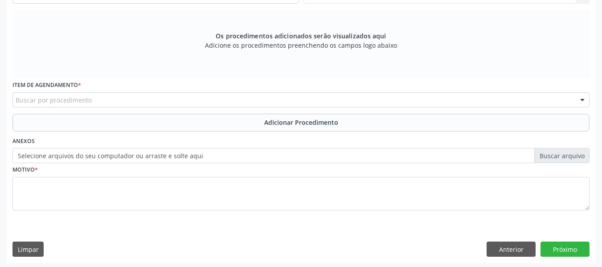
scroll to position [268, 0]
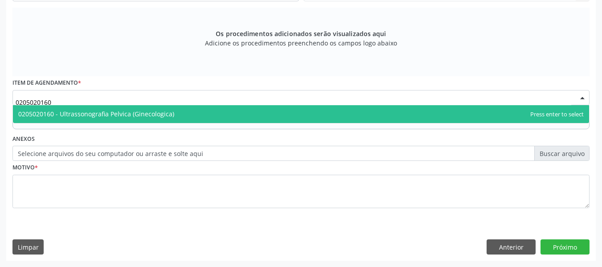
click at [104, 113] on span "0205020160 - Ultrassonografia Pelvica (Ginecologica)" at bounding box center [96, 114] width 156 height 8
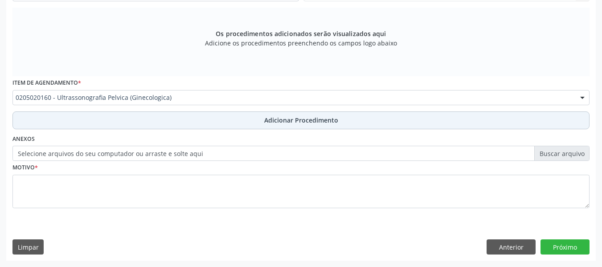
click at [270, 117] on span "Adicionar Procedimento" at bounding box center [301, 119] width 74 height 9
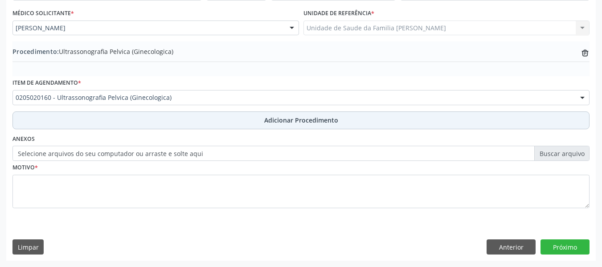
scroll to position [234, 0]
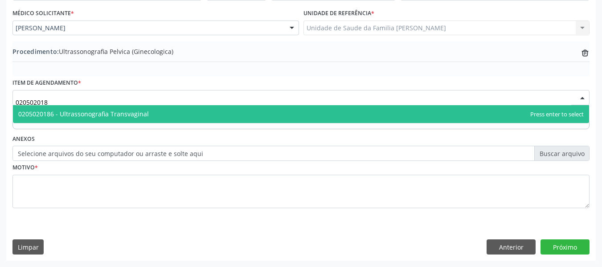
type input "0205020186"
click at [101, 113] on span "0205020186 - Ultrassonografia Transvaginal" at bounding box center [83, 114] width 131 height 8
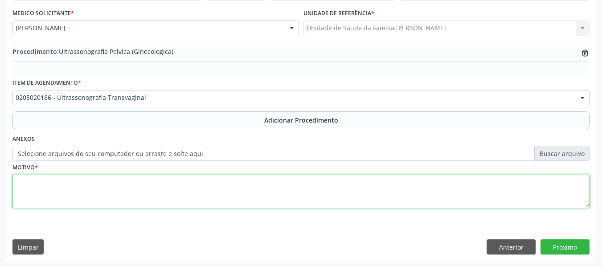
click at [39, 191] on textarea at bounding box center [300, 192] width 577 height 34
type textarea "CLIMATÉRIO"
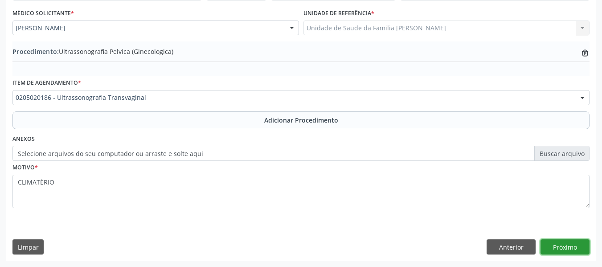
click at [561, 244] on button "Próximo" at bounding box center [564, 246] width 49 height 15
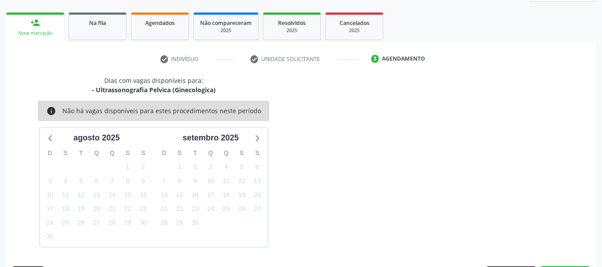
scroll to position [160, 0]
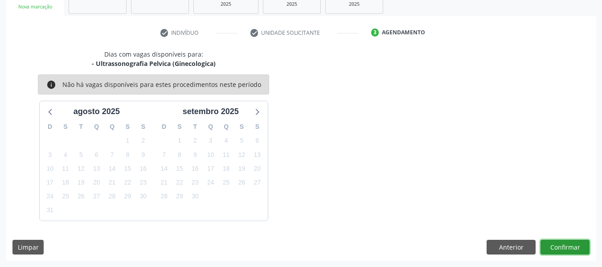
click at [561, 244] on button "Confirmar" at bounding box center [564, 247] width 49 height 15
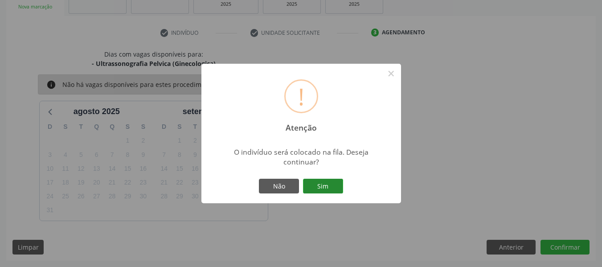
click at [331, 180] on button "Sim" at bounding box center [323, 186] width 40 height 15
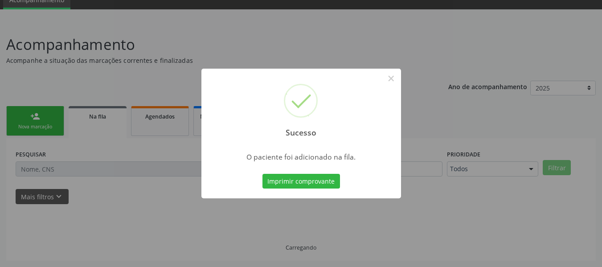
scroll to position [40, 0]
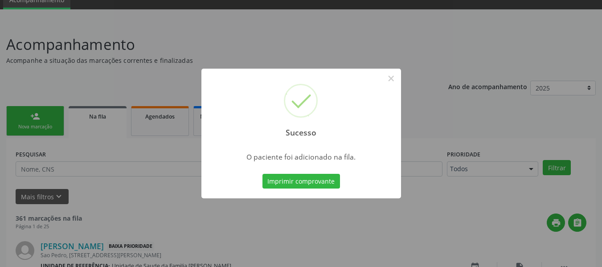
click at [33, 111] on div "Sucesso × O paciente foi adicionado na fila. Imprimir comprovante Cancel" at bounding box center [301, 133] width 602 height 267
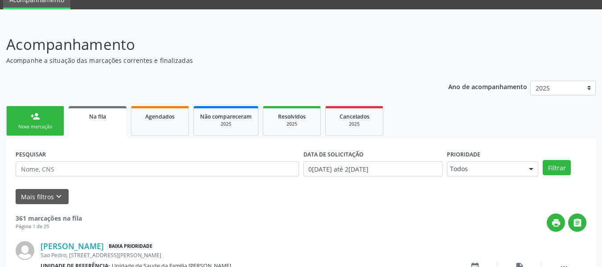
click at [33, 111] on link "person_add Nova marcação" at bounding box center [35, 121] width 58 height 30
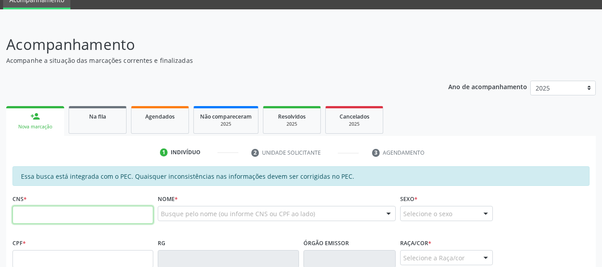
click at [37, 214] on input "text" at bounding box center [82, 215] width 141 height 18
type input "701 4046 5748 8235"
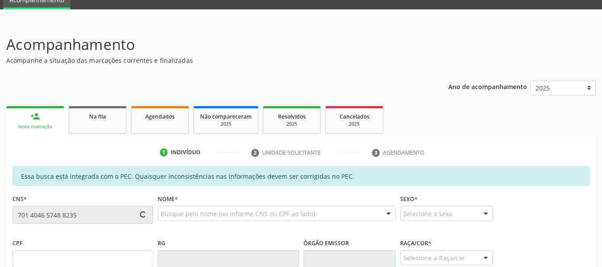
type input "678.887.204-04"
type input "28[DATE]"
type input "[PERSON_NAME] da Conceição"
type input "[PHONE_NUMBER]"
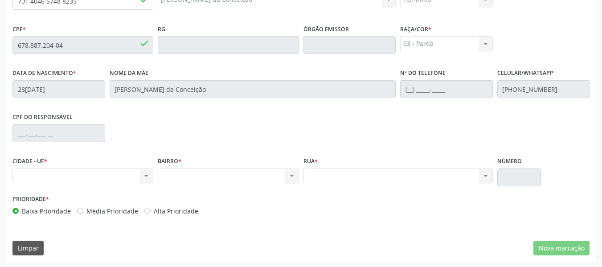
scroll to position [254, 0]
